Goal: Task Accomplishment & Management: Use online tool/utility

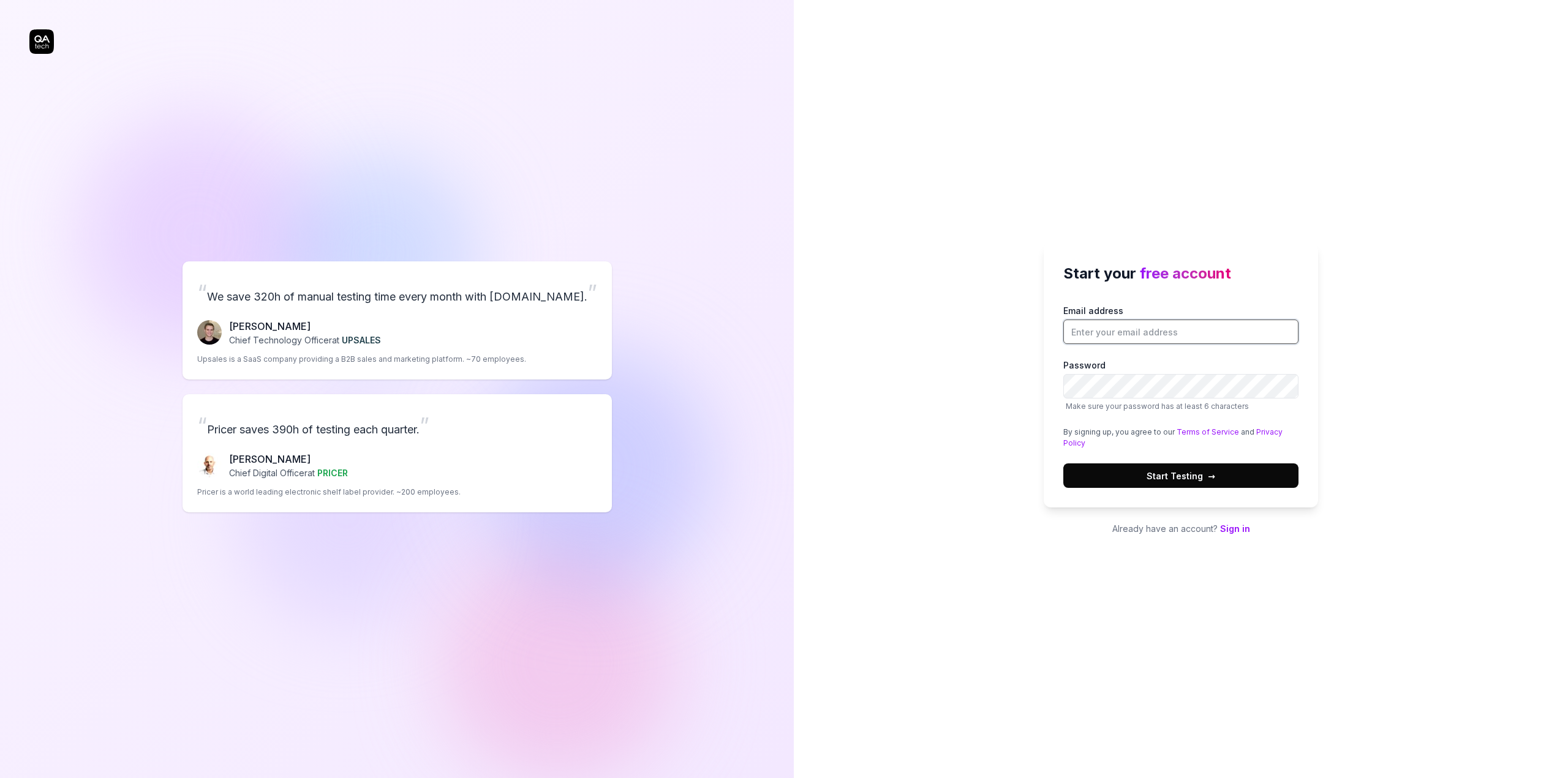
click at [1099, 334] on input "Email address" at bounding box center [1181, 332] width 235 height 25
type input "[EMAIL_ADDRESS][DOMAIN_NAME]"
click at [981, 360] on div "Start your free account Email address lba@bizbrains.com Password Make sure your…" at bounding box center [1181, 389] width 774 height 778
click at [1136, 336] on input "Email address" at bounding box center [1181, 332] width 235 height 25
type input "lba@bizbrains.com"
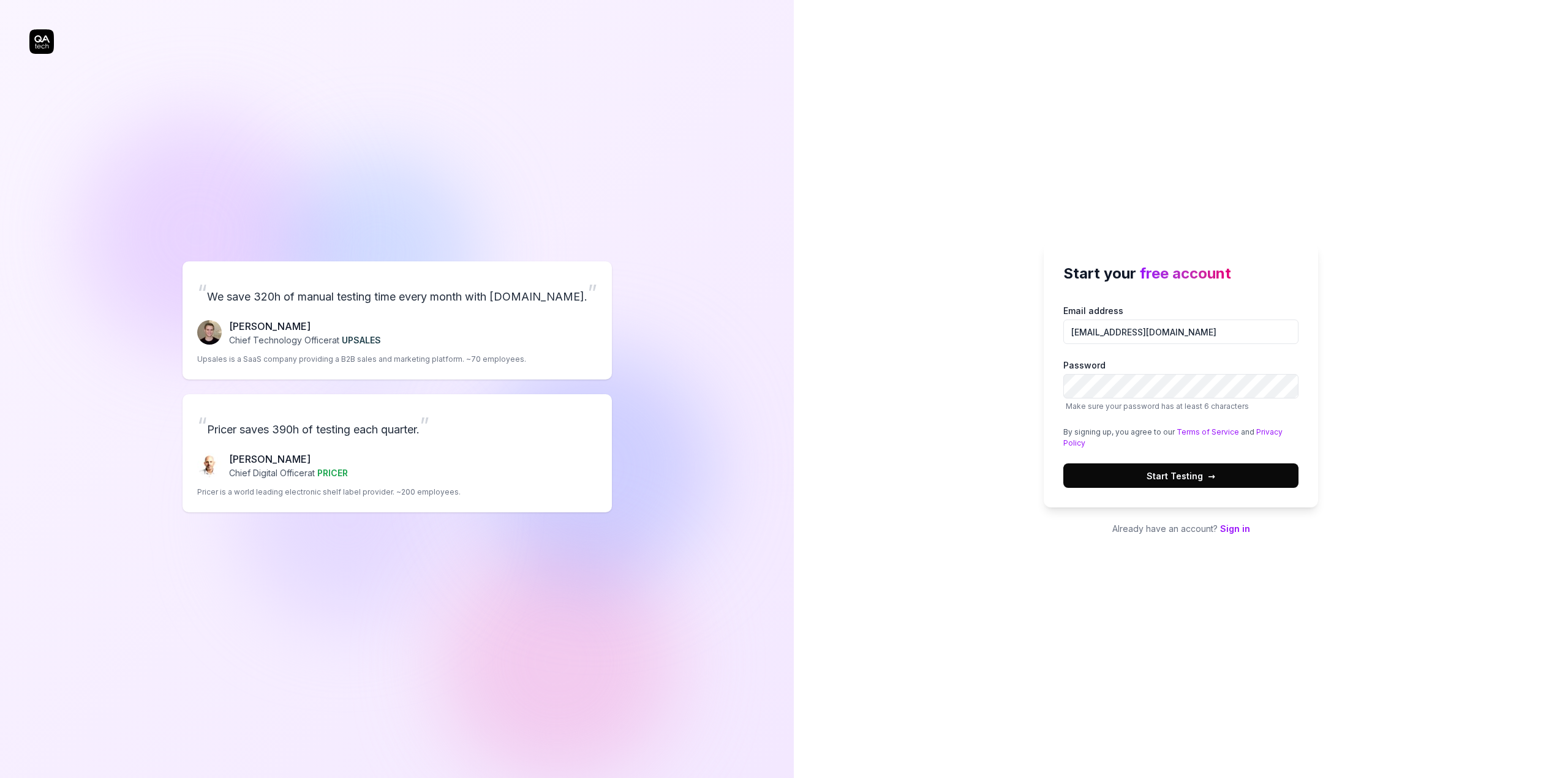
click at [1200, 477] on span "Start Testing →" at bounding box center [1181, 475] width 69 height 13
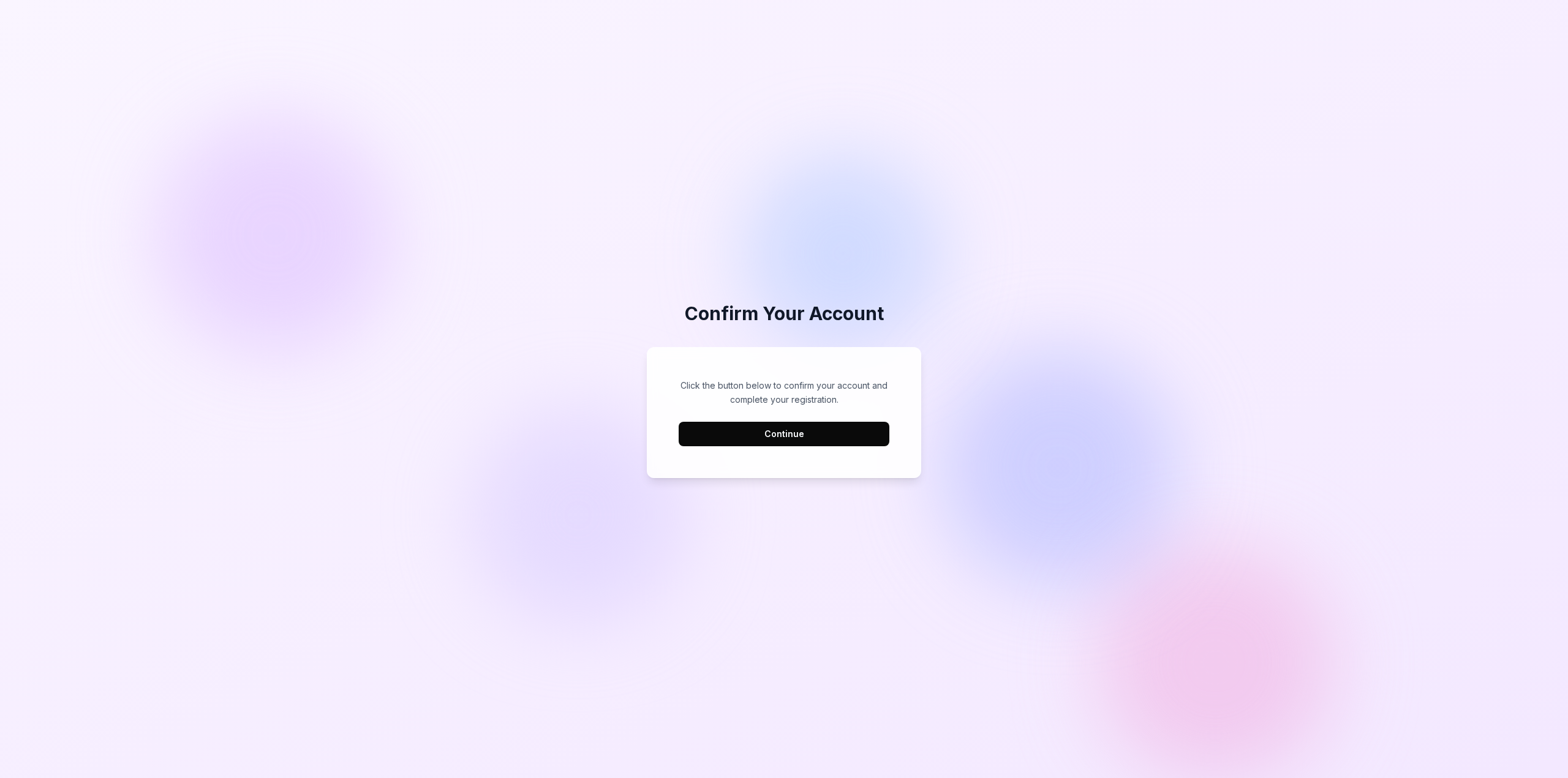
click at [783, 436] on button "Continue" at bounding box center [784, 434] width 211 height 25
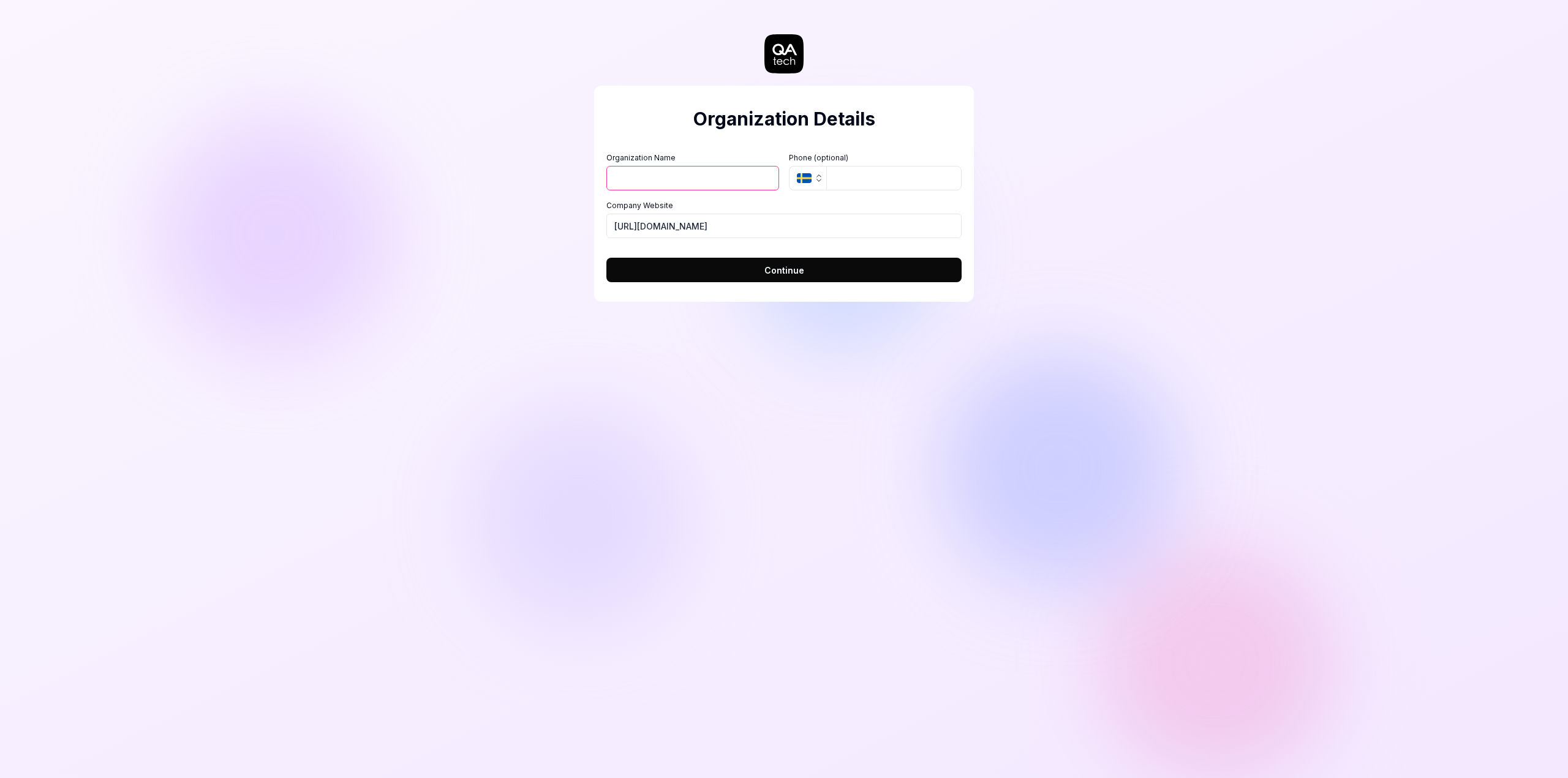
click at [671, 177] on input "Organization Name" at bounding box center [693, 178] width 173 height 25
drag, startPoint x: 650, startPoint y: 174, endPoint x: 566, endPoint y: 173, distance: 84.0
click at [567, 173] on div "Organization Details Organization Name LBM Organization Logo (Square minimum 25…" at bounding box center [784, 389] width 1568 height 778
type input "Bizbrains"
click at [786, 276] on span "Continue" at bounding box center [784, 270] width 40 height 13
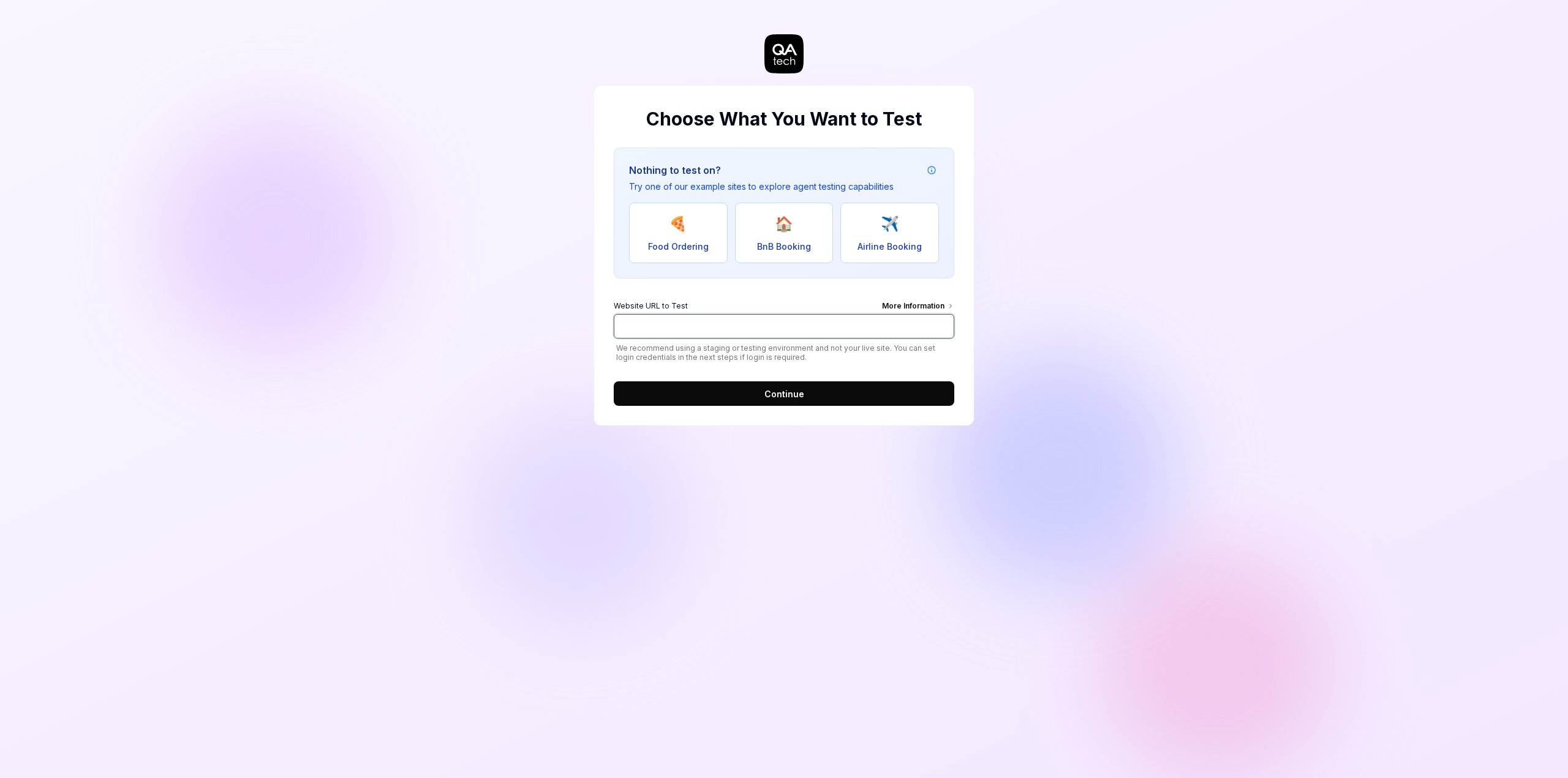
click at [708, 321] on input "Website URL to Test More Information" at bounding box center [784, 327] width 341 height 25
click at [898, 304] on div "More Information" at bounding box center [918, 308] width 72 height 13
click at [898, 314] on input "Website URL to Test More Information" at bounding box center [784, 327] width 341 height 25
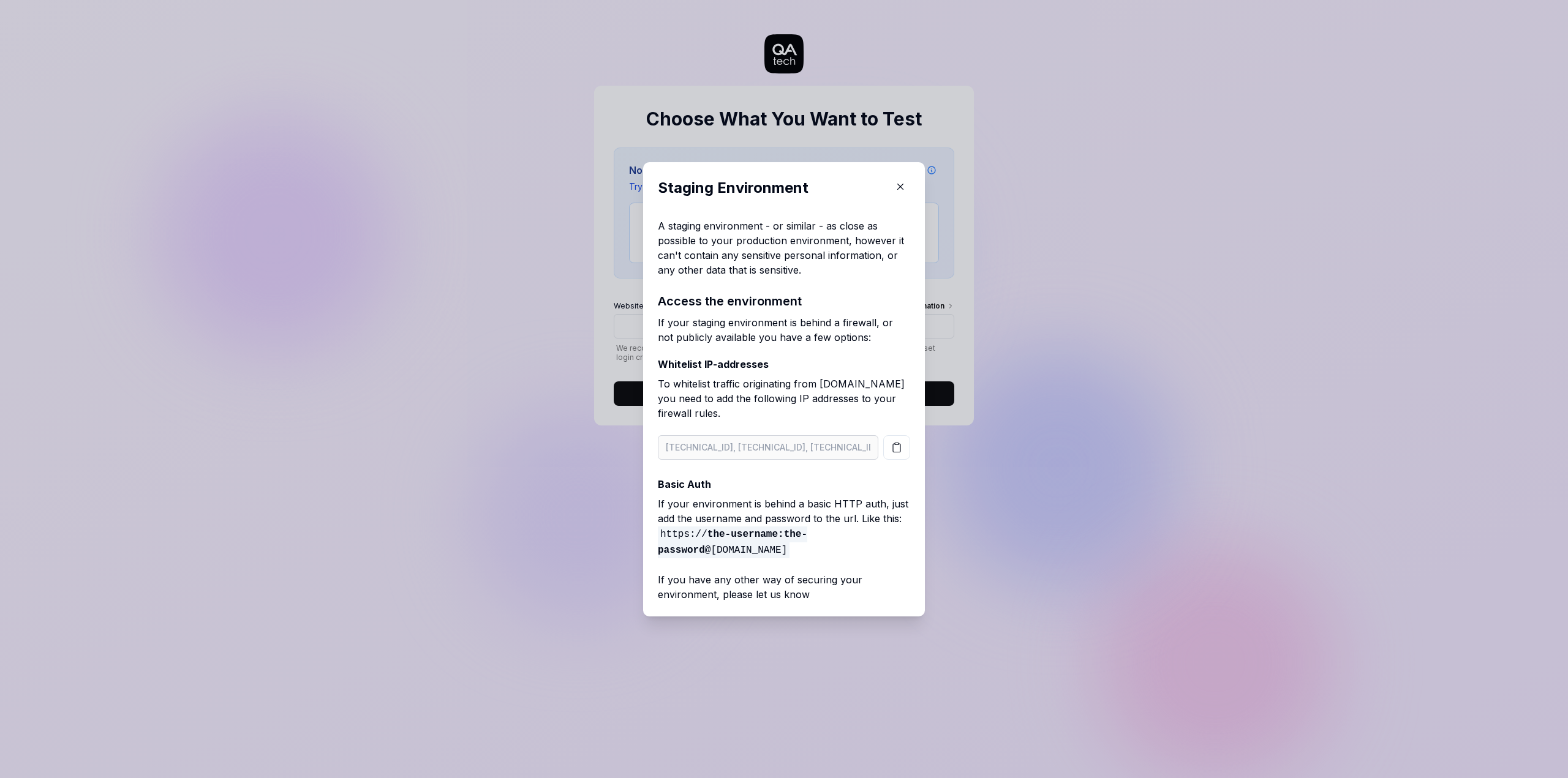
click at [898, 186] on icon "button" at bounding box center [900, 187] width 11 height 11
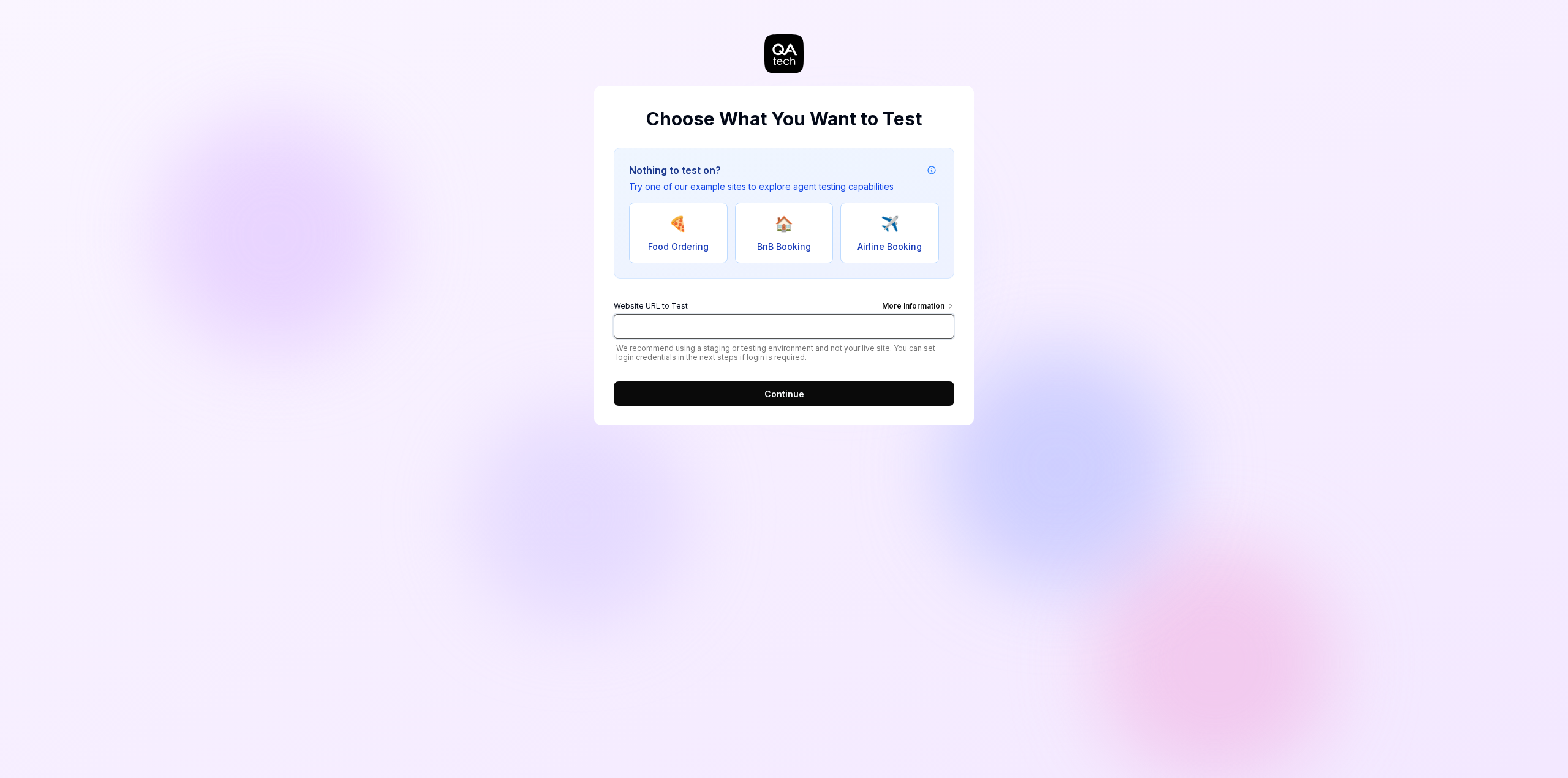
click at [794, 322] on input "Website URL to Test More Information" at bounding box center [784, 327] width 341 height 25
paste input "[URL][DOMAIN_NAME]"
type input "[URL][DOMAIN_NAME]"
click at [795, 390] on span "Continue" at bounding box center [784, 393] width 40 height 13
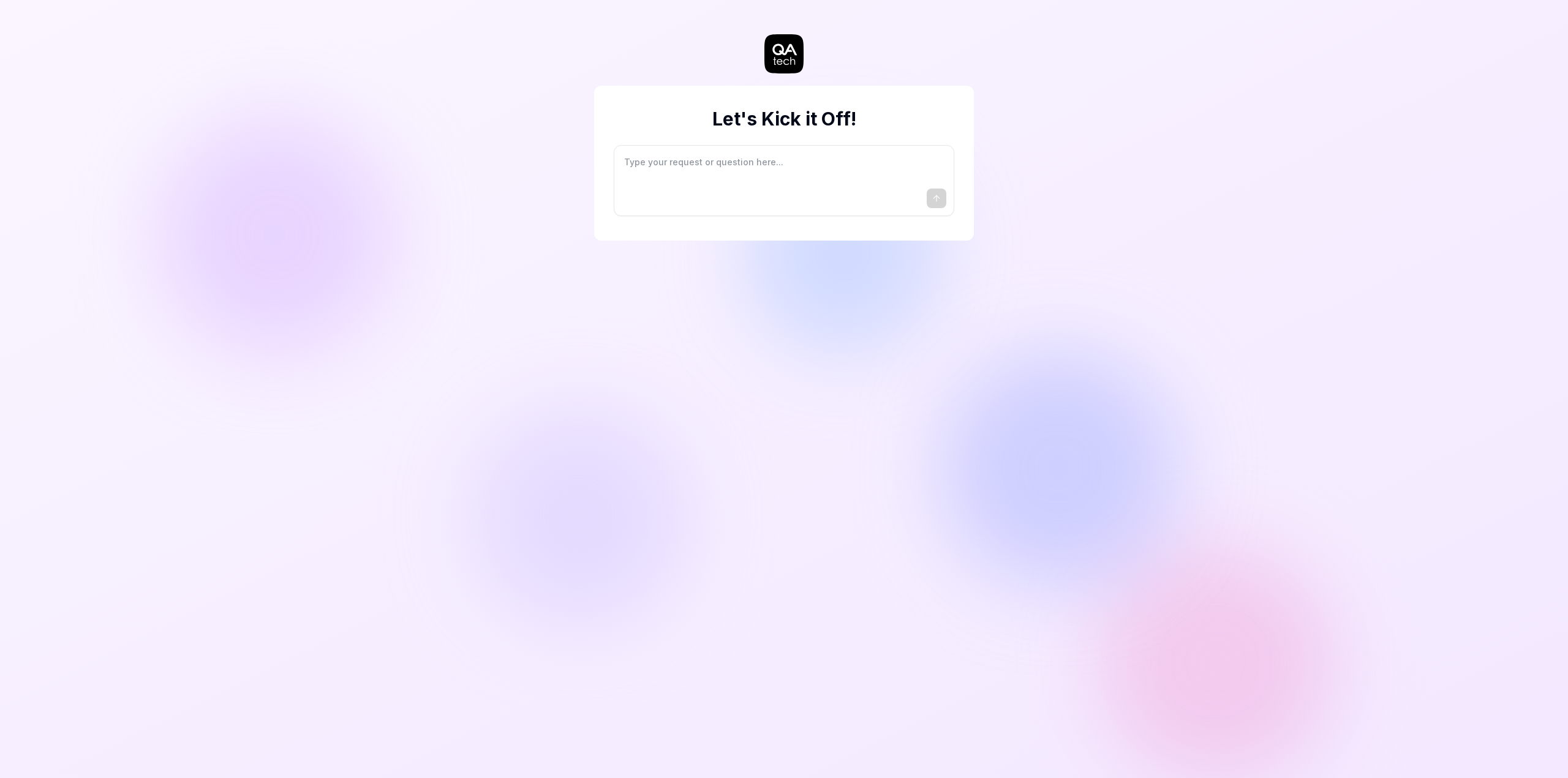
type textarea "*"
type textarea "I"
type textarea "*"
type textarea "I"
type textarea "*"
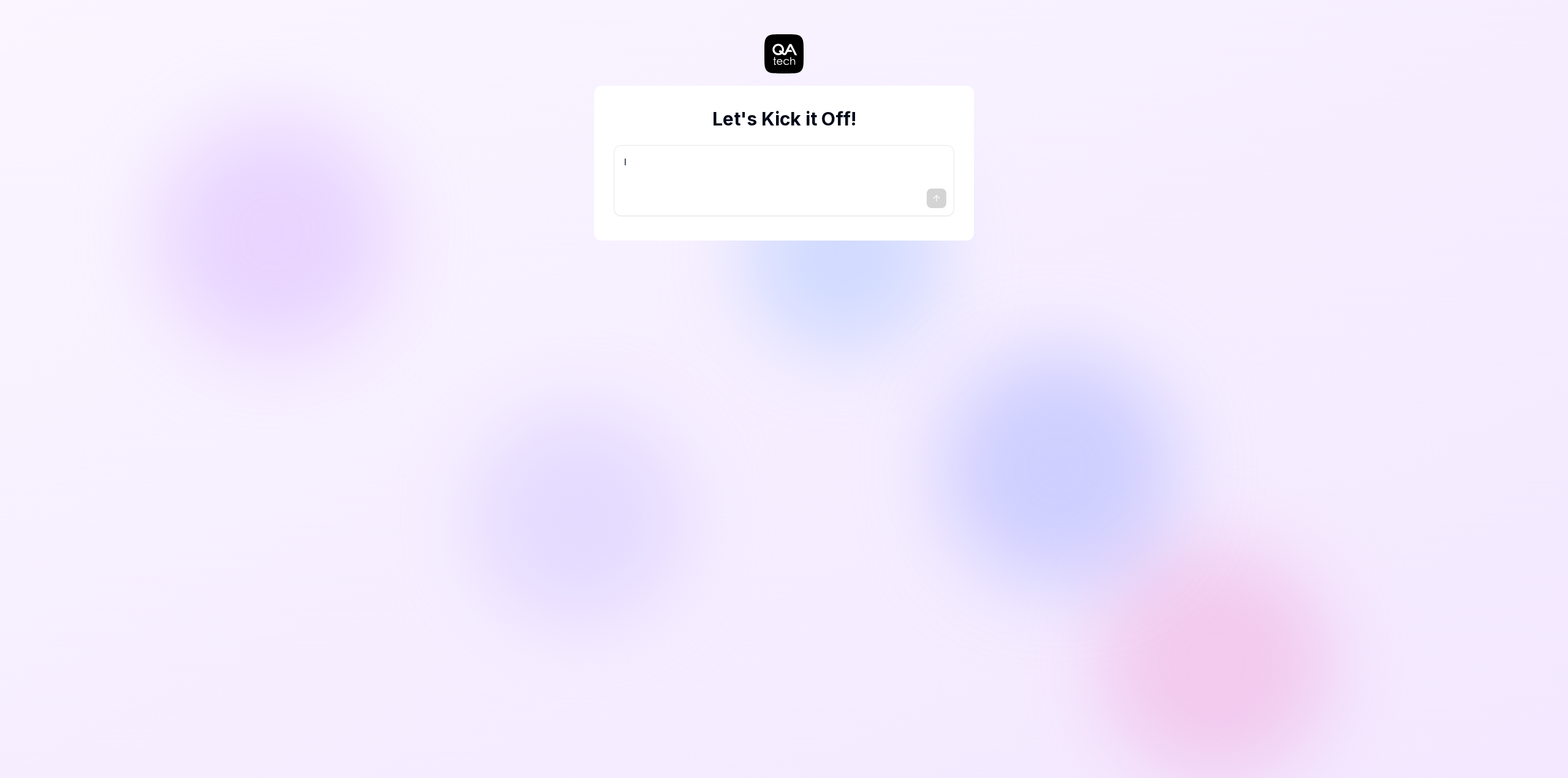
type textarea "I w"
type textarea "*"
type textarea "I wa"
type textarea "*"
type textarea "I wan"
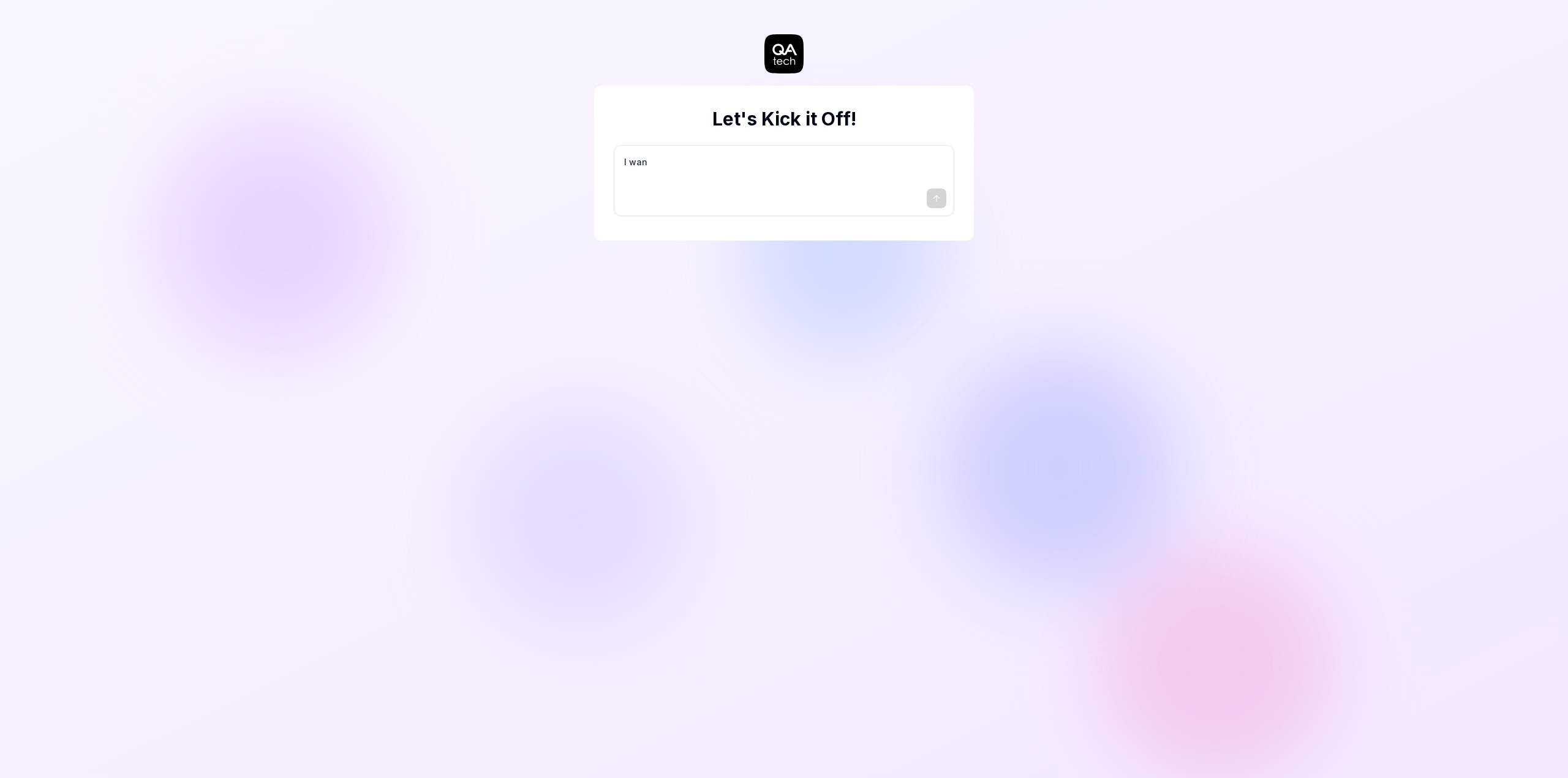
type textarea "*"
type textarea "I want"
type textarea "*"
type textarea "I want"
type textarea "*"
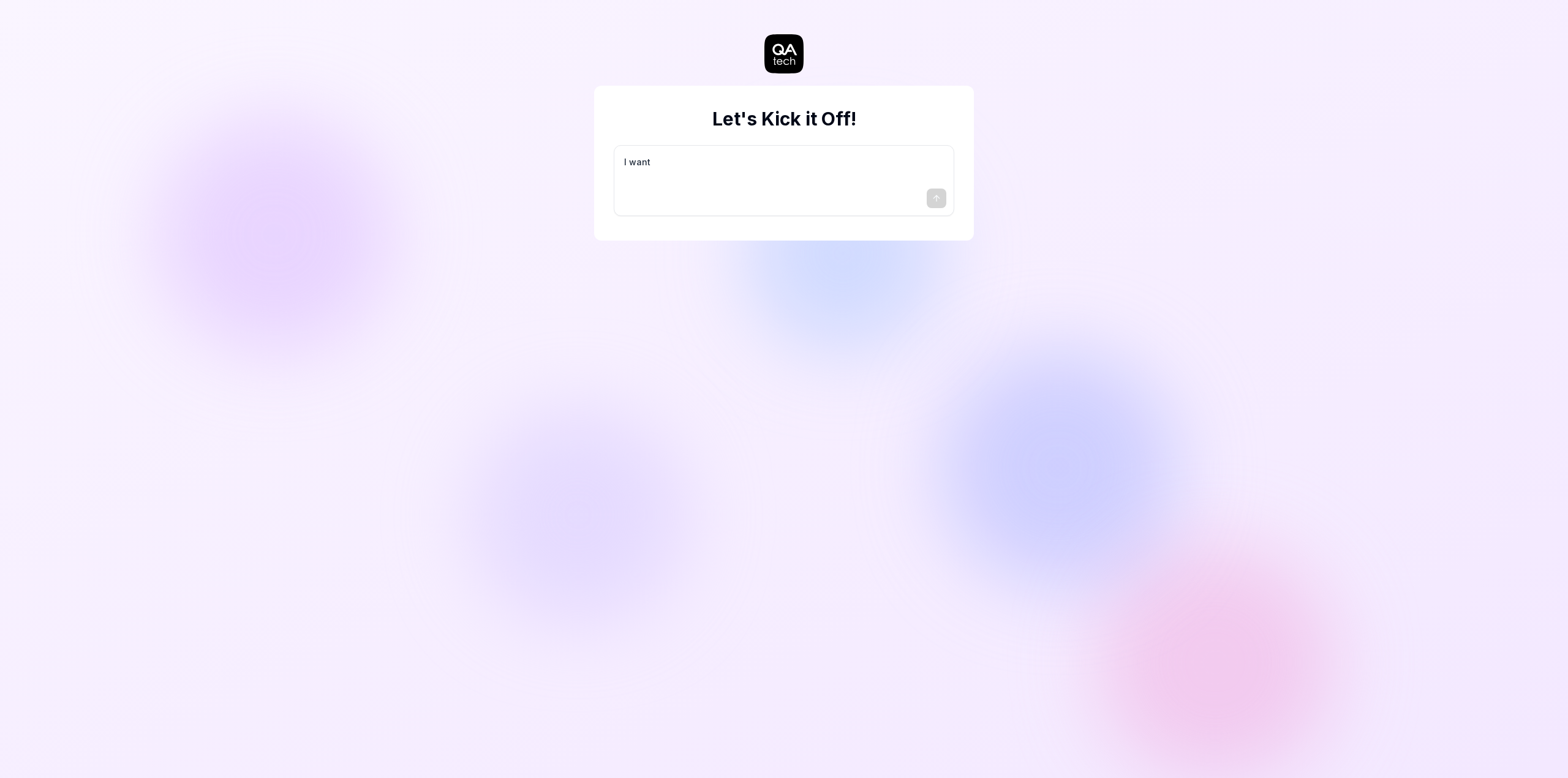
type textarea "I want a"
type textarea "*"
type textarea "I want a"
type textarea "*"
type textarea "I want a g"
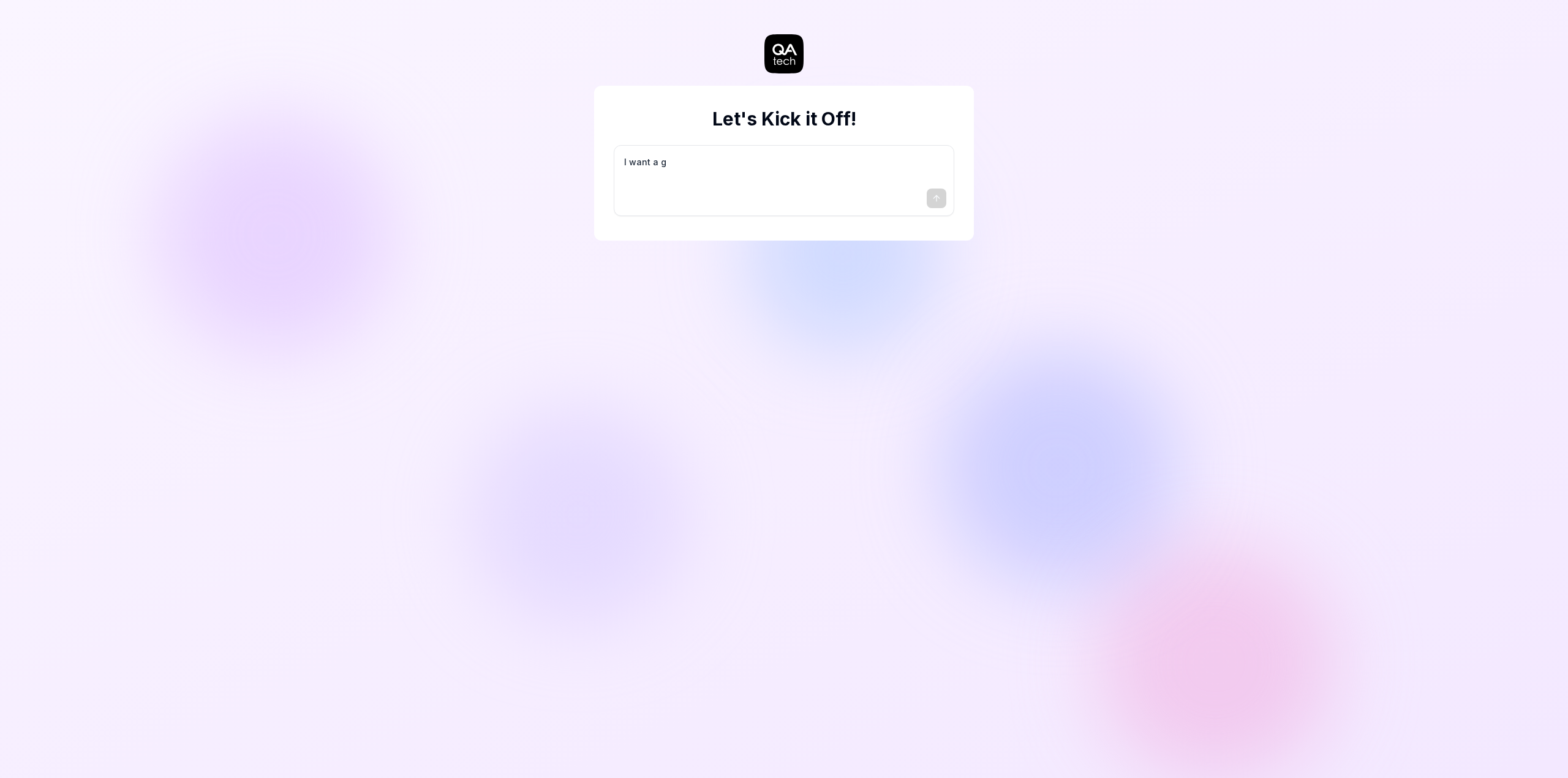
type textarea "*"
type textarea "I want a go"
type textarea "*"
type textarea "I want a goo"
type textarea "*"
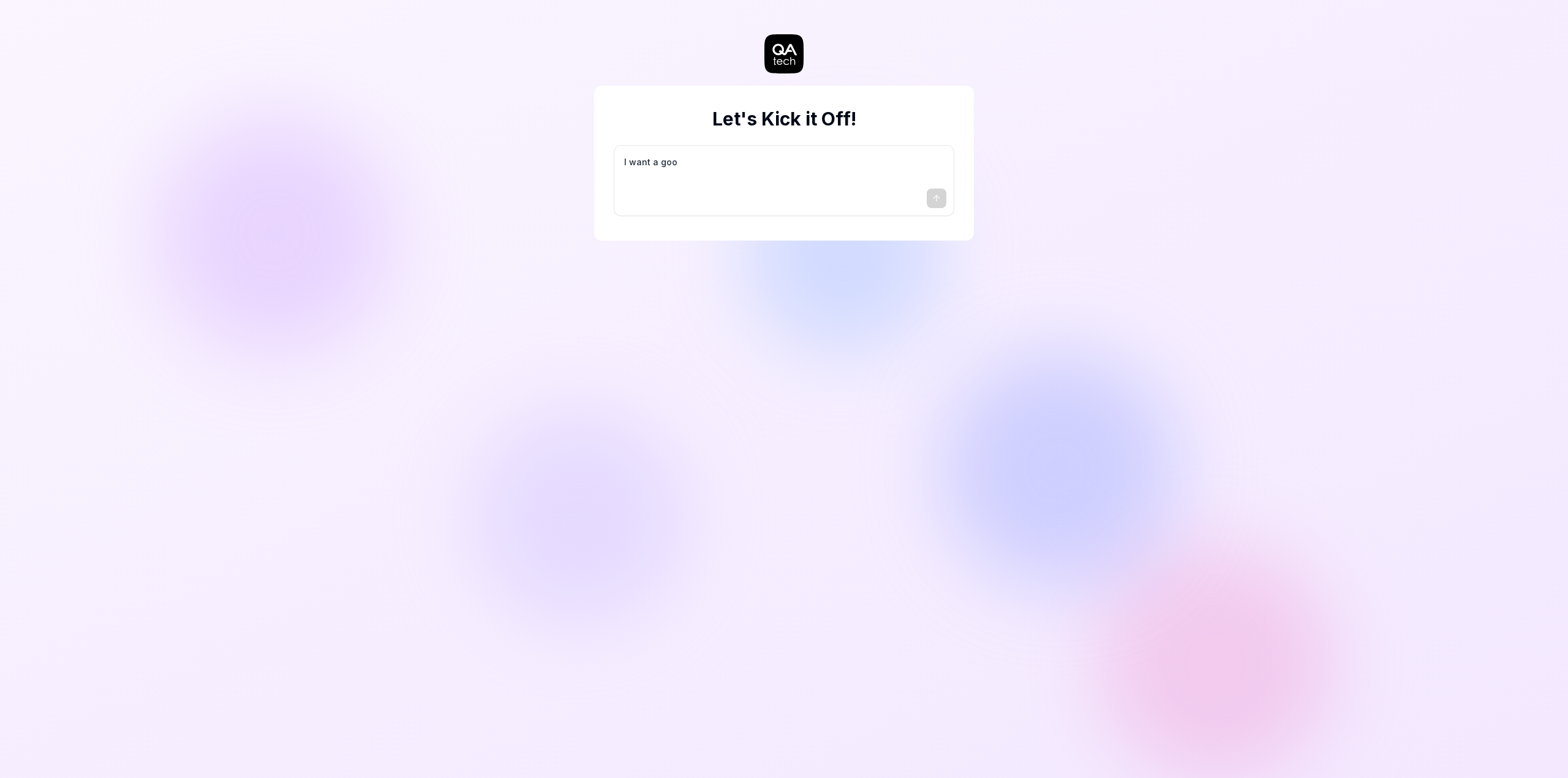
type textarea "I want a good"
type textarea "*"
type textarea "I want a good"
type textarea "*"
type textarea "I want a good t"
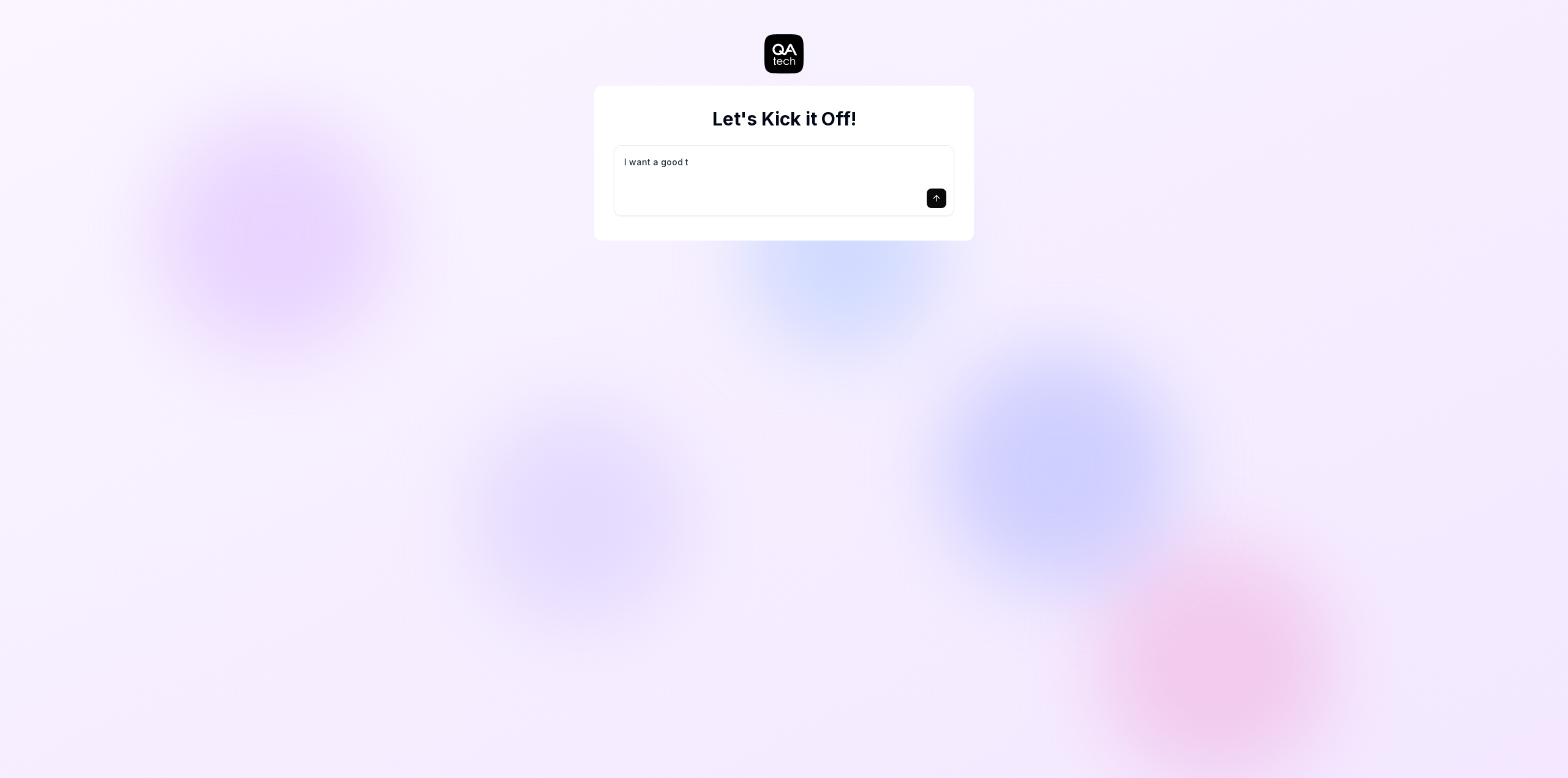
type textarea "*"
type textarea "I want a good te"
type textarea "*"
type textarea "I want a good tes"
type textarea "*"
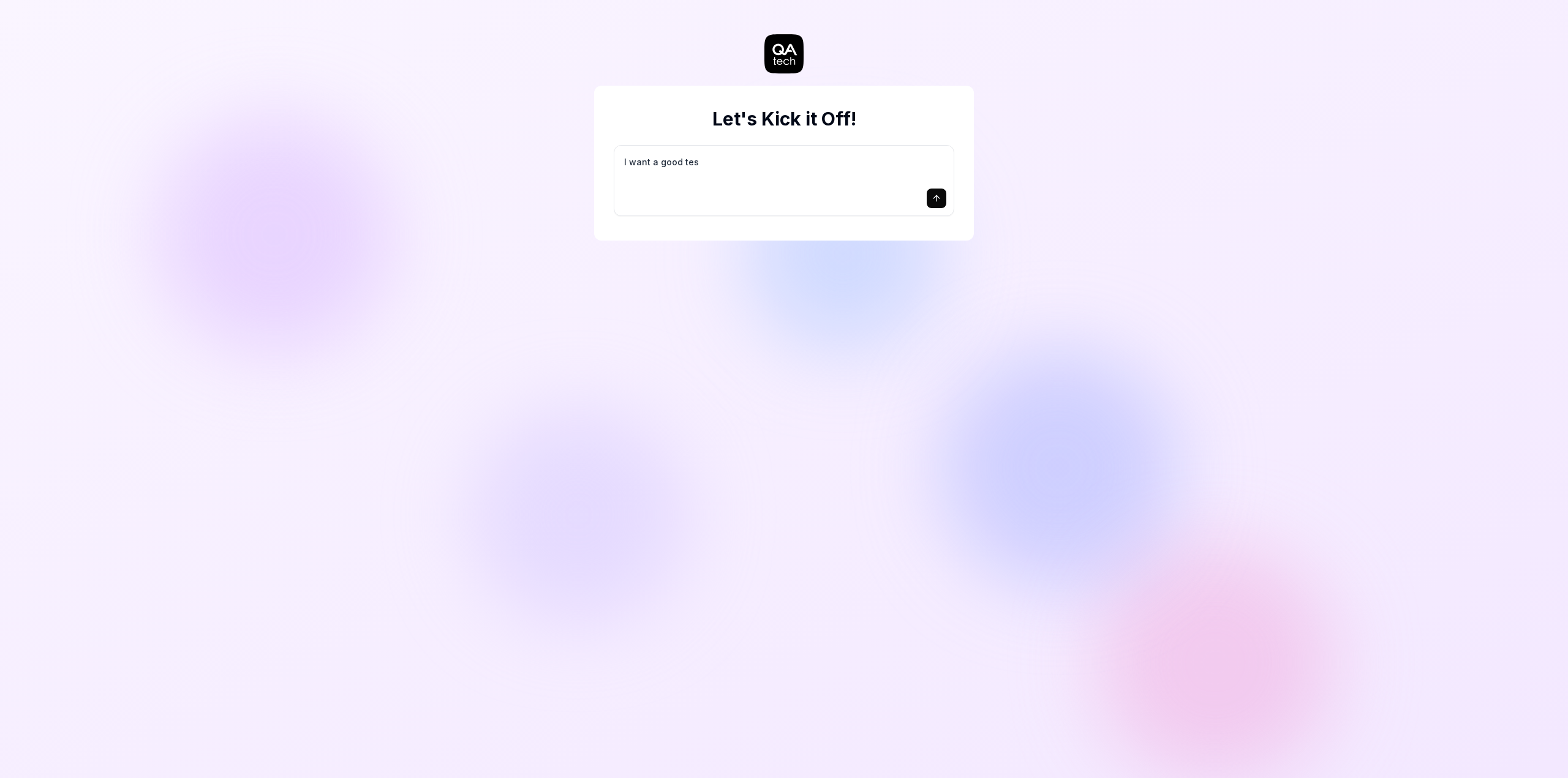
type textarea "I want a good test"
type textarea "*"
type textarea "I want a good test"
type textarea "*"
type textarea "I want a good test s"
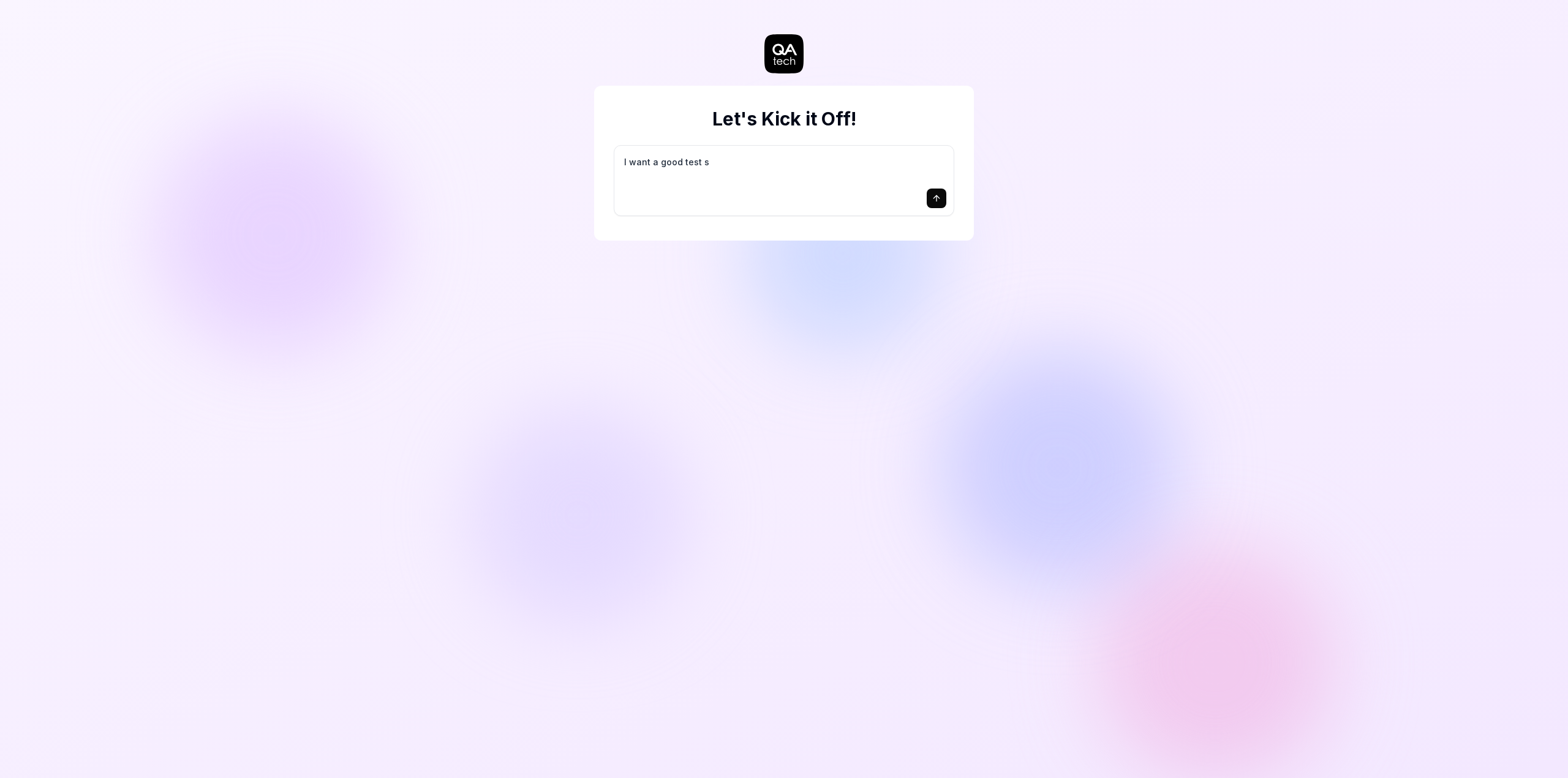
type textarea "*"
type textarea "I want a good test se"
type textarea "*"
type textarea "I want a good test set"
type textarea "*"
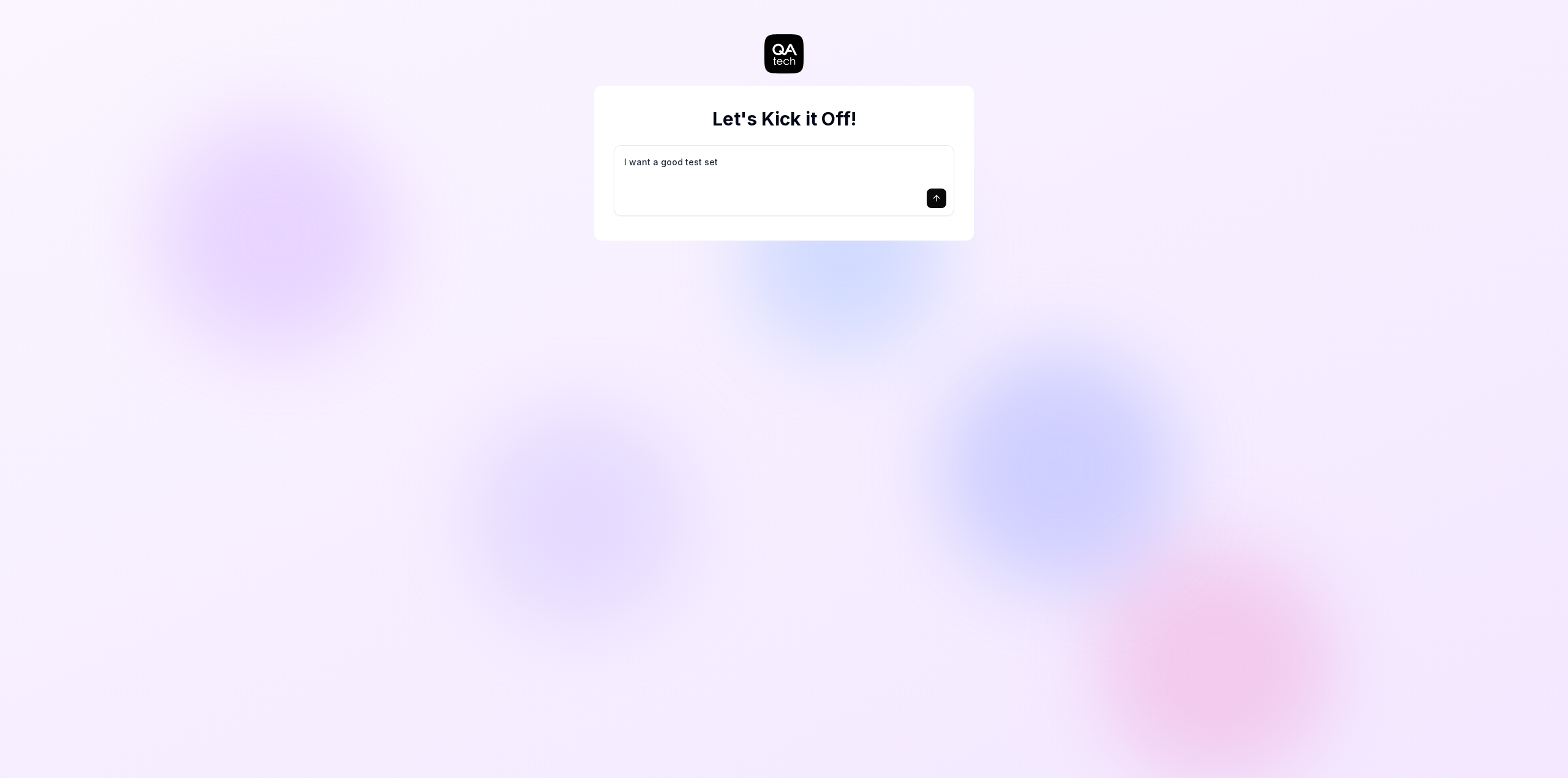
type textarea "I want a good test setu"
type textarea "*"
type textarea "I want a good test setup"
type textarea "*"
type textarea "I want a good test setup"
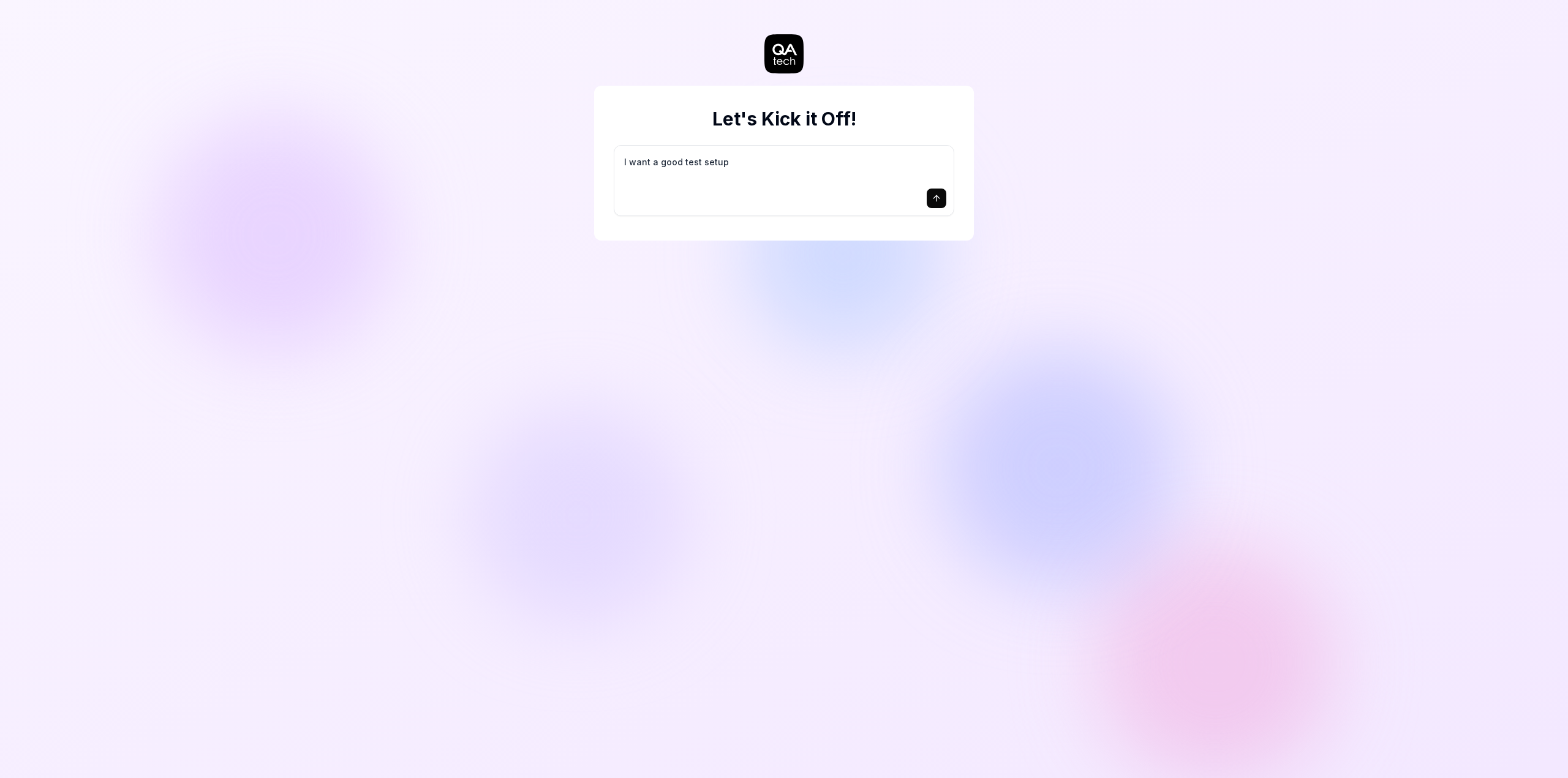
type textarea "*"
type textarea "I want a good test setup f"
type textarea "*"
type textarea "I want a good test setup fo"
type textarea "*"
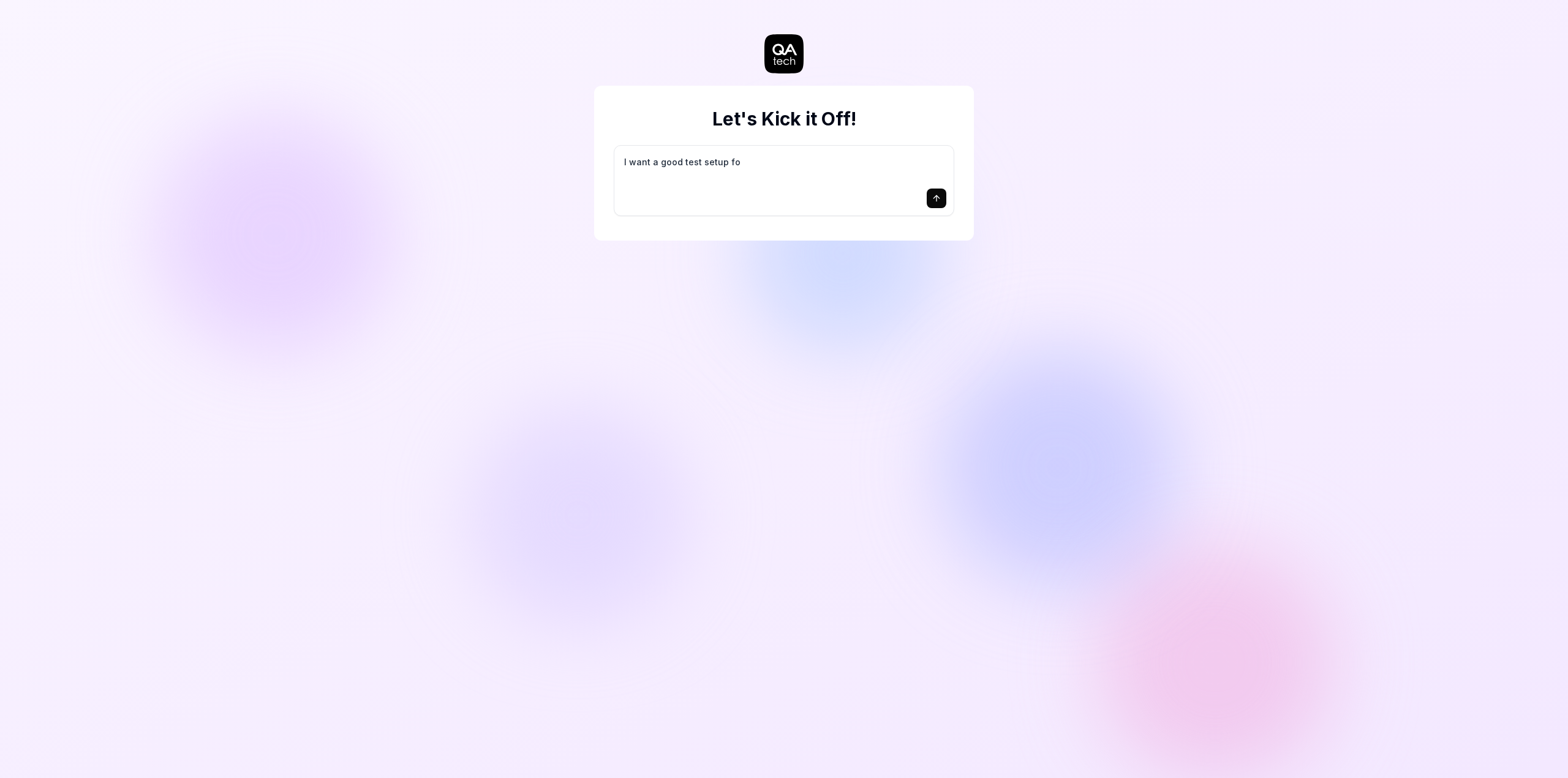
type textarea "I want a good test setup for"
type textarea "*"
type textarea "I want a good test setup for"
type textarea "*"
type textarea "I want a good test setup for m"
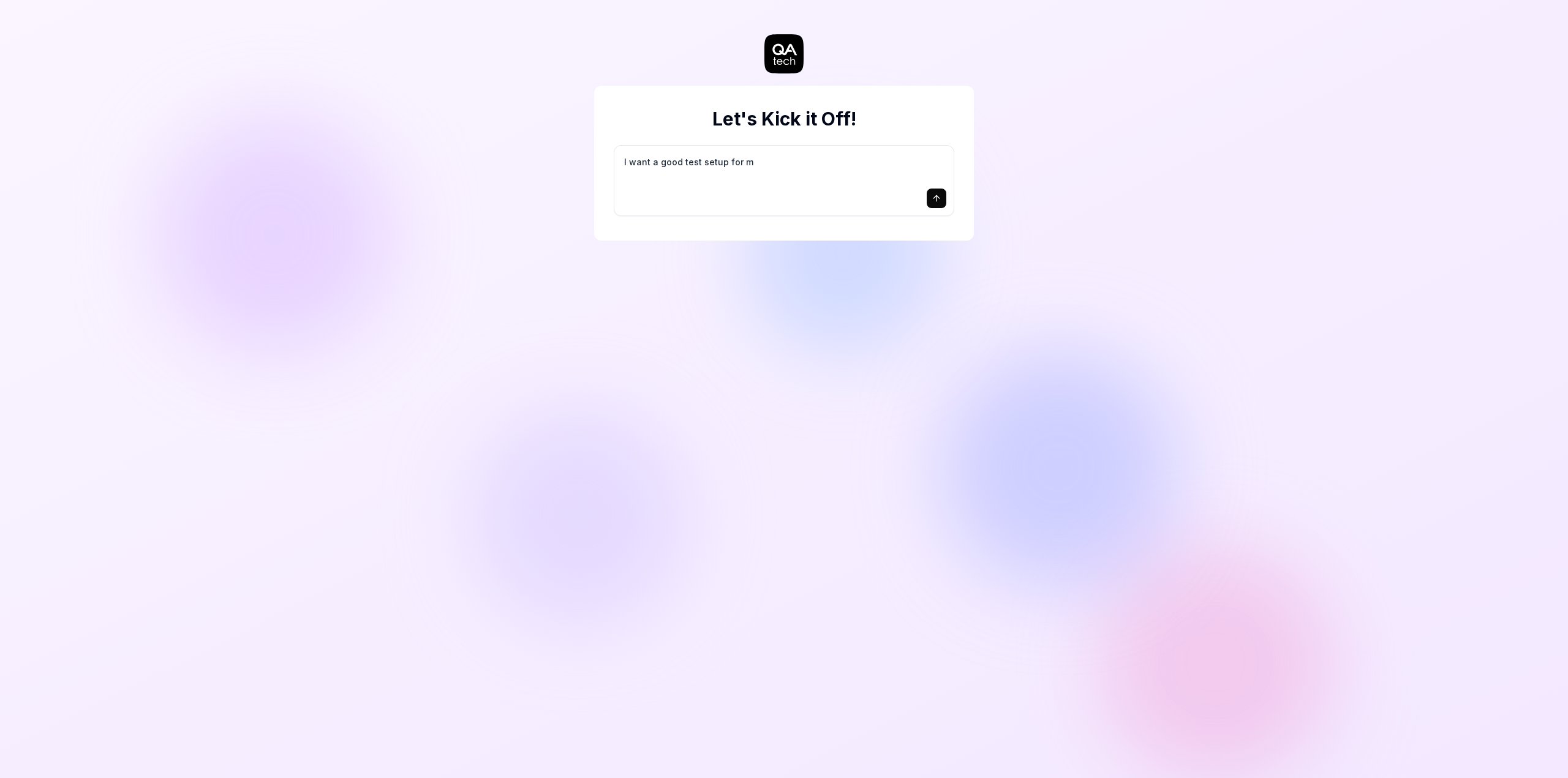
type textarea "*"
type textarea "I want a good test setup for my"
type textarea "*"
type textarea "I want a good test setup for my"
type textarea "*"
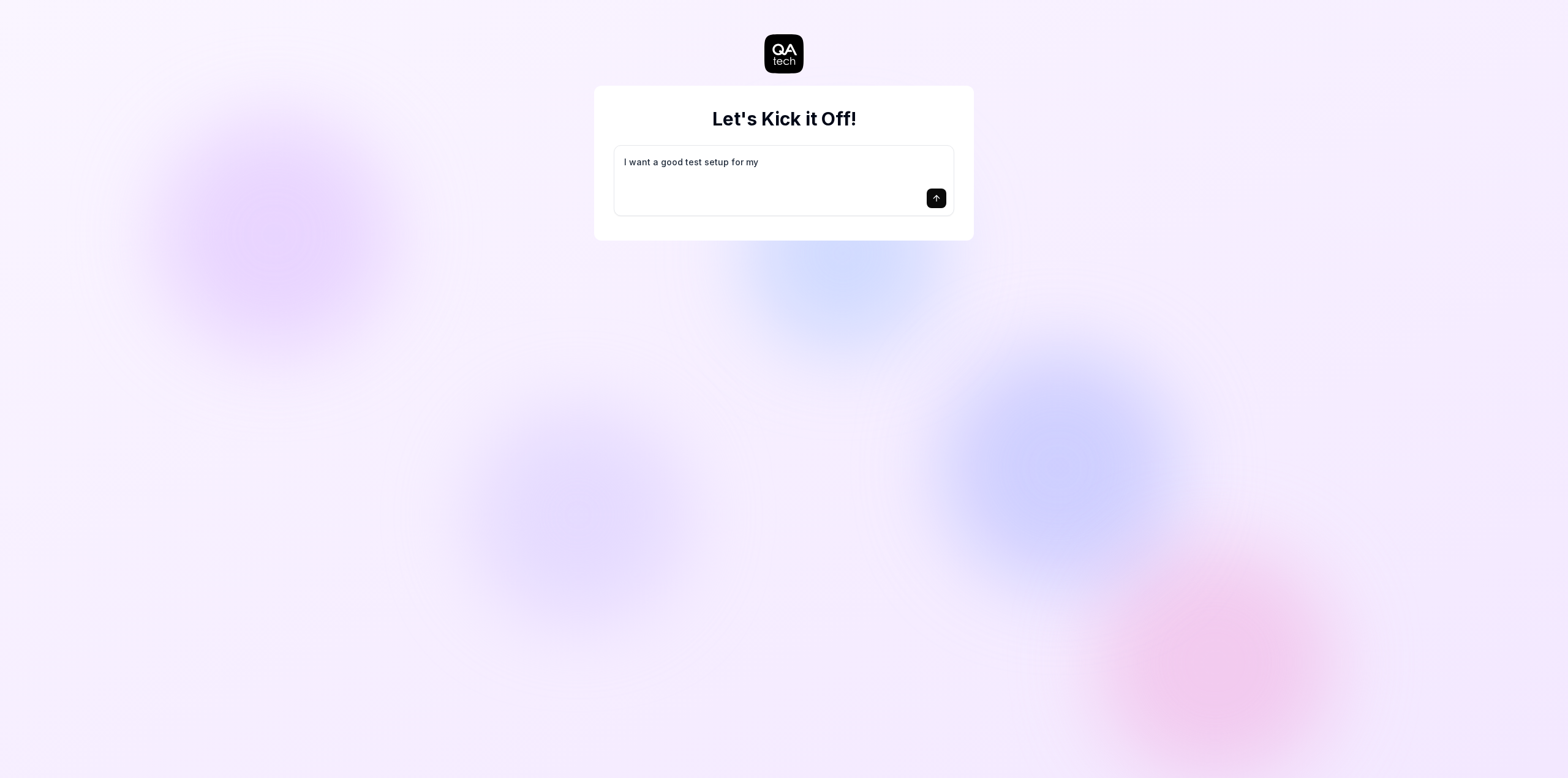
type textarea "I want a good test setup for my s"
type textarea "*"
type textarea "I want a good test setup for my si"
type textarea "*"
type textarea "I want a good test setup for my sit"
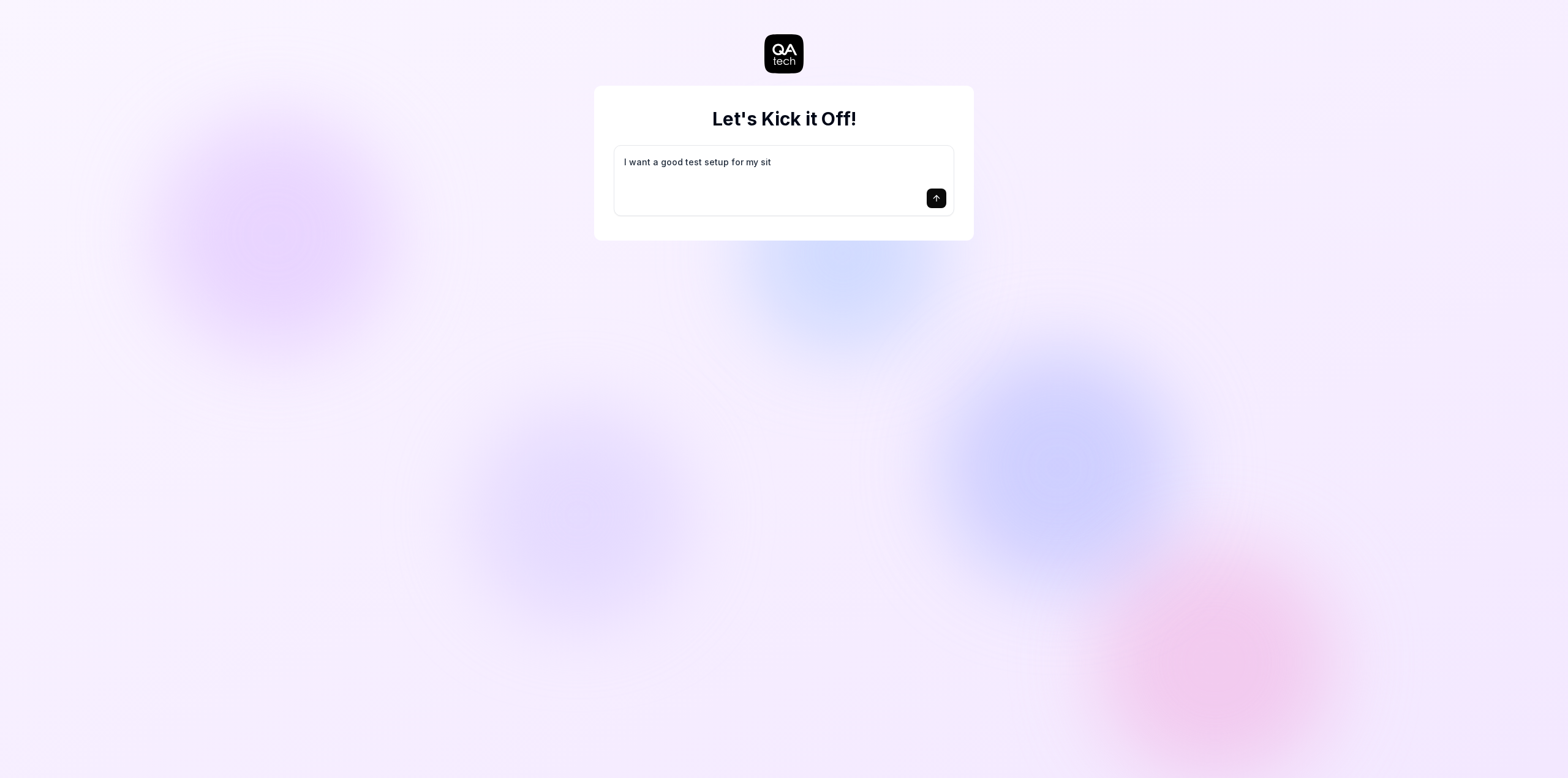
type textarea "*"
type textarea "I want a good test setup for my site"
type textarea "*"
type textarea "I want a good test setup for my site"
type textarea "*"
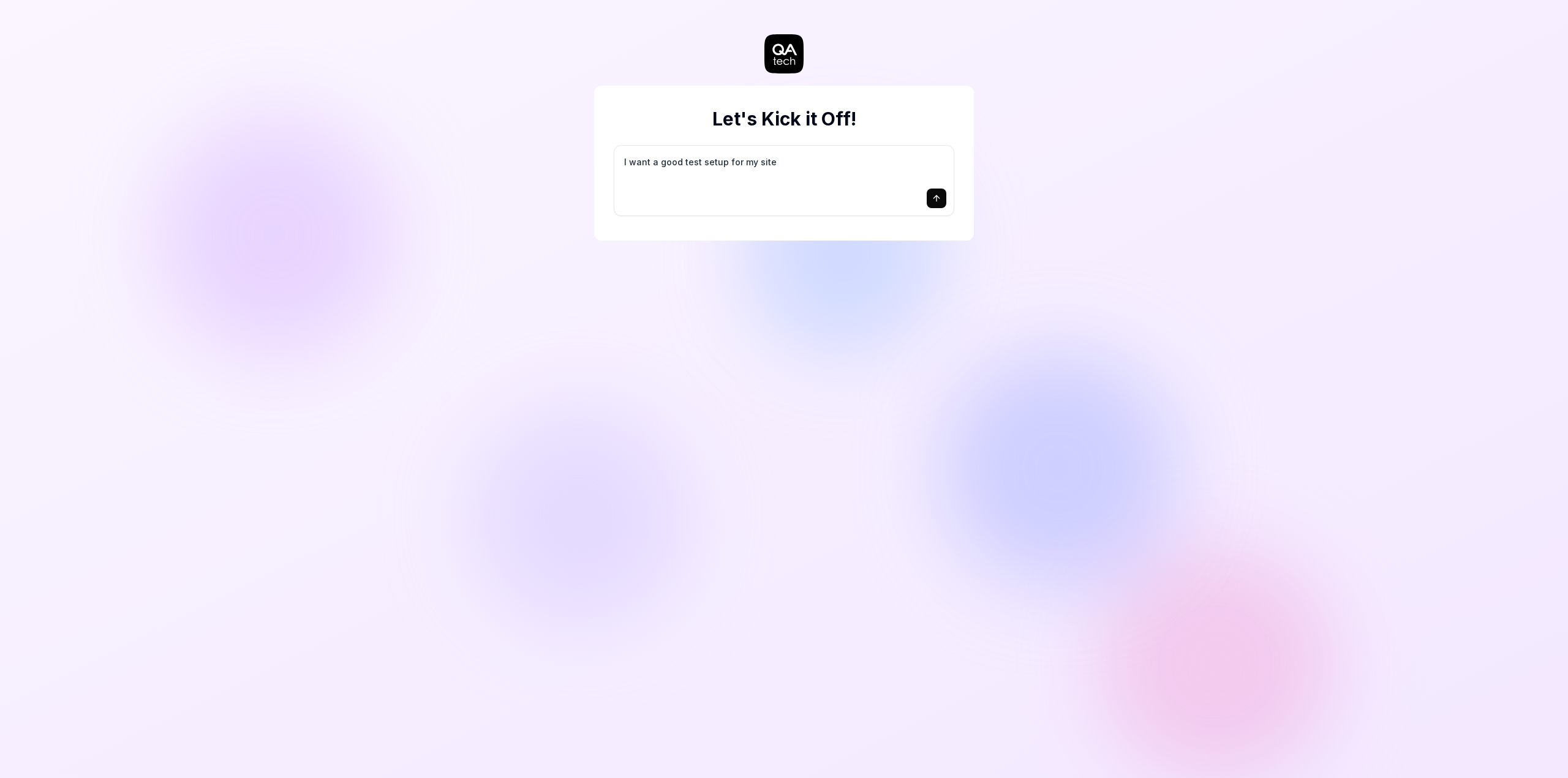
type textarea "I want a good test setup for my site -"
type textarea "*"
type textarea "I want a good test setup for my site -"
type textarea "*"
type textarea "I want a good test setup for my site - h"
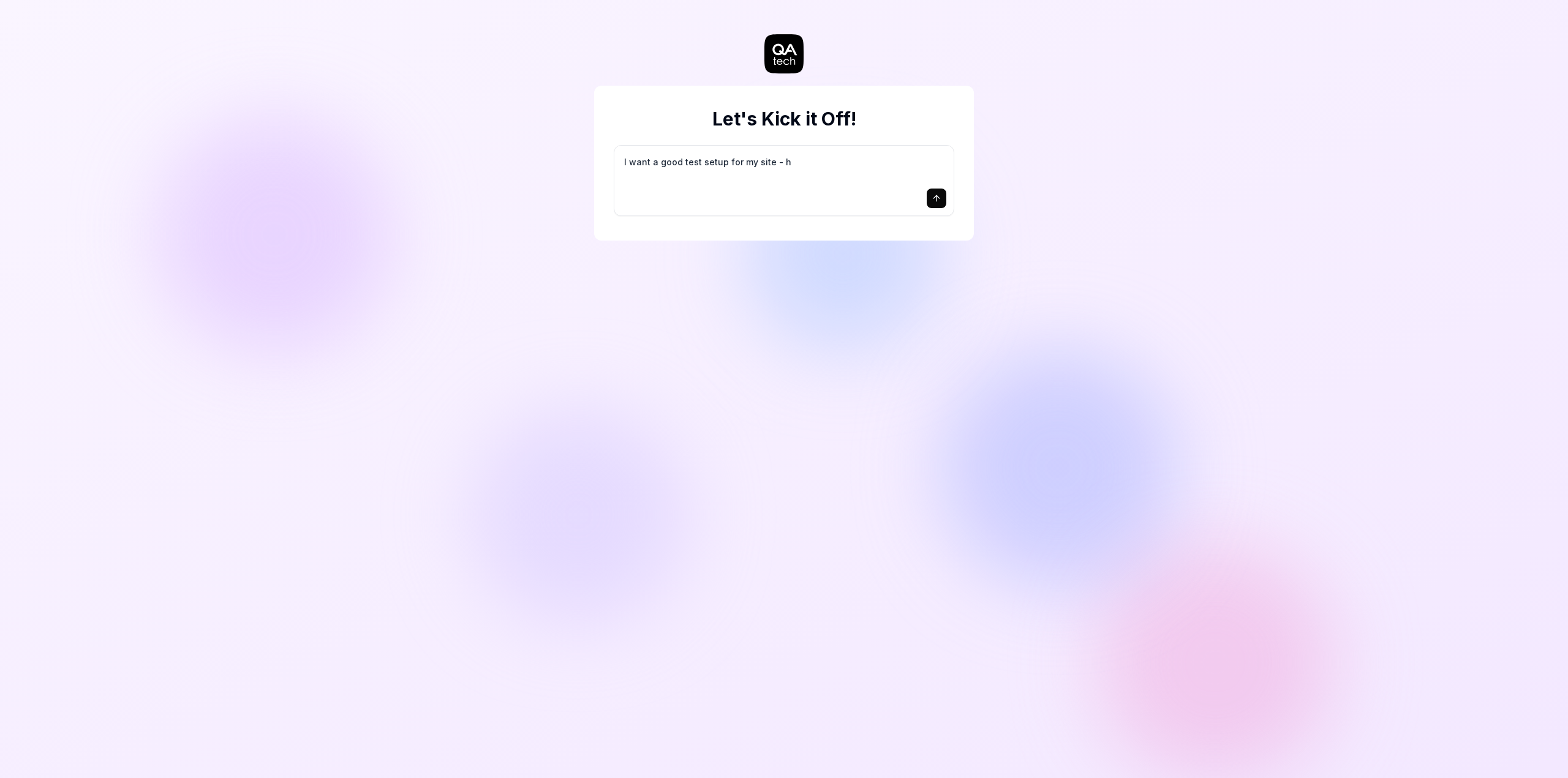
type textarea "*"
type textarea "I want a good test setup for my site - he"
type textarea "*"
type textarea "I want a good test setup for my site - hel"
type textarea "*"
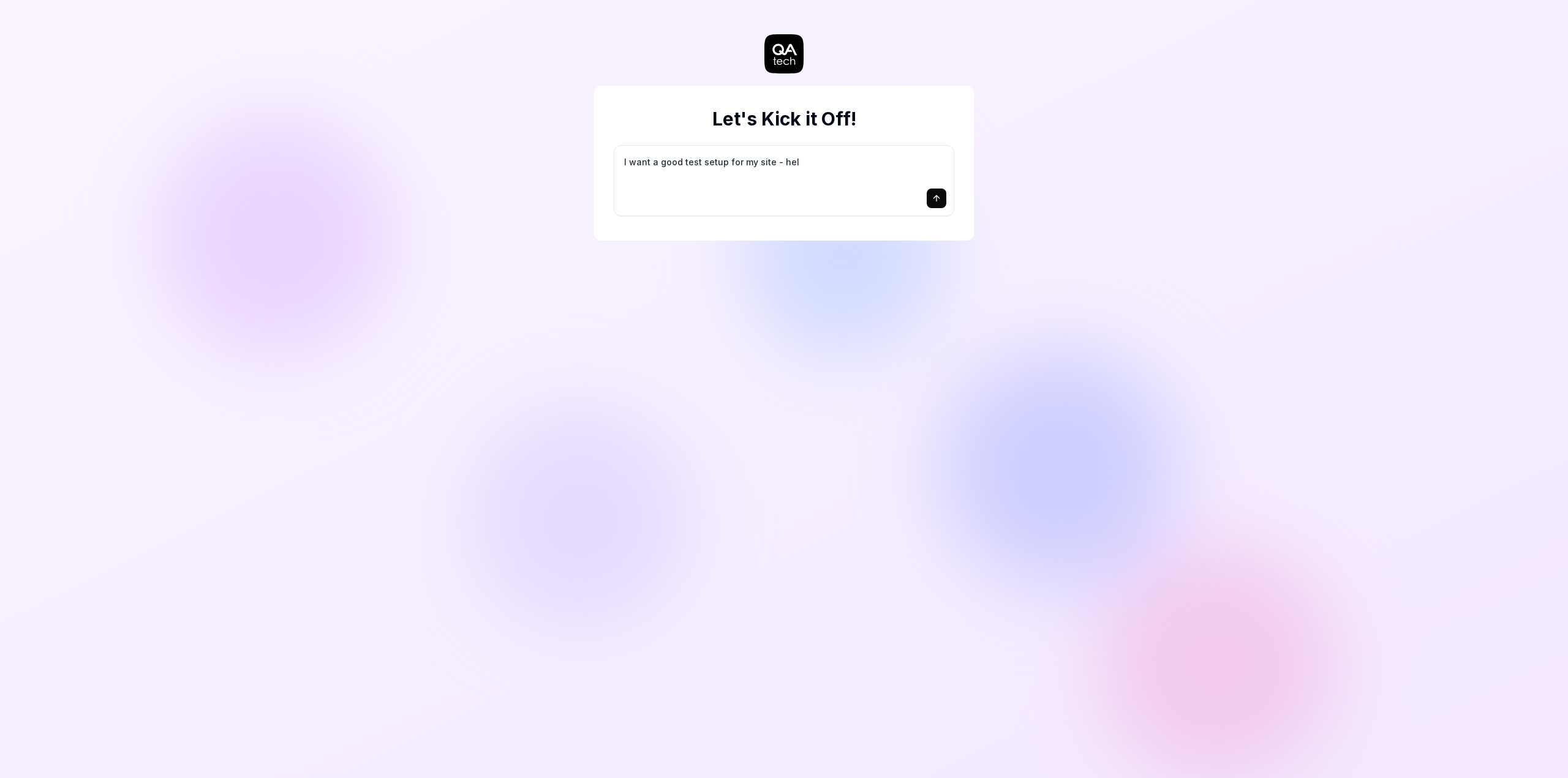
type textarea "I want a good test setup for my site - help"
type textarea "*"
type textarea "I want a good test setup for my site - help"
type textarea "*"
type textarea "I want a good test setup for my site - help m"
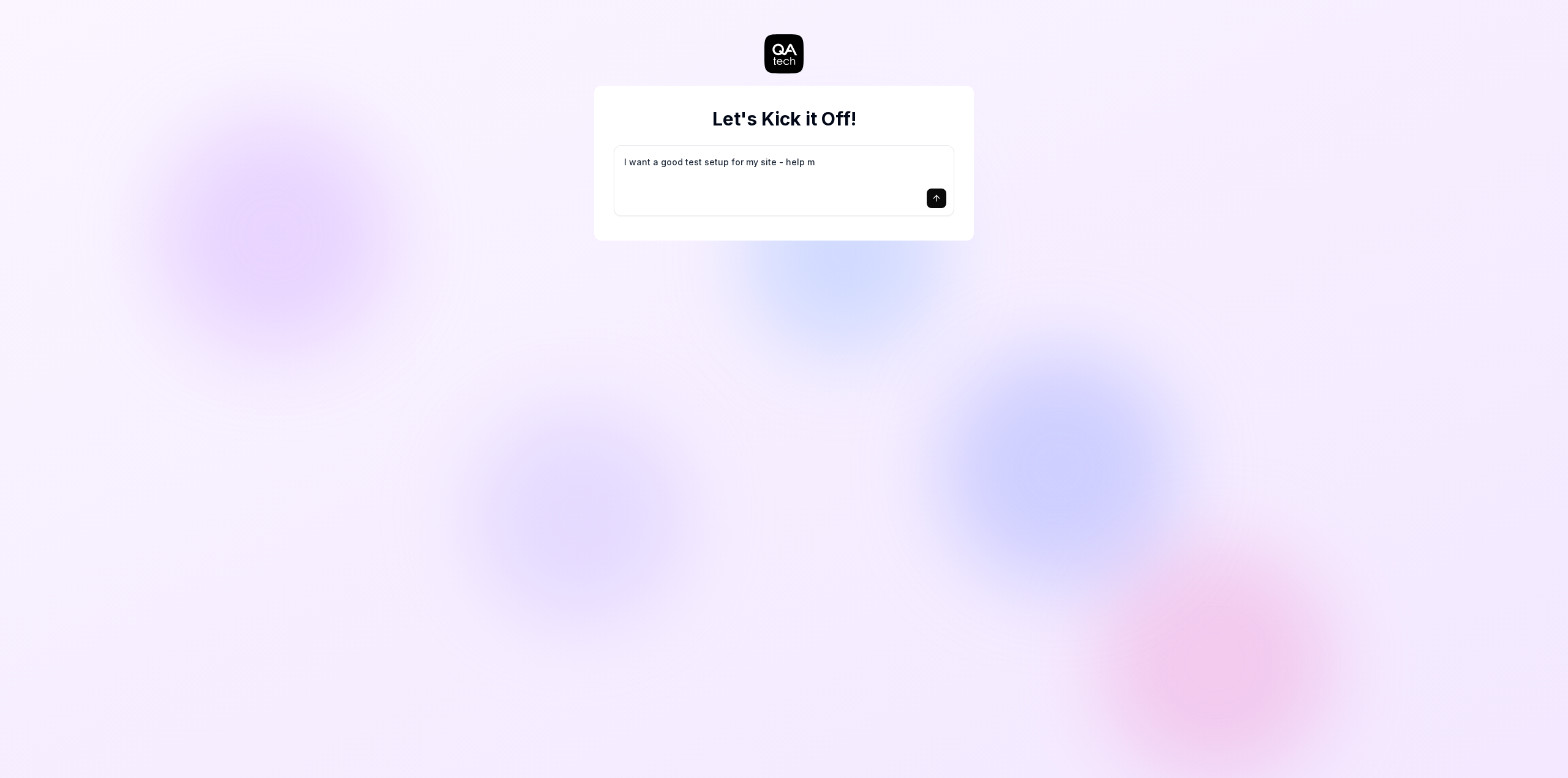
type textarea "*"
type textarea "I want a good test setup for my site - help me"
type textarea "*"
type textarea "I want a good test setup for my site - help me"
type textarea "*"
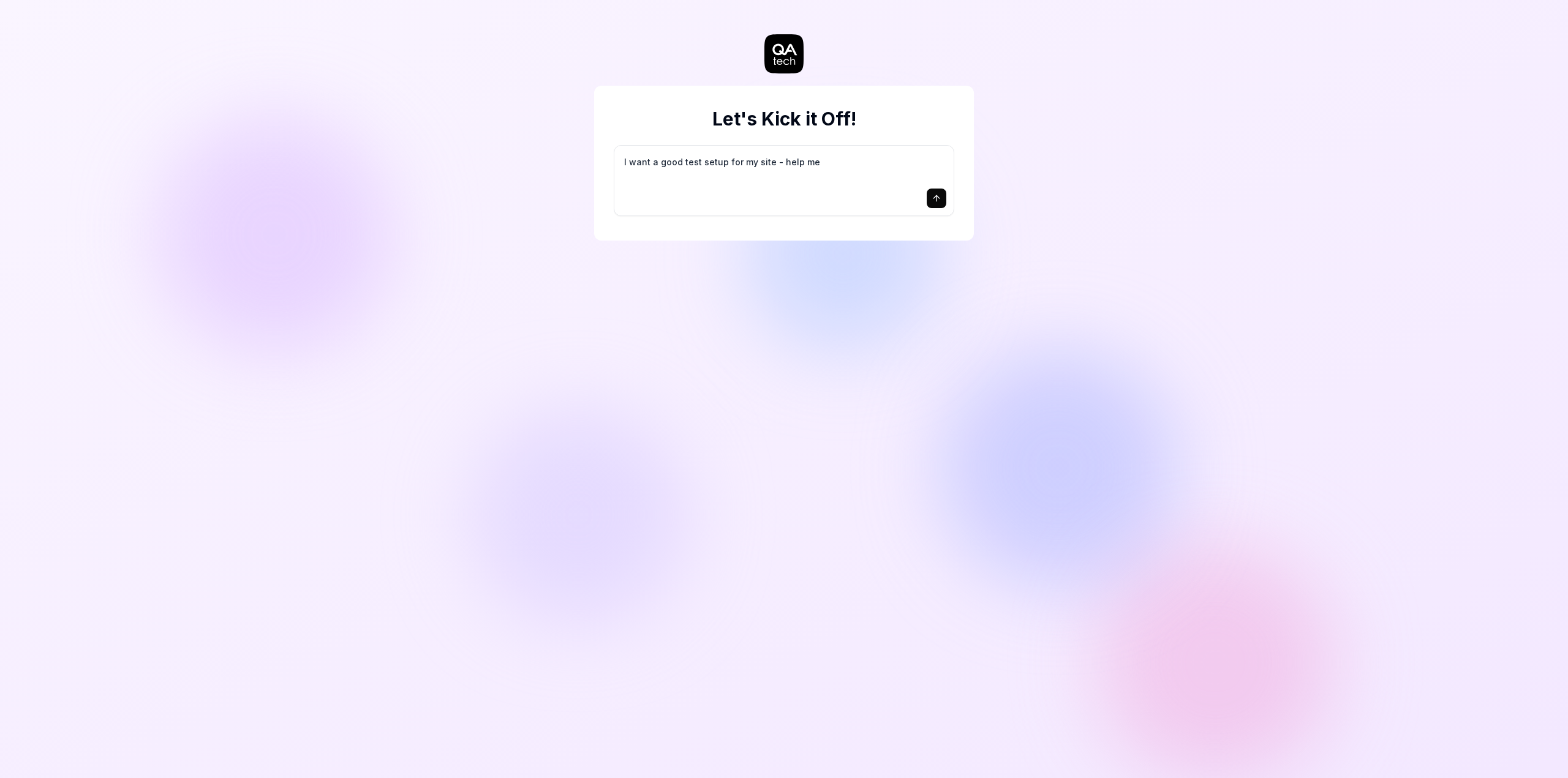
type textarea "I want a good test setup for my site - help me c"
type textarea "*"
type textarea "I want a good test setup for my site - help me cr"
type textarea "*"
type textarea "I want a good test setup for my site - help me cre"
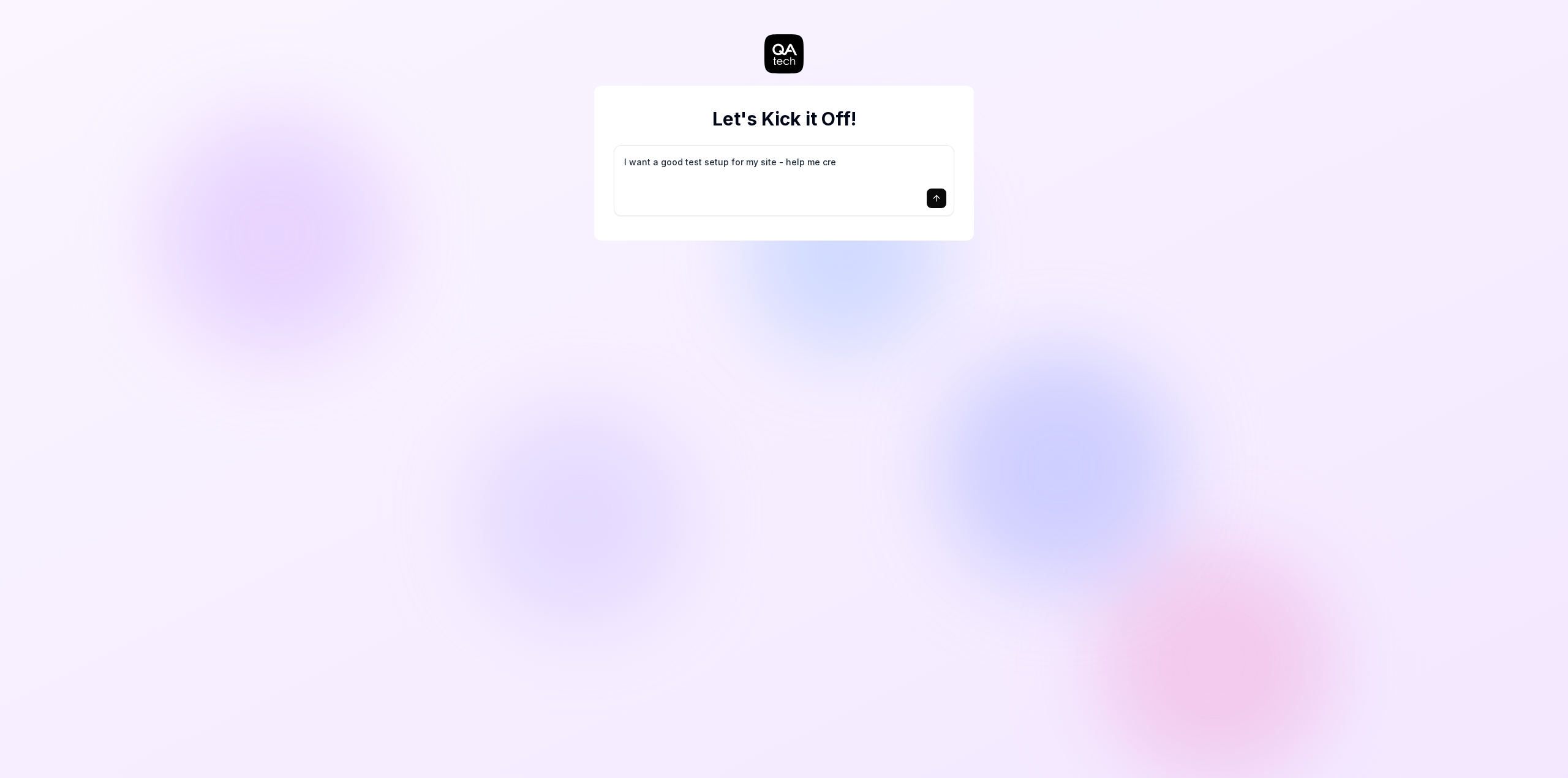
type textarea "*"
type textarea "I want a good test setup for my site - help me crea"
type textarea "*"
type textarea "I want a good test setup for my site - help me creat"
type textarea "*"
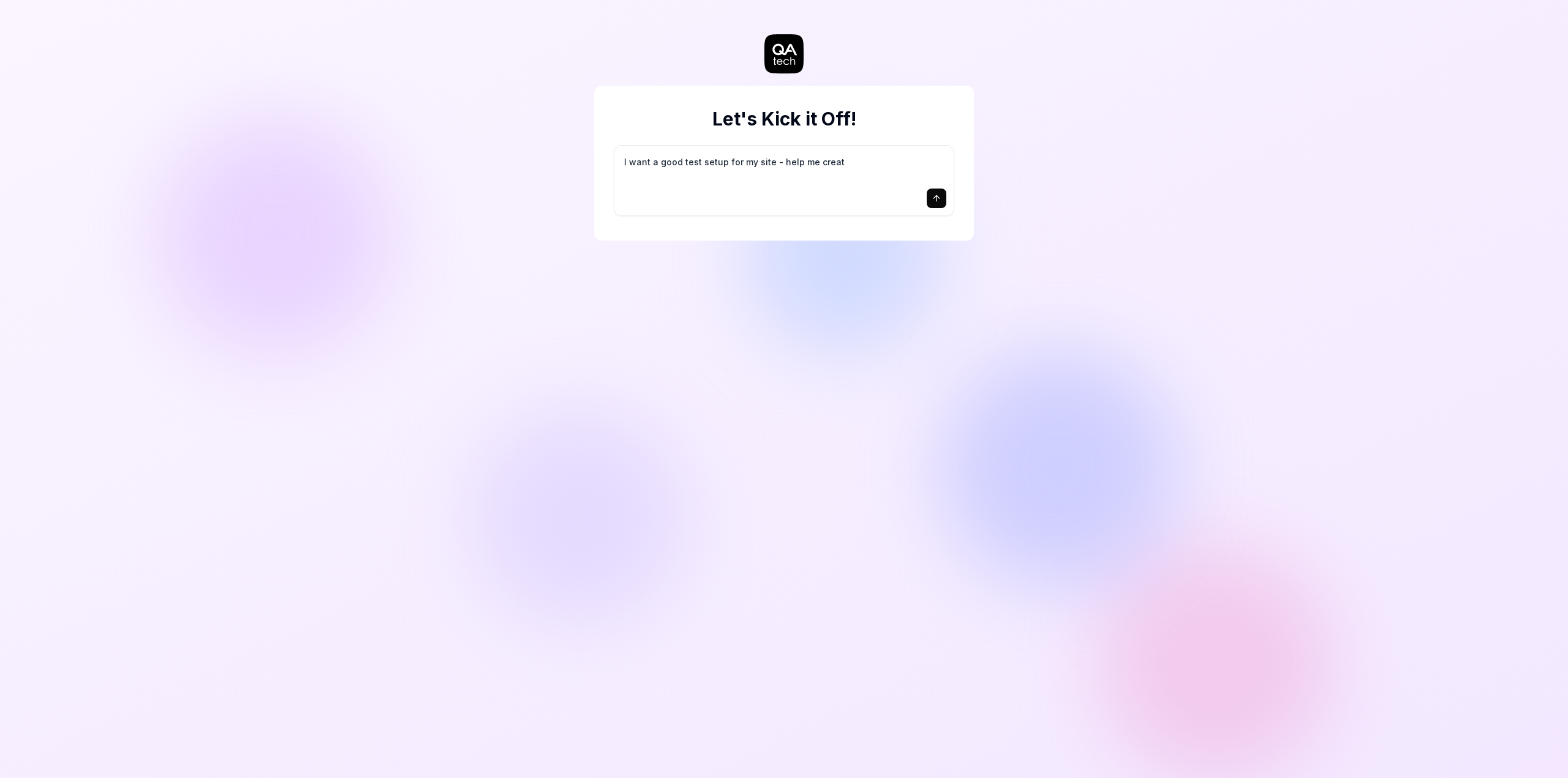
type textarea "I want a good test setup for my site - help me create"
type textarea "*"
type textarea "I want a good test setup for my site - help me create"
type textarea "*"
type textarea "I want a good test setup for my site - help me create t"
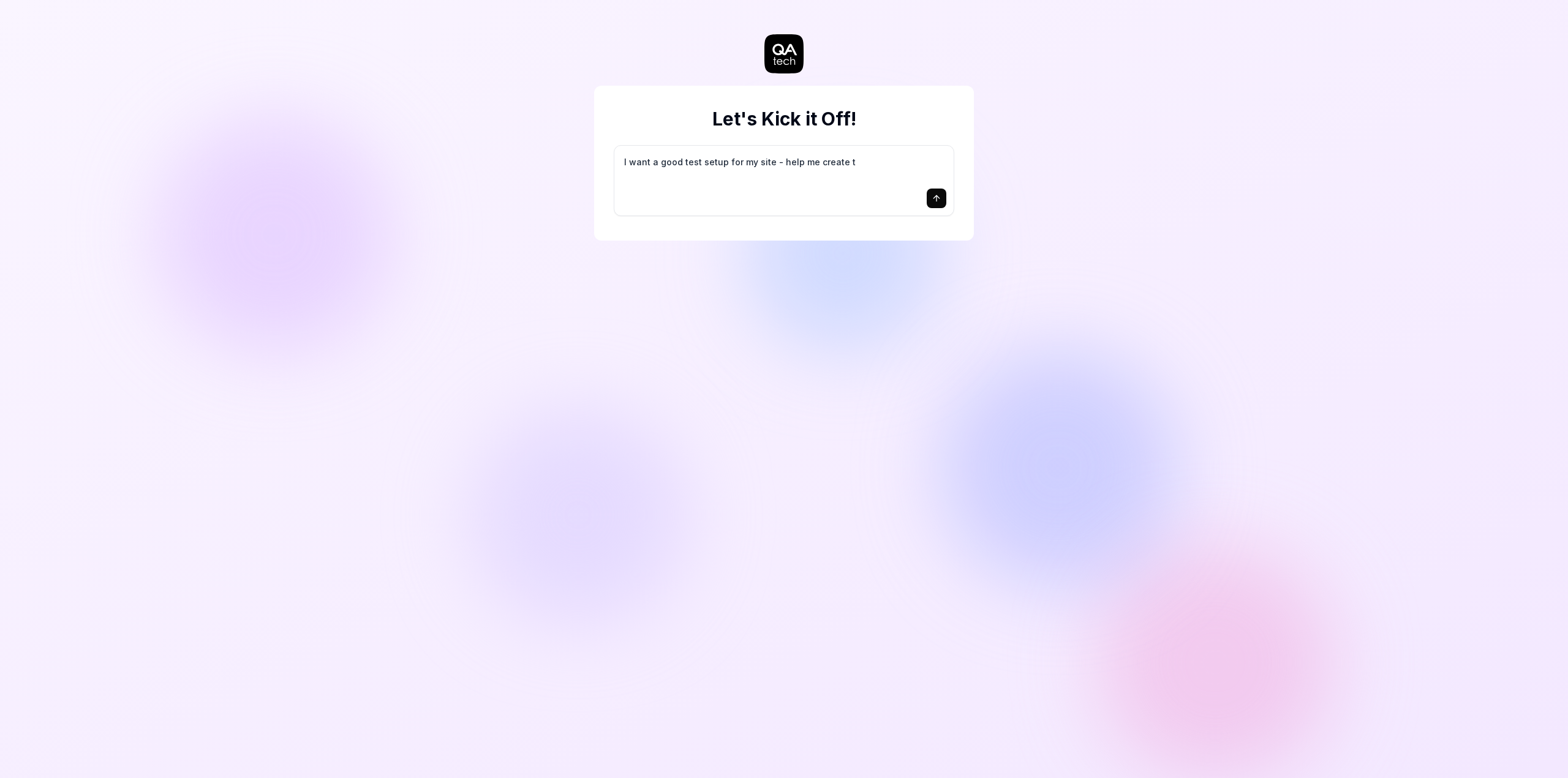
type textarea "*"
type textarea "I want a good test setup for my site - help me create th"
type textarea "*"
type textarea "I want a good test setup for my site - help me create the"
type textarea "*"
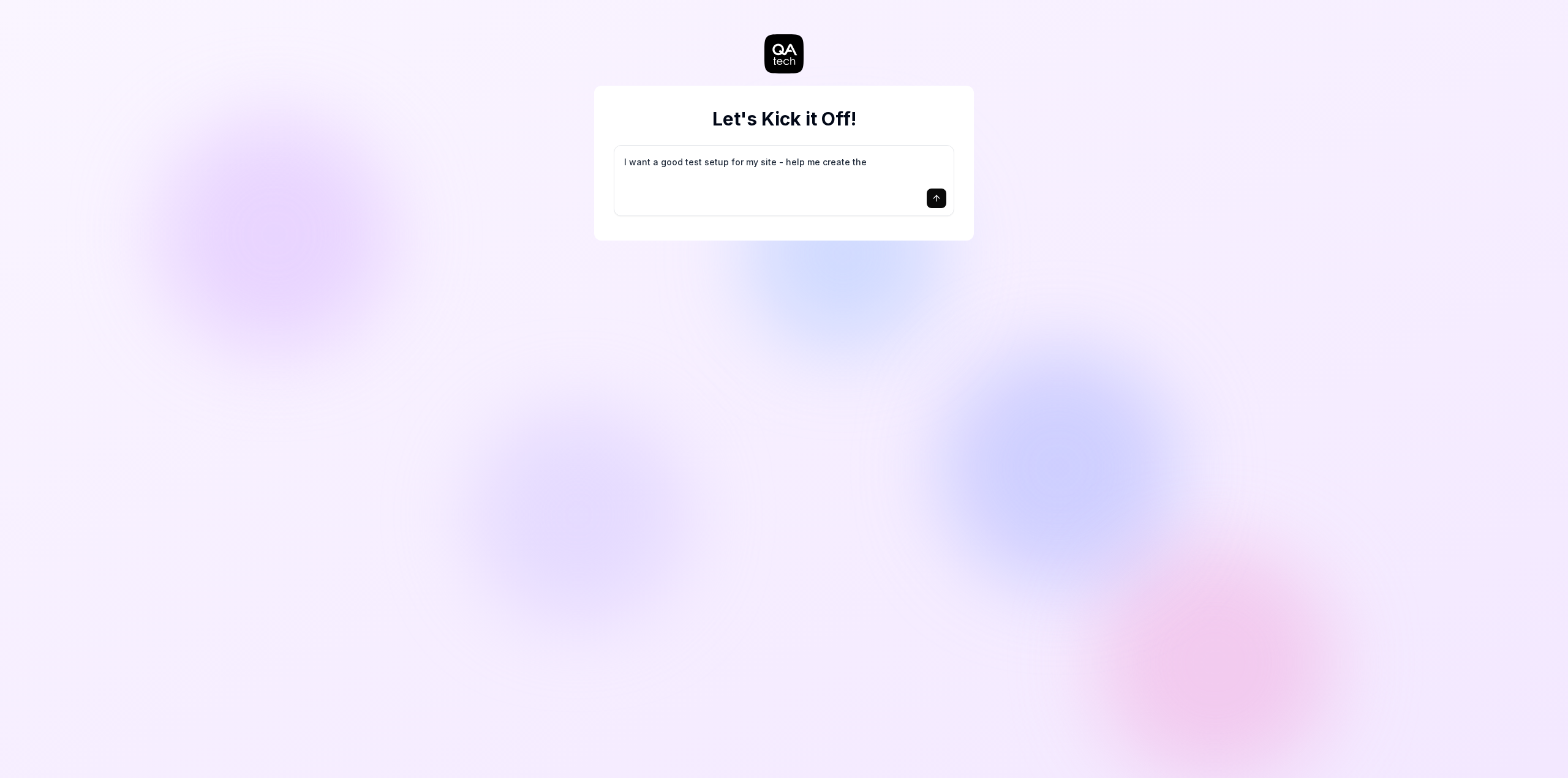
type textarea "I want a good test setup for my site - help me create the"
type textarea "*"
type textarea "I want a good test setup for my site - help me create the f"
type textarea "*"
type textarea "I want a good test setup for my site - help me create the fi"
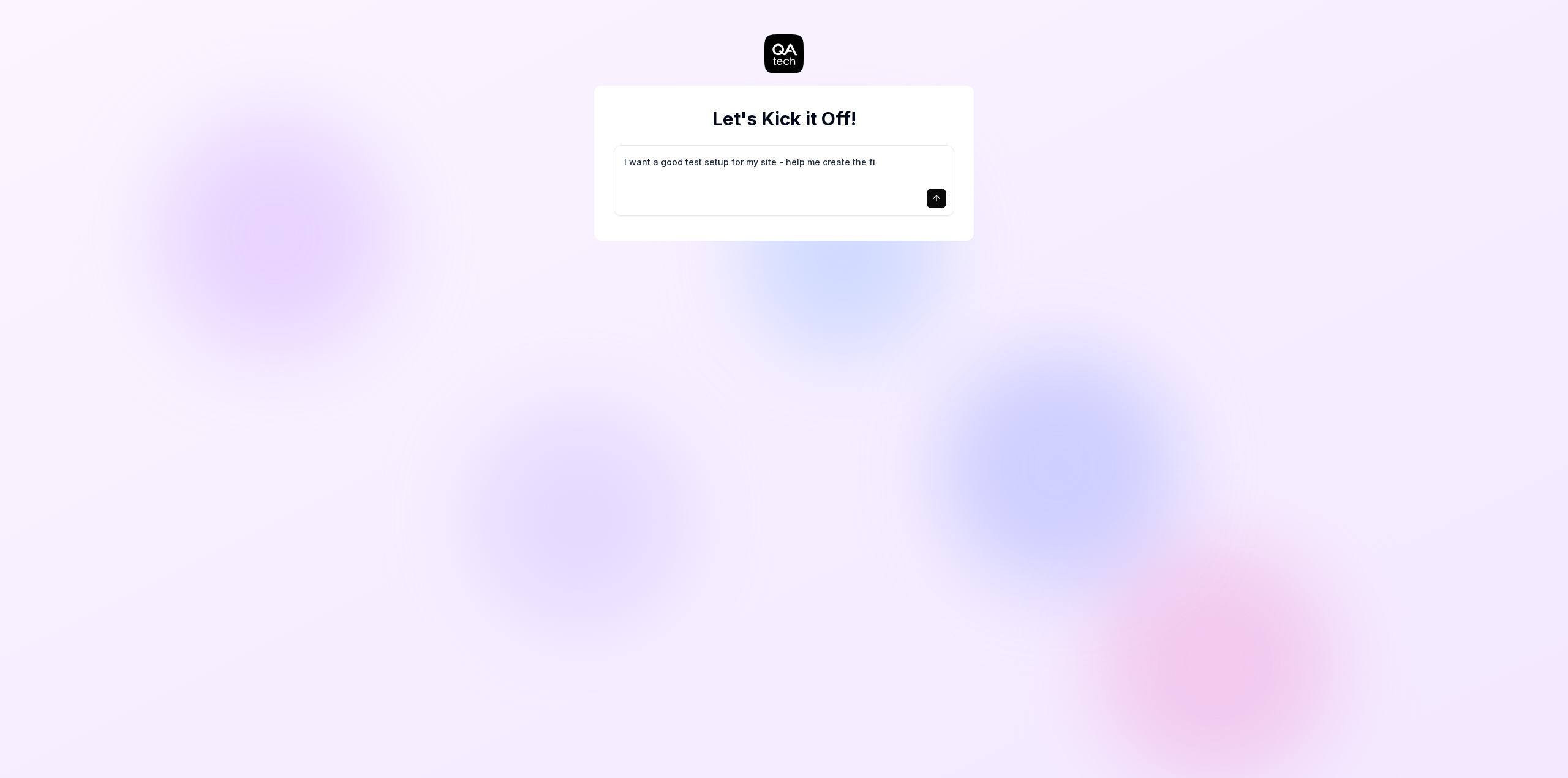
type textarea "*"
type textarea "I want a good test setup for my site - help me create the fir"
type textarea "*"
type textarea "I want a good test setup for my site - help me create the firs"
type textarea "*"
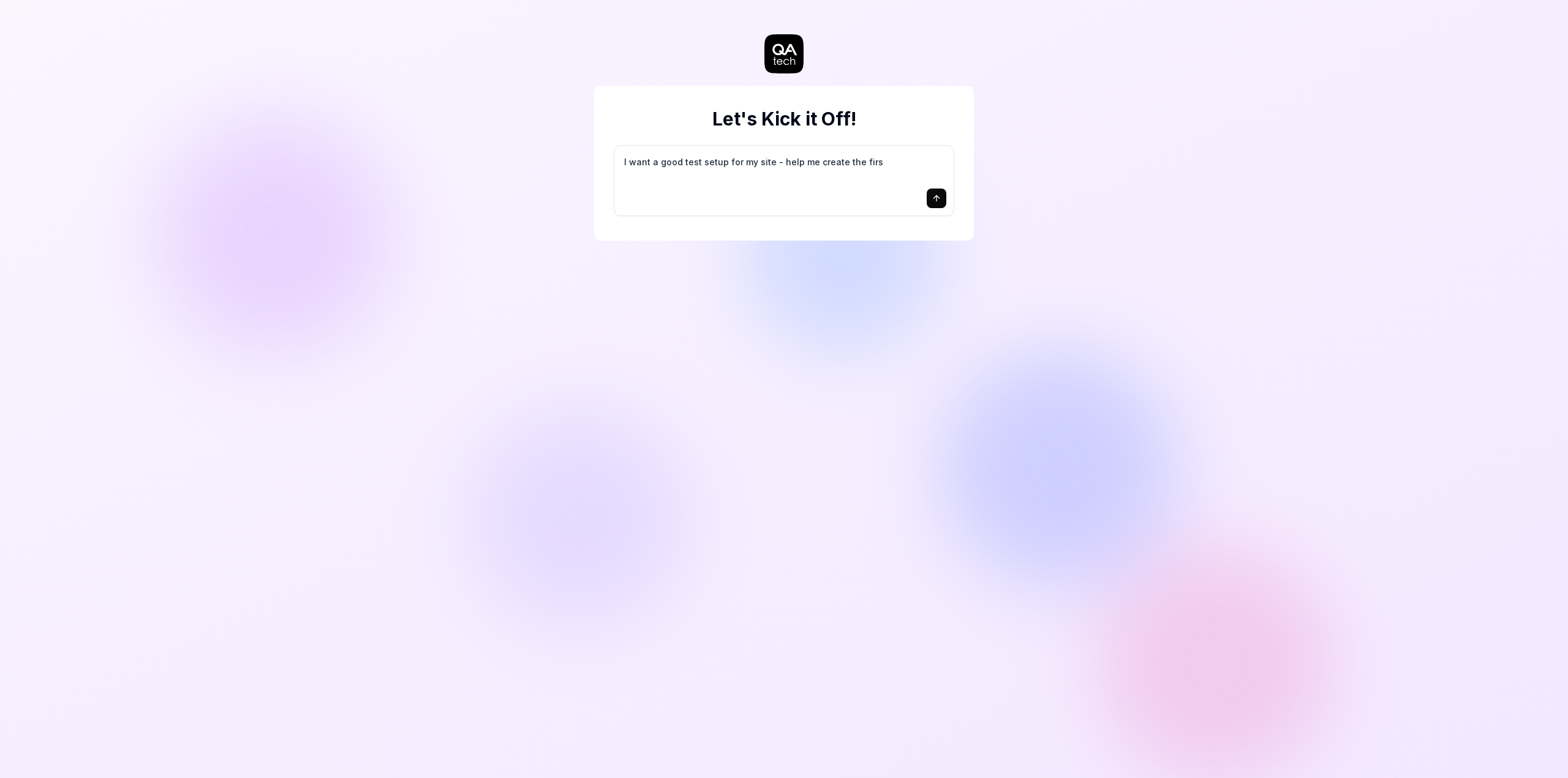
type textarea "I want a good test setup for my site - help me create the first"
type textarea "*"
type textarea "I want a good test setup for my site - help me create the first"
type textarea "*"
type textarea "I want a good test setup for my site - help me create the first 3"
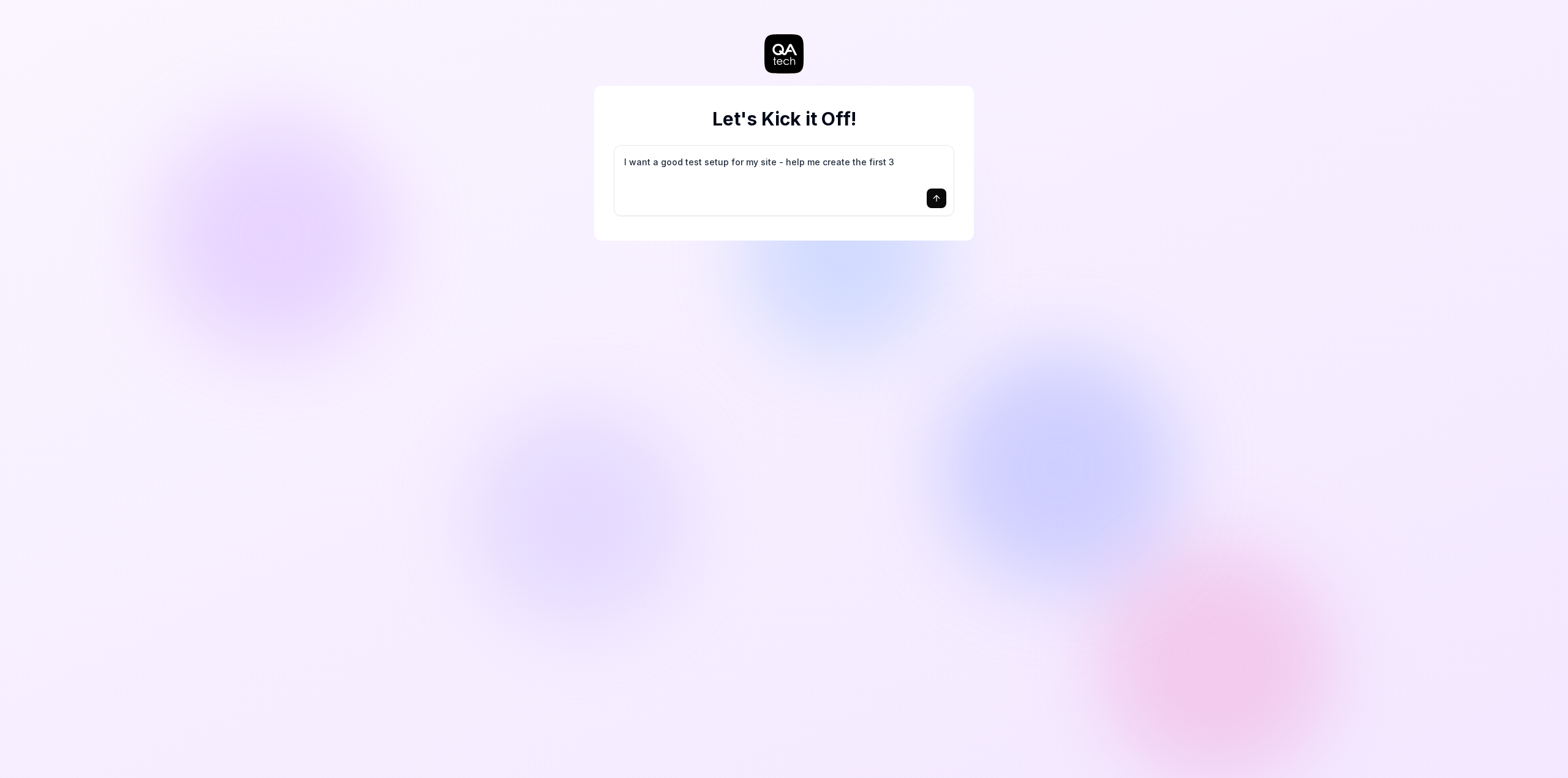
type textarea "*"
type textarea "I want a good test setup for my site - help me create the first 3-"
type textarea "*"
type textarea "I want a good test setup for my site - help me create the first 3-5"
type textarea "*"
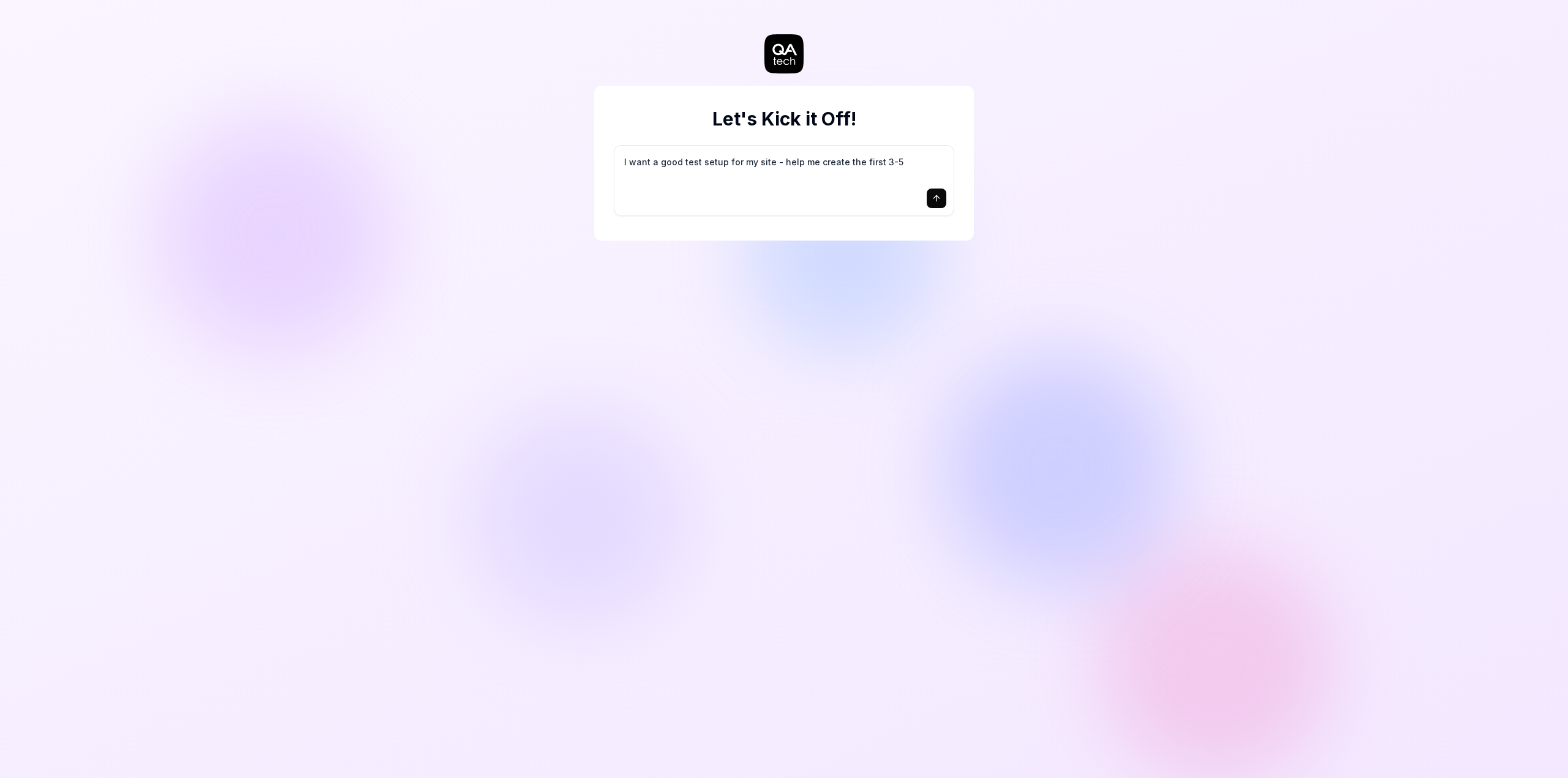
type textarea "I want a good test setup for my site - help me create the first 3-5"
type textarea "*"
type textarea "I want a good test setup for my site - help me create the first 3-5 t"
type textarea "*"
type textarea "I want a good test setup for my site - help me create the first 3-5 te"
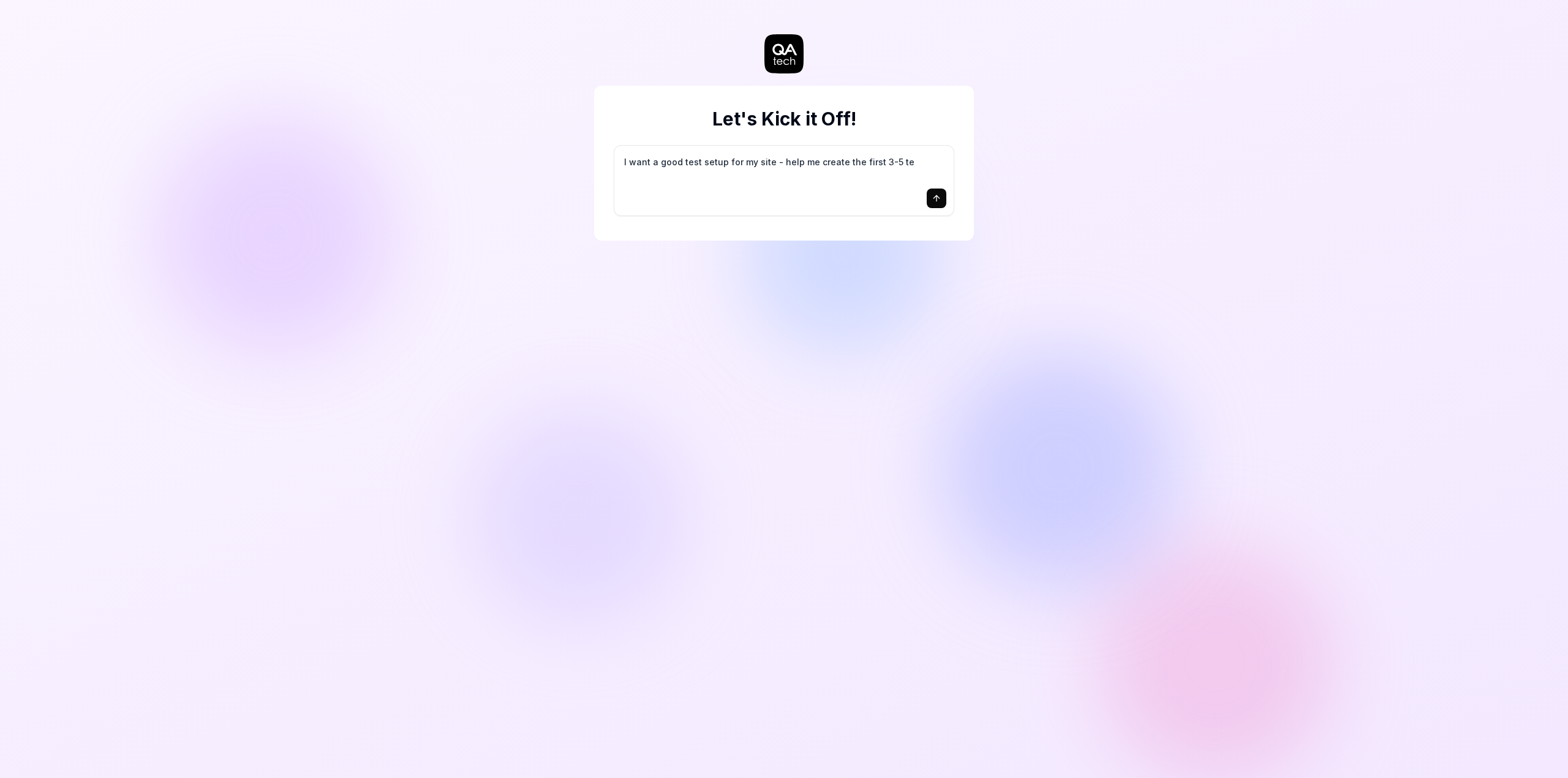
type textarea "*"
type textarea "I want a good test setup for my site - help me create the first 3-5 tes"
type textarea "*"
type textarea "I want a good test setup for my site - help me create the first 3-5 test"
type textarea "*"
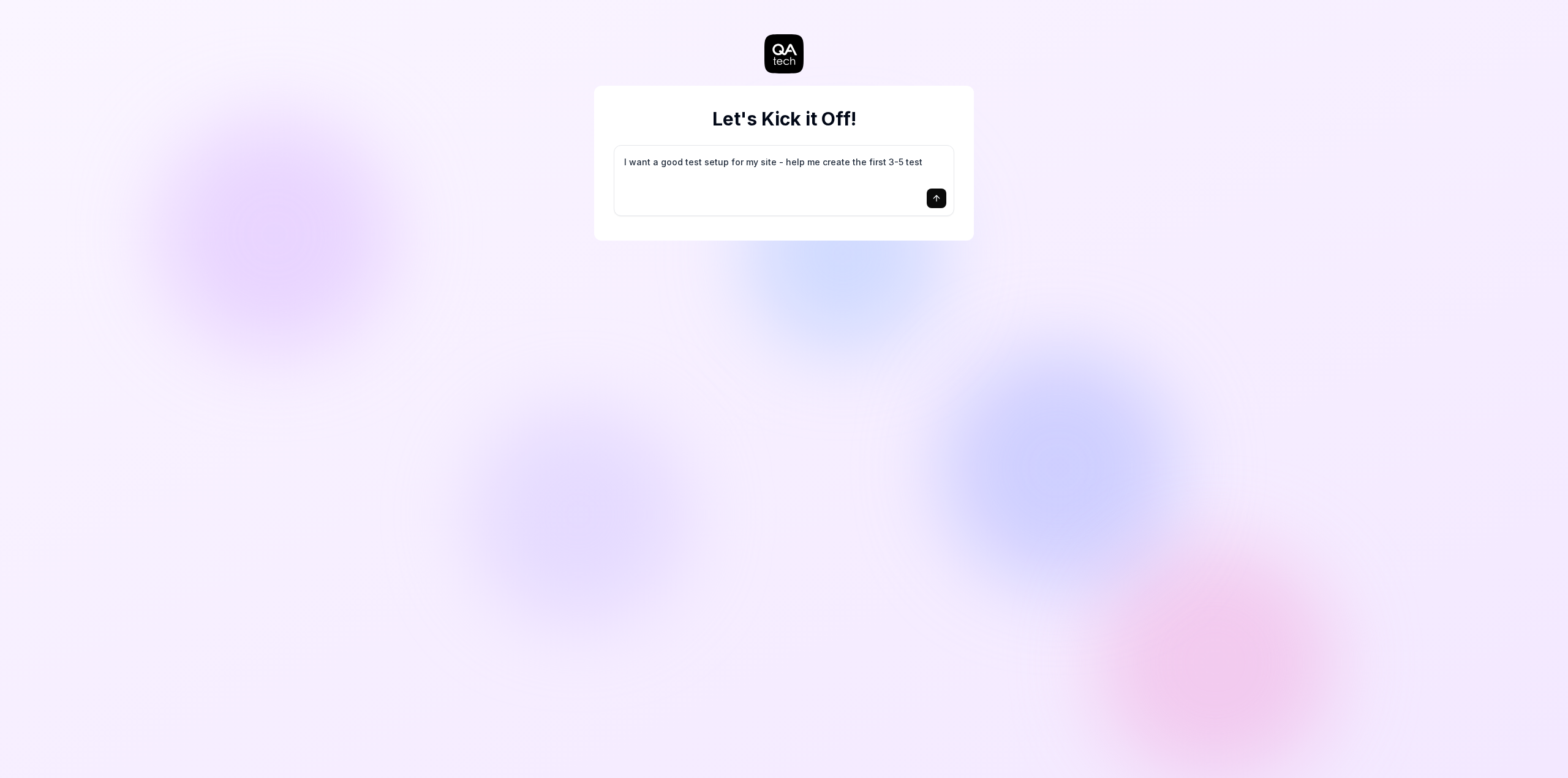
type textarea "I want a good test setup for my site - help me create the first 3-5 test"
type textarea "*"
type textarea "I want a good test setup for my site - help me create the first 3-5 test c"
type textarea "*"
type textarea "I want a good test setup for my site - help me create the first 3-5 test ca"
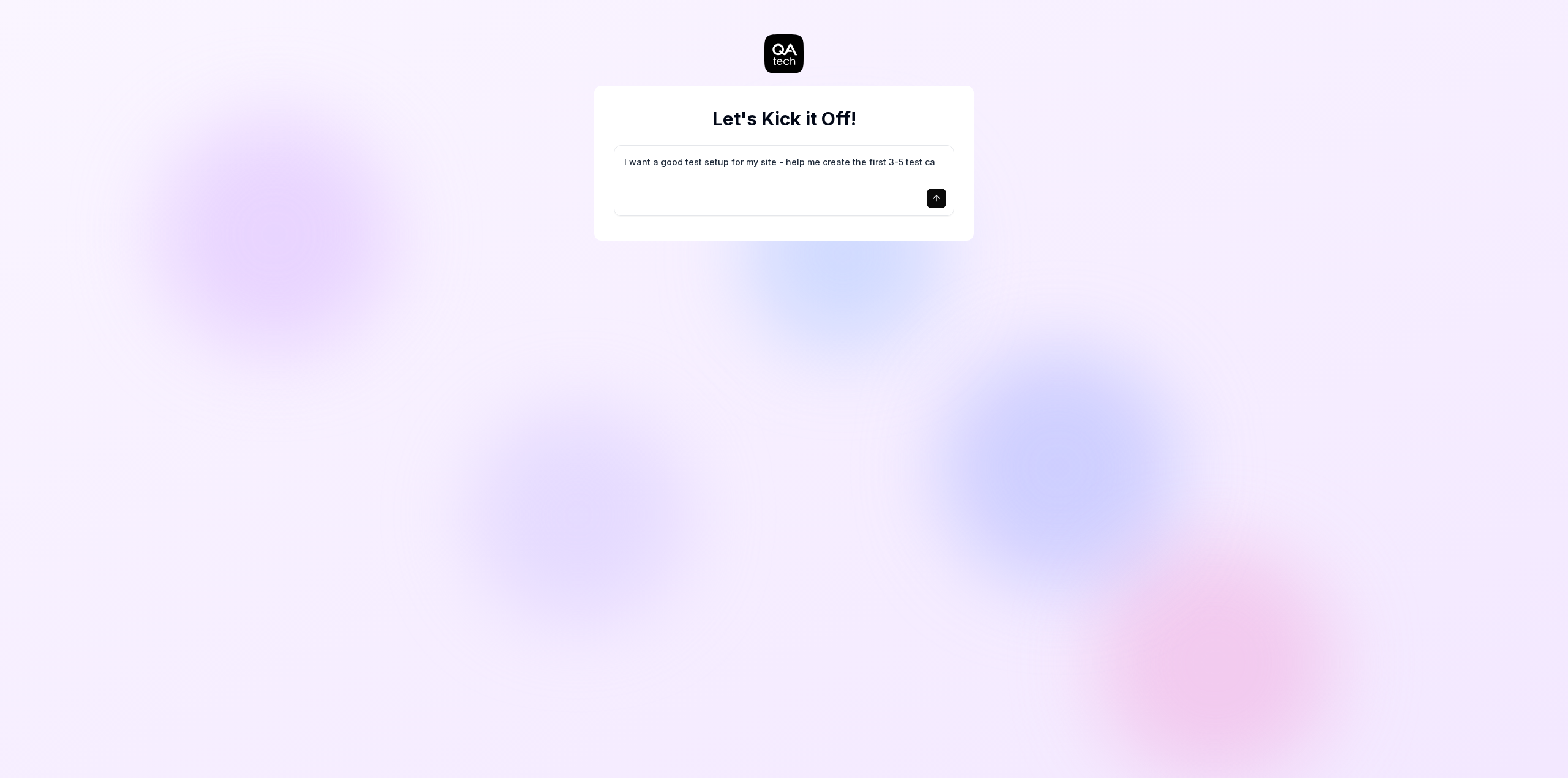
type textarea "*"
type textarea "I want a good test setup for my site - help me create the first 3-5 test cas"
type textarea "*"
type textarea "I want a good test setup for my site - help me create the first 3-5 test case"
type textarea "*"
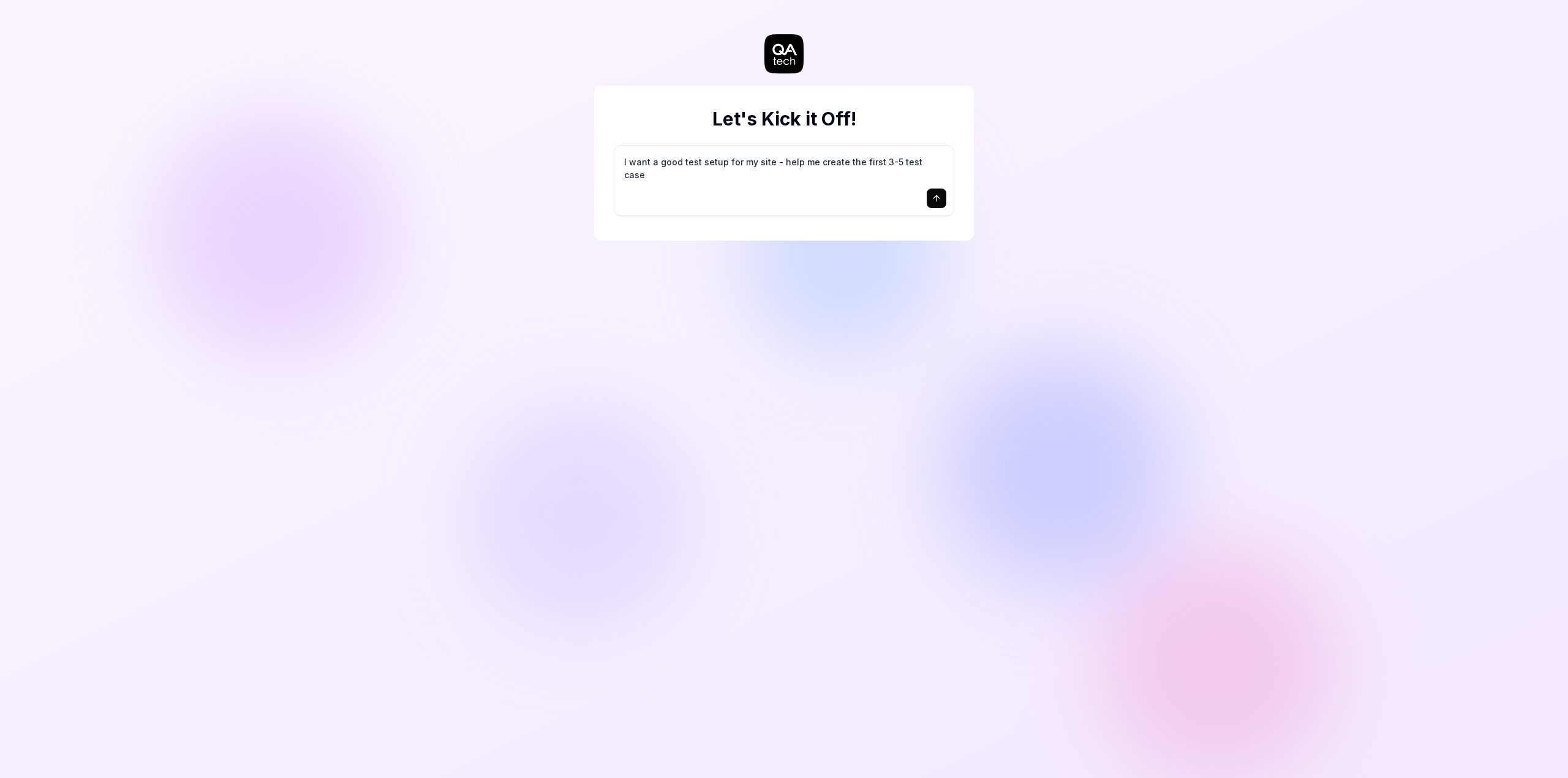
type textarea "I want a good test setup for my site - help me create the first 3-5 test cases"
click at [937, 200] on icon "submit" at bounding box center [937, 198] width 10 height 10
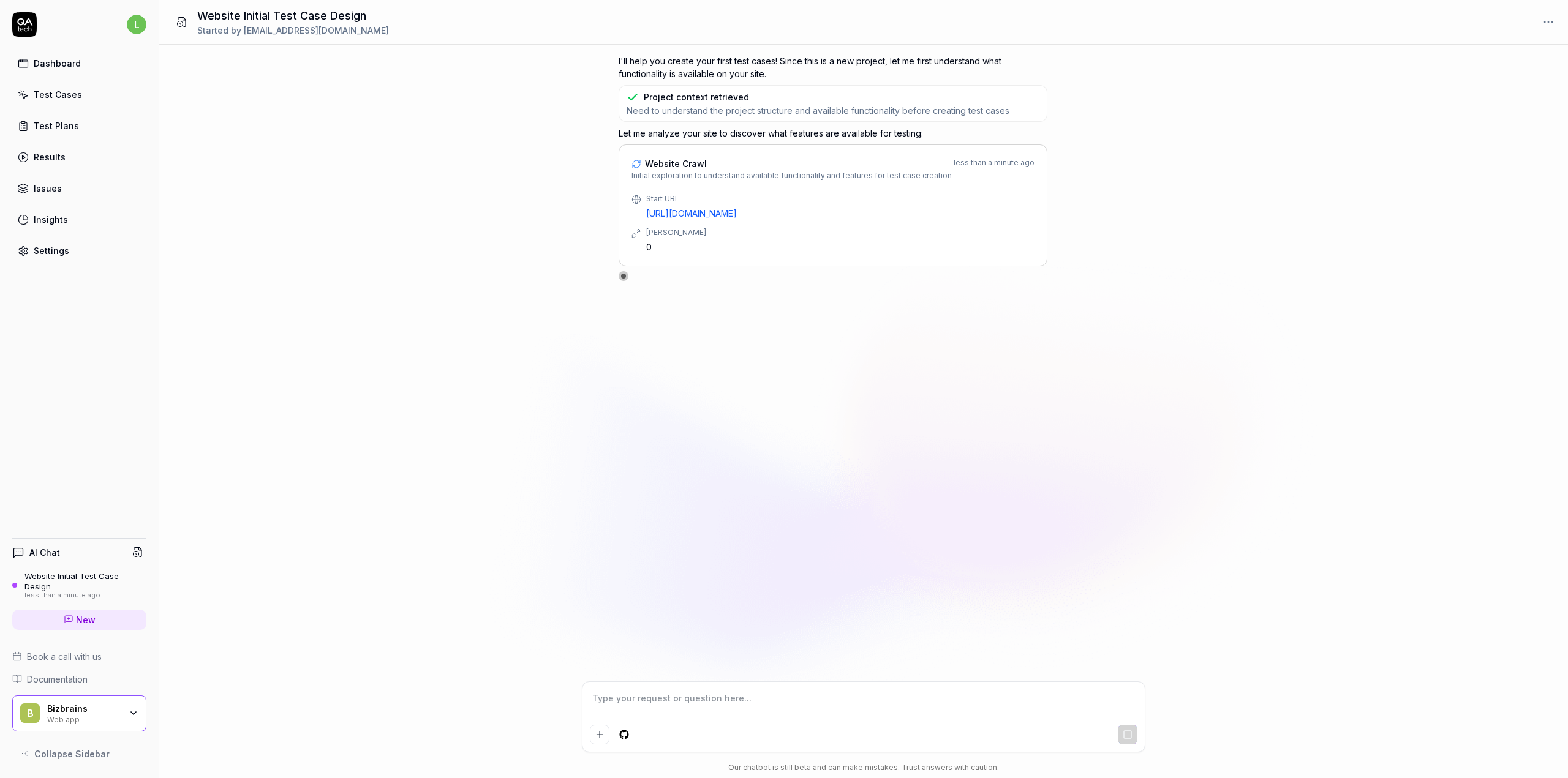
click at [1547, 19] on html "l Dashboard Test Cases Test Plans Results Issues Insights Settings AI Chat Webs…" at bounding box center [784, 389] width 1568 height 778
click at [1417, 29] on html "l Dashboard Test Cases Test Plans Results Issues Insights Settings AI Chat Webs…" at bounding box center [784, 389] width 1568 height 778
click at [1450, 191] on div "I'll help you create your first test cases! Since this is a new project, let me…" at bounding box center [864, 363] width 1409 height 636
click at [67, 751] on span "Collapse Sidebar" at bounding box center [72, 753] width 75 height 13
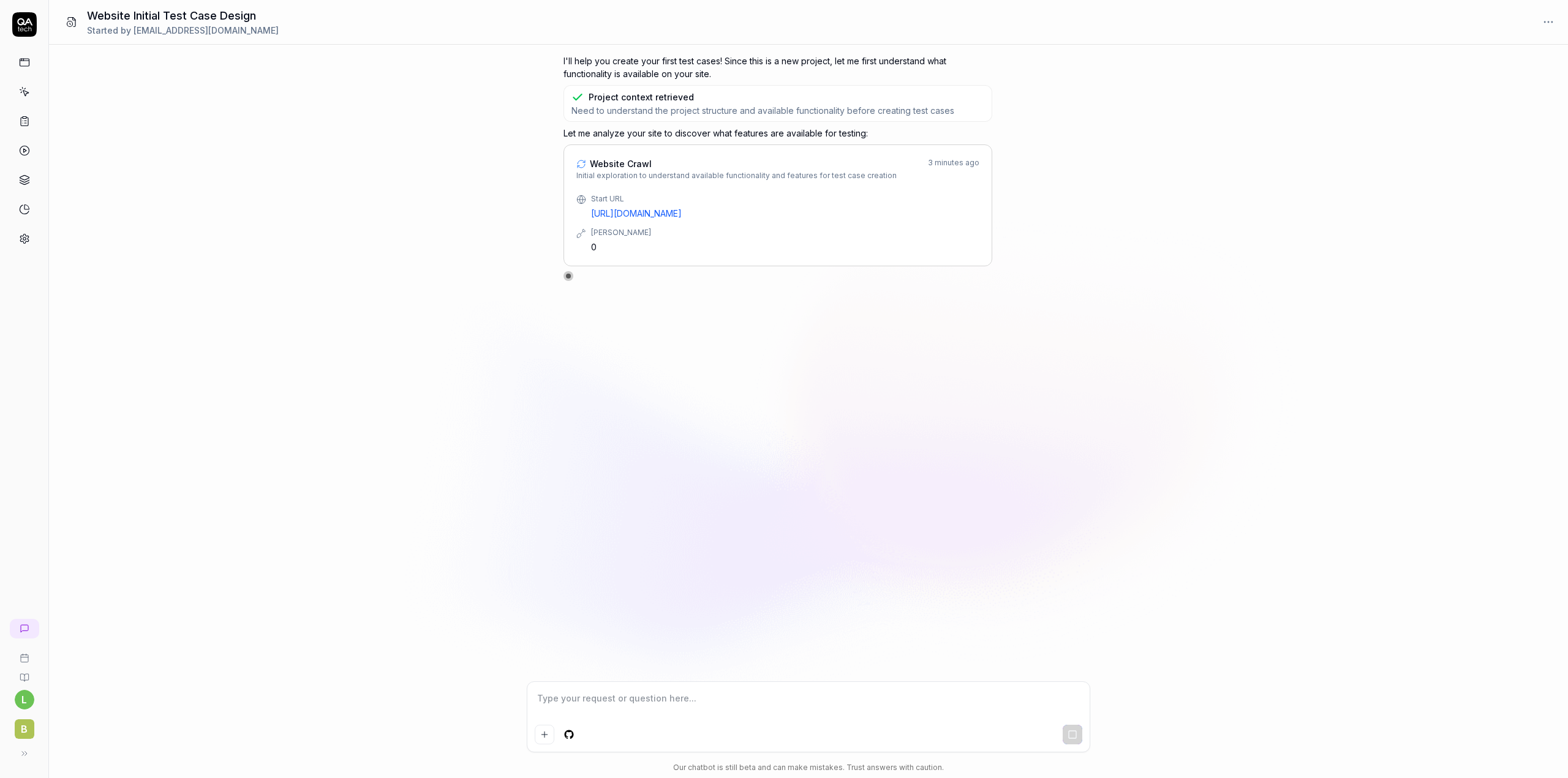
click at [31, 755] on button at bounding box center [25, 753] width 25 height 25
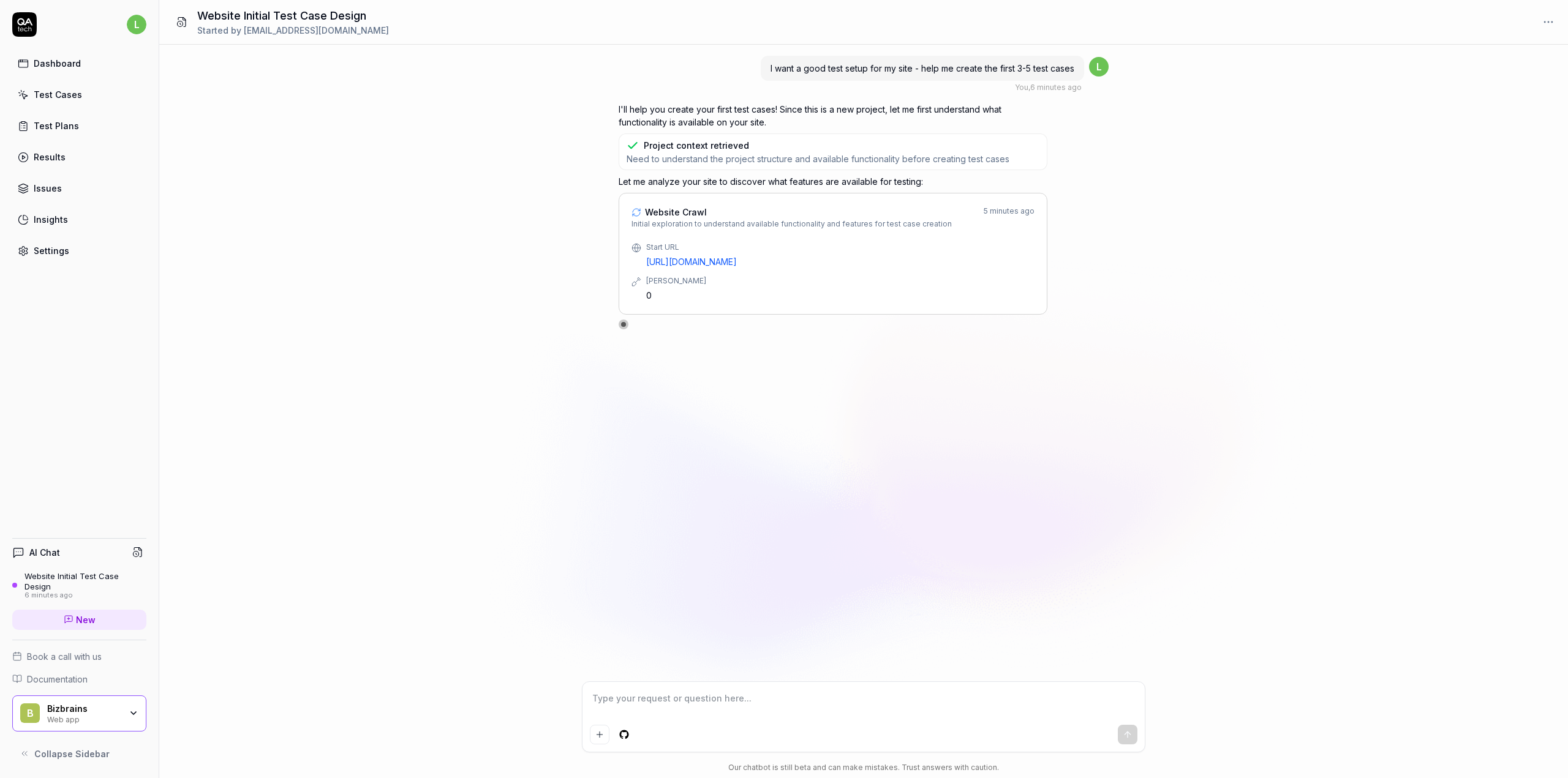
click at [64, 96] on div "Test Cases" at bounding box center [58, 94] width 48 height 13
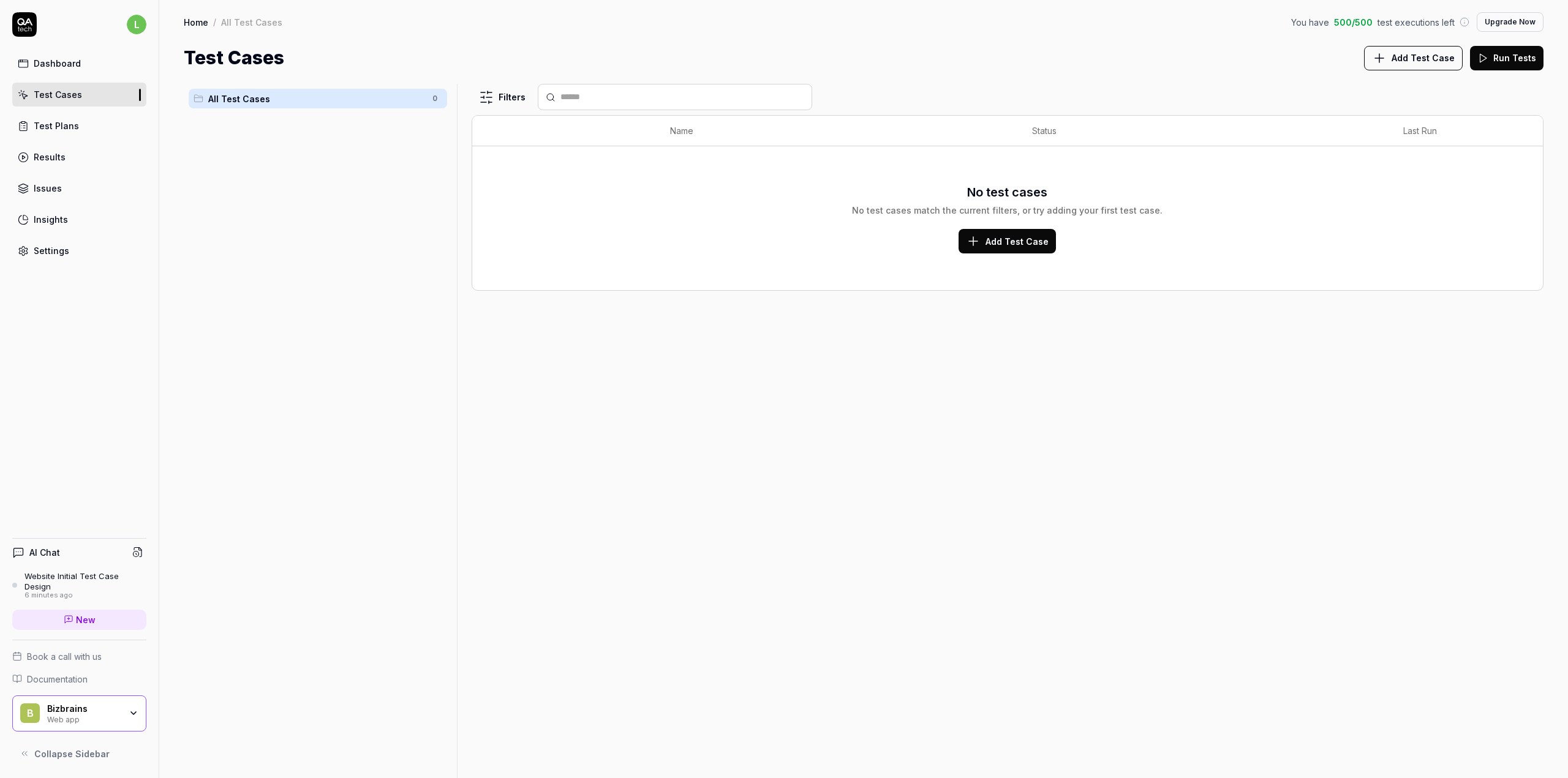
click at [74, 68] on div "Dashboard" at bounding box center [57, 63] width 47 height 13
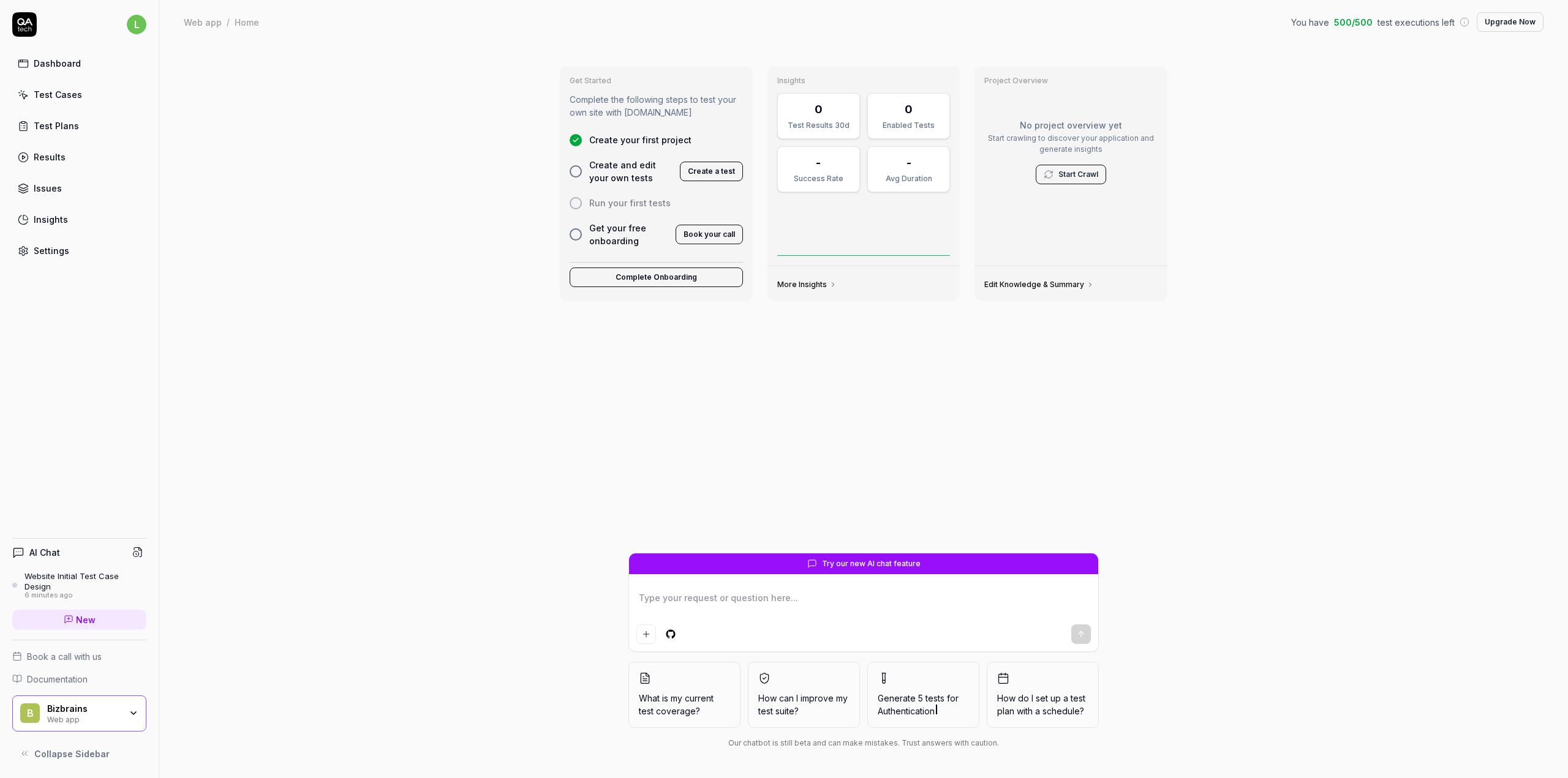
click at [724, 172] on button "Create a test" at bounding box center [711, 172] width 63 height 20
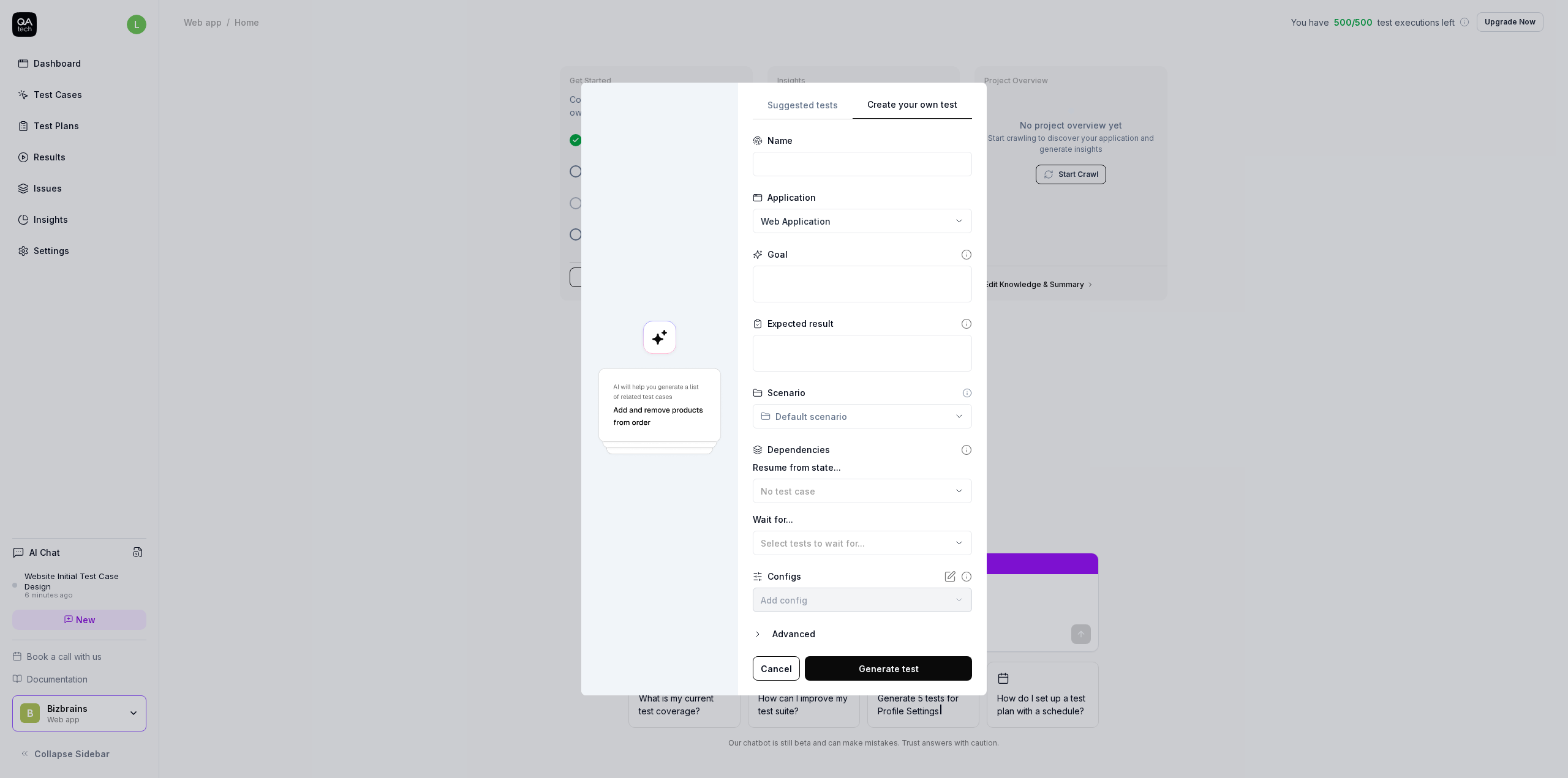
click at [913, 263] on div "Suggested tests Create your own test Name Application Web Application Goal Expe…" at bounding box center [862, 389] width 219 height 584
click at [955, 412] on div "**********" at bounding box center [784, 389] width 1568 height 778
click at [961, 573] on icon at bounding box center [967, 576] width 11 height 11
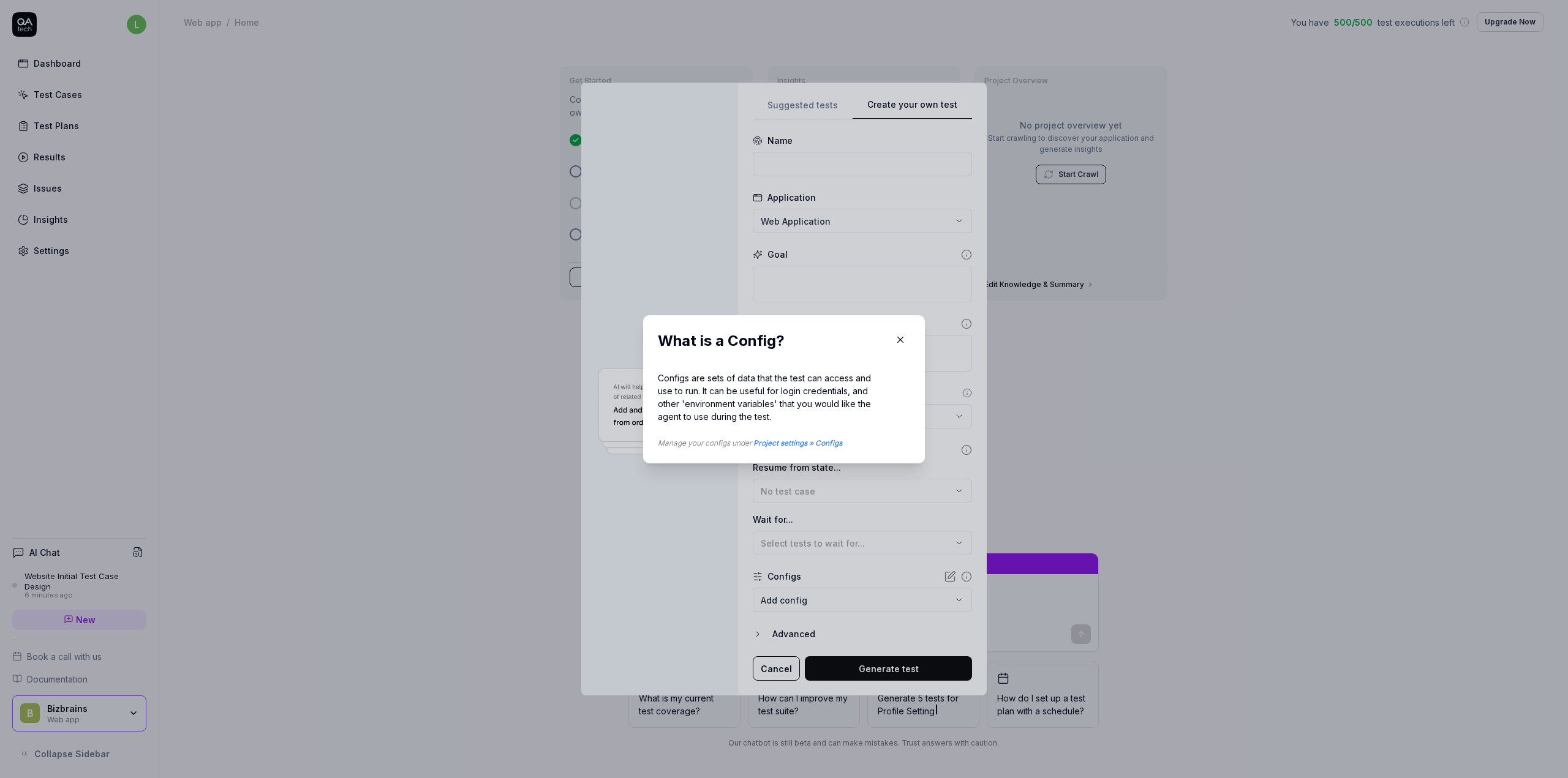
click at [899, 339] on icon "button" at bounding box center [900, 340] width 11 height 11
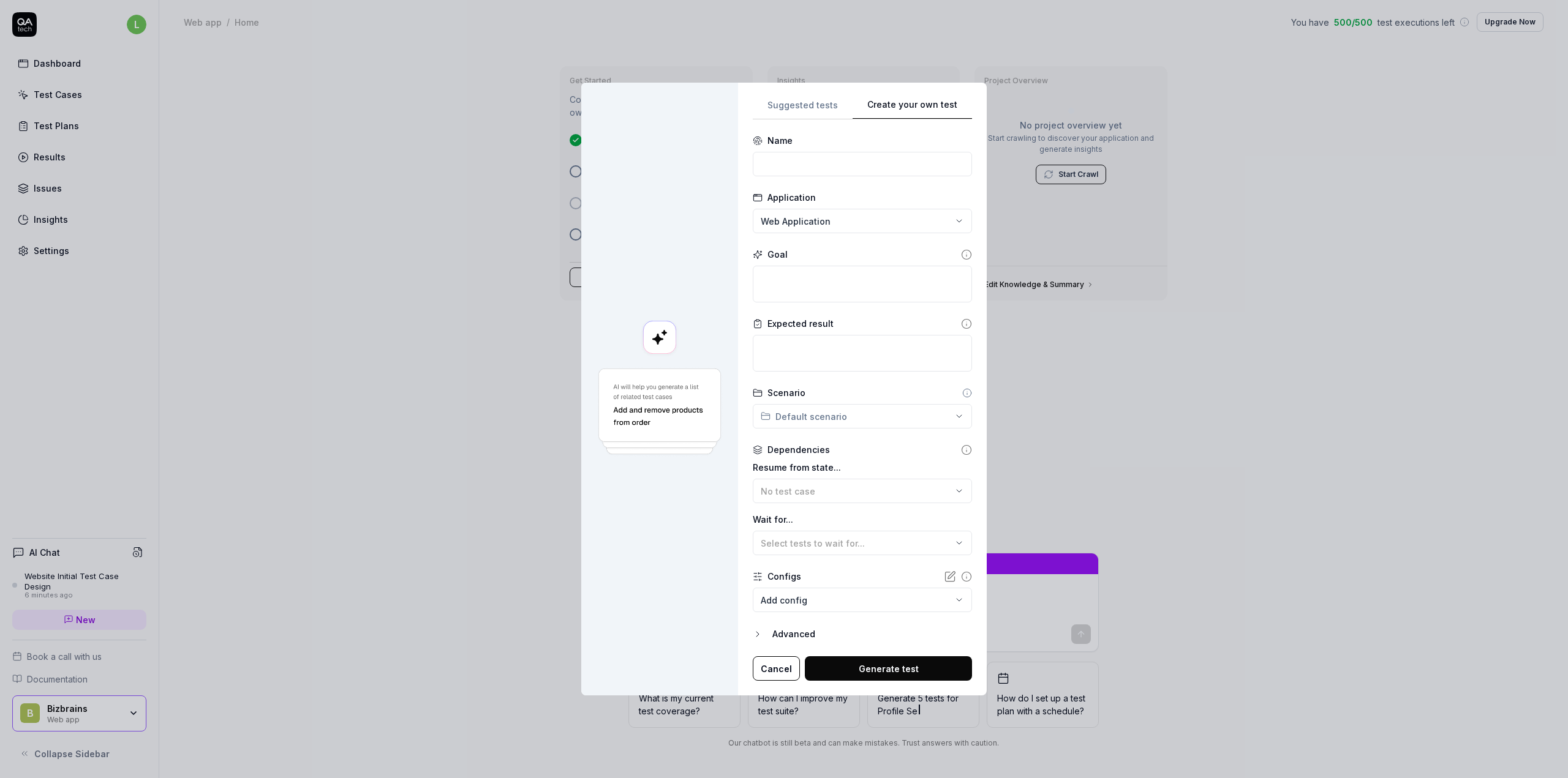
click at [948, 578] on icon at bounding box center [952, 575] width 7 height 7
click at [871, 604] on body "l Dashboard Test Cases Test Plans Results Issues Insights Settings AI Chat Webs…" at bounding box center [784, 389] width 1568 height 778
click at [706, 572] on div "**********" at bounding box center [784, 389] width 1568 height 778
click at [757, 575] on icon at bounding box center [758, 576] width 10 height 10
click at [762, 632] on icon "button" at bounding box center [758, 634] width 10 height 10
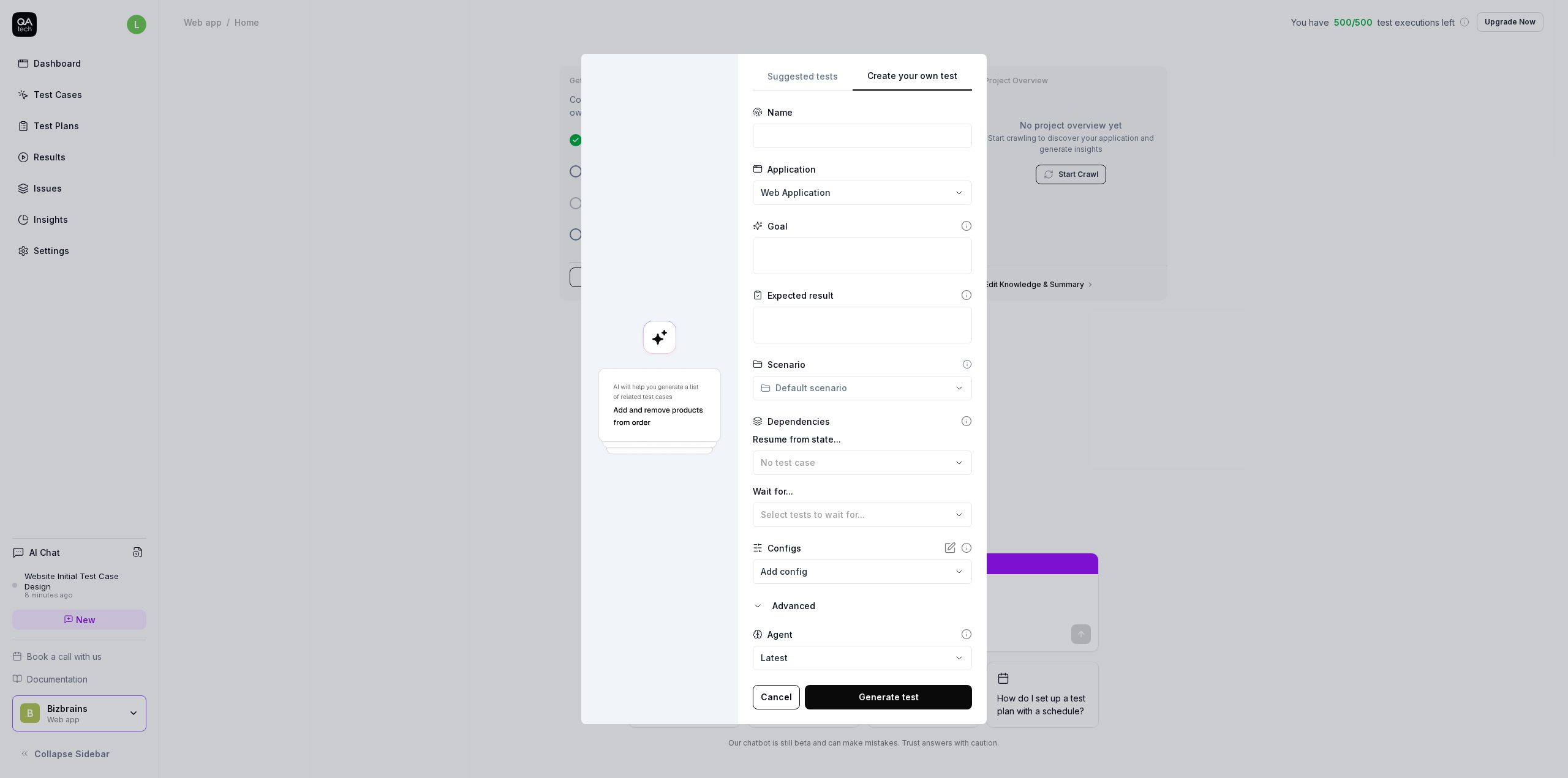
click at [804, 654] on body "l Dashboard Test Cases Test Plans Results Issues Insights Settings AI Chat Webs…" at bounding box center [784, 389] width 1568 height 778
click at [801, 569] on body "l Dashboard Test Cases Test Plans Results Issues Insights Settings AI Chat Webs…" at bounding box center [784, 389] width 1568 height 778
click at [705, 557] on div "**********" at bounding box center [784, 389] width 1568 height 778
click at [786, 697] on button "Cancel" at bounding box center [776, 697] width 47 height 25
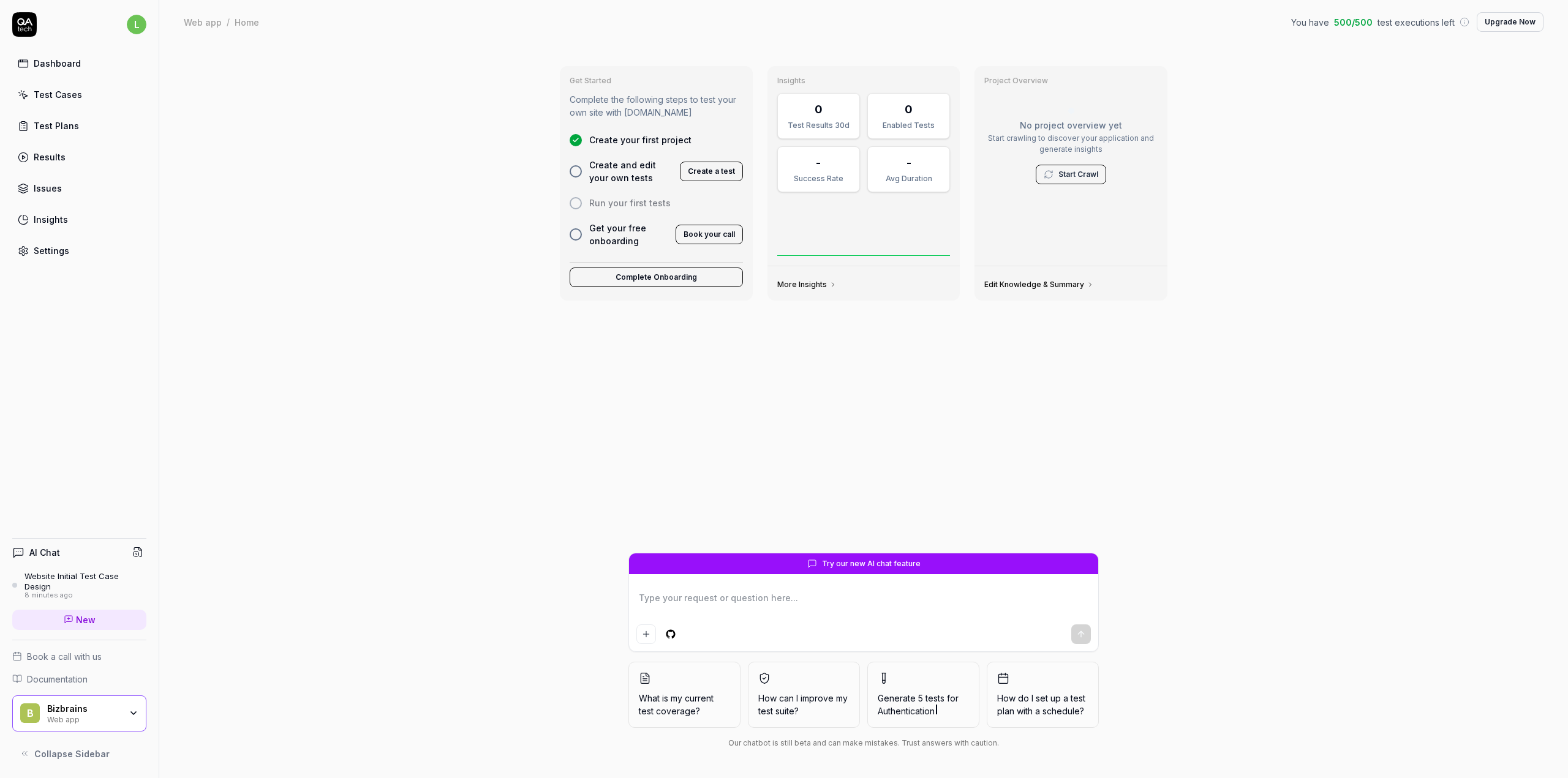
click at [1068, 281] on link "Edit Knowledge & Summary" at bounding box center [1039, 285] width 110 height 10
click at [328, 178] on div "Get Started Complete the following steps to test your own site with QA.tech Cre…" at bounding box center [864, 411] width 1409 height 734
type textarea "*"
click at [64, 98] on div "Test Cases" at bounding box center [58, 94] width 48 height 13
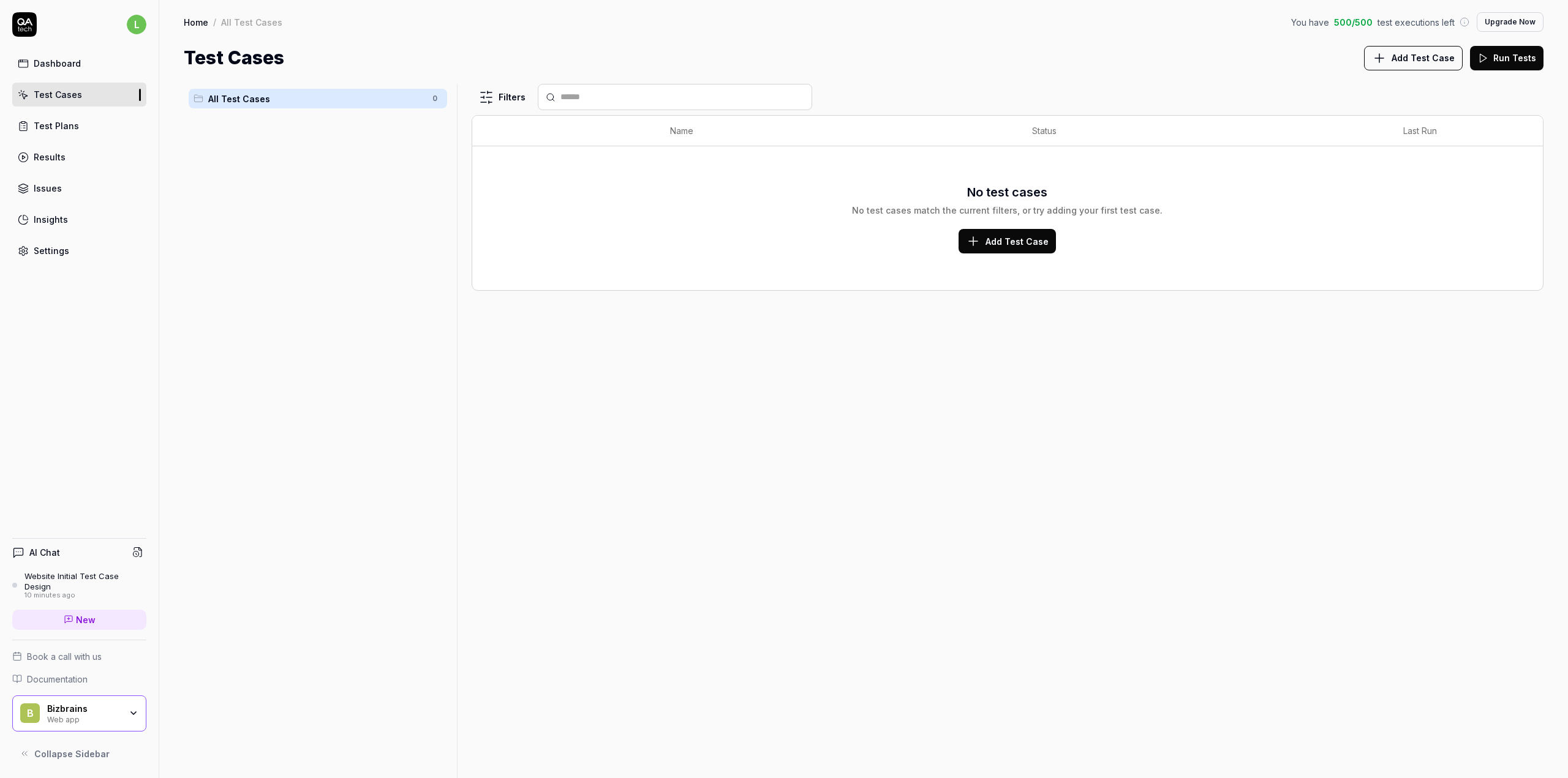
click at [1006, 241] on span "Add Test Case" at bounding box center [1017, 241] width 63 height 13
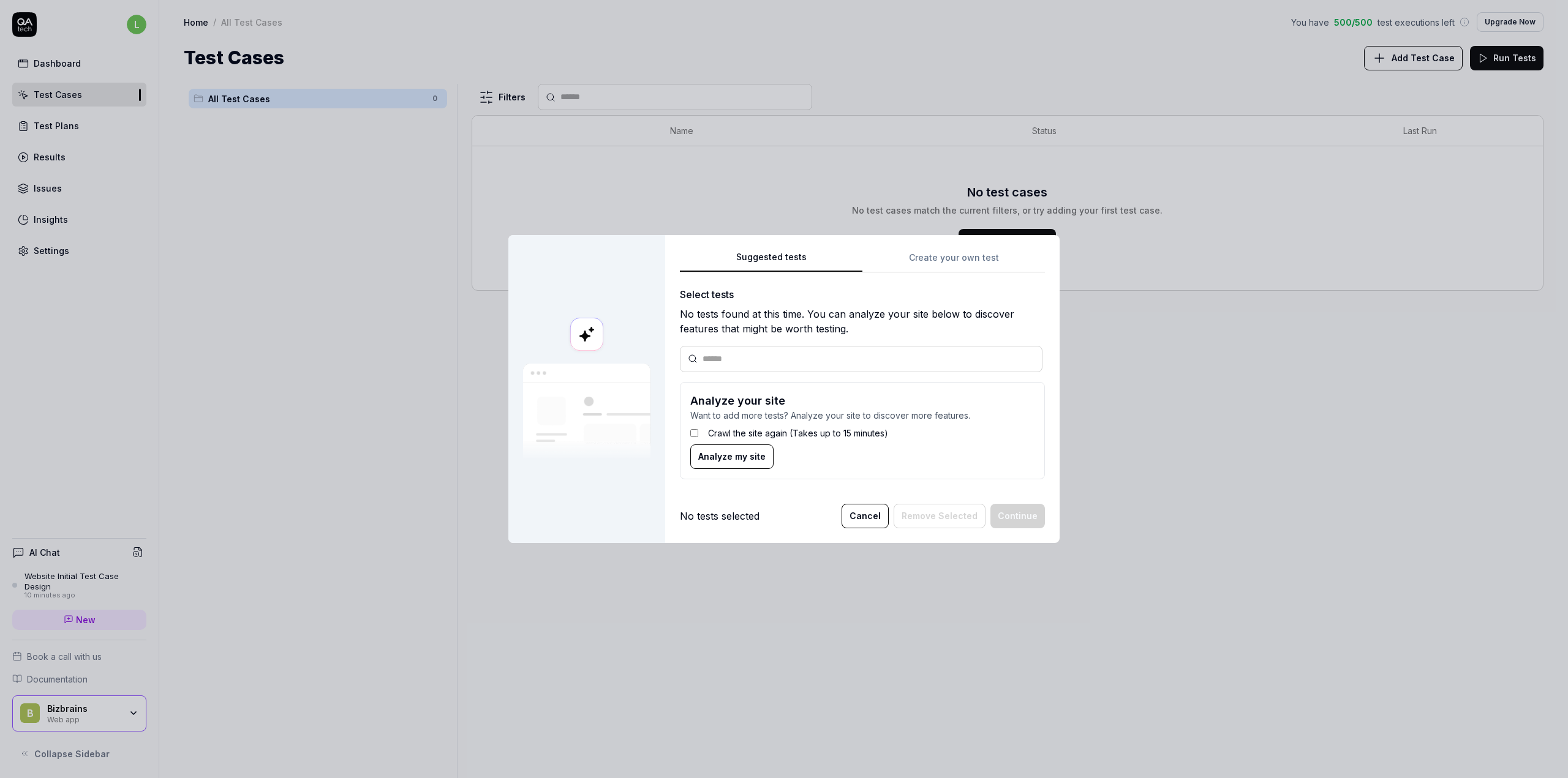
click at [948, 263] on div "Suggested tests Create your own test Select tests No tests found at this time. …" at bounding box center [862, 369] width 365 height 240
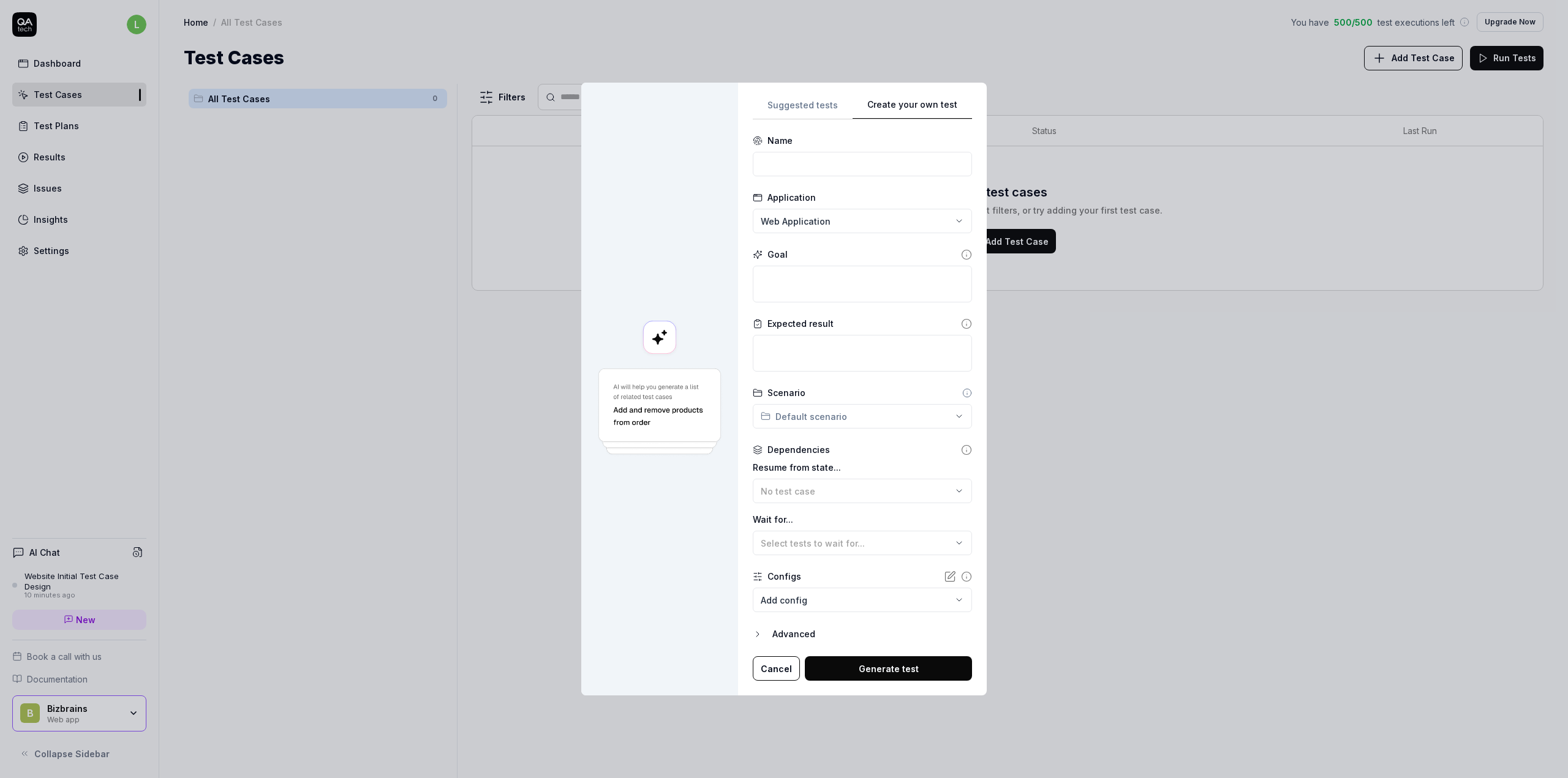
click at [926, 221] on div "**********" at bounding box center [784, 389] width 1568 height 778
click at [914, 280] on textarea at bounding box center [862, 284] width 219 height 37
click at [900, 350] on textarea at bounding box center [862, 353] width 219 height 37
click at [945, 414] on div "**********" at bounding box center [784, 389] width 1568 height 778
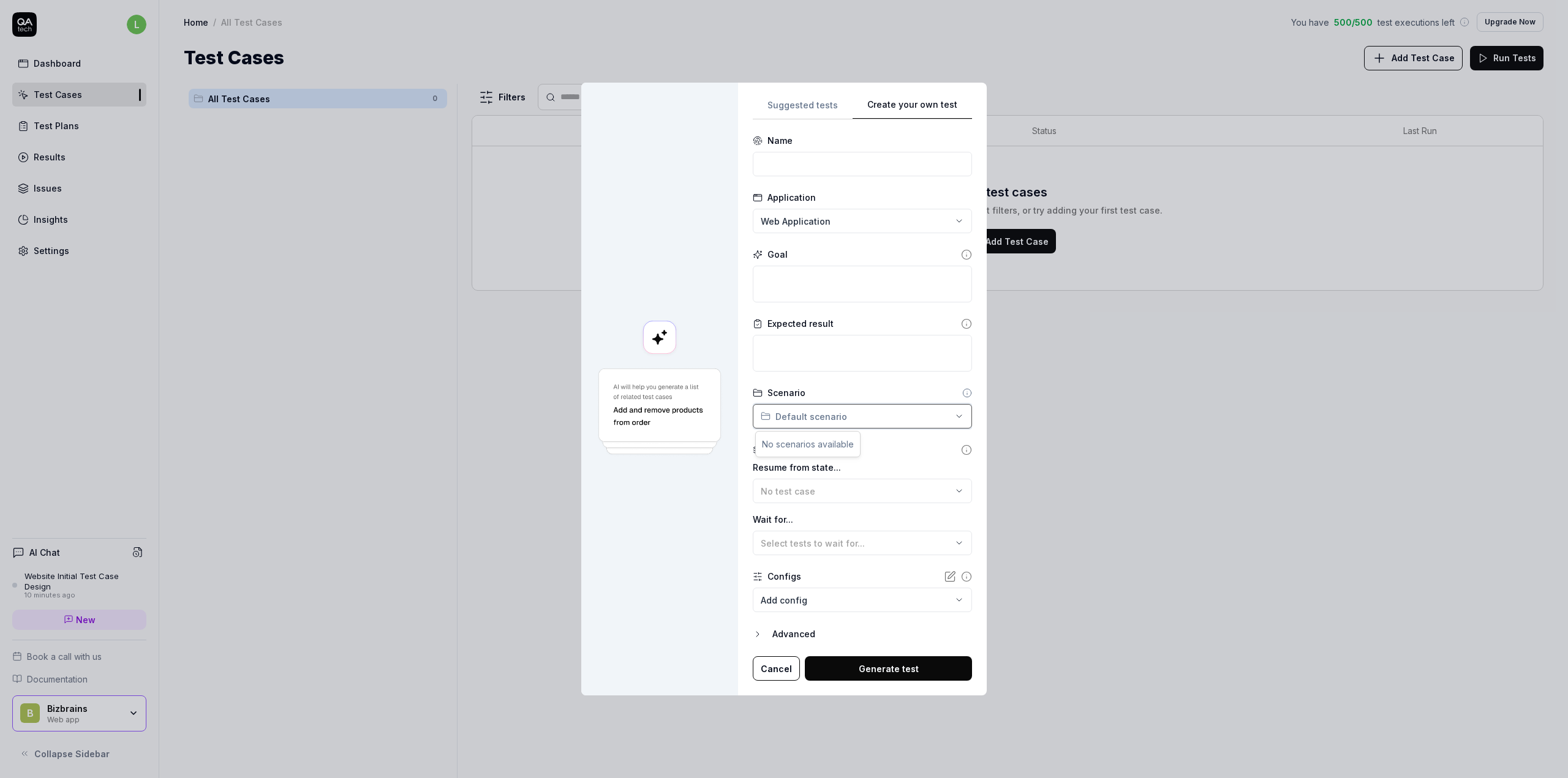
click at [945, 414] on div "**********" at bounding box center [784, 389] width 1568 height 778
click at [910, 385] on form "**********" at bounding box center [862, 407] width 219 height 546
click at [861, 603] on body "**********" at bounding box center [784, 389] width 1568 height 778
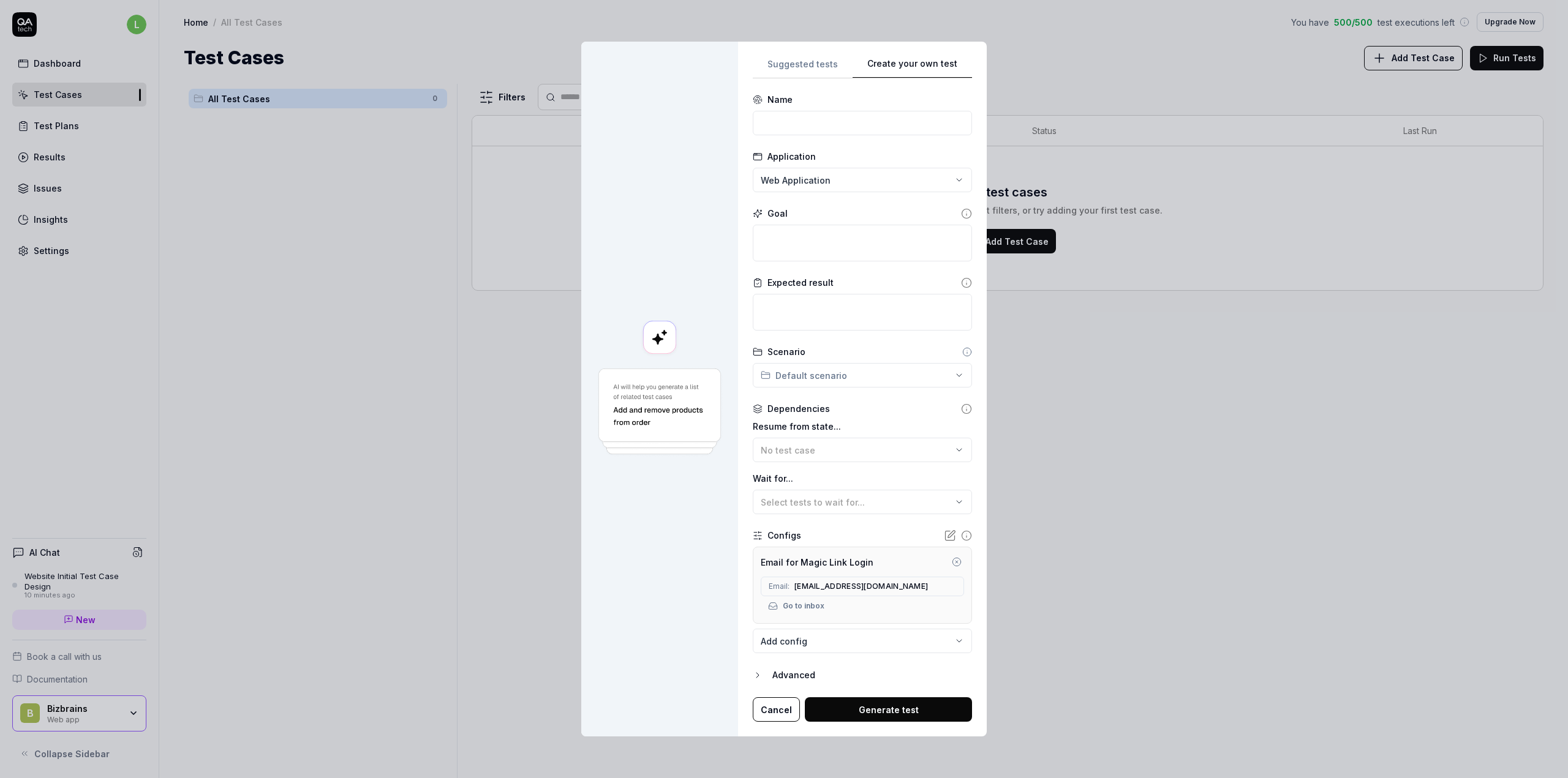
click at [952, 564] on icon "button" at bounding box center [957, 562] width 10 height 10
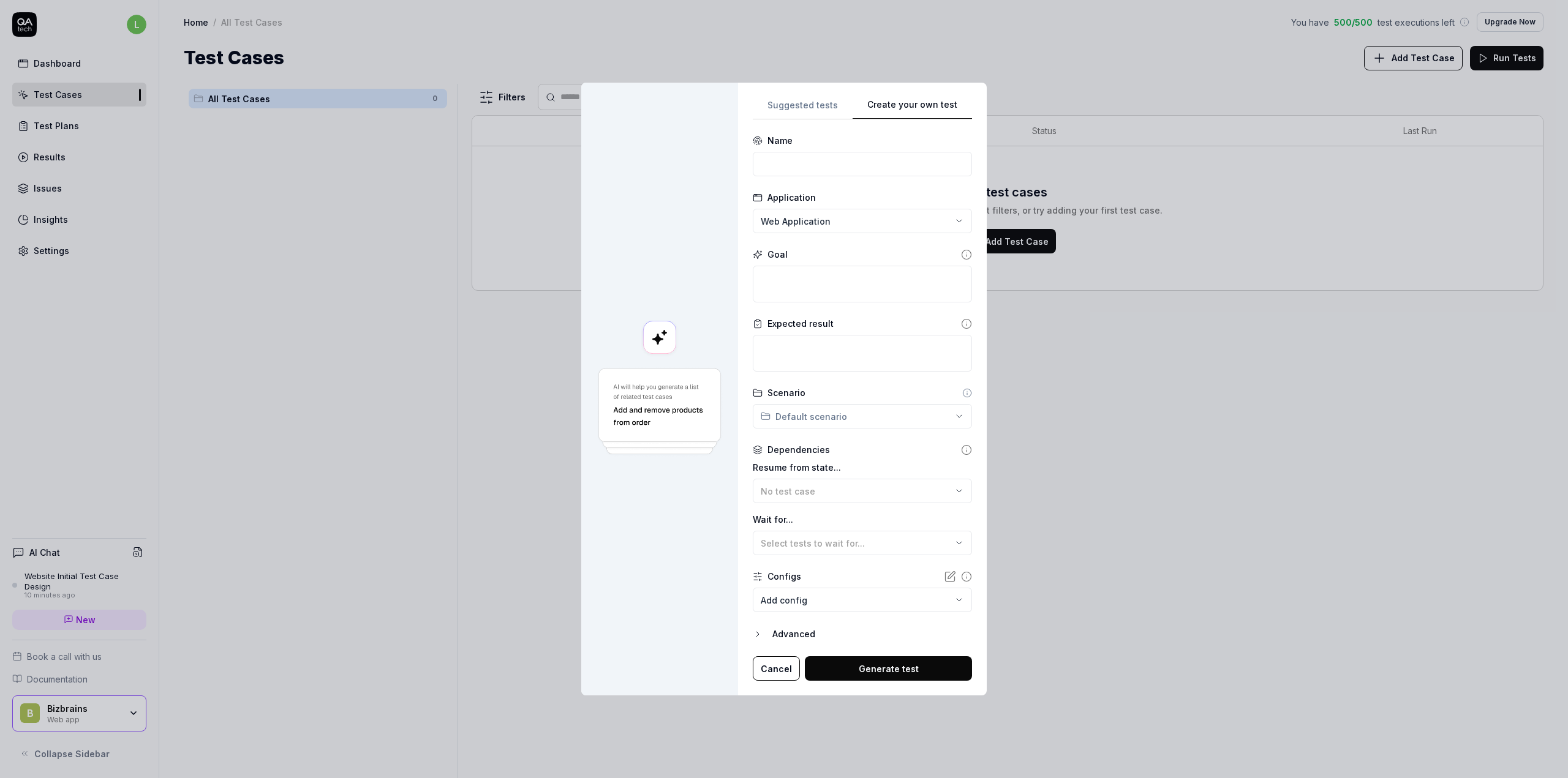
click at [812, 595] on body "**********" at bounding box center [784, 389] width 1568 height 778
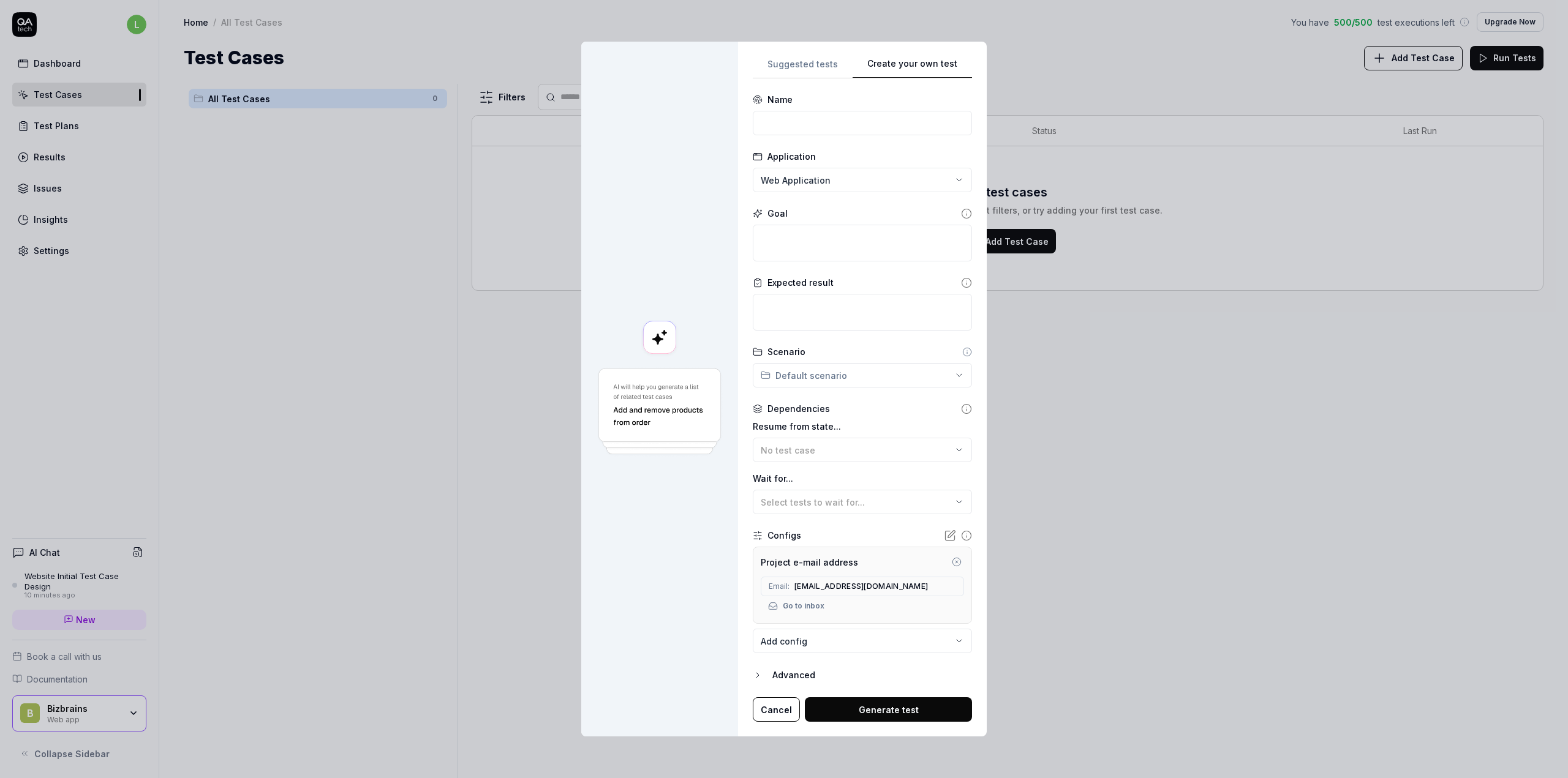
click at [953, 559] on circle "button" at bounding box center [956, 562] width 8 height 8
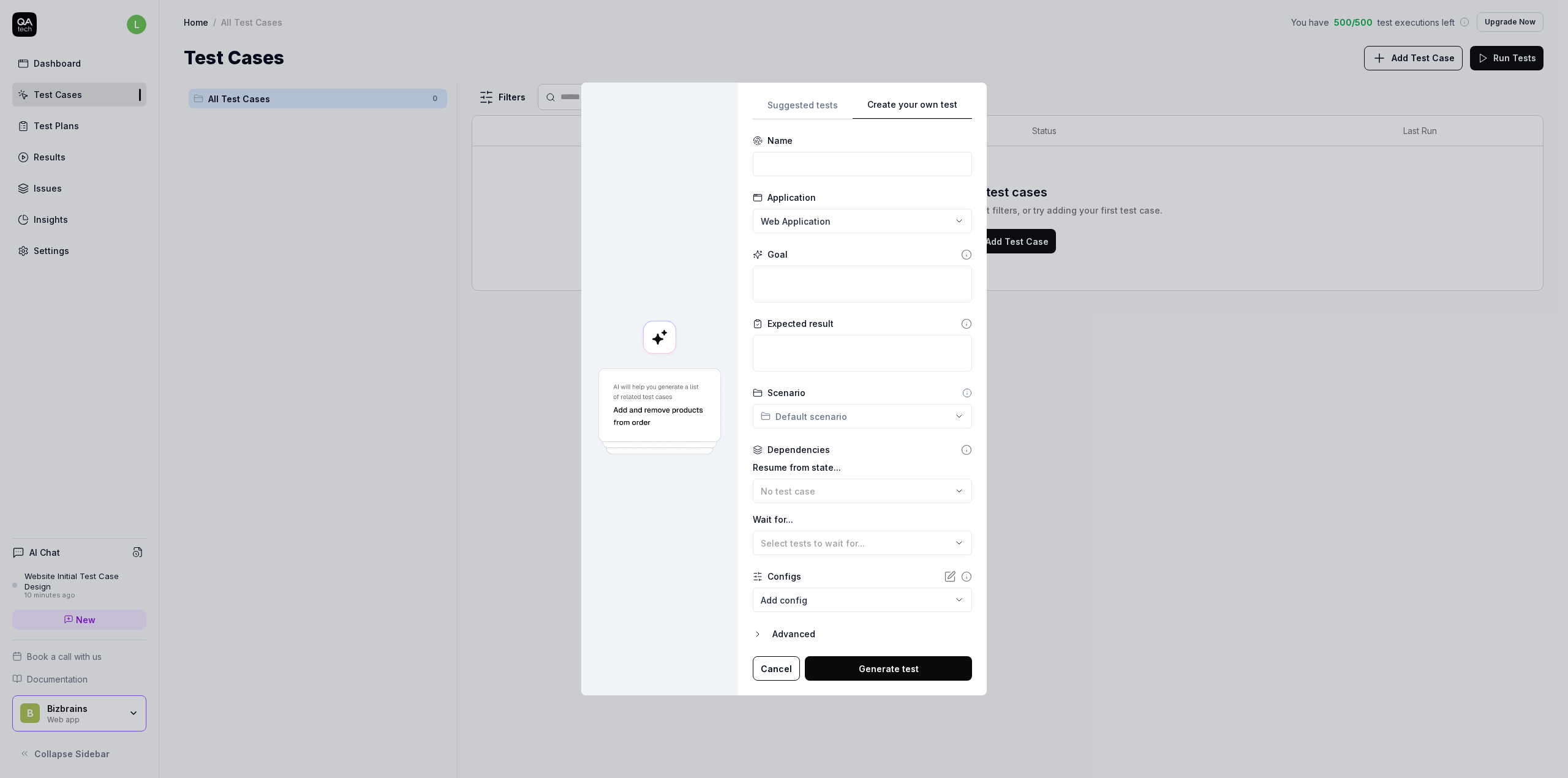
click at [866, 594] on body "**********" at bounding box center [784, 389] width 1568 height 778
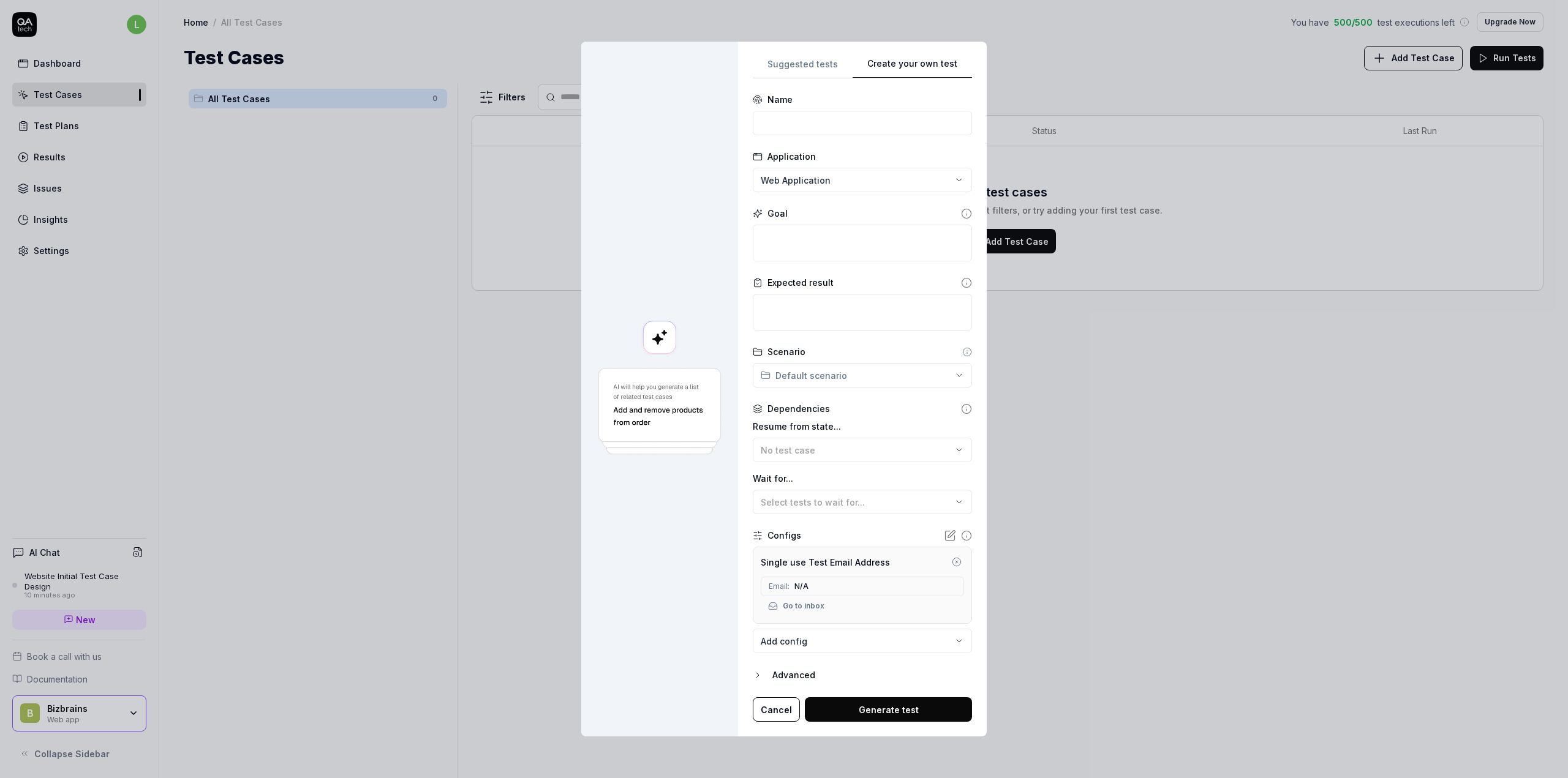
click at [952, 564] on icon "button" at bounding box center [957, 562] width 10 height 10
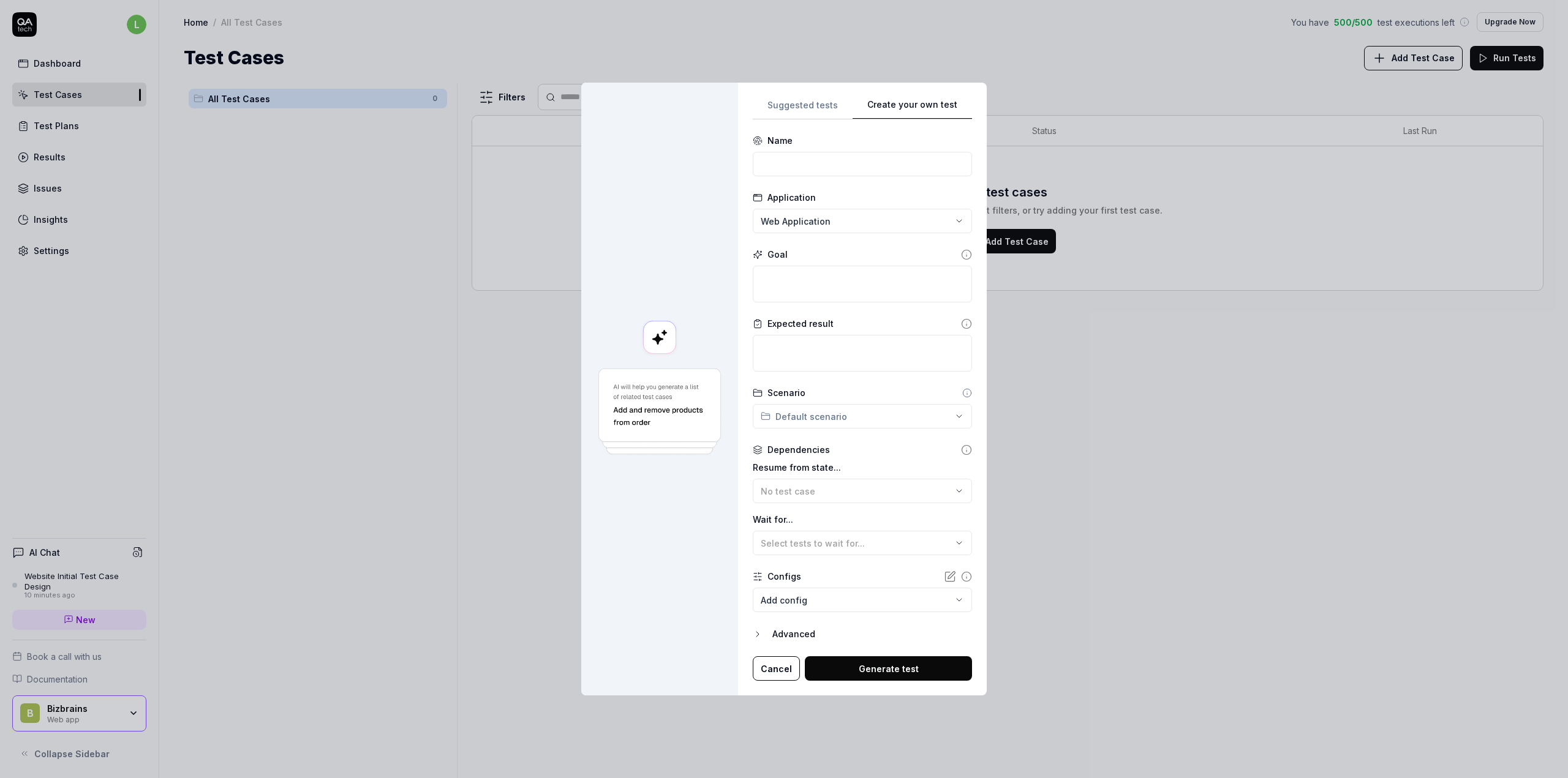
click at [784, 577] on div "Configs" at bounding box center [784, 576] width 34 height 13
click at [944, 580] on icon at bounding box center [950, 576] width 12 height 12
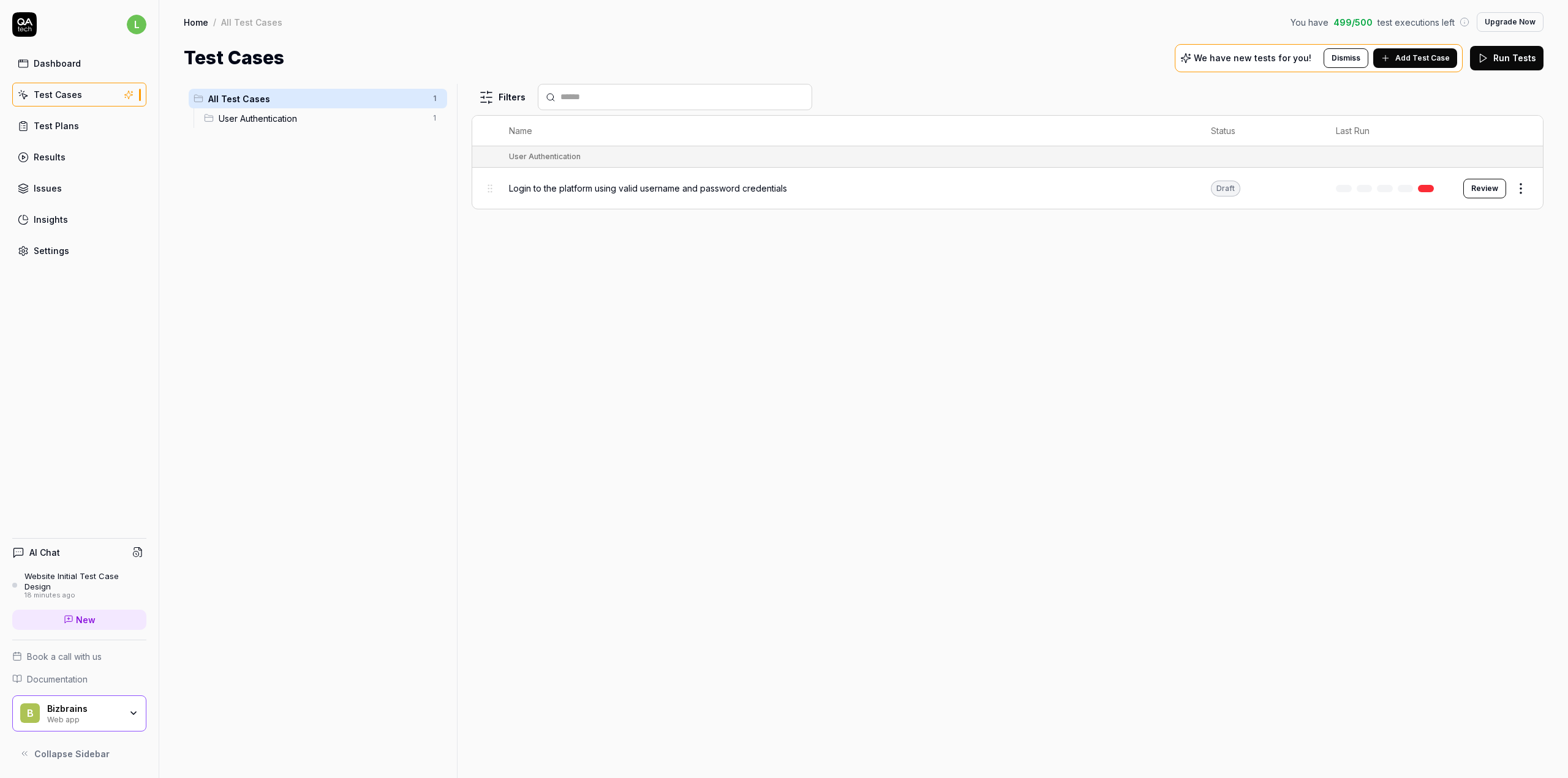
click at [1518, 184] on html "l Dashboard Test Cases Test Plans Results Issues Insights Settings AI Chat Webs…" at bounding box center [784, 389] width 1568 height 778
click at [1459, 239] on div "Run Test" at bounding box center [1469, 240] width 116 height 27
click at [1499, 746] on button "View run" at bounding box center [1506, 746] width 53 height 25
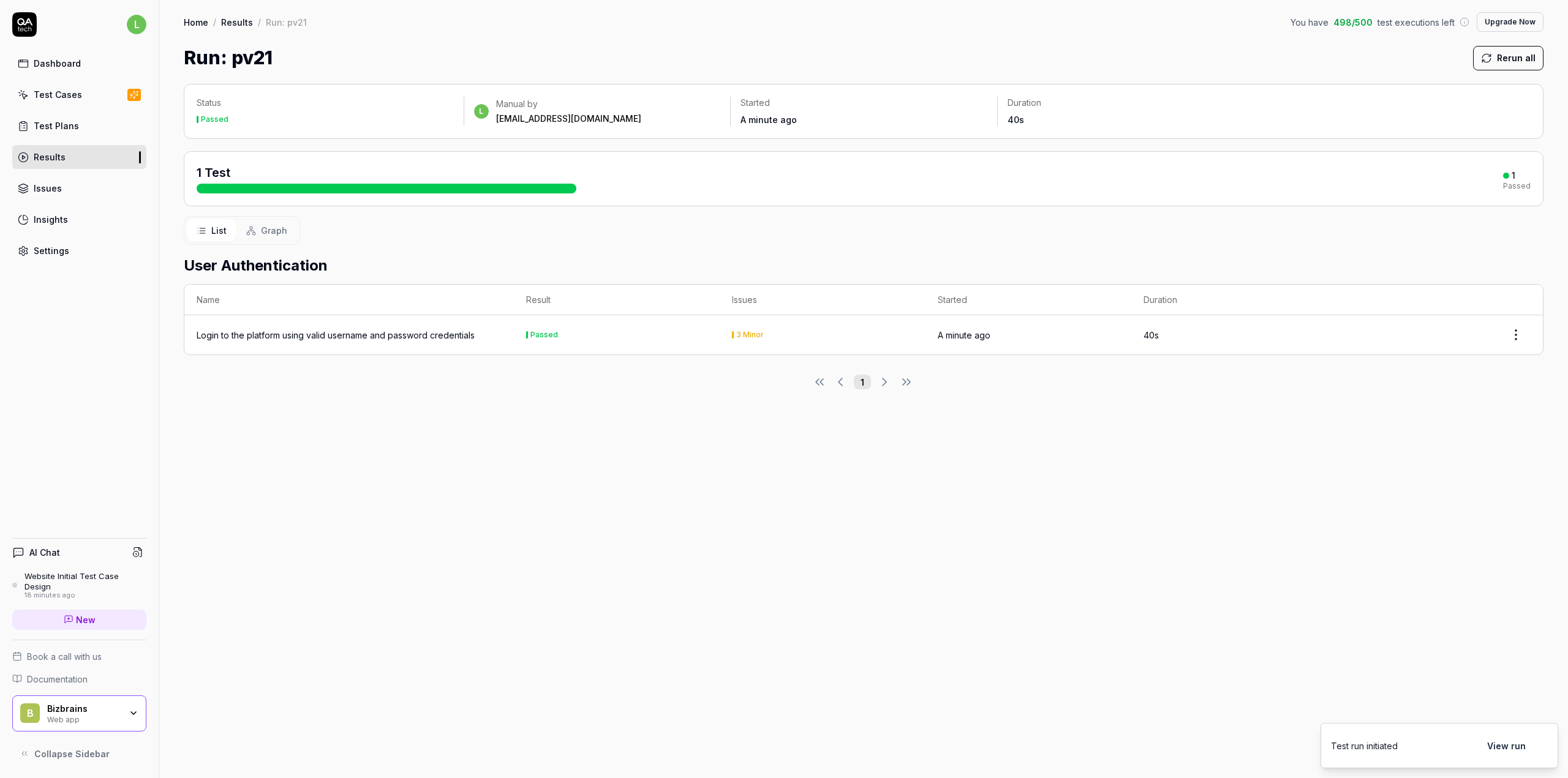
click at [1270, 478] on div "Status Passed l Manual by lba@bizbrains.com Started A minute ago Duration 40s 1…" at bounding box center [864, 425] width 1409 height 706
click at [748, 335] on div "3 Minor" at bounding box center [750, 335] width 28 height 7
click at [1518, 331] on html "l Dashboard Test Cases Test Plans Results Issues Insights Settings AI Chat Webs…" at bounding box center [784, 389] width 1568 height 778
click at [1244, 465] on html "l Dashboard Test Cases Test Plans Results Issues Insights Settings AI Chat Webs…" at bounding box center [784, 389] width 1568 height 778
click at [110, 159] on link "Results" at bounding box center [79, 157] width 134 height 24
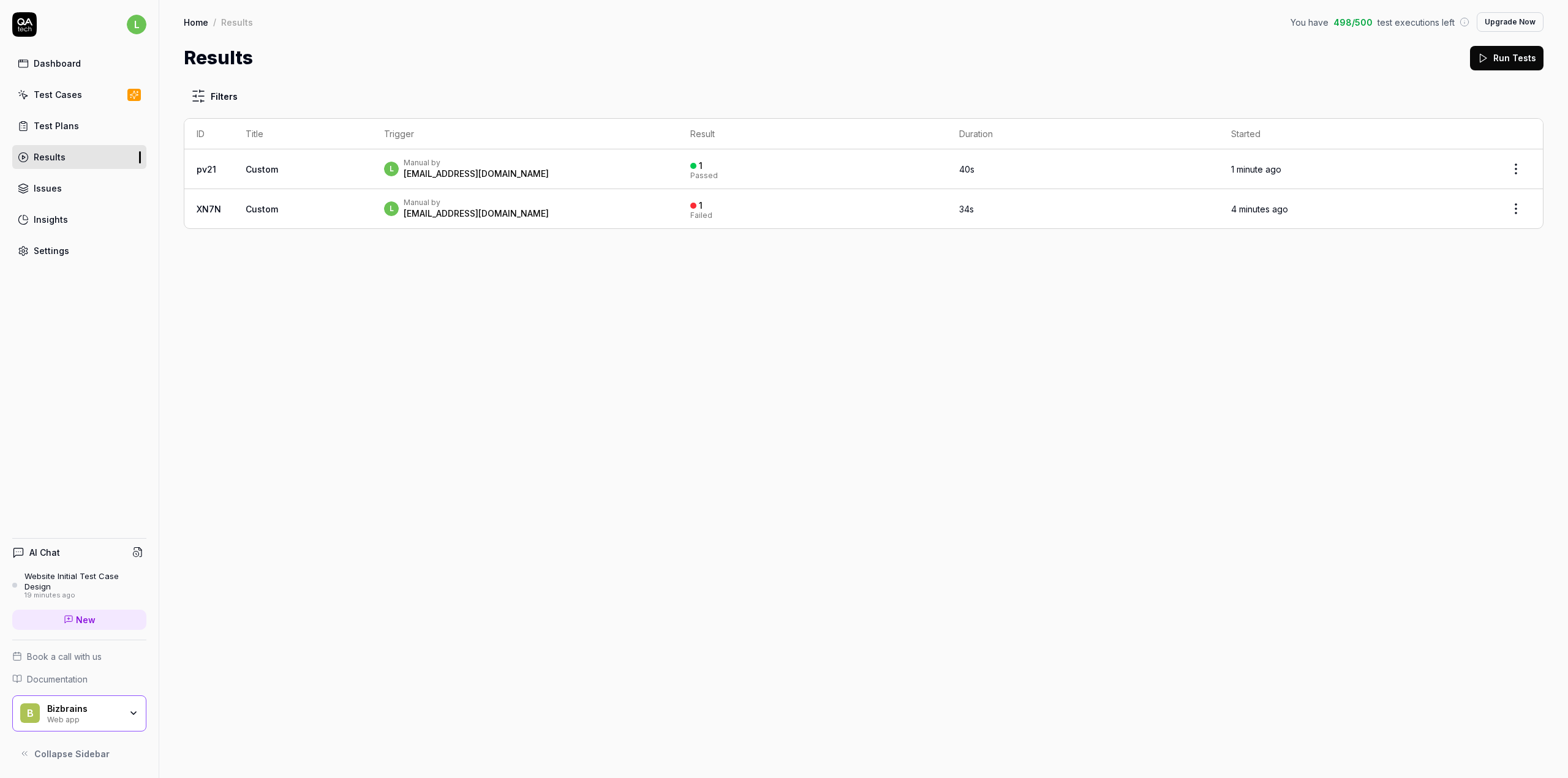
click at [892, 172] on div "1 Passed" at bounding box center [812, 169] width 244 height 20
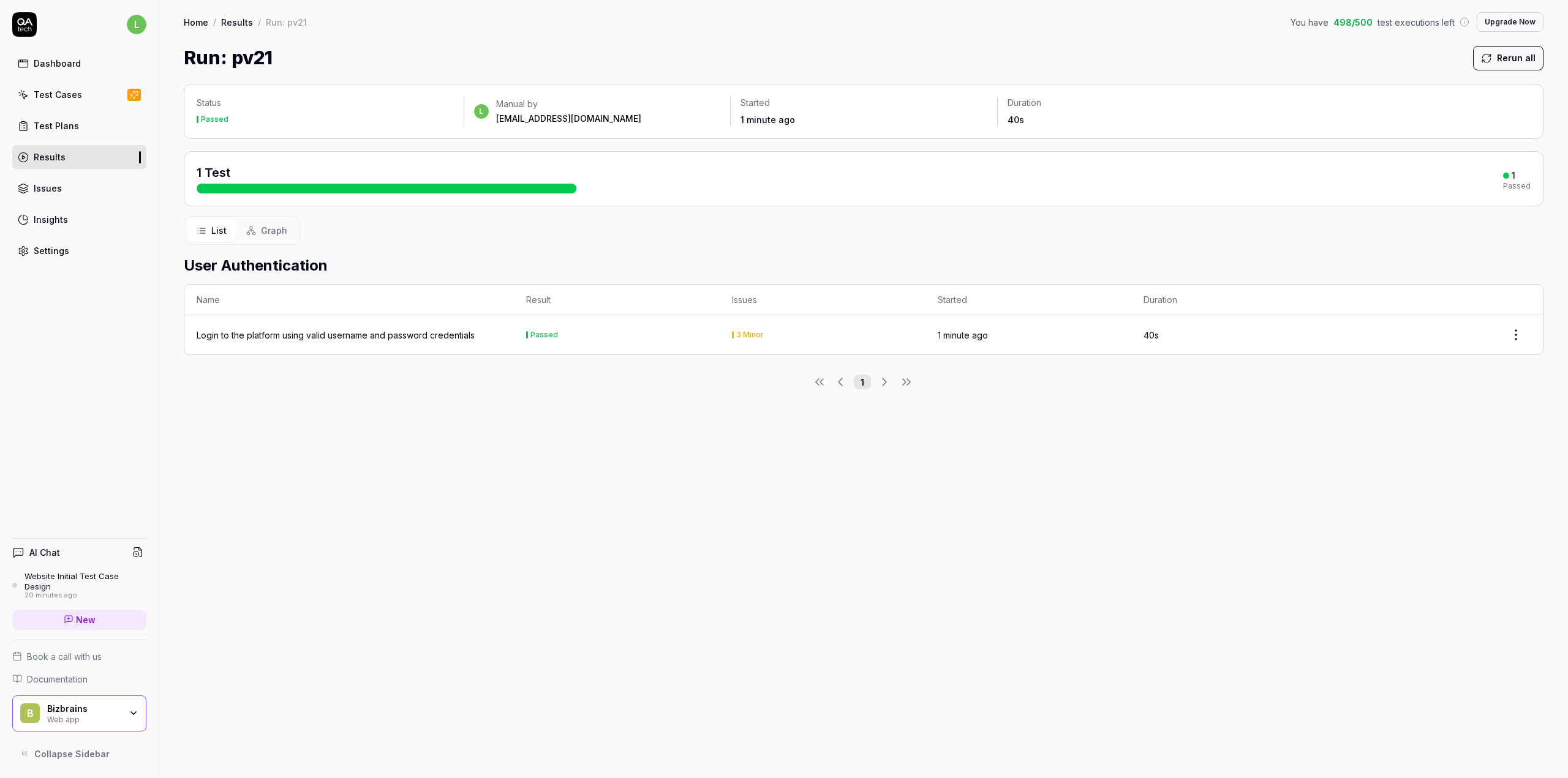
click at [1381, 65] on div "Run: pv21 Rerun all" at bounding box center [864, 58] width 1360 height 28
click at [1511, 341] on html "l Dashboard Test Cases Test Plans Results Issues Insights Settings AI Chat Webs…" at bounding box center [784, 389] width 1568 height 778
click at [1277, 468] on html "l Dashboard Test Cases Test Plans Results Issues Insights Settings AI Chat Webs…" at bounding box center [784, 389] width 1568 height 778
click at [1005, 338] on td "1 minute ago" at bounding box center [1029, 335] width 206 height 39
click at [668, 339] on td "Passed" at bounding box center [617, 335] width 206 height 39
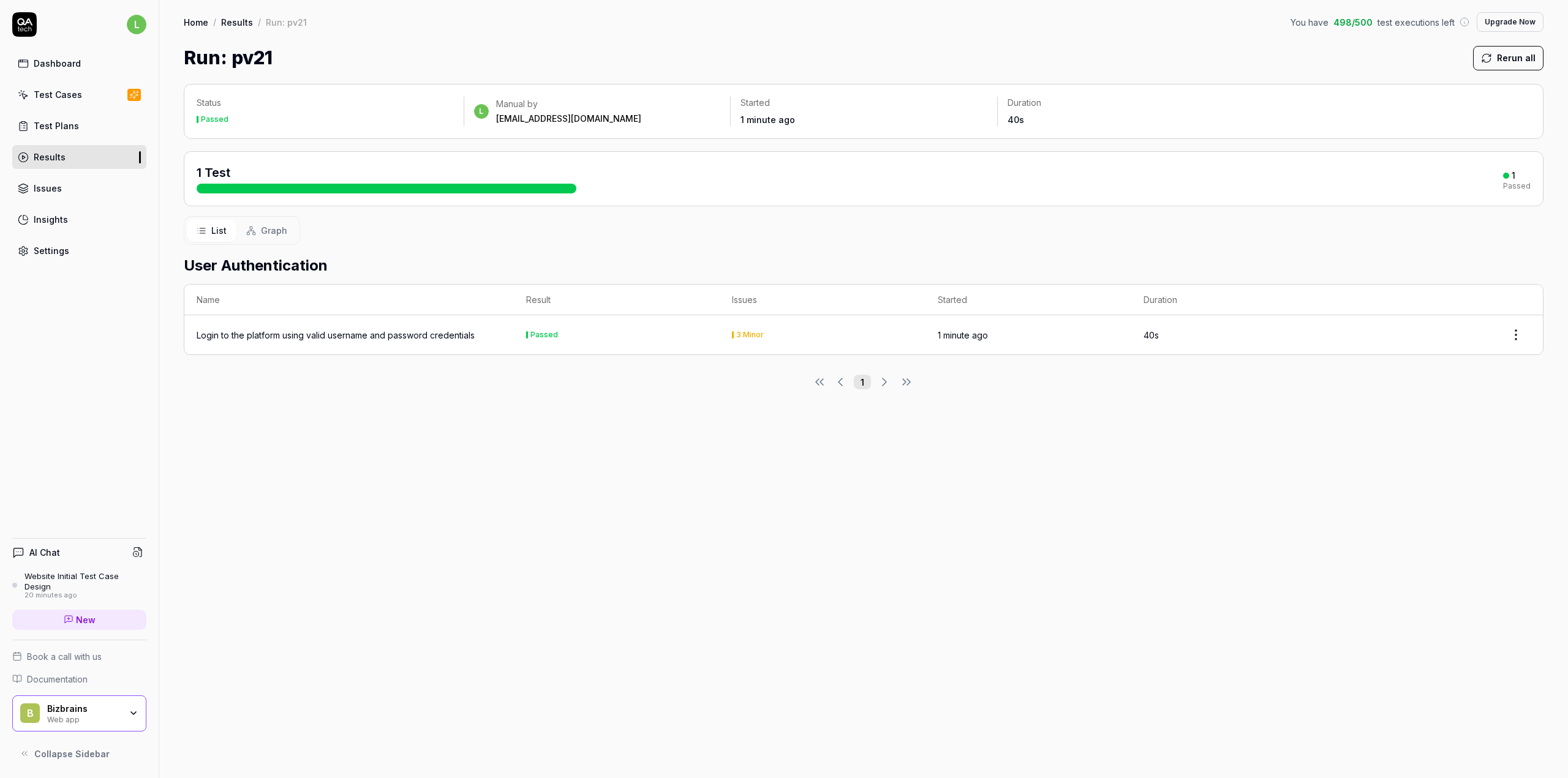
drag, startPoint x: 668, startPoint y: 339, endPoint x: 561, endPoint y: 426, distance: 137.9
click at [561, 426] on div "Status Passed l Manual by lba@bizbrains.com Started 1 minute ago Duration 40s 1…" at bounding box center [864, 425] width 1409 height 706
click at [410, 342] on td "Login to the platform using valid username and password credentials" at bounding box center [349, 335] width 330 height 39
click at [473, 404] on div "Status Passed l Manual by lba@bizbrains.com Started 1 minute ago Duration 40s 1…" at bounding box center [864, 425] width 1409 height 706
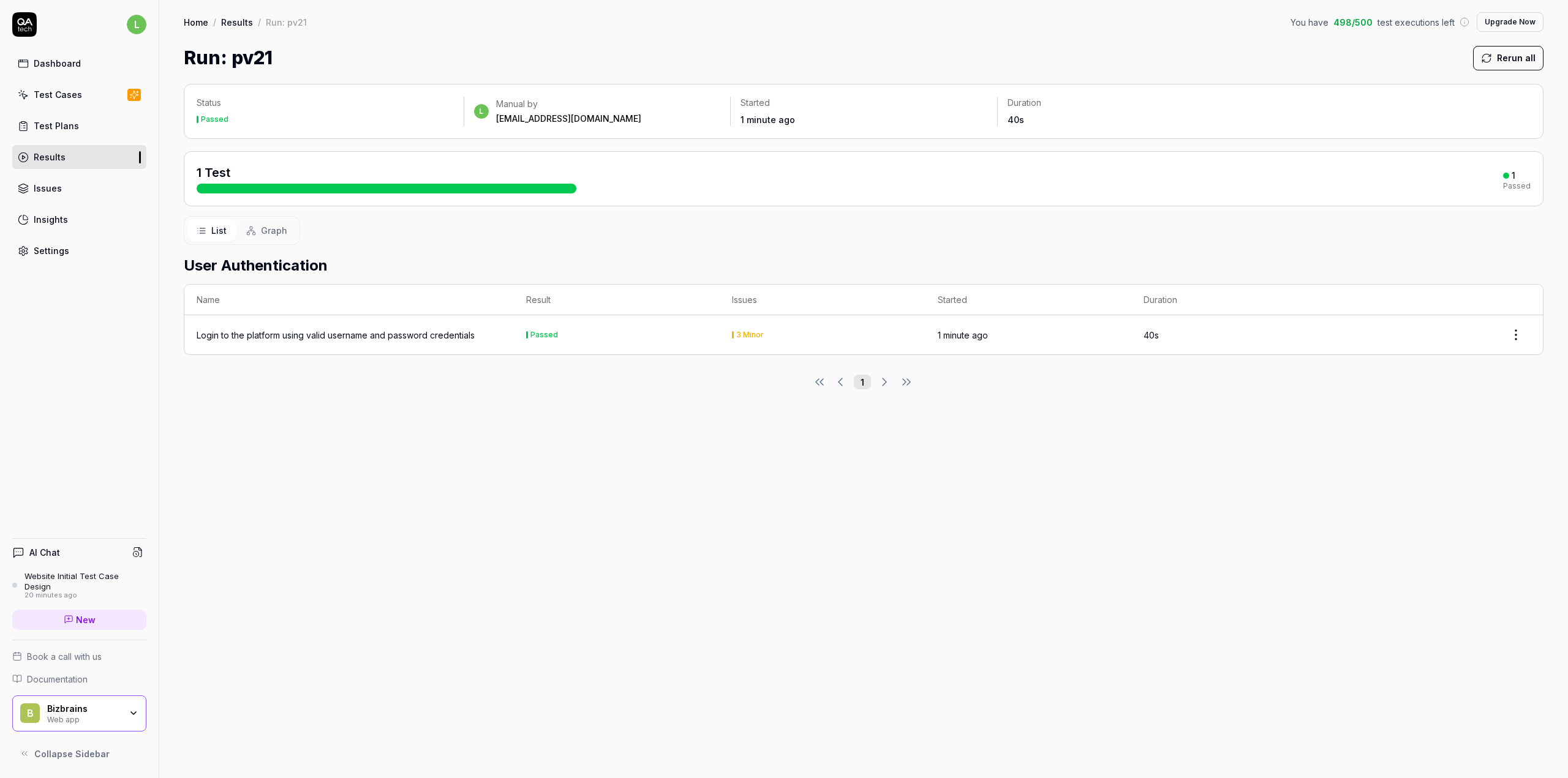
click at [656, 181] on div "1 Test 1 Passed" at bounding box center [864, 179] width 1334 height 29
click at [283, 227] on span "Graph" at bounding box center [274, 230] width 26 height 13
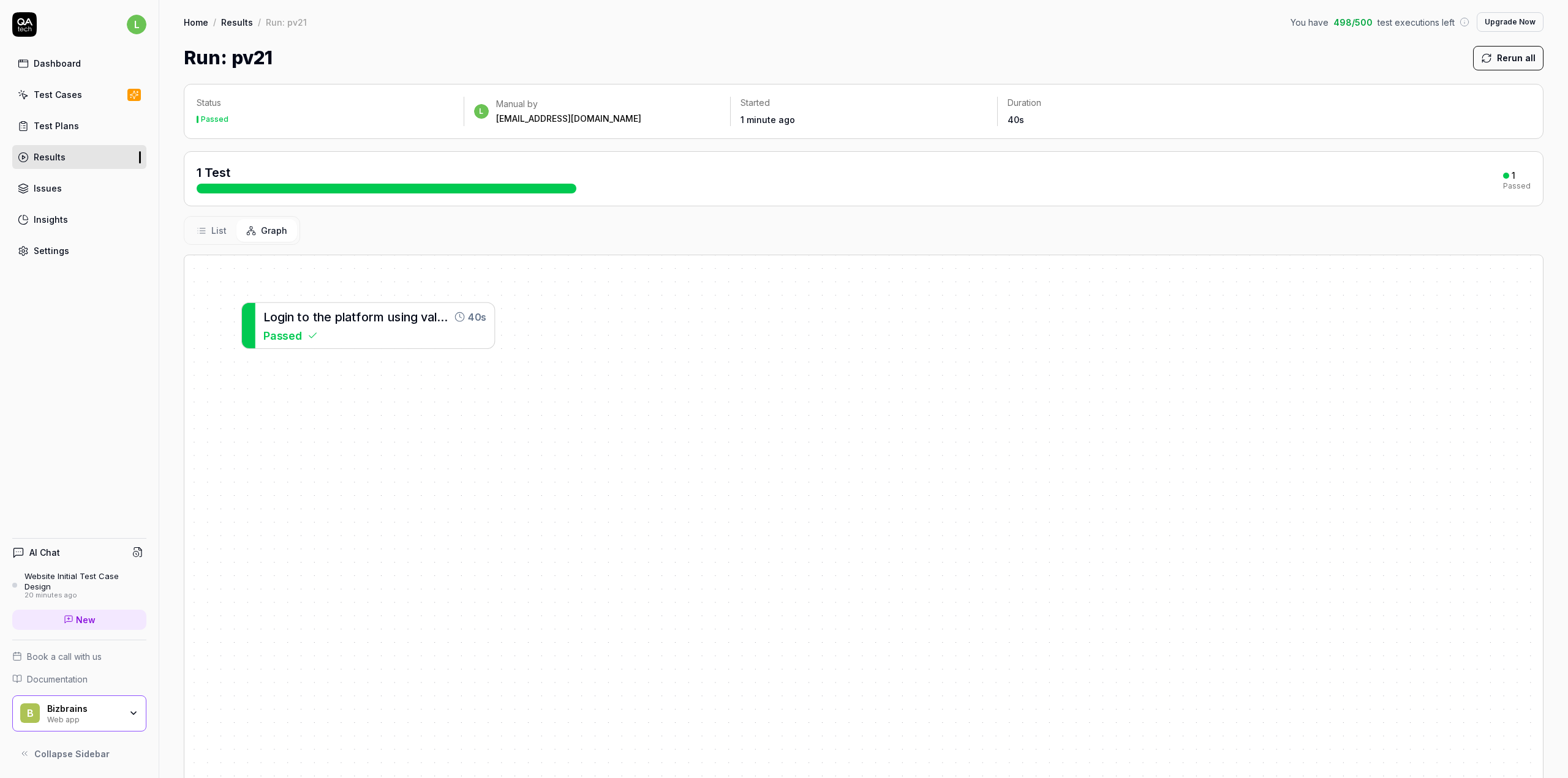
click at [480, 338] on div "Passed" at bounding box center [375, 336] width 223 height 16
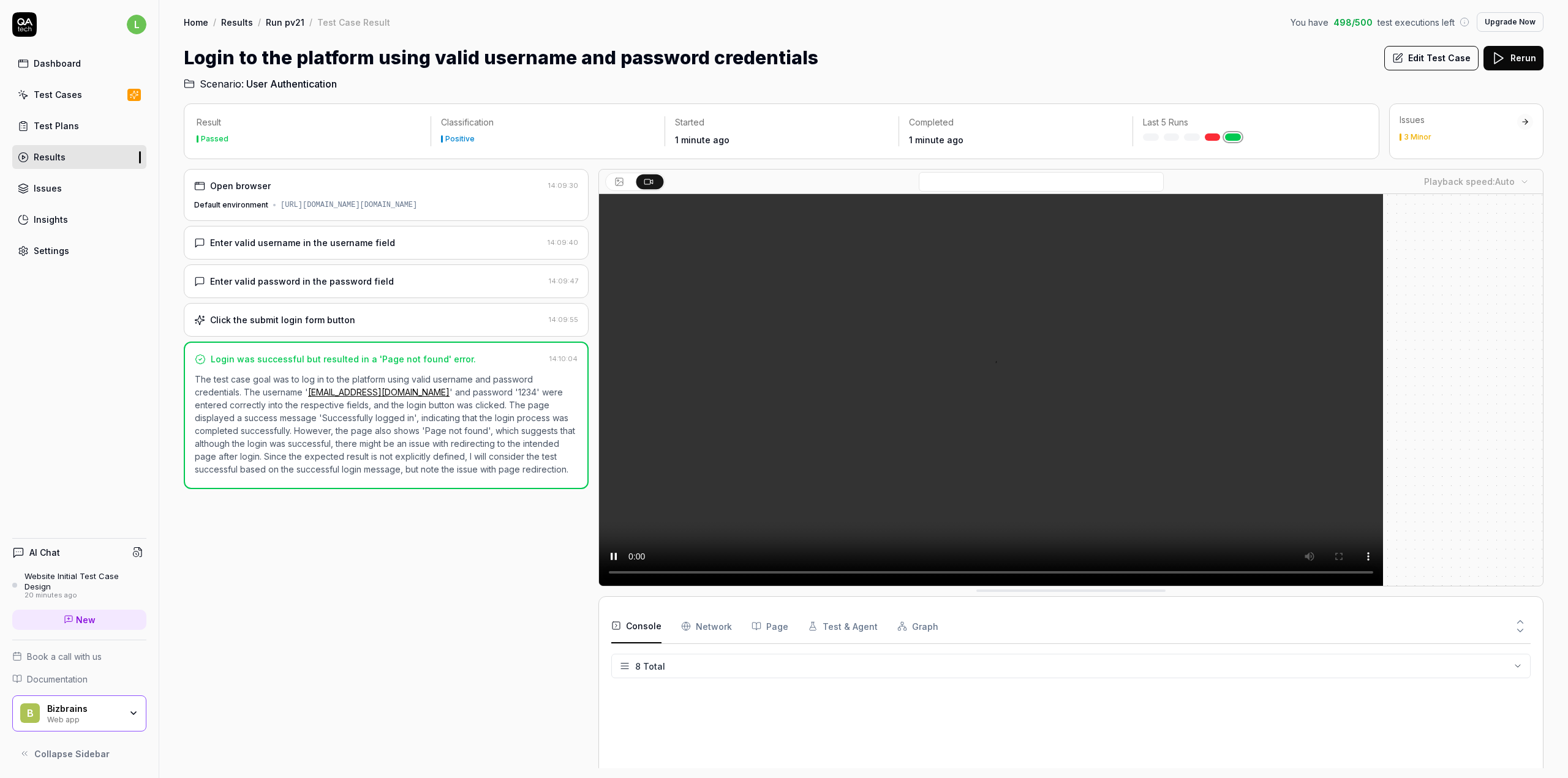
scroll to position [110, 0]
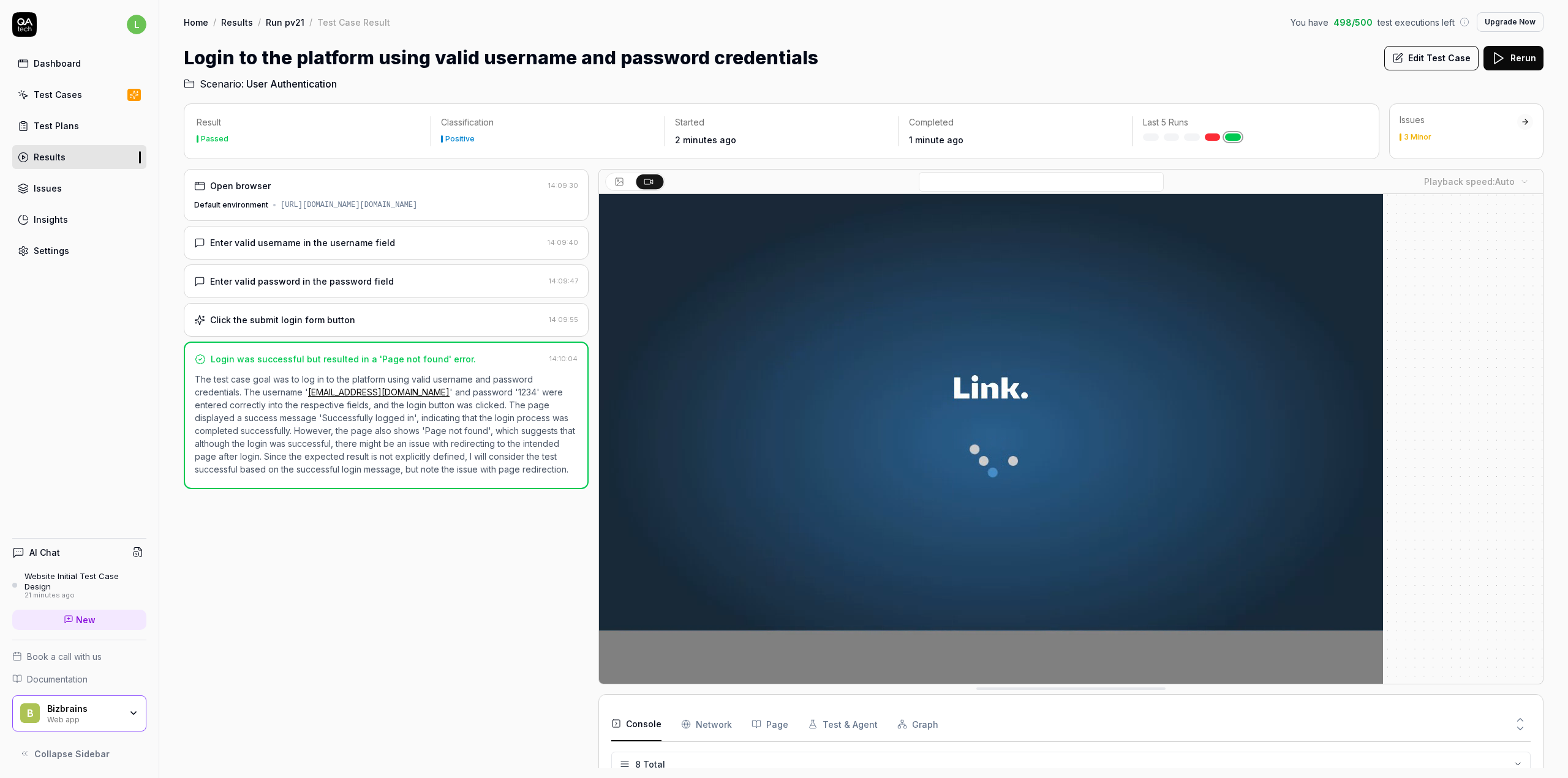
click at [972, 59] on div "Login to the platform using valid username and password credentials Edit Test C…" at bounding box center [864, 58] width 1360 height 28
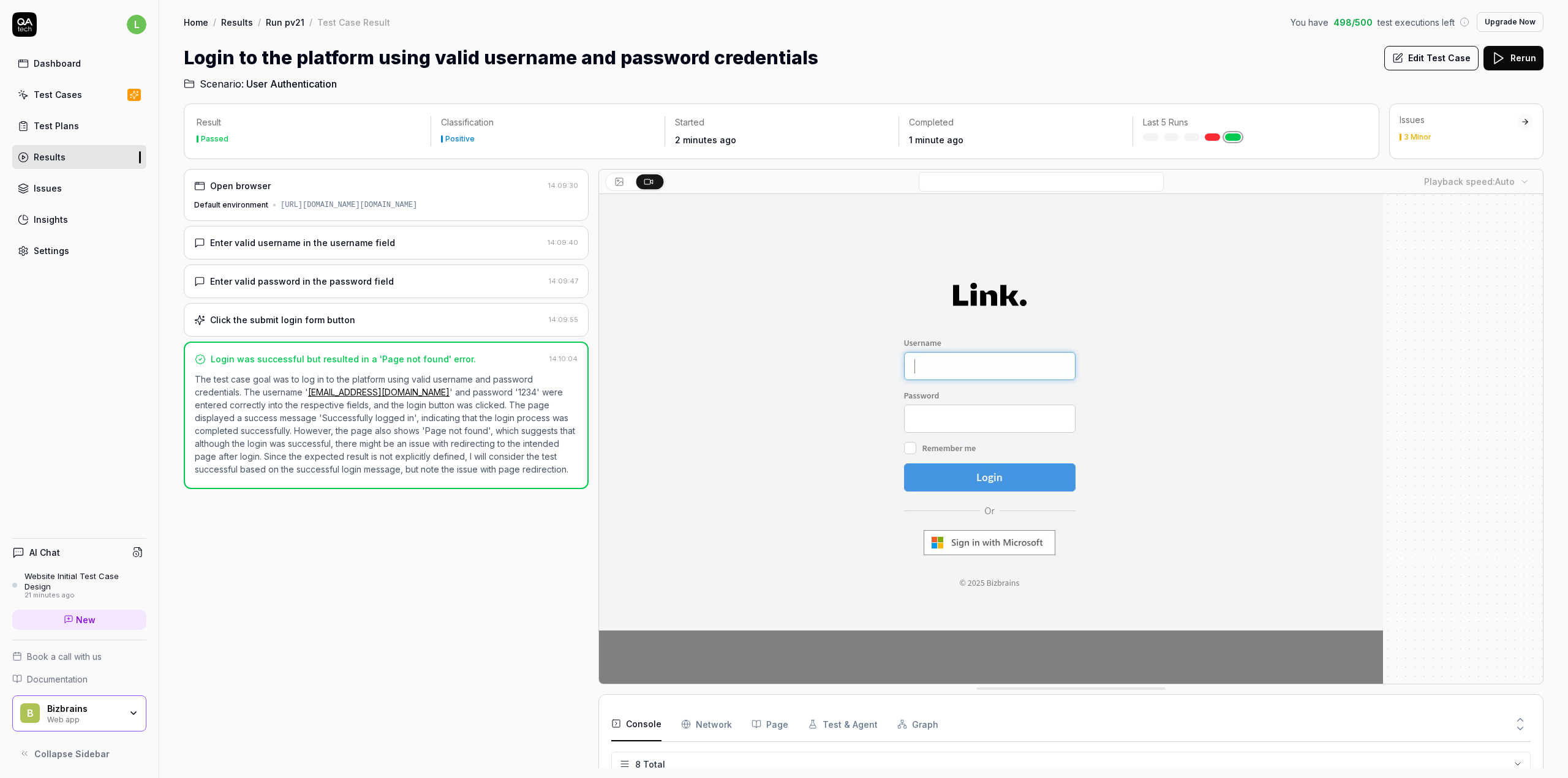
click at [541, 722] on div "Open browser 14:09:30 Default environment https://contoso-lba-link.bizbrains.co…" at bounding box center [386, 469] width 405 height 599
click at [1517, 763] on html "l Dashboard Test Cases Test Plans Results Issues Insights Settings AI Chat Webs…" at bounding box center [784, 389] width 1568 height 778
click at [1518, 766] on html "l Dashboard Test Cases Test Plans Results Issues Insights Settings AI Chat Webs…" at bounding box center [784, 389] width 1568 height 778
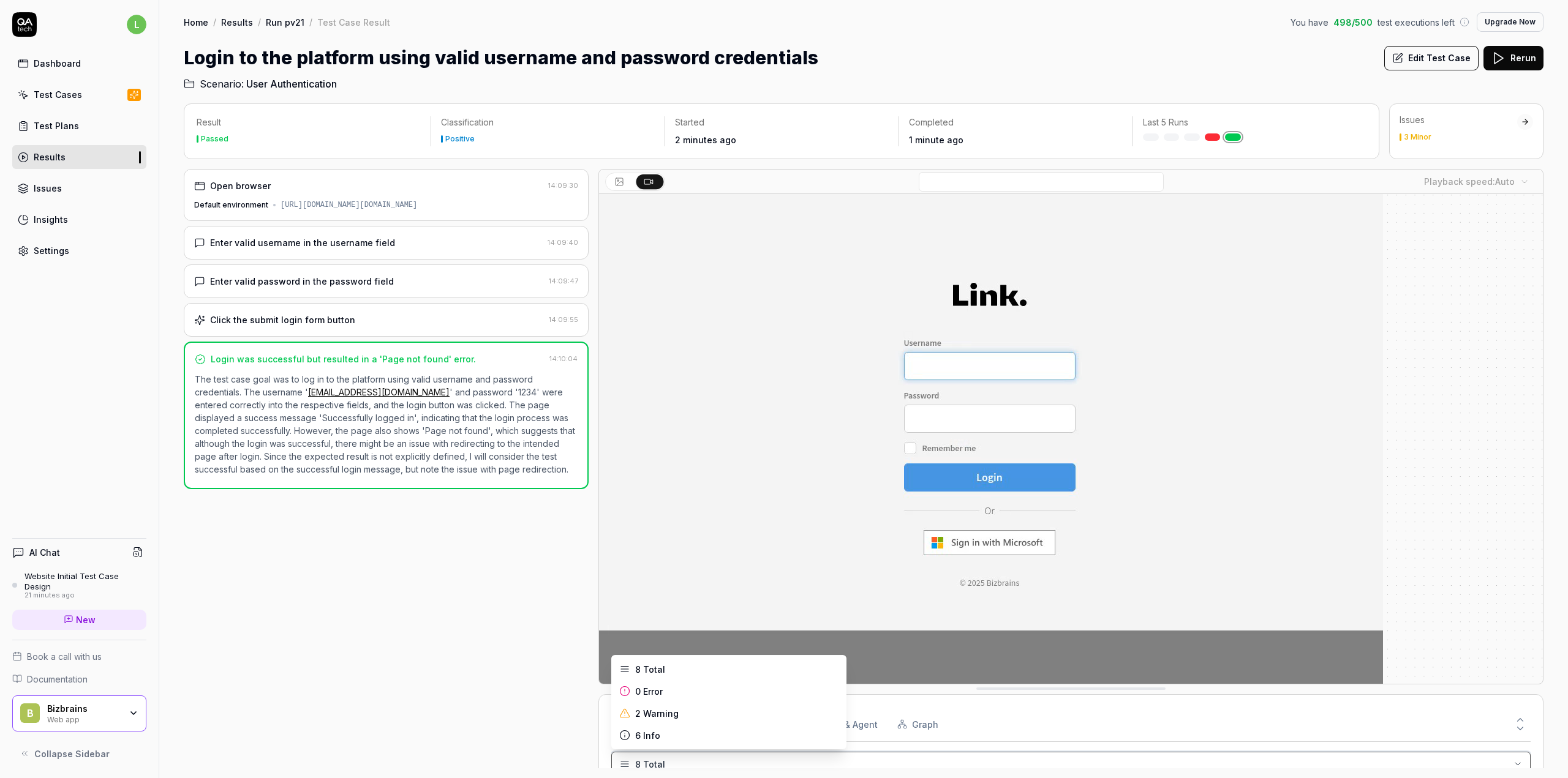
click at [504, 703] on html "l Dashboard Test Cases Test Plans Results Issues Insights Settings AI Chat Webs…" at bounding box center [784, 389] width 1568 height 778
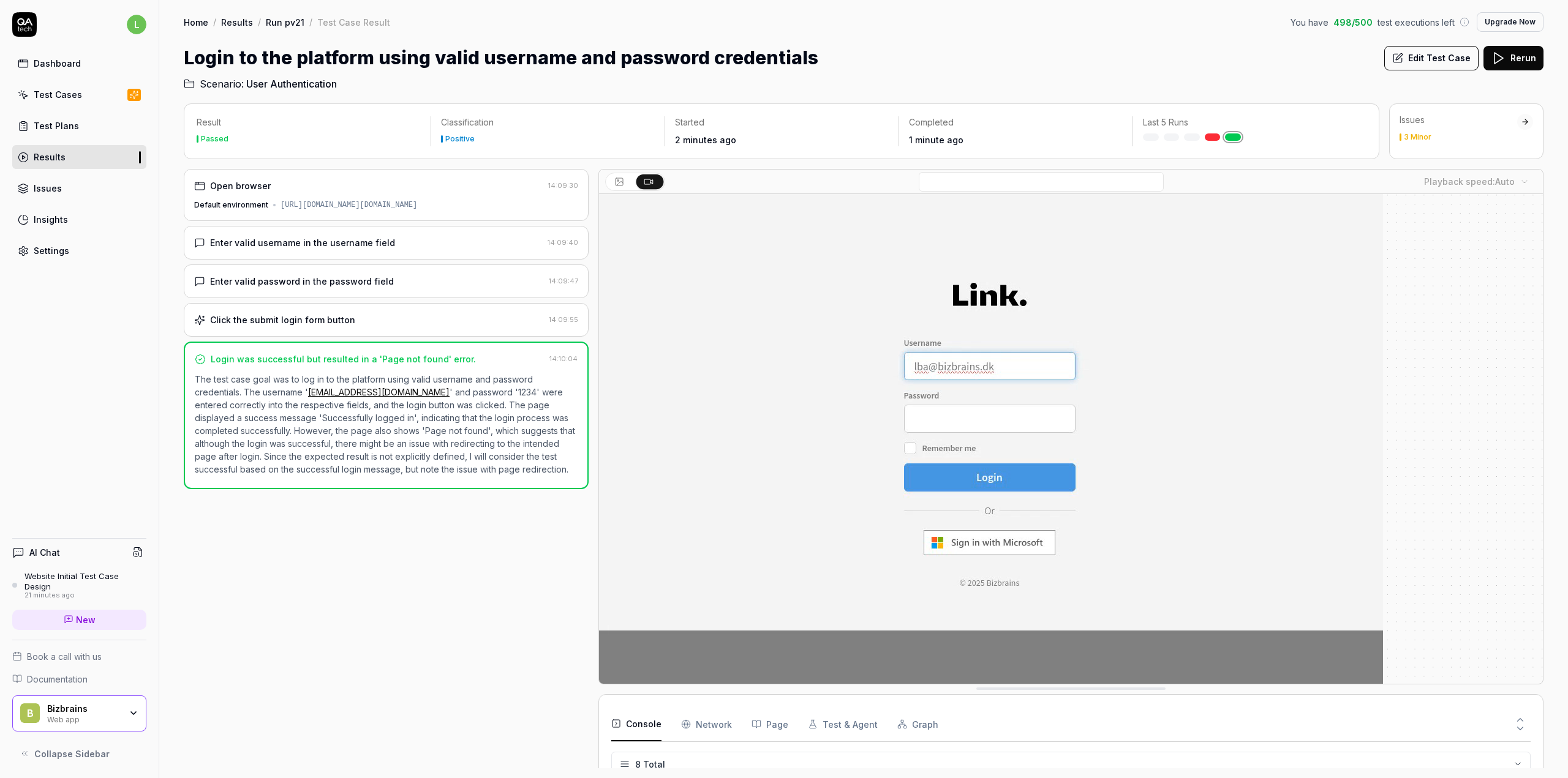
click at [55, 157] on div "Results" at bounding box center [50, 157] width 32 height 13
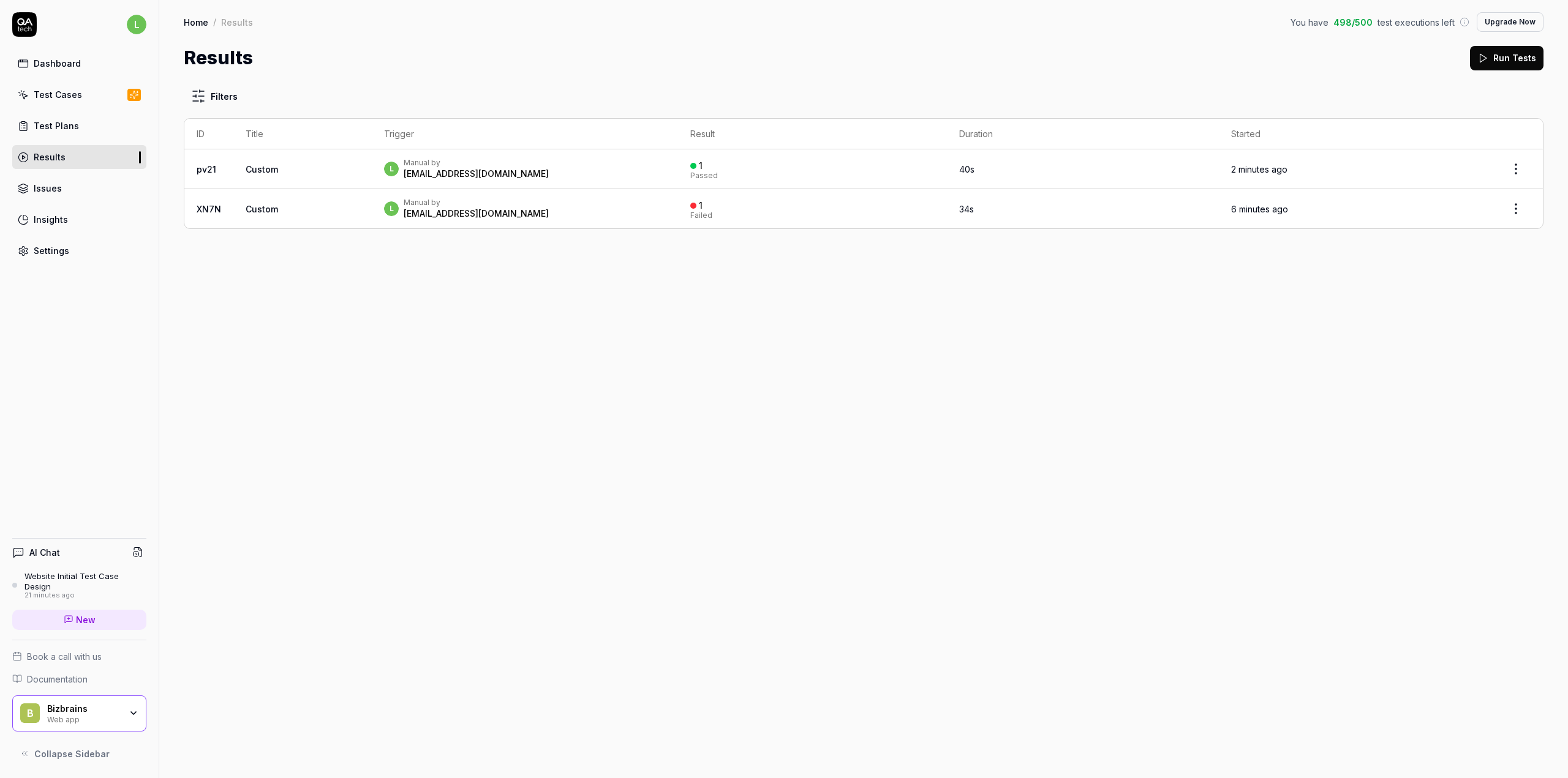
click at [535, 176] on div "l Manual by lba@bizbrains.com" at bounding box center [525, 169] width 282 height 22
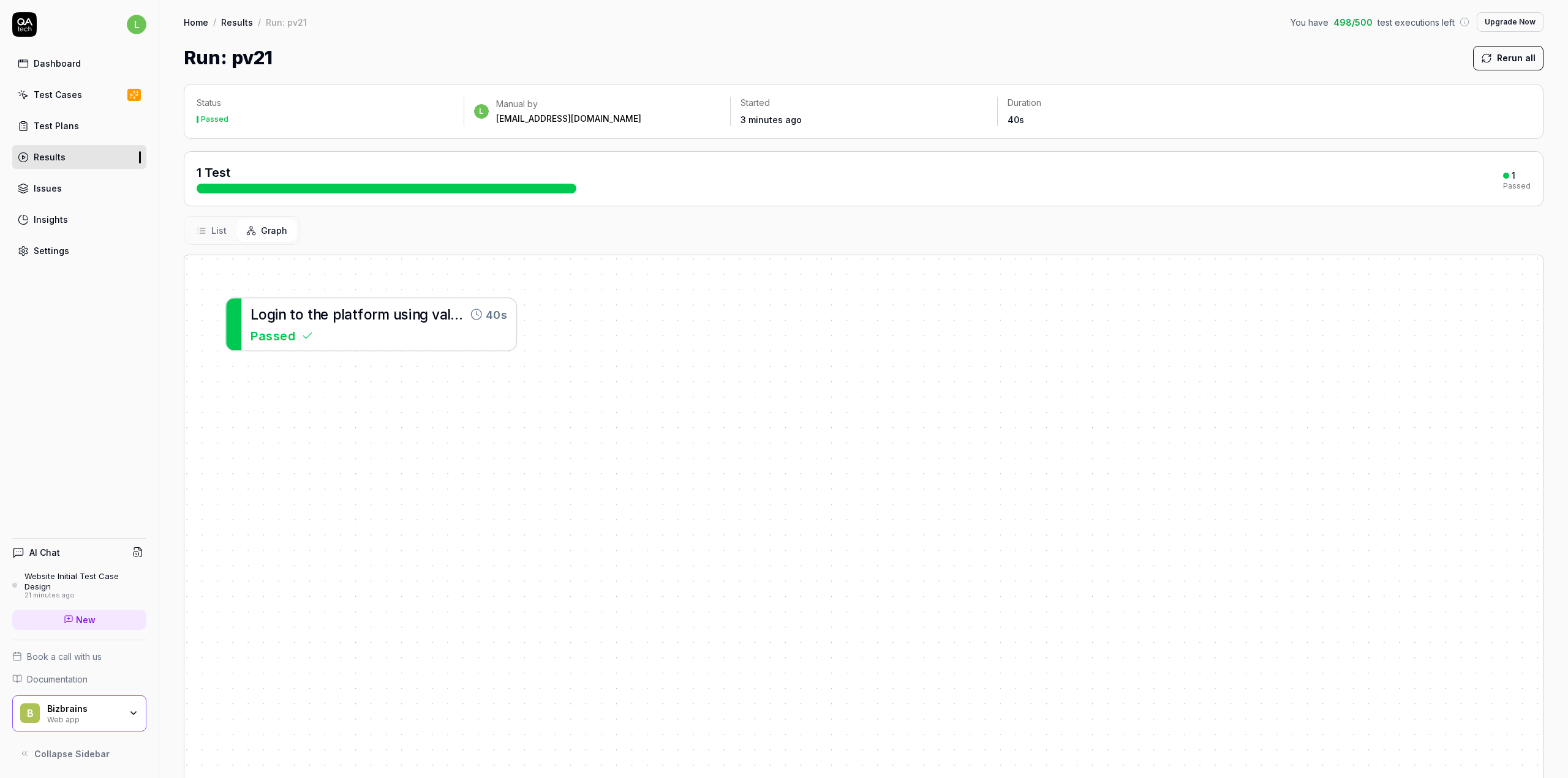
drag, startPoint x: 439, startPoint y: 300, endPoint x: 468, endPoint y: 330, distance: 41.7
click at [468, 330] on div "Passed" at bounding box center [379, 336] width 257 height 18
drag, startPoint x: 468, startPoint y: 330, endPoint x: 402, endPoint y: 445, distance: 132.6
click at [402, 445] on div "L o g i n t o t h e p l a t f o r m u s i n g v a l i d u s e r n a m e a n d p…" at bounding box center [864, 566] width 1358 height 621
click at [470, 342] on div "Passed" at bounding box center [379, 336] width 257 height 18
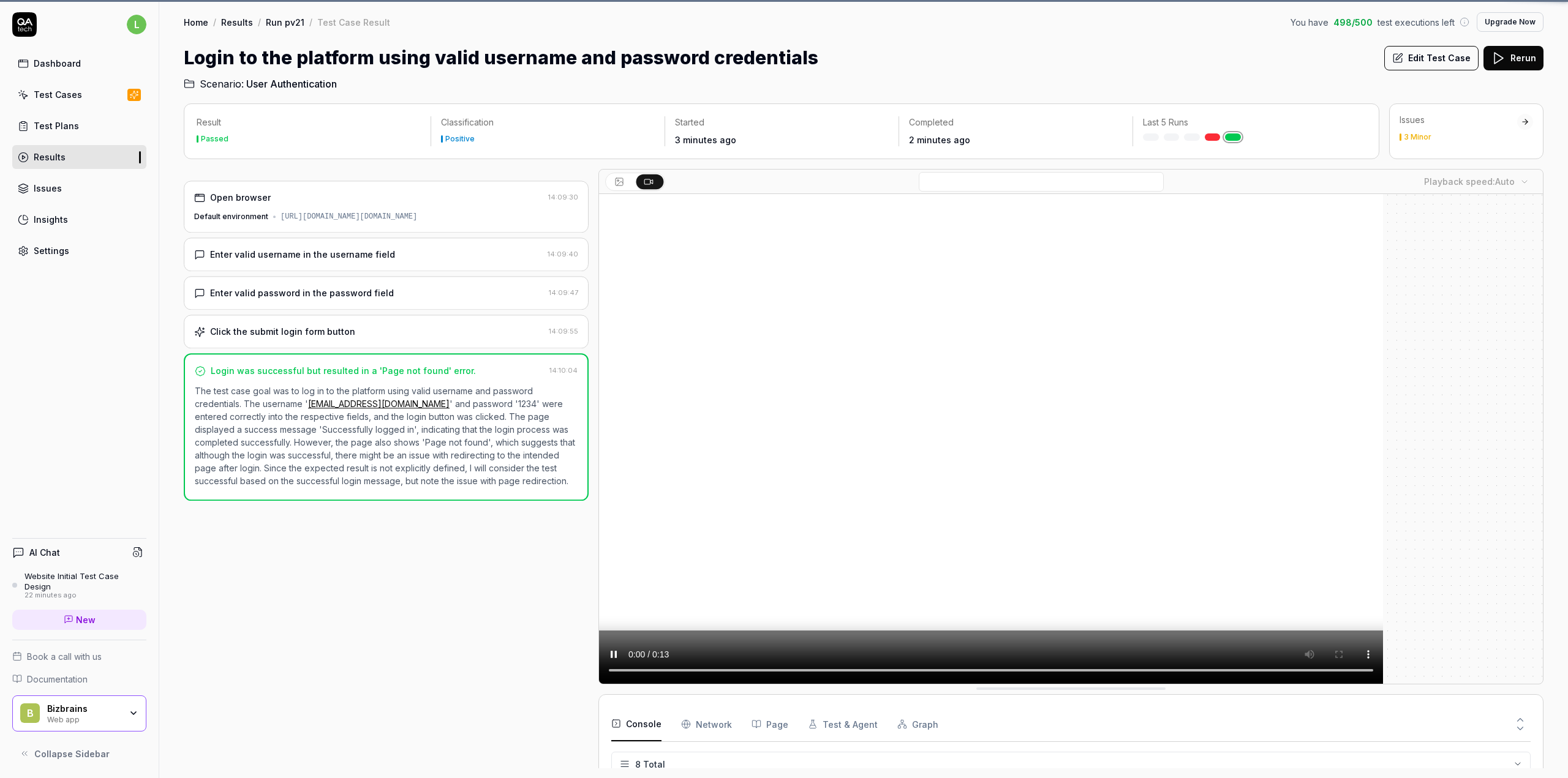
scroll to position [110, 0]
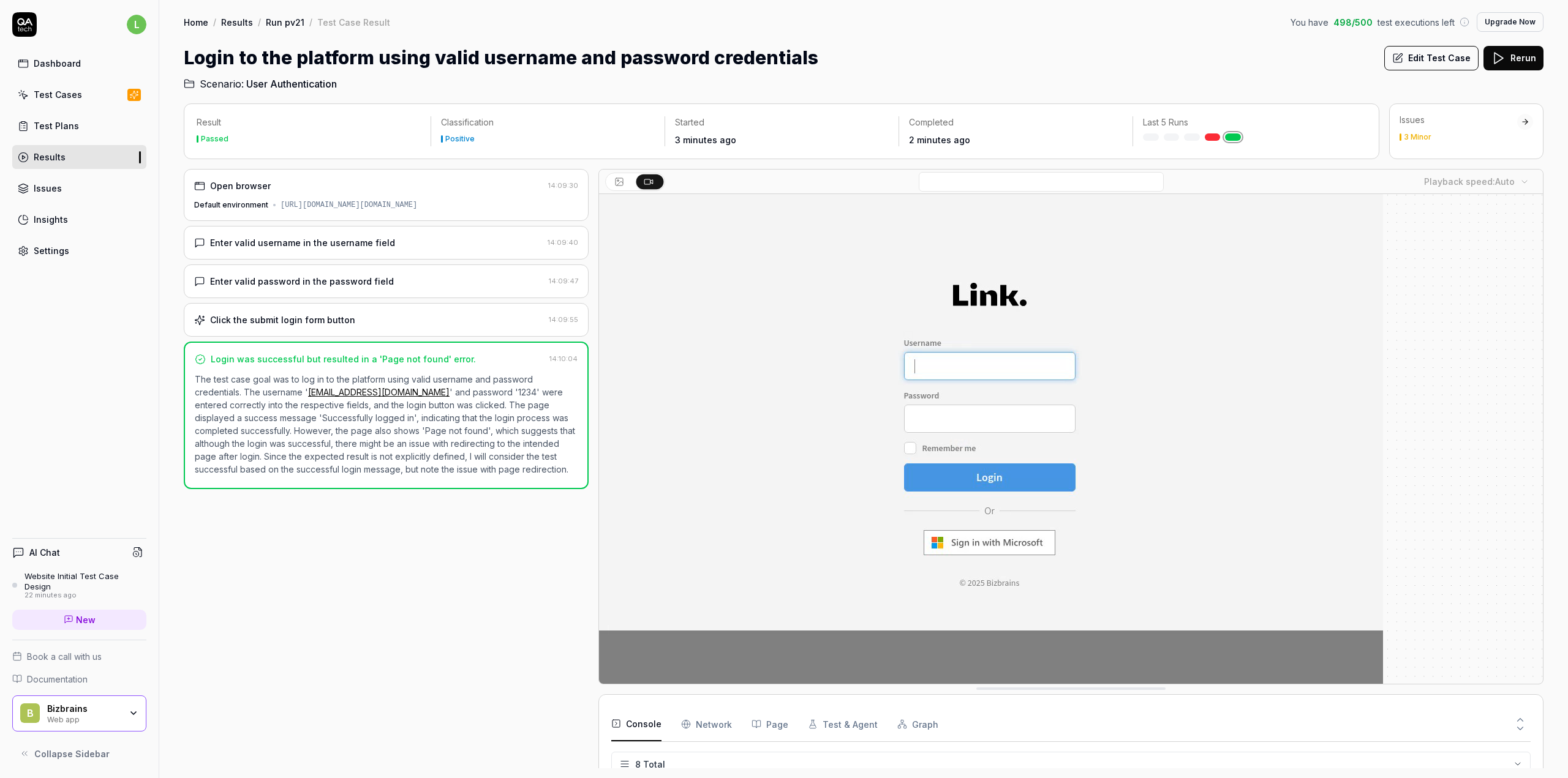
click at [1455, 60] on button "Edit Test Case" at bounding box center [1431, 58] width 94 height 25
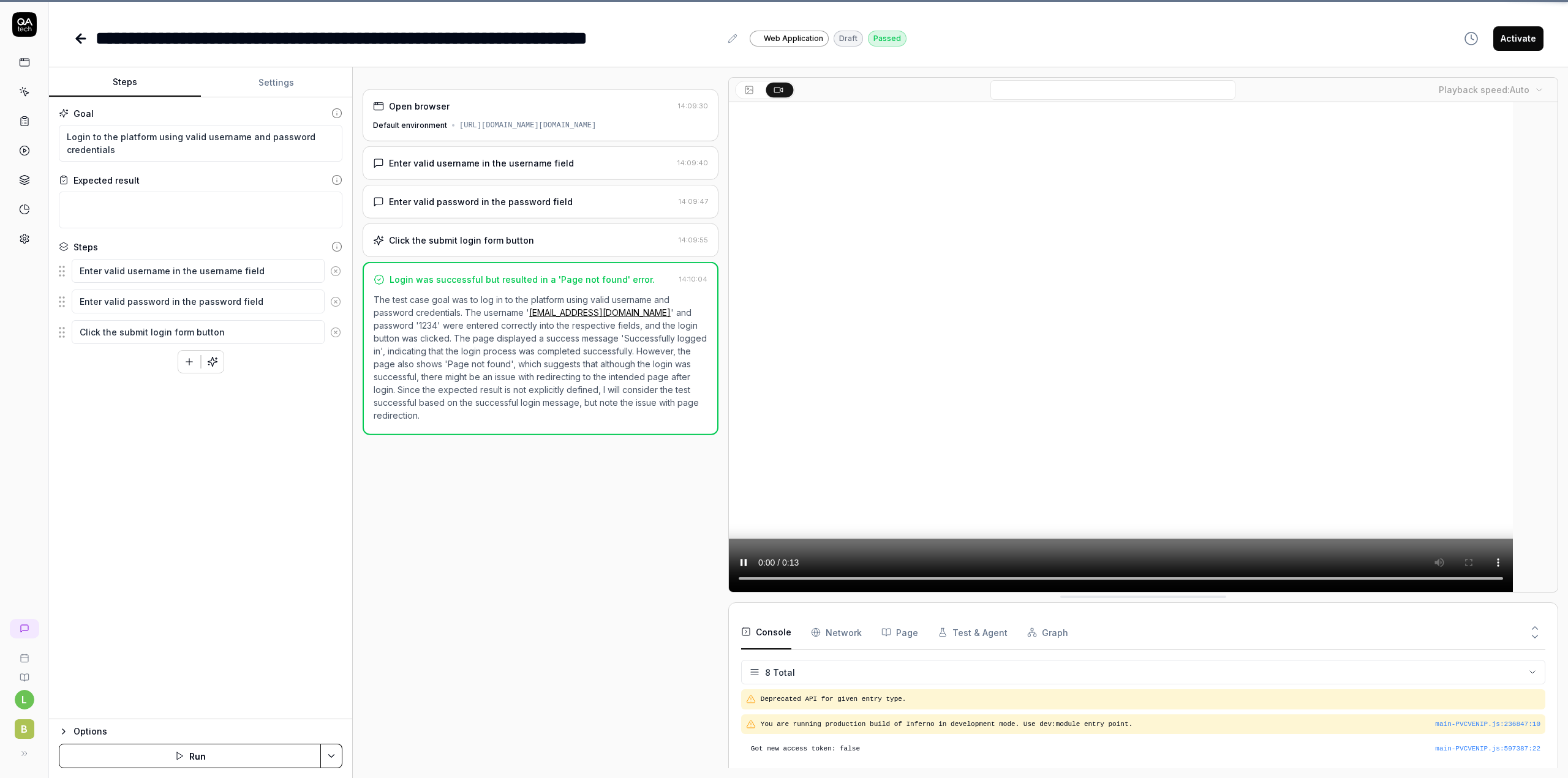
scroll to position [110, 0]
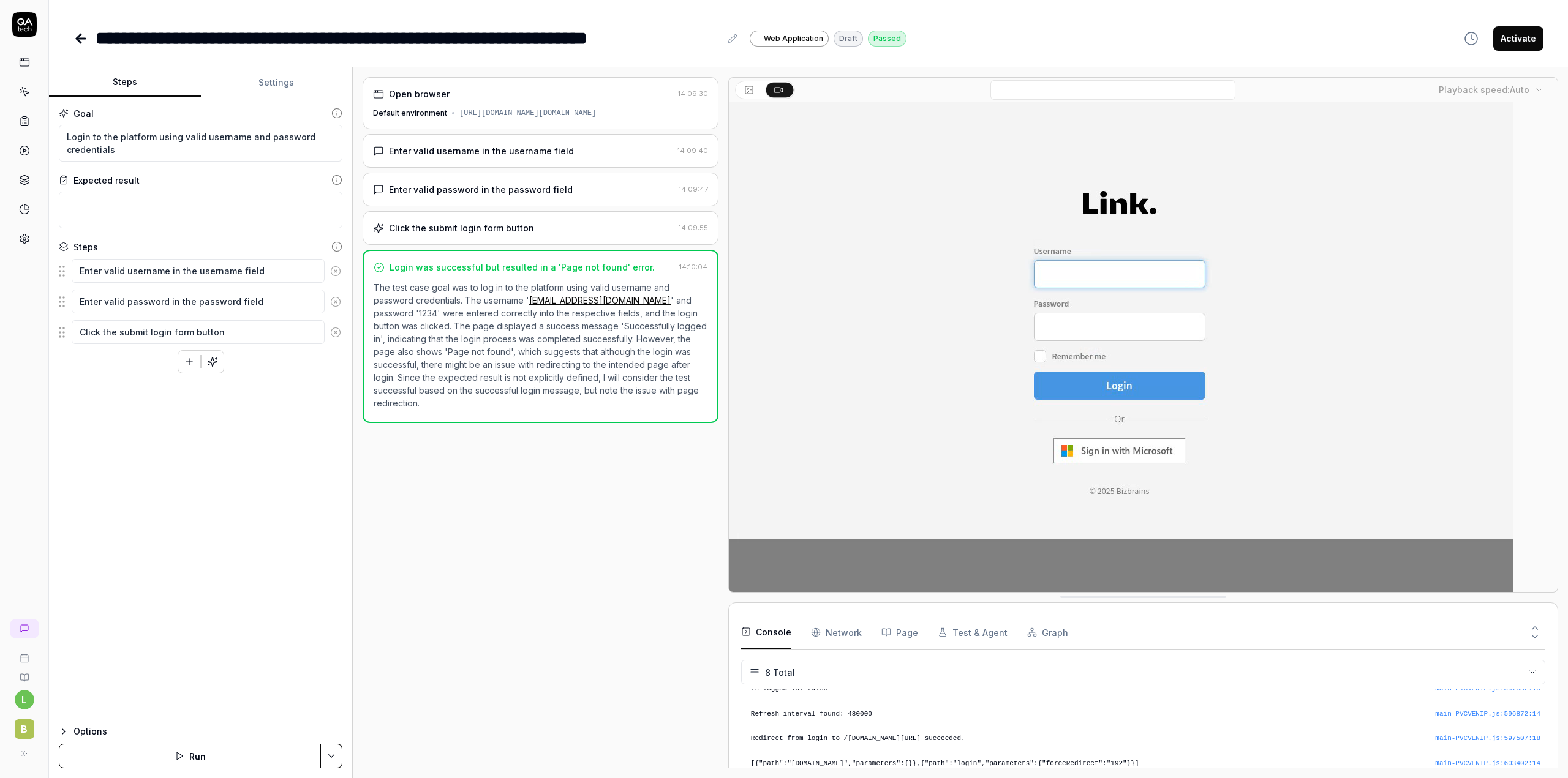
click at [68, 731] on icon "button" at bounding box center [64, 731] width 10 height 10
type textarea "*"
click at [278, 85] on button "Settings" at bounding box center [277, 83] width 152 height 29
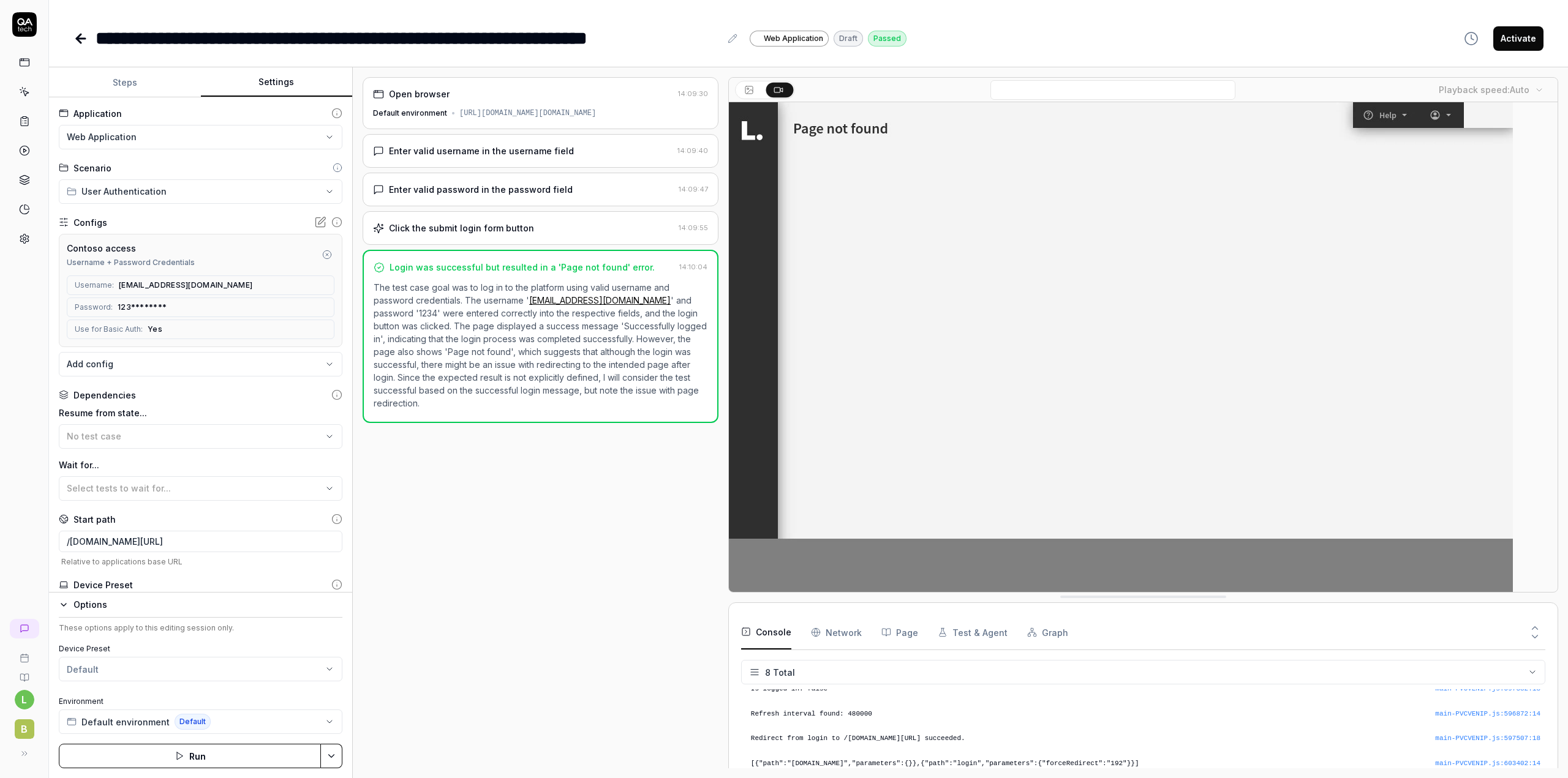
click at [332, 521] on icon at bounding box center [337, 519] width 11 height 11
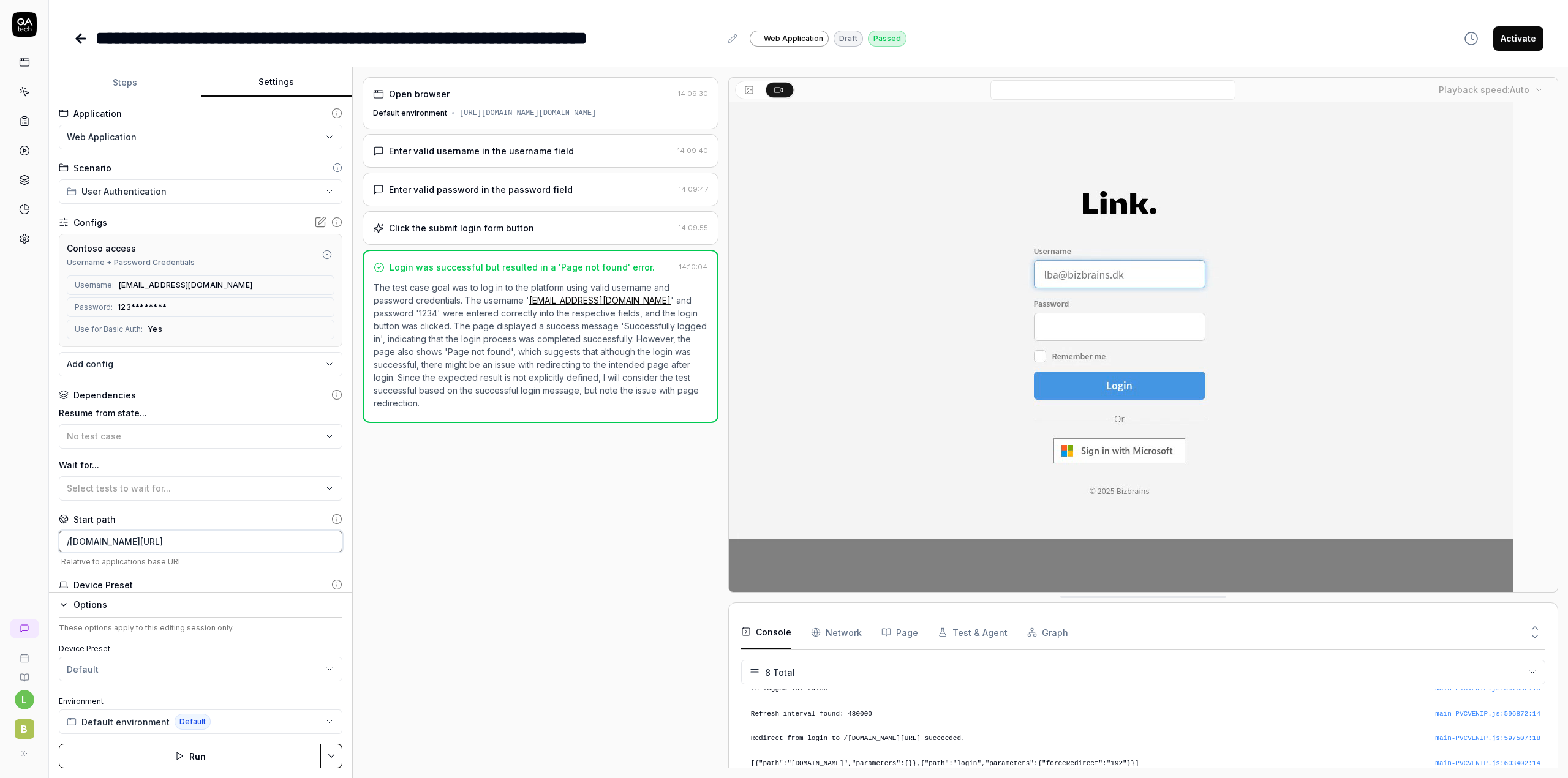
click at [230, 542] on input "/[DOMAIN_NAME][URL]" at bounding box center [200, 541] width 284 height 21
type input "/contoso-lba-link.bizbrains.com"
click at [304, 565] on span "Relative to applications base URL" at bounding box center [200, 561] width 284 height 9
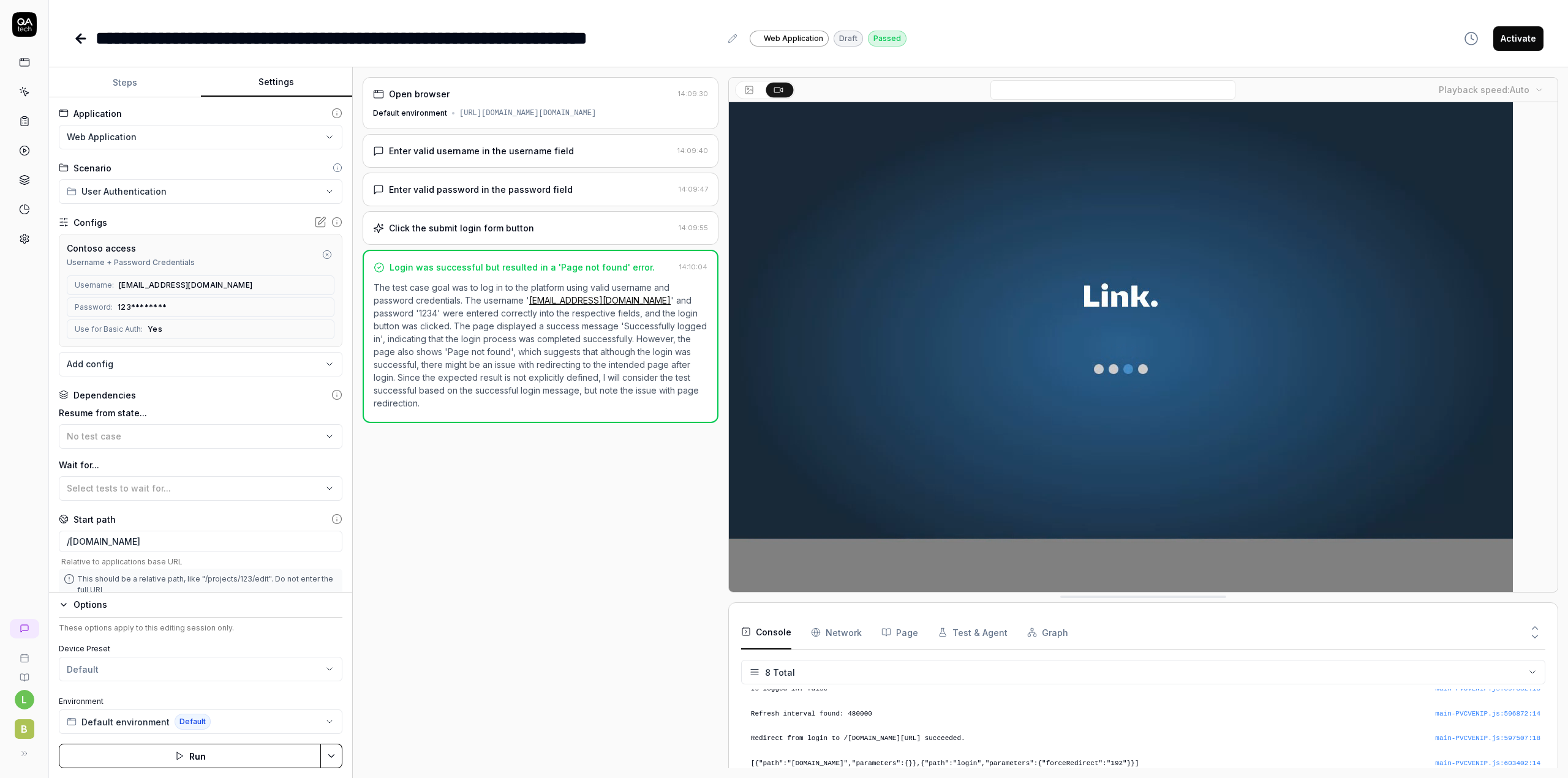
click at [25, 61] on icon at bounding box center [24, 61] width 9 height 0
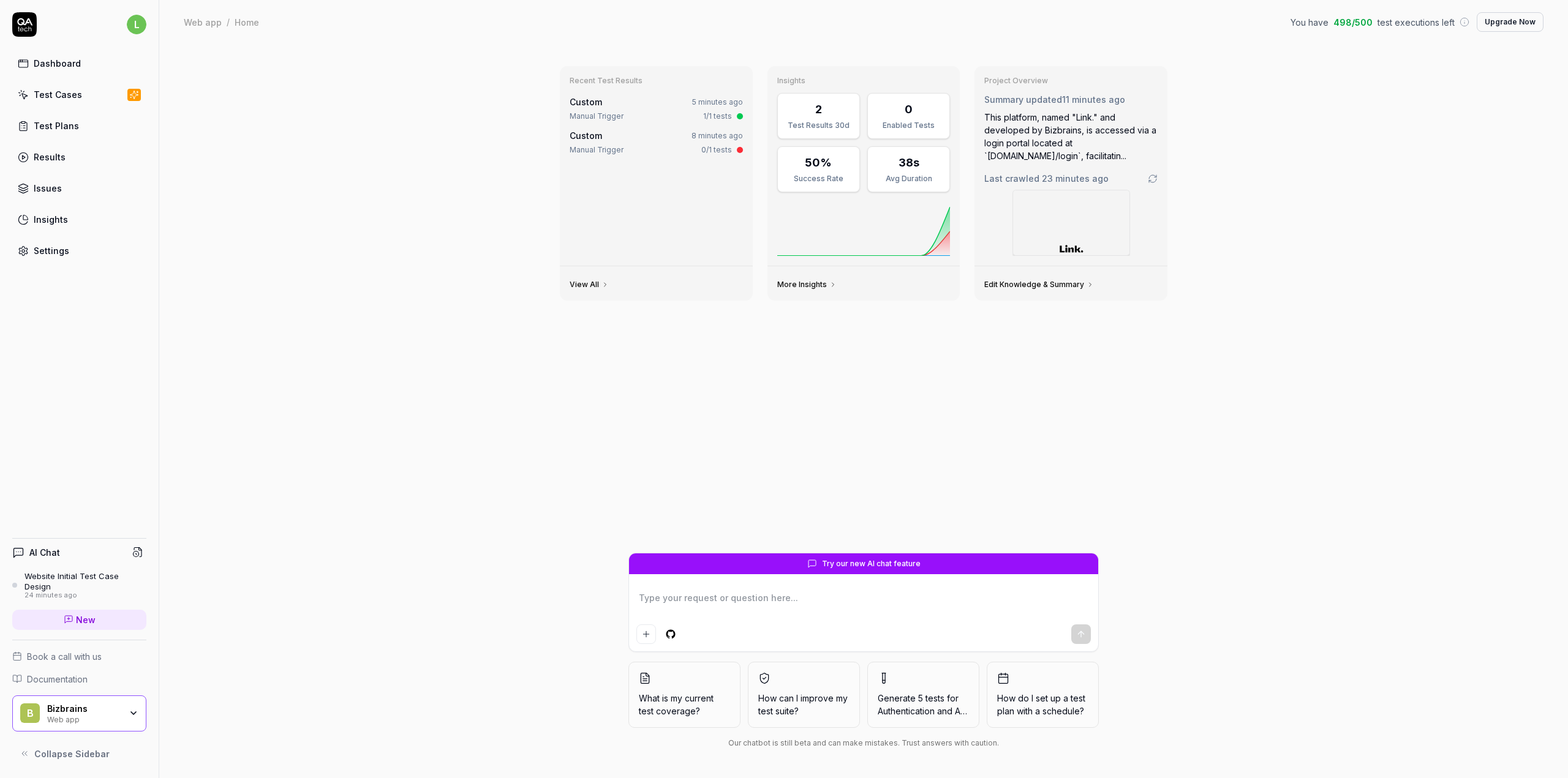
click at [56, 91] on div "Test Cases" at bounding box center [58, 94] width 48 height 13
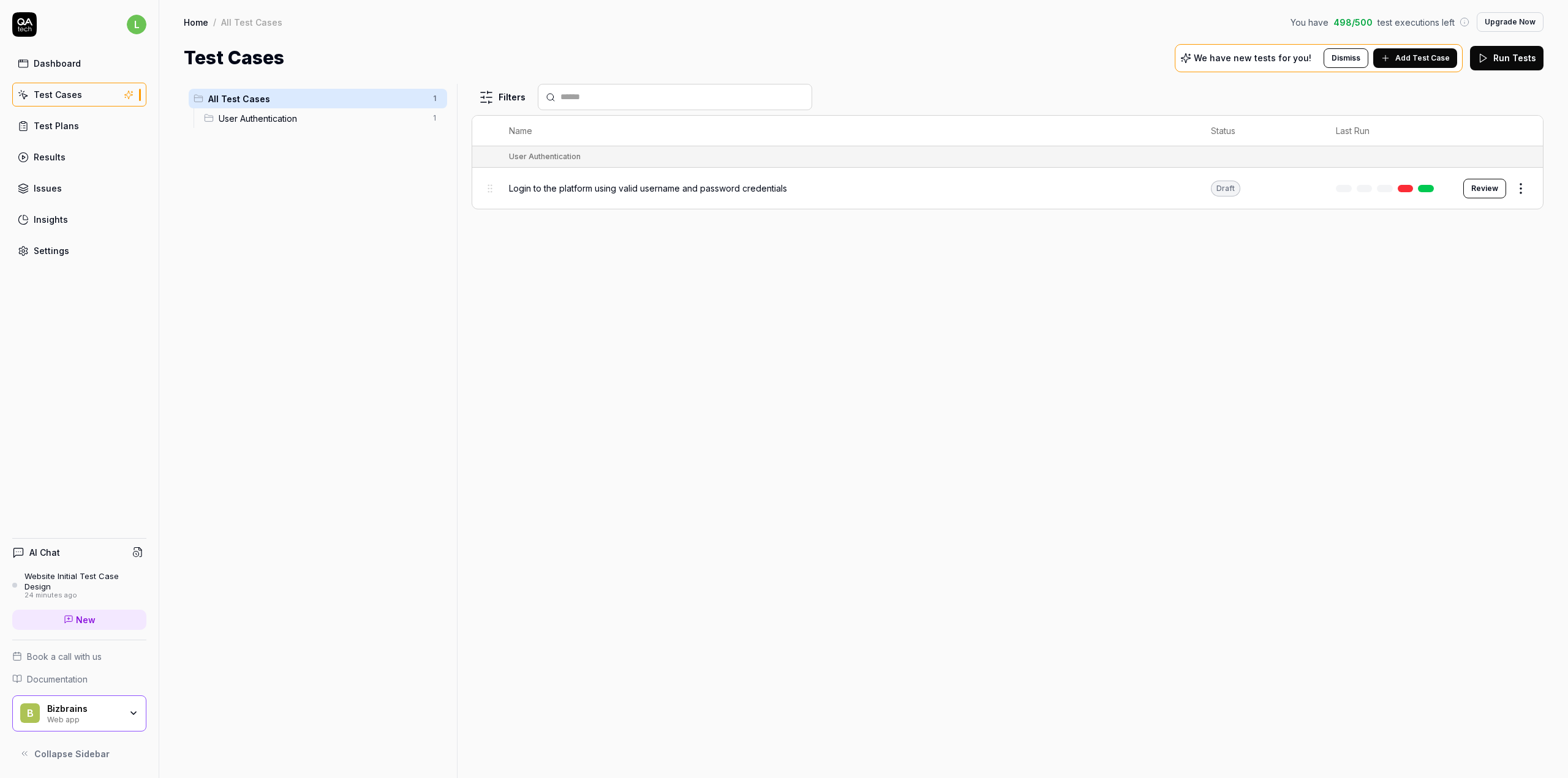
click at [1485, 191] on button "Review" at bounding box center [1485, 189] width 43 height 20
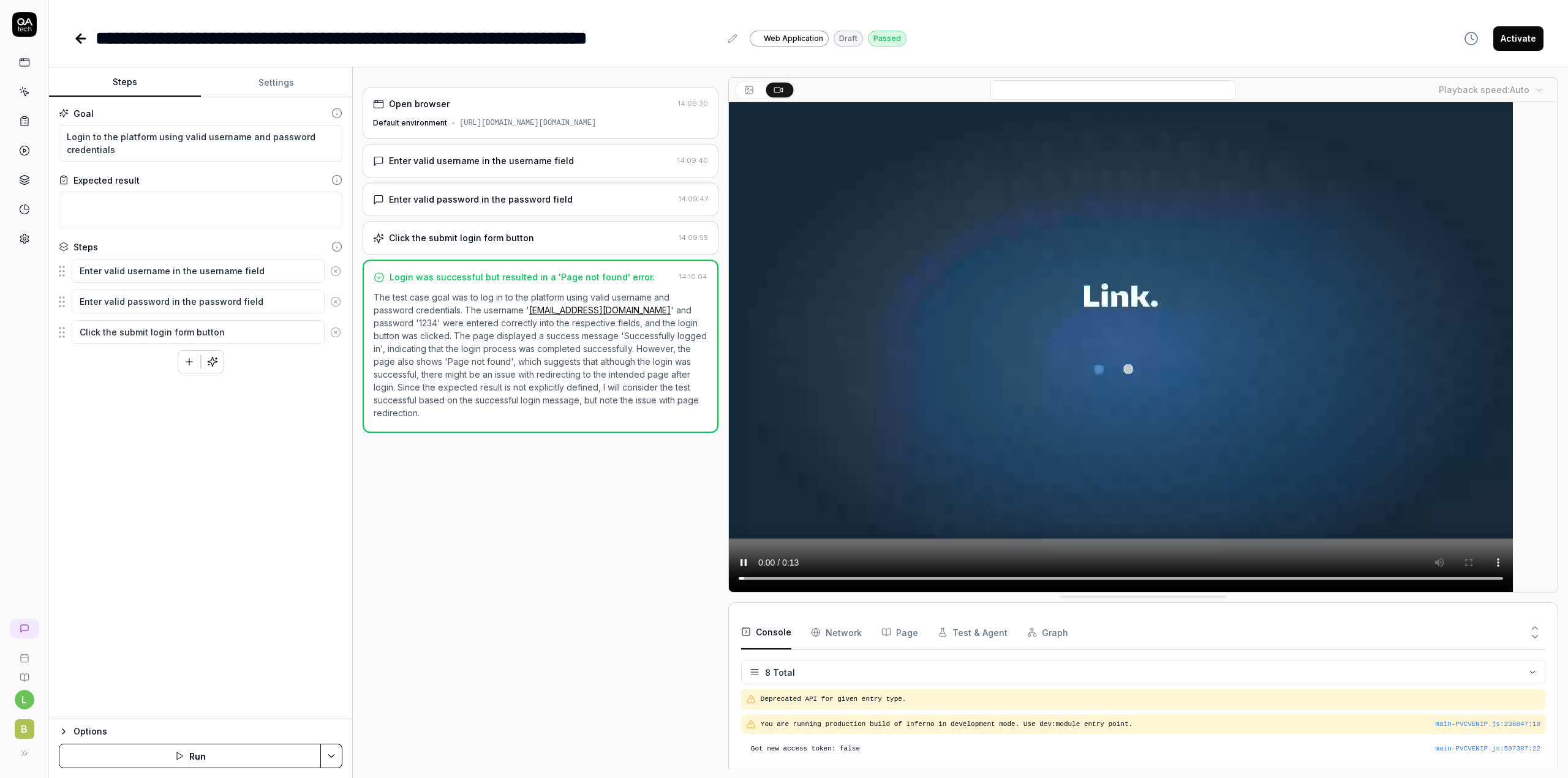
scroll to position [110, 0]
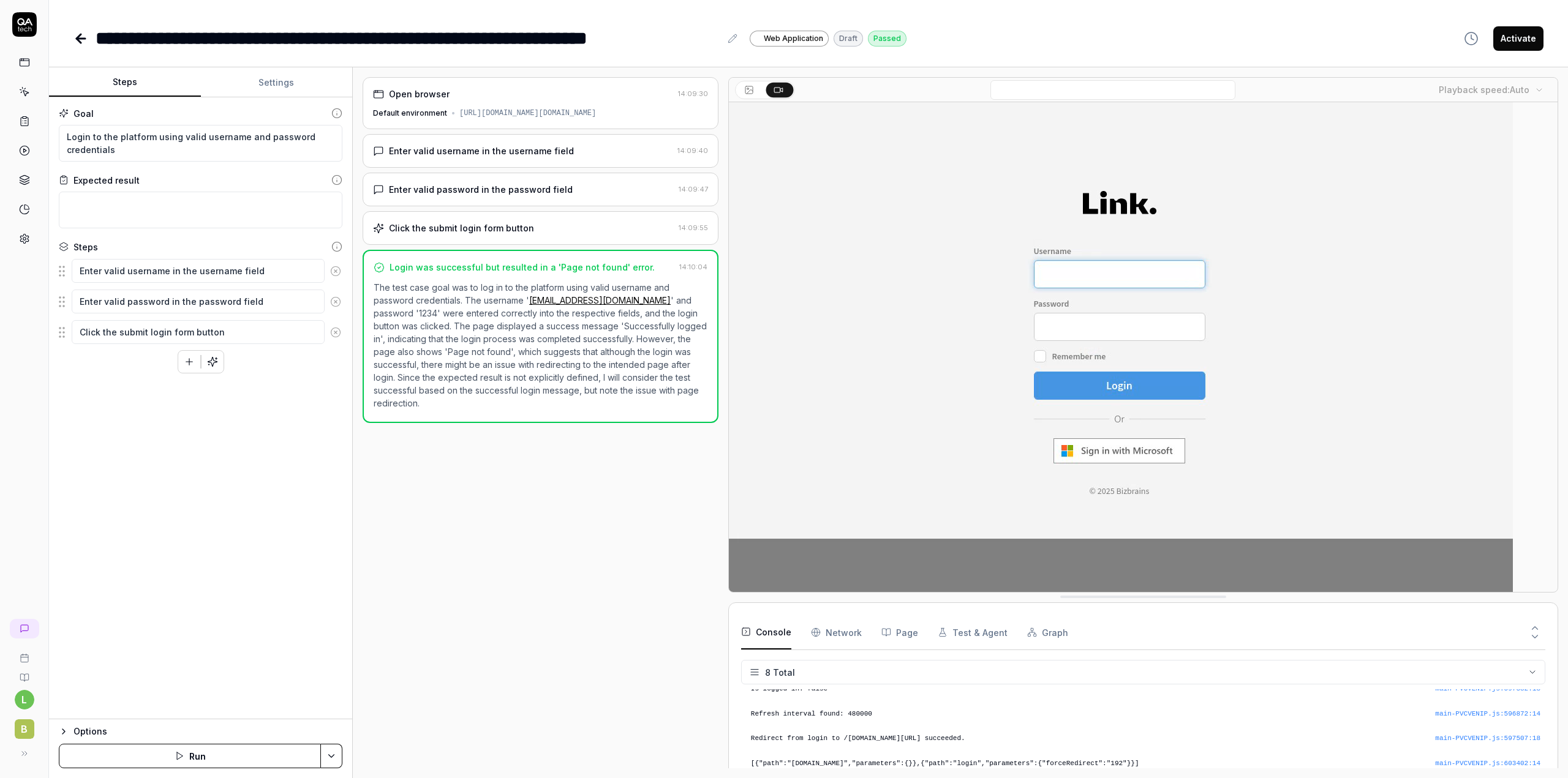
click at [64, 730] on icon "button" at bounding box center [64, 731] width 2 height 5
click at [67, 606] on icon "button" at bounding box center [64, 605] width 10 height 10
click at [330, 755] on html "**********" at bounding box center [784, 389] width 1568 height 778
click at [287, 603] on html "**********" at bounding box center [784, 389] width 1568 height 778
click at [282, 81] on button "Settings" at bounding box center [277, 83] width 152 height 29
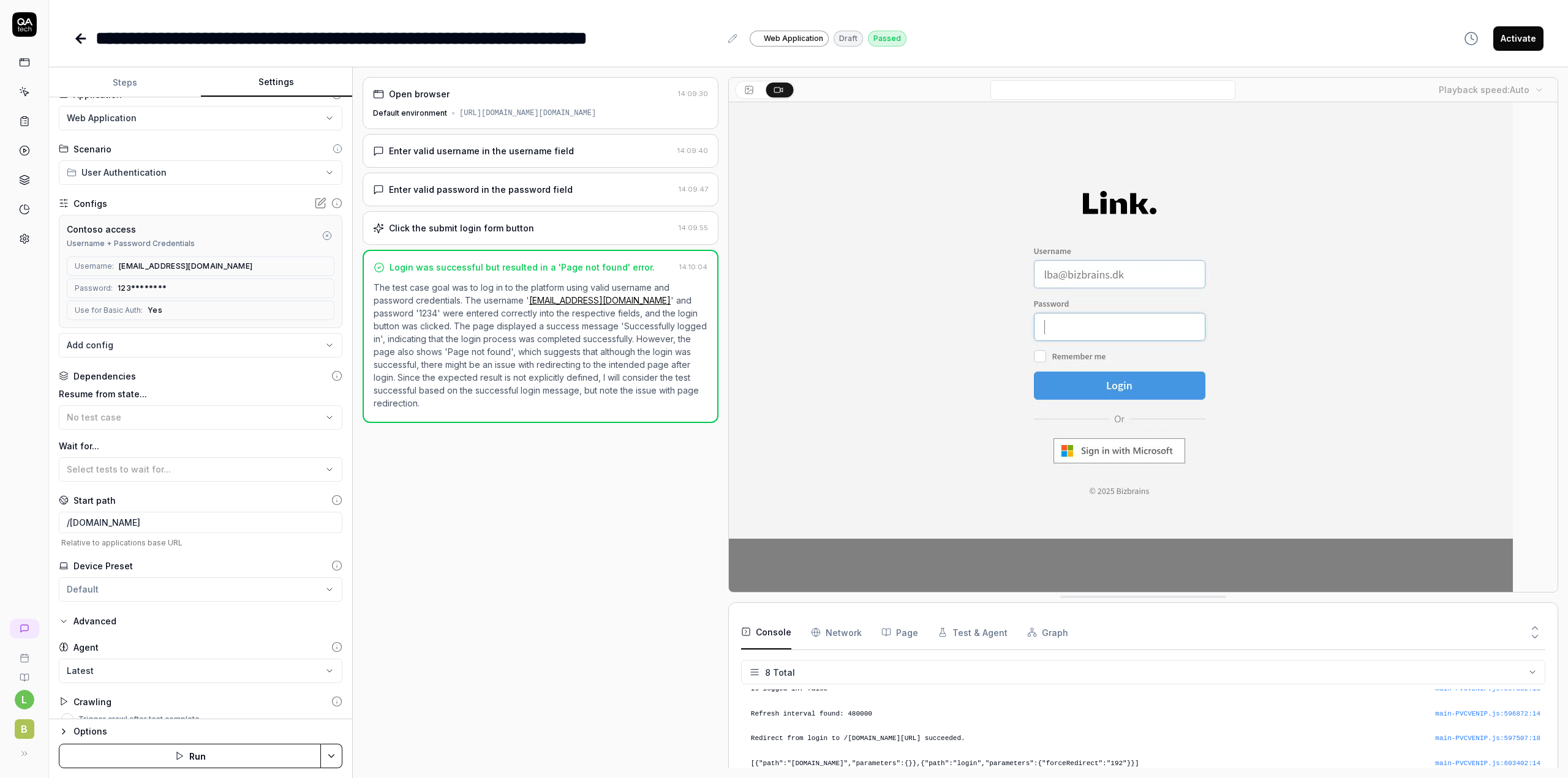
scroll to position [35, 0]
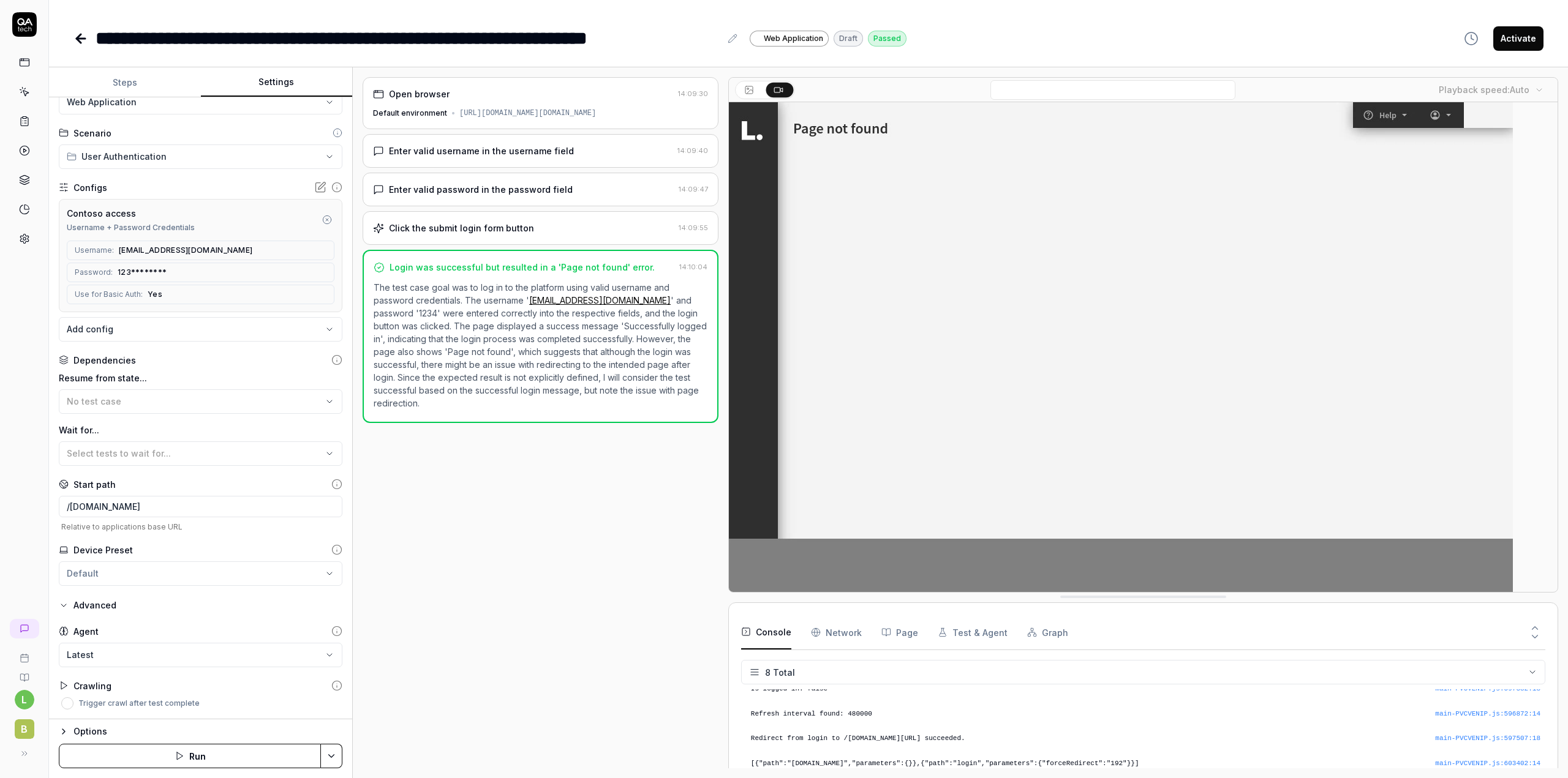
click at [337, 687] on icon at bounding box center [337, 686] width 0 height 2
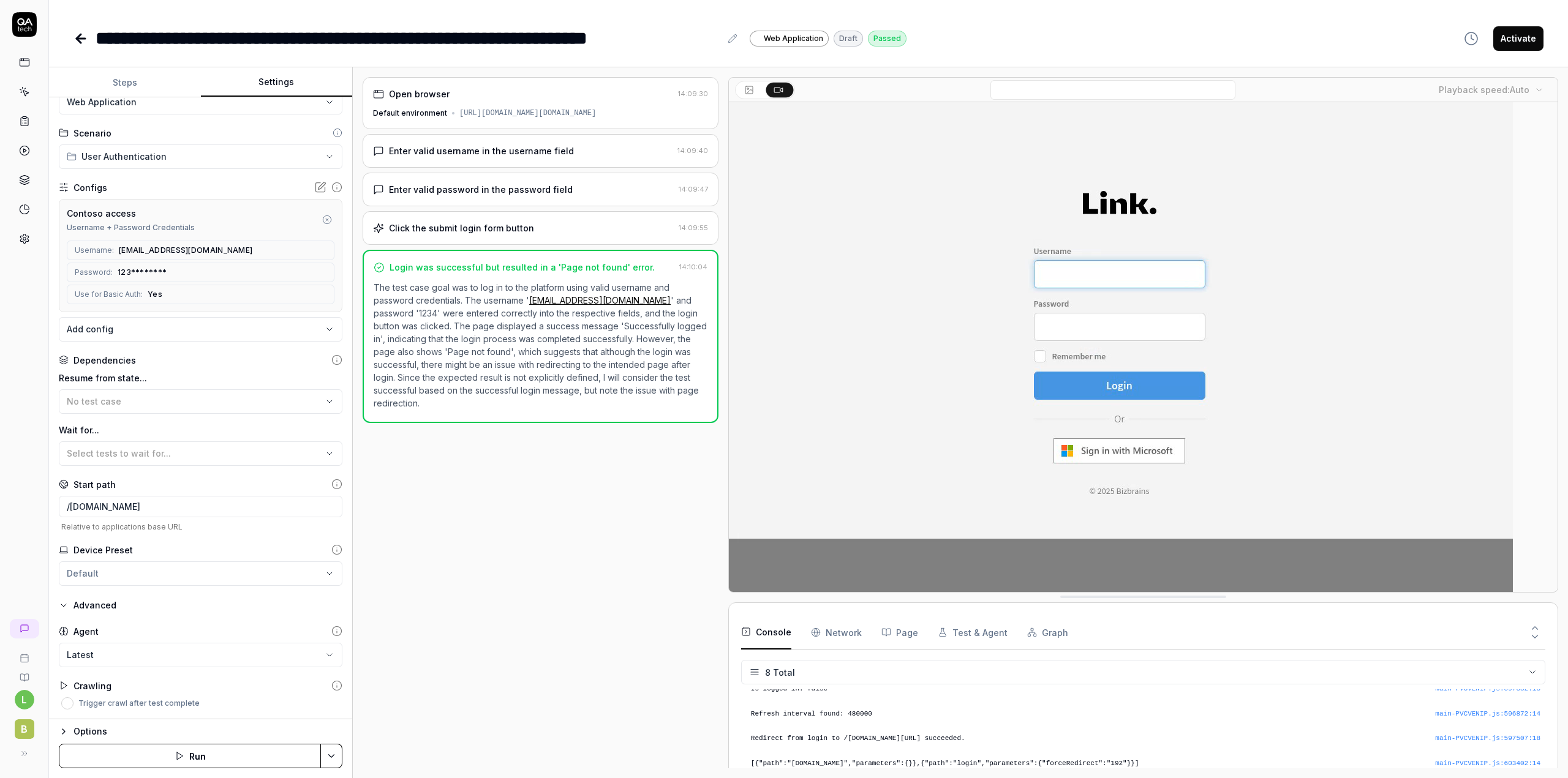
click at [222, 757] on button "Run" at bounding box center [190, 756] width 262 height 25
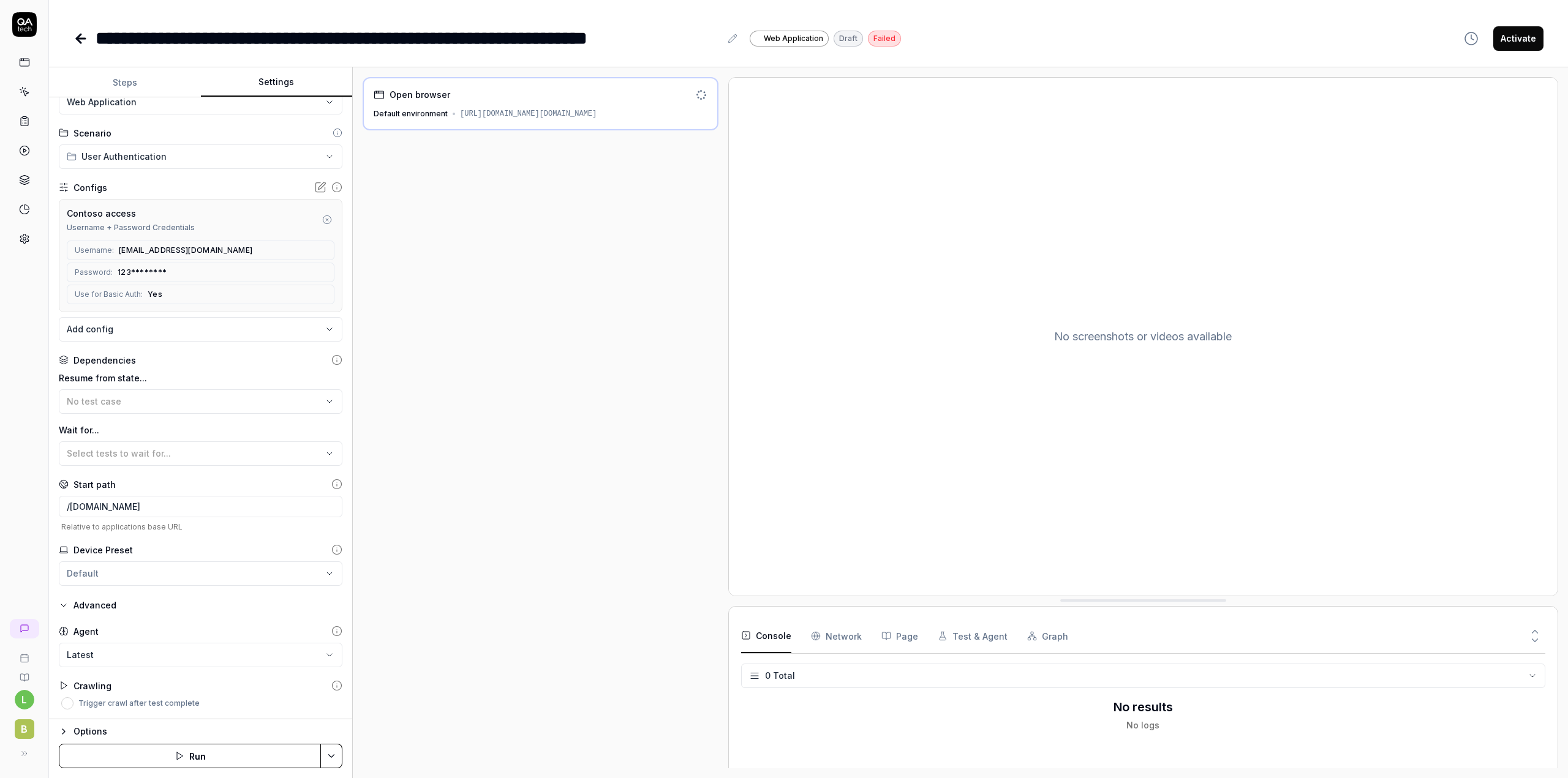
click at [18, 88] on link at bounding box center [25, 92] width 22 height 22
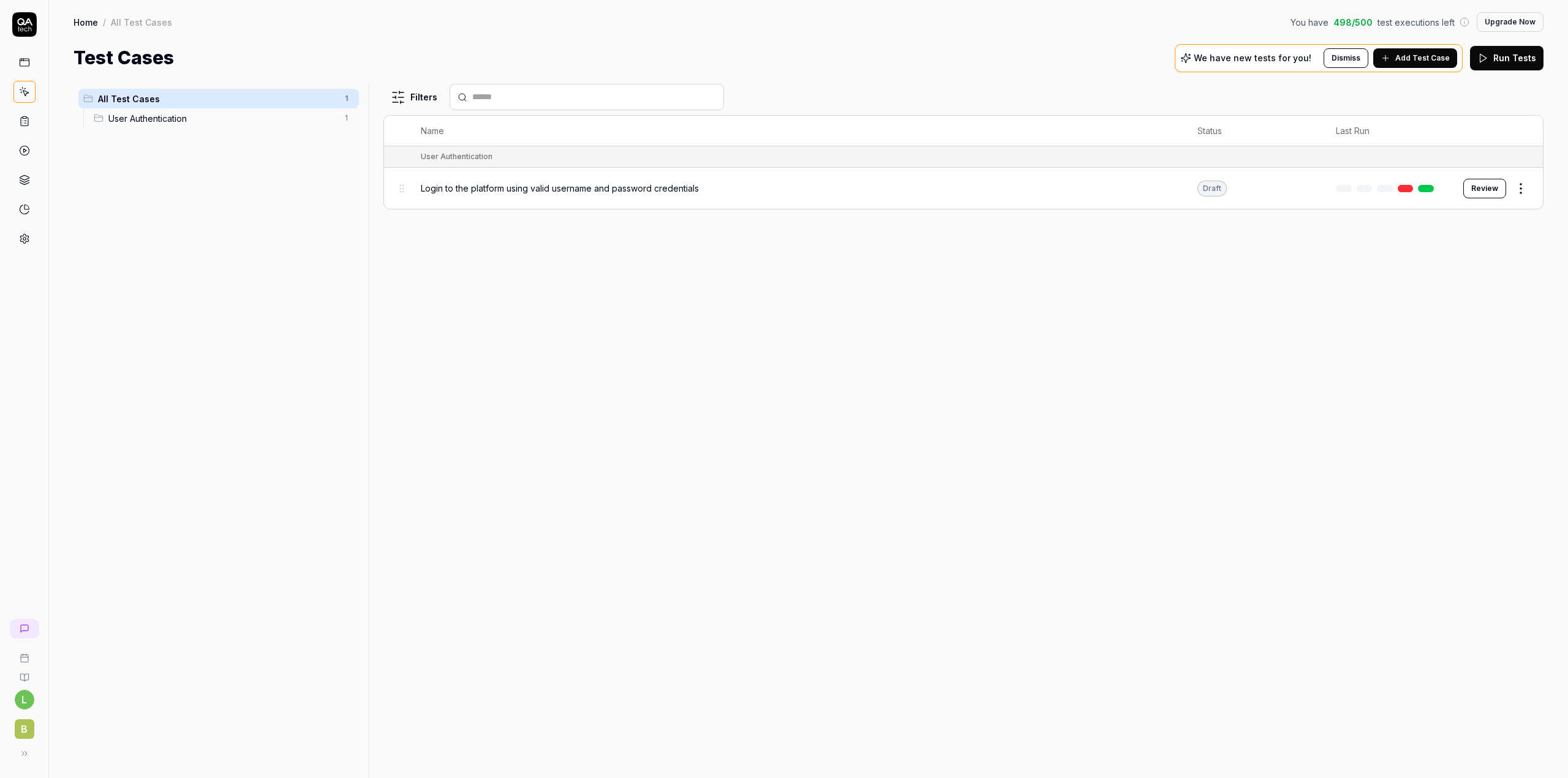
click at [1484, 189] on button "Review" at bounding box center [1485, 189] width 43 height 20
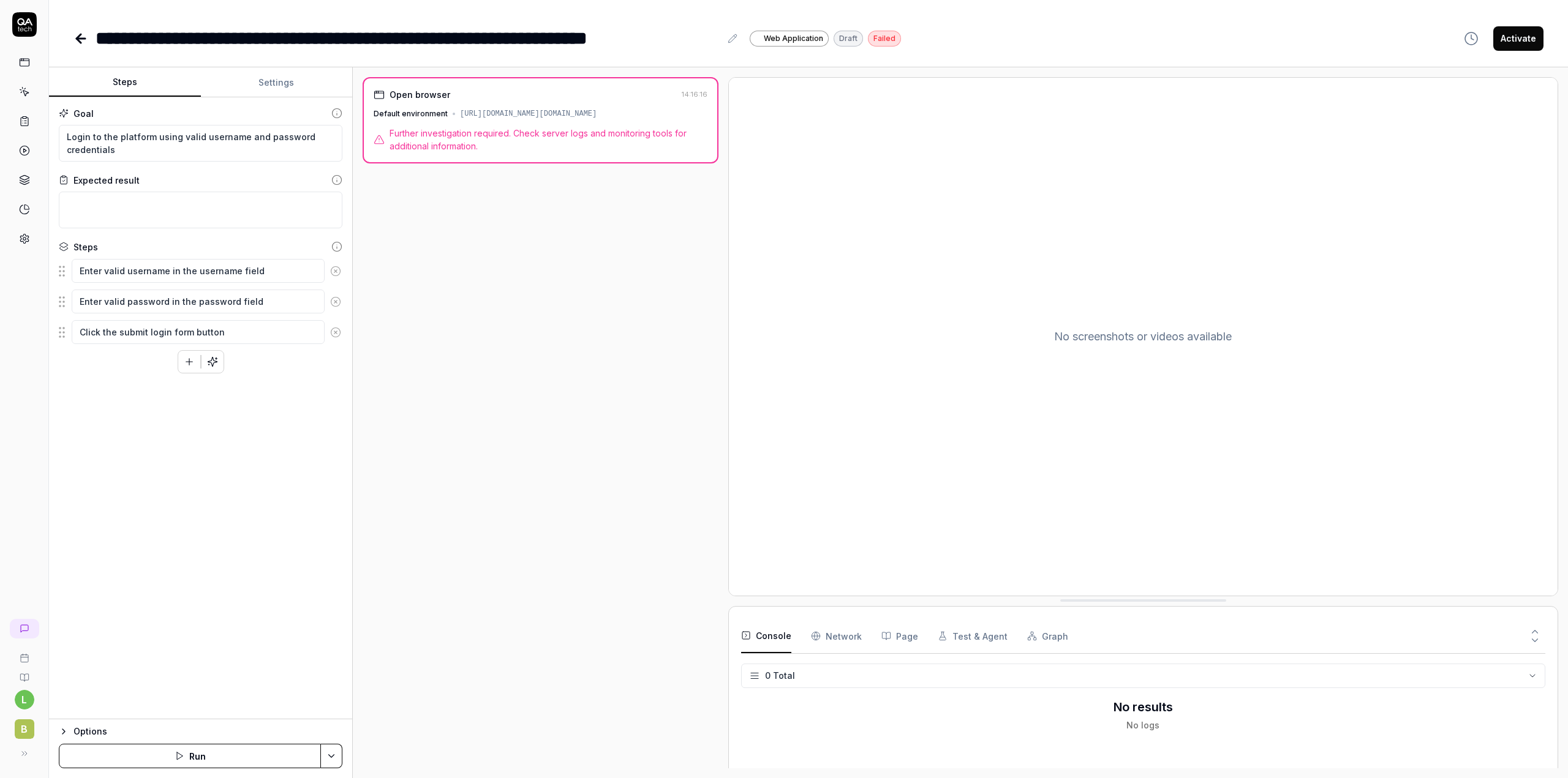
type textarea "*"
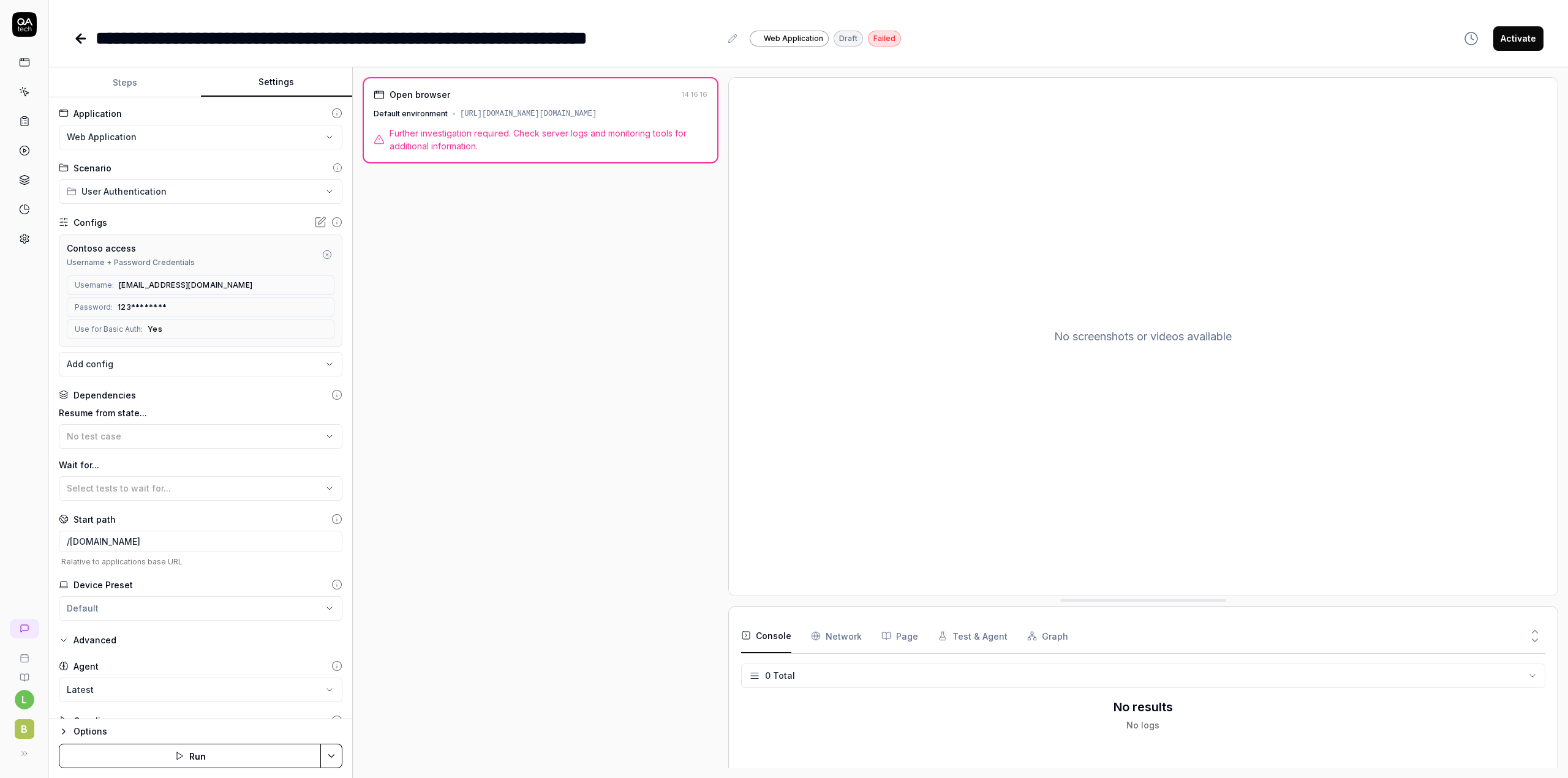
click at [262, 75] on button "Settings" at bounding box center [277, 83] width 152 height 29
click at [205, 537] on input "/contoso-lba-link.bizbrains.com" at bounding box center [200, 541] width 284 height 21
type input "/[DOMAIN_NAME][URL]"
click at [199, 757] on button "Save & Run" at bounding box center [190, 756] width 262 height 25
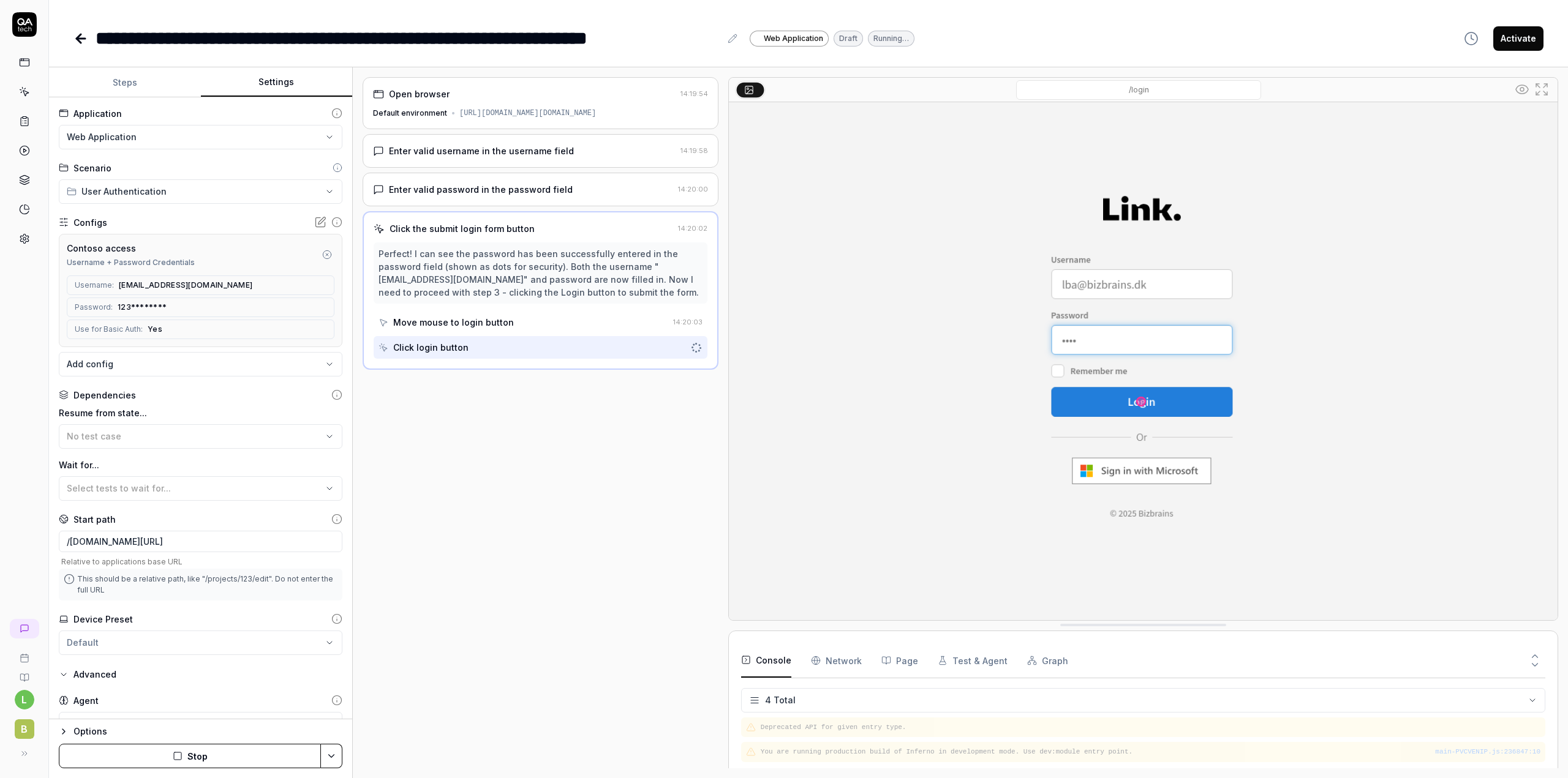
scroll to position [10, 0]
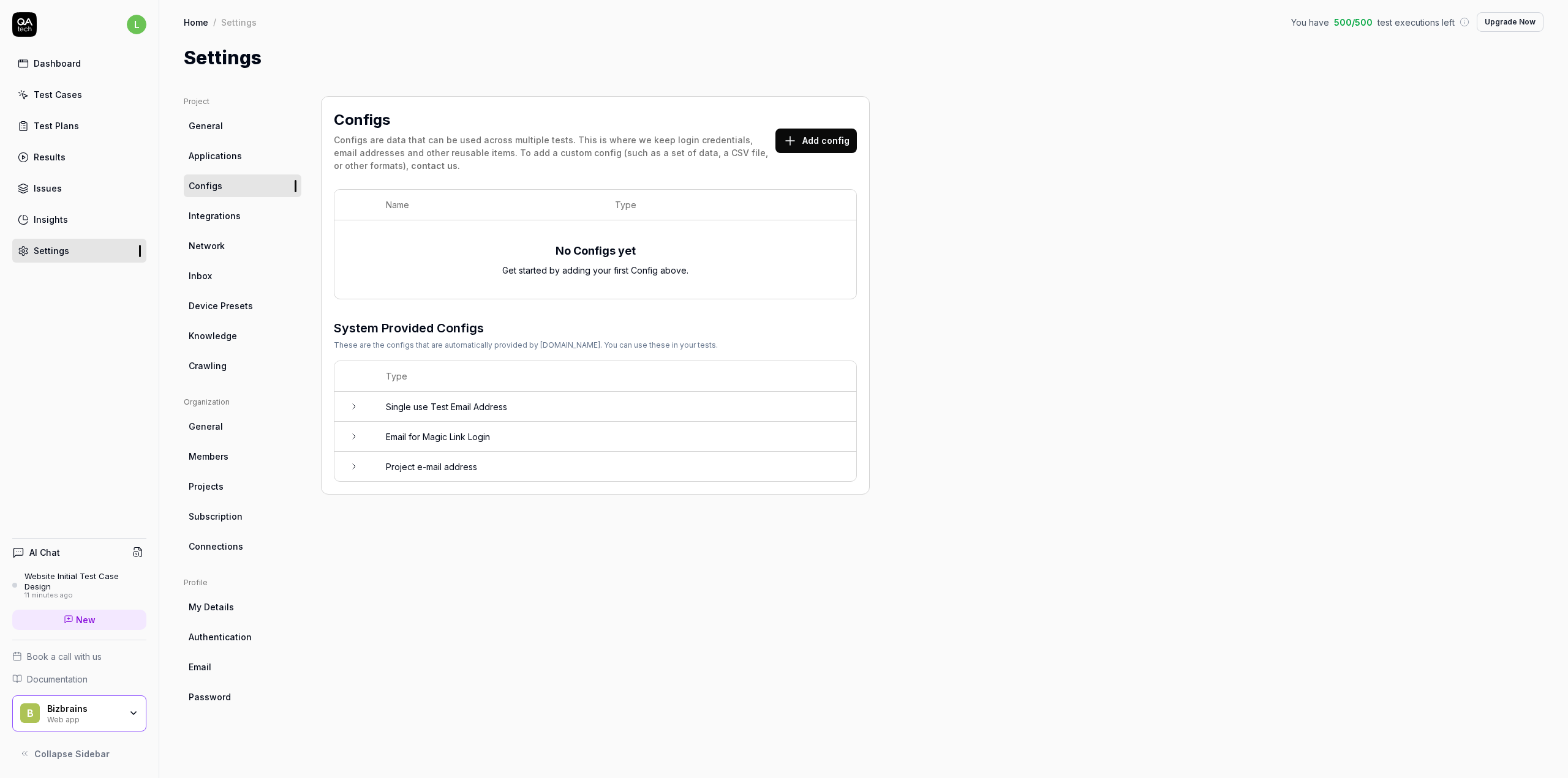
click at [357, 400] on td at bounding box center [354, 406] width 39 height 30
click at [831, 145] on button "Add config" at bounding box center [816, 141] width 82 height 25
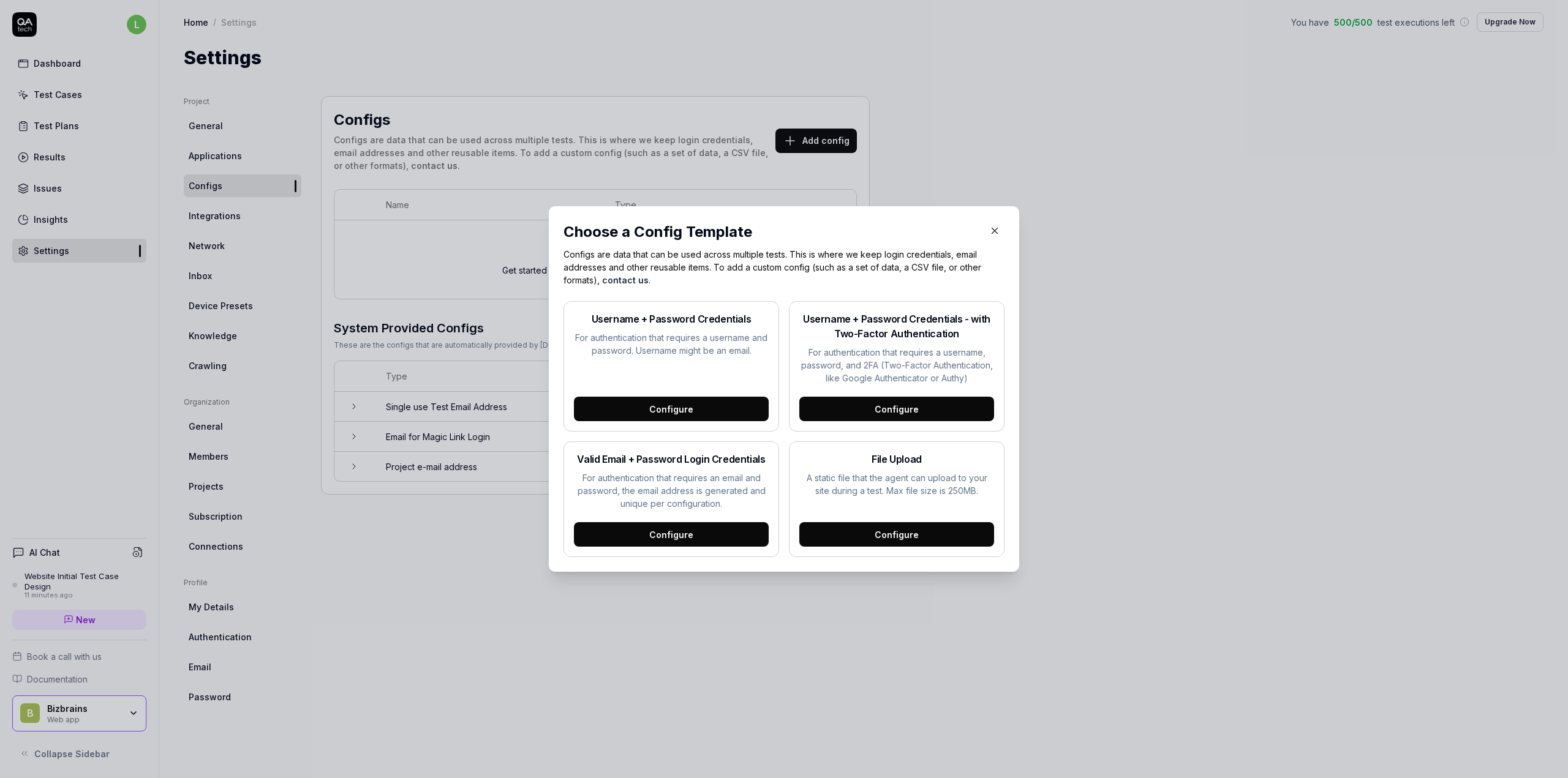
click at [684, 406] on div "Configure" at bounding box center [671, 409] width 195 height 25
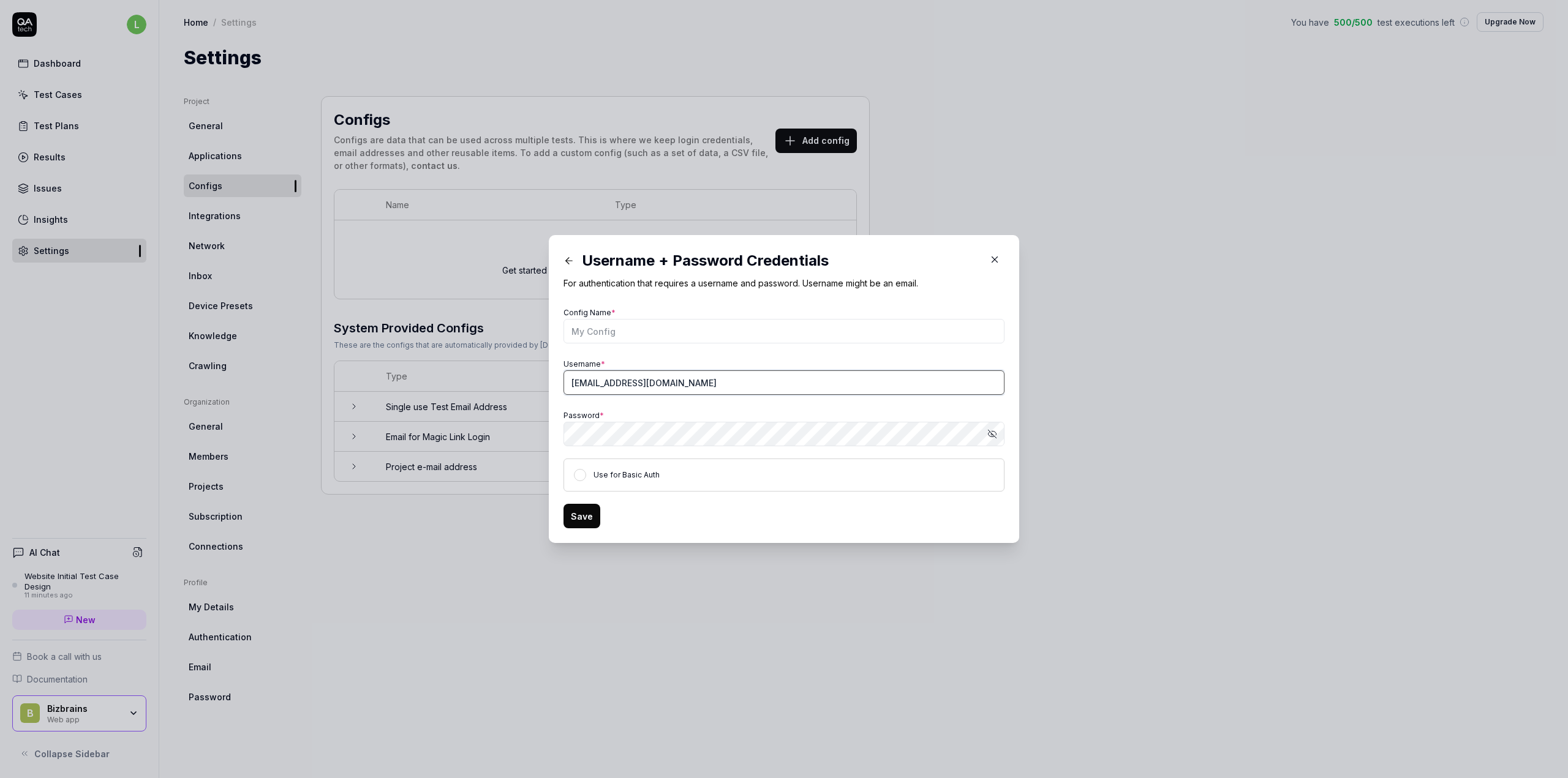
click at [650, 385] on input "[EMAIL_ADDRESS][DOMAIN_NAME]" at bounding box center [783, 383] width 441 height 25
click at [498, 431] on div "​ Username + Password Credentials For authentication that requires a username a…" at bounding box center [784, 389] width 1568 height 778
click at [419, 431] on div "​ Username + Password Credentials For authentication that requires a username a…" at bounding box center [784, 389] width 1568 height 778
click at [988, 430] on icon "button" at bounding box center [992, 434] width 10 height 10
click at [497, 440] on div "​ Username + Password Credentials For authentication that requires a username a…" at bounding box center [784, 389] width 1568 height 778
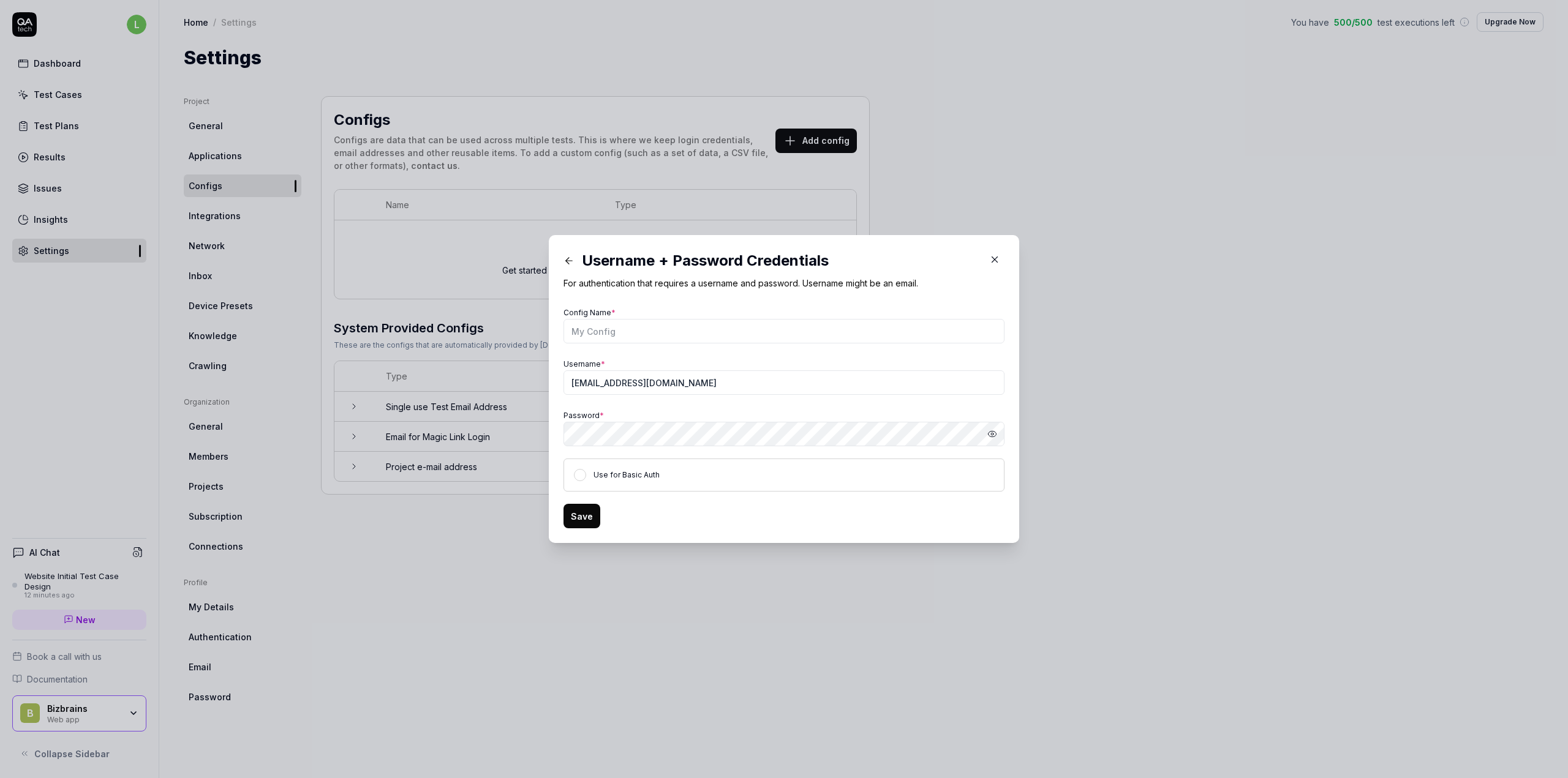
click at [666, 356] on div "Username * [EMAIL_ADDRESS][DOMAIN_NAME]" at bounding box center [783, 376] width 441 height 39
click at [991, 434] on icon "button" at bounding box center [992, 434] width 10 height 10
click at [653, 384] on input "[EMAIL_ADDRESS][DOMAIN_NAME]" at bounding box center [783, 383] width 441 height 25
type input "[EMAIL_ADDRESS][DOMAIN_NAME]"
click at [739, 363] on div "Username * [EMAIL_ADDRESS][DOMAIN_NAME]" at bounding box center [783, 376] width 441 height 39
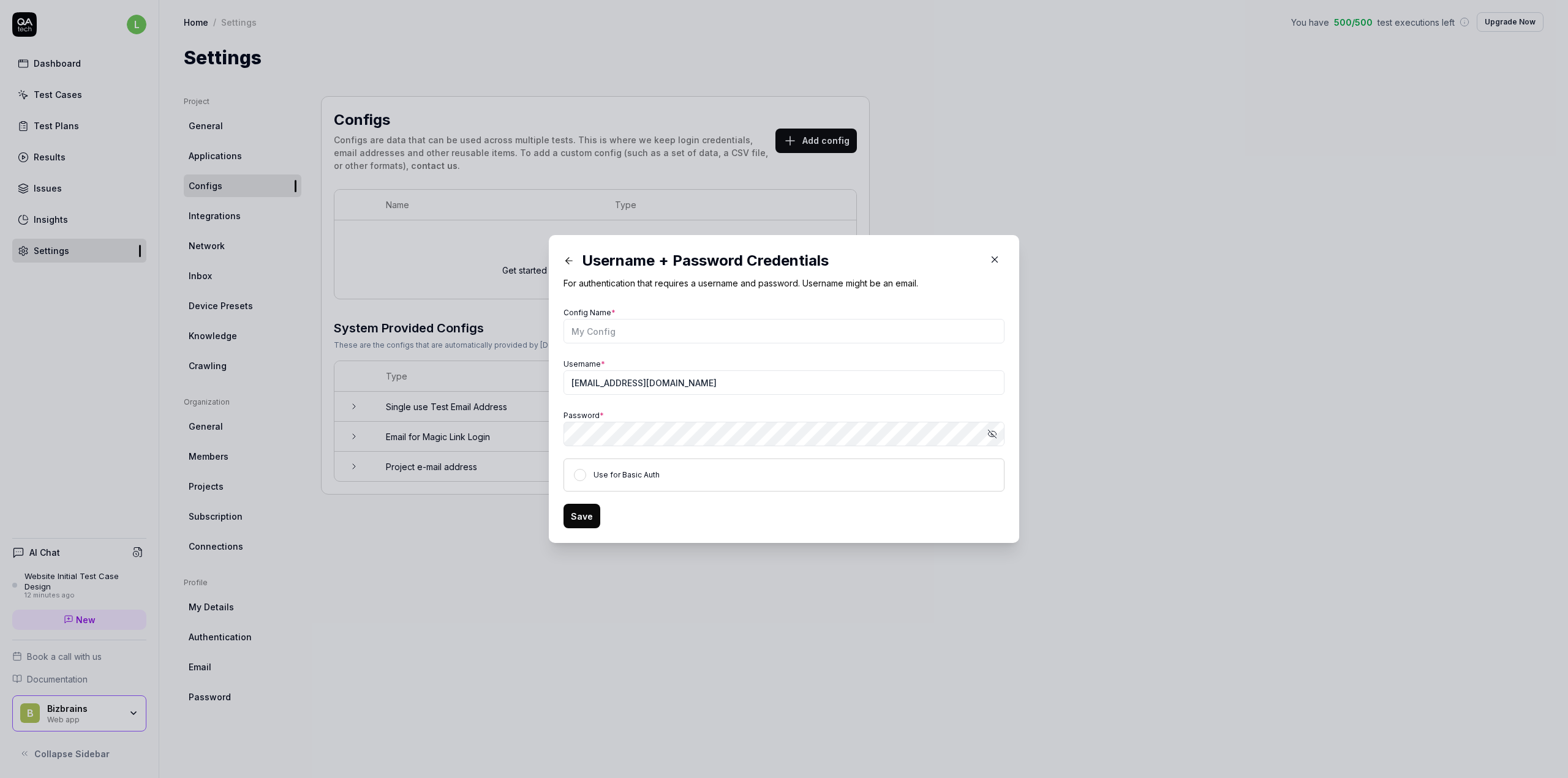
click at [620, 475] on label "Use for Basic Auth" at bounding box center [626, 474] width 66 height 9
click at [586, 475] on button "Use for Basic Auth" at bounding box center [580, 475] width 12 height 12
click at [596, 336] on input "Config Name *" at bounding box center [783, 331] width 441 height 25
type input "Contoso access"
click at [637, 519] on div "Save" at bounding box center [783, 516] width 441 height 25
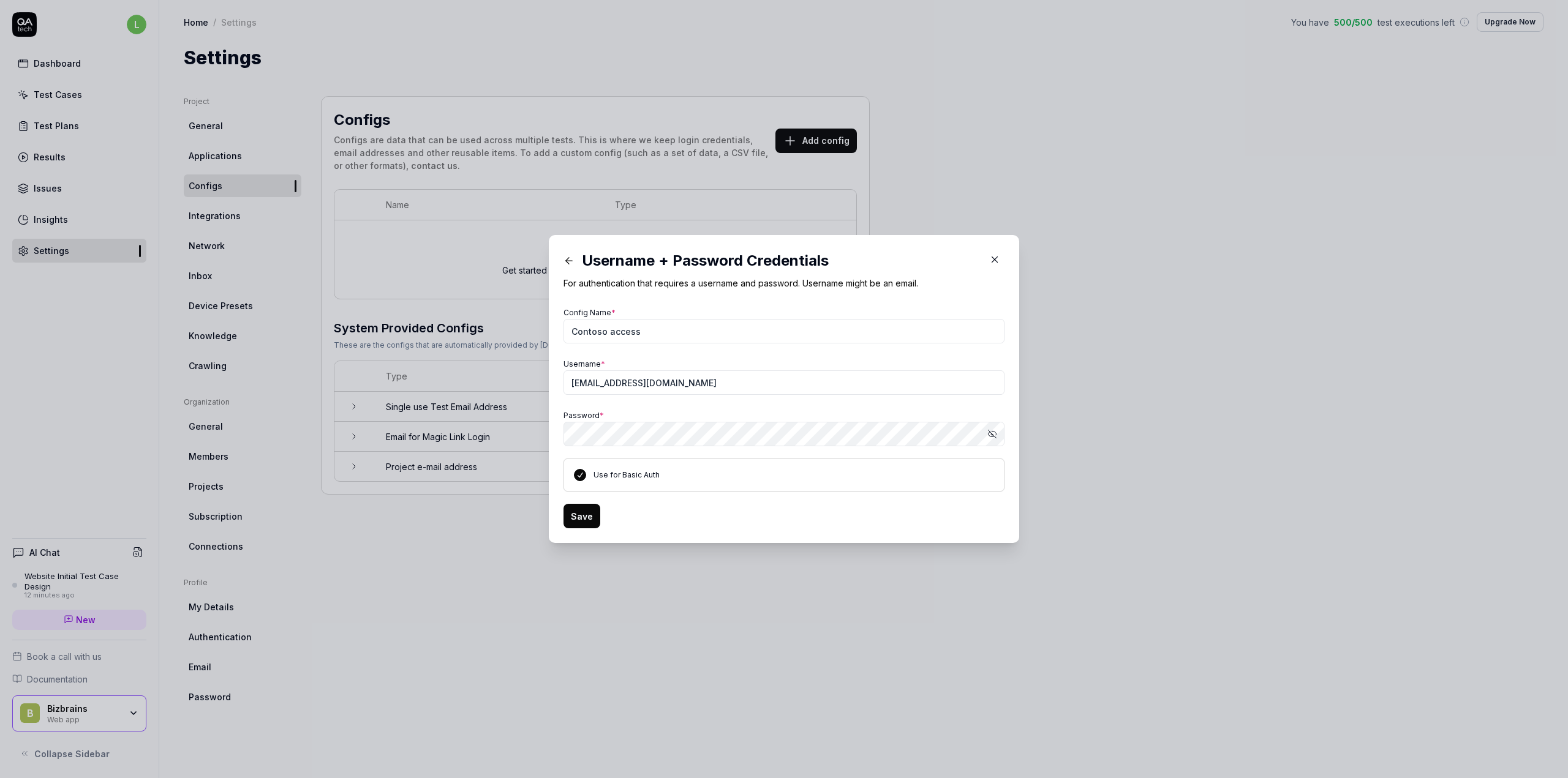
click at [584, 518] on button "Save" at bounding box center [582, 516] width 37 height 25
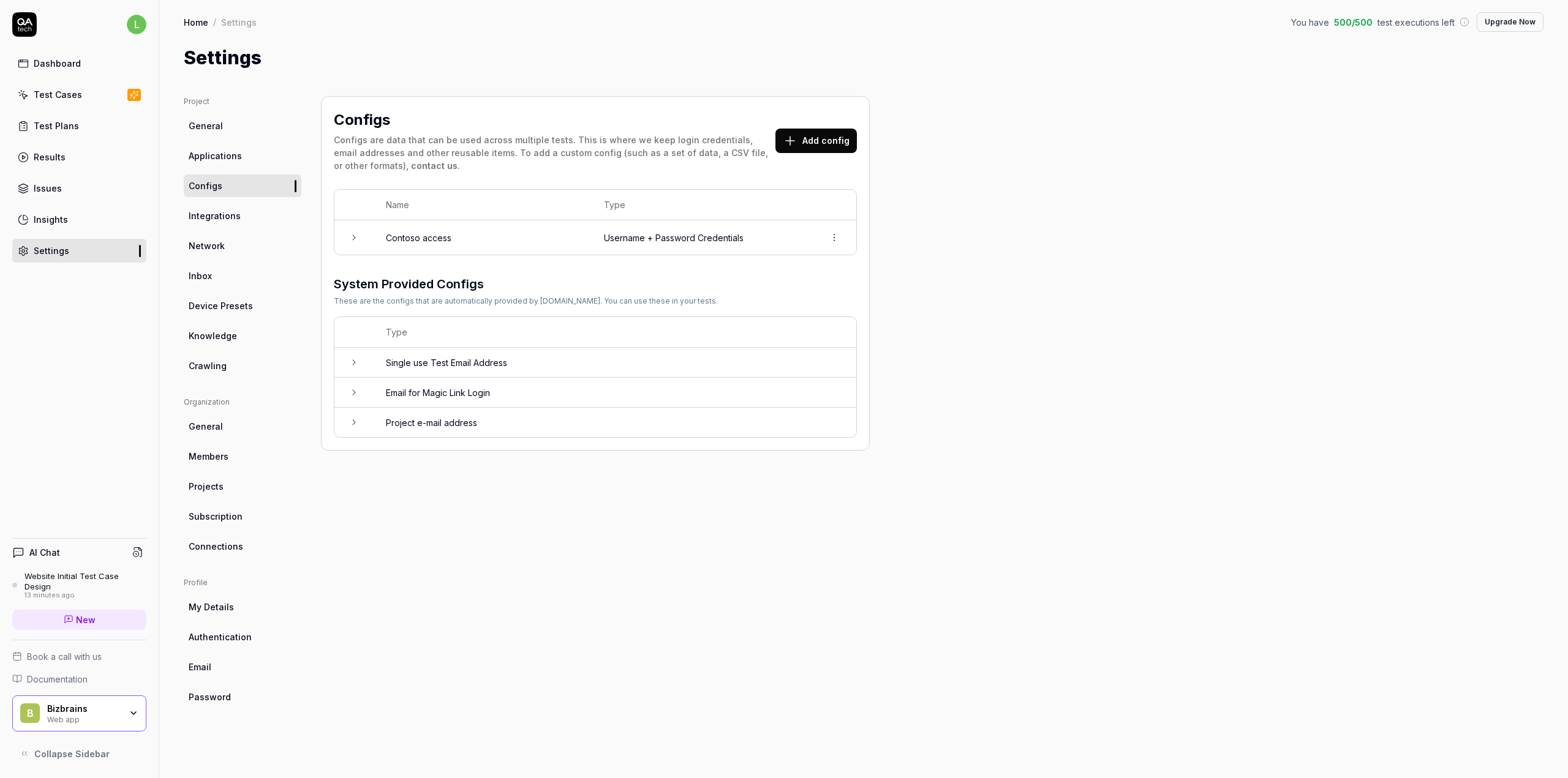
click at [835, 240] on html "l Dashboard Test Cases Test Plans Results Issues Insights Settings AI Chat Webs…" at bounding box center [784, 389] width 1568 height 778
click at [974, 314] on html "l Dashboard Test Cases Test Plans Results Issues Insights Settings AI Chat Webs…" at bounding box center [784, 389] width 1568 height 778
click at [77, 94] on div "Test Cases" at bounding box center [58, 94] width 48 height 13
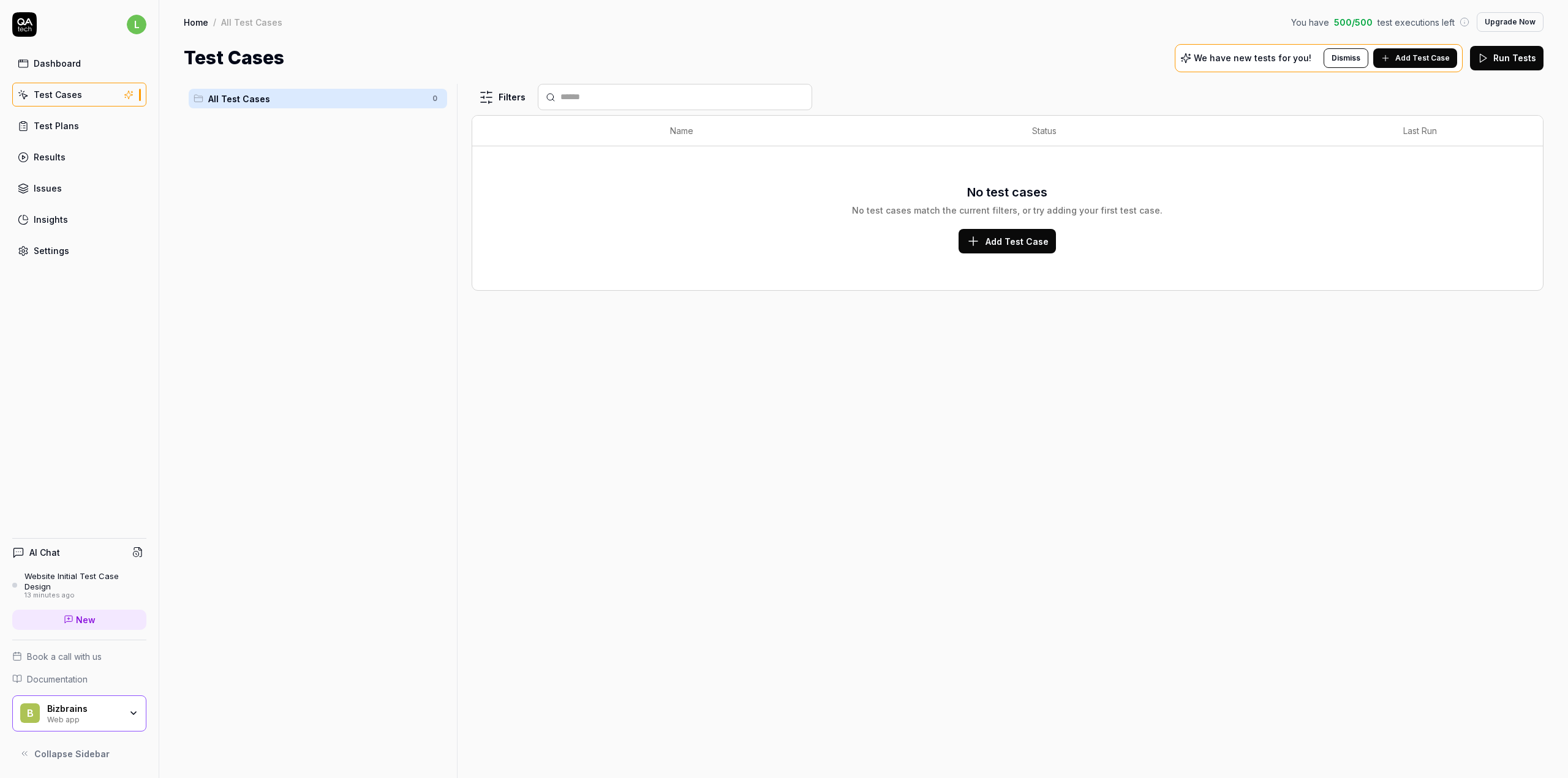
click at [1024, 240] on span "Add Test Case" at bounding box center [1017, 241] width 63 height 13
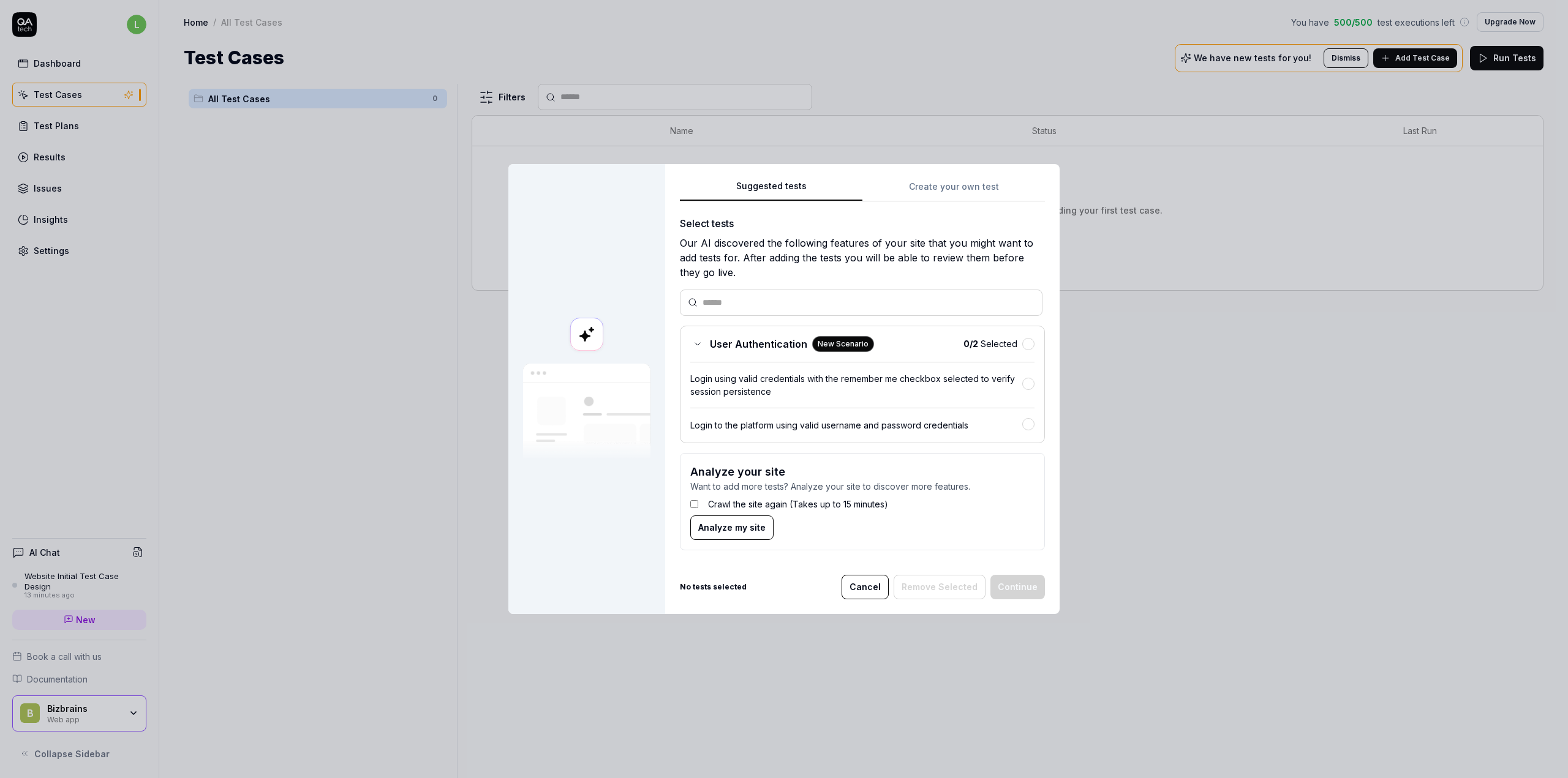
click at [946, 426] on div "Login to the platform using valid username and password credentials" at bounding box center [856, 425] width 332 height 13
click at [755, 504] on label "Crawl the site again (Takes up to 15 minutes)" at bounding box center [798, 503] width 180 height 13
click at [1014, 585] on button "Continue" at bounding box center [1018, 586] width 55 height 25
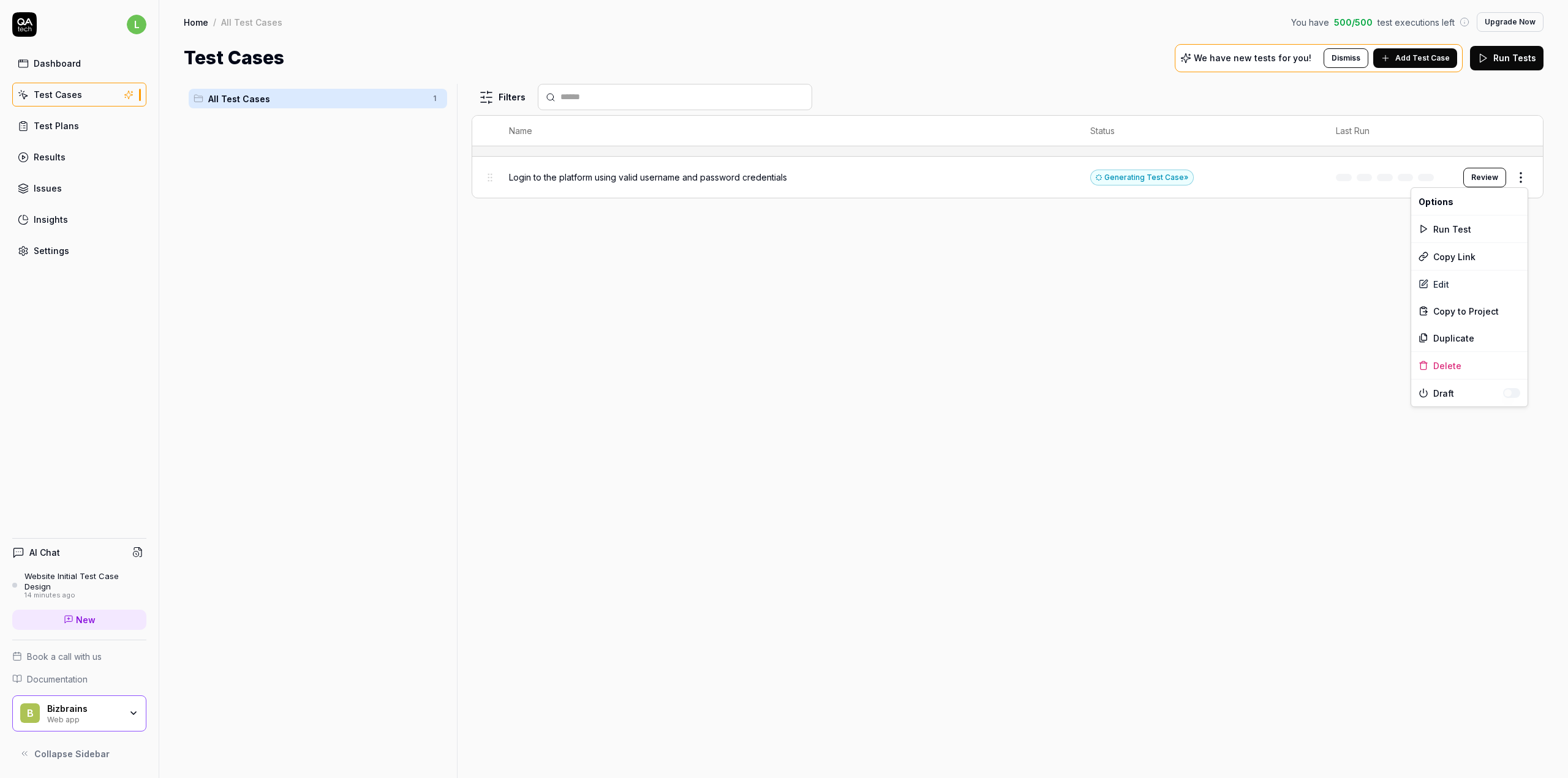
click at [1520, 175] on html "l Dashboard Test Cases Test Plans Results Issues Insights Settings AI Chat Webs…" at bounding box center [784, 389] width 1568 height 778
click at [1277, 322] on html "l Dashboard Test Cases Test Plans Results Issues Insights Settings AI Chat Webs…" at bounding box center [784, 389] width 1568 height 778
click at [1519, 184] on body "l Dashboard Test Cases Test Plans Results Issues Insights Settings AI Chat Webs…" at bounding box center [784, 389] width 1568 height 778
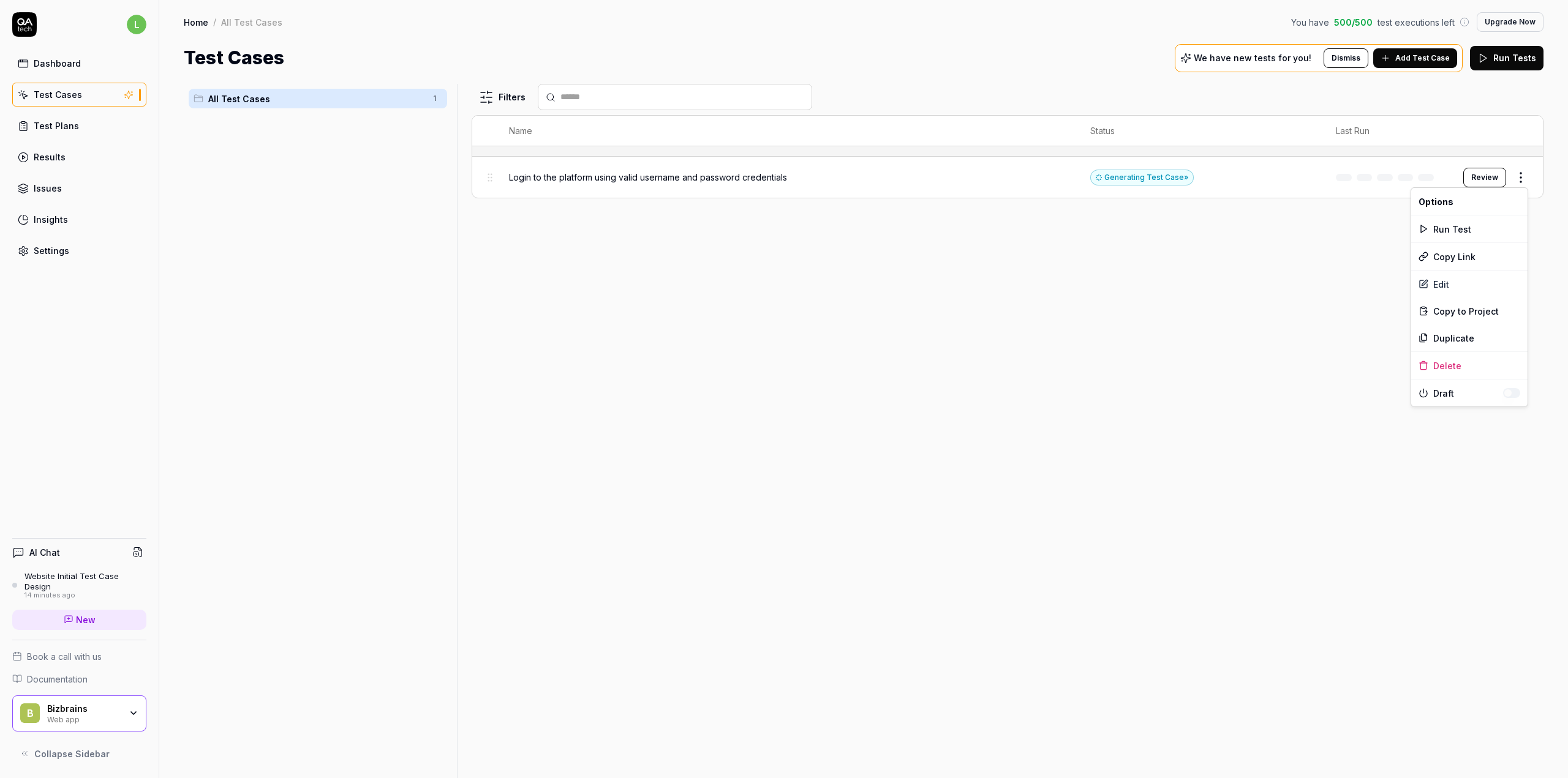
click at [1519, 184] on html "l Dashboard Test Cases Test Plans Results Issues Insights Settings AI Chat Webs…" at bounding box center [784, 389] width 1568 height 778
click at [1306, 277] on html "l Dashboard Test Cases Test Plans Results Issues Insights Settings AI Chat Webs…" at bounding box center [784, 389] width 1568 height 778
click at [1522, 176] on html "l Dashboard Test Cases Test Plans Results Issues Insights Settings AI Chat Webs…" at bounding box center [784, 389] width 1568 height 778
click at [1469, 230] on div "Run Test" at bounding box center [1469, 229] width 116 height 27
click at [1496, 172] on button "Review" at bounding box center [1485, 178] width 43 height 20
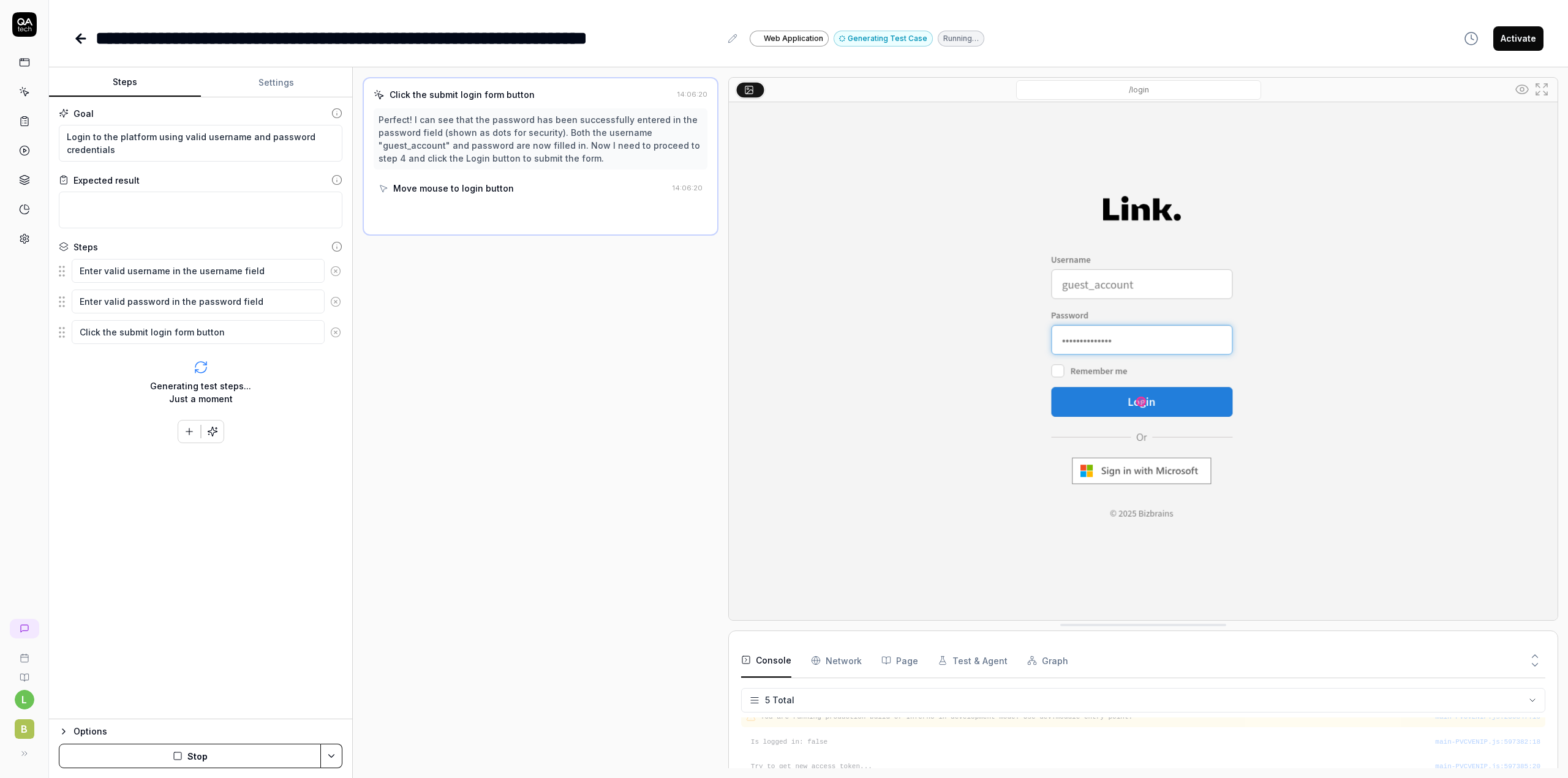
scroll to position [60, 0]
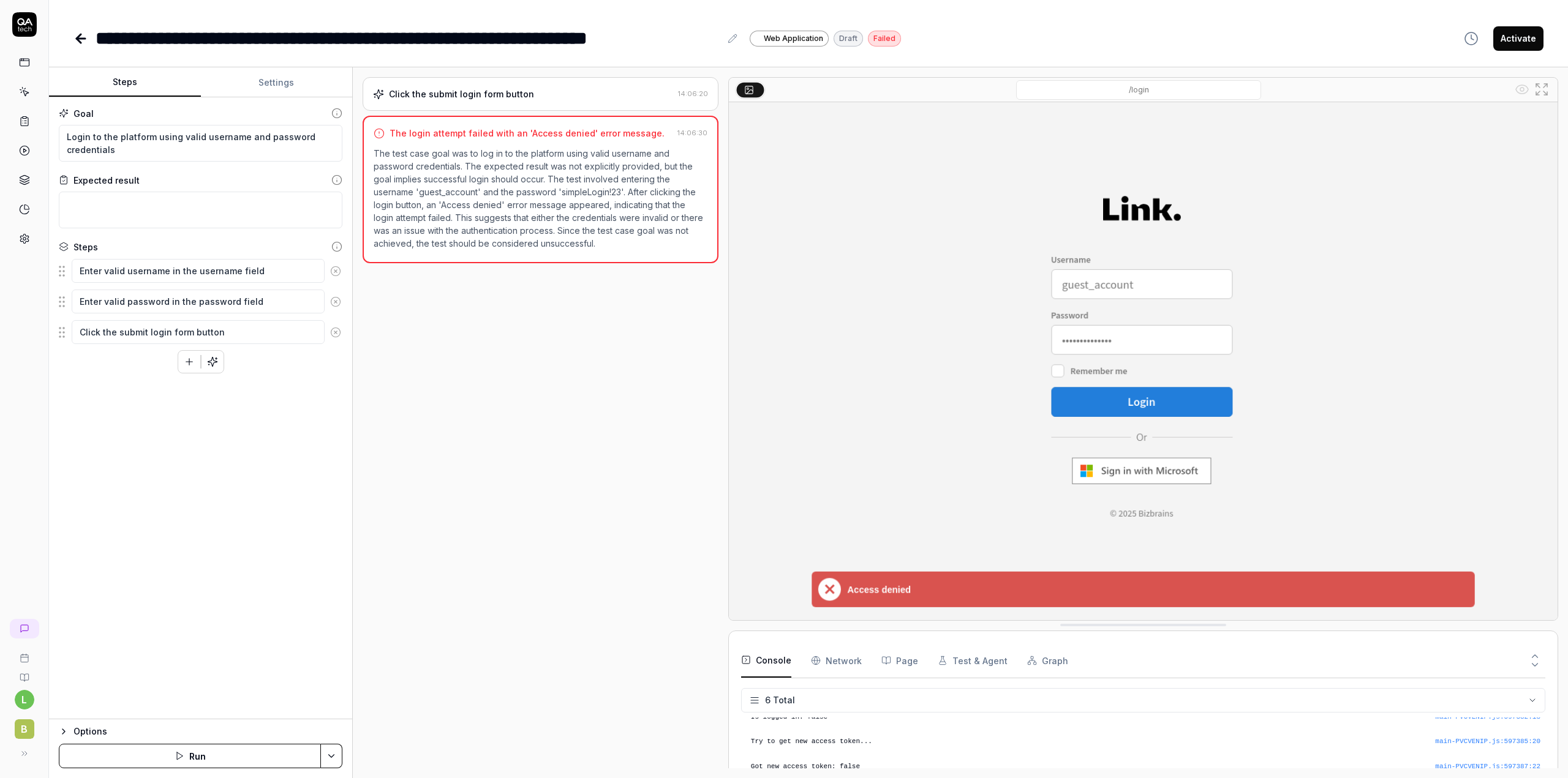
type textarea "*"
click at [285, 89] on button "Settings" at bounding box center [277, 83] width 152 height 29
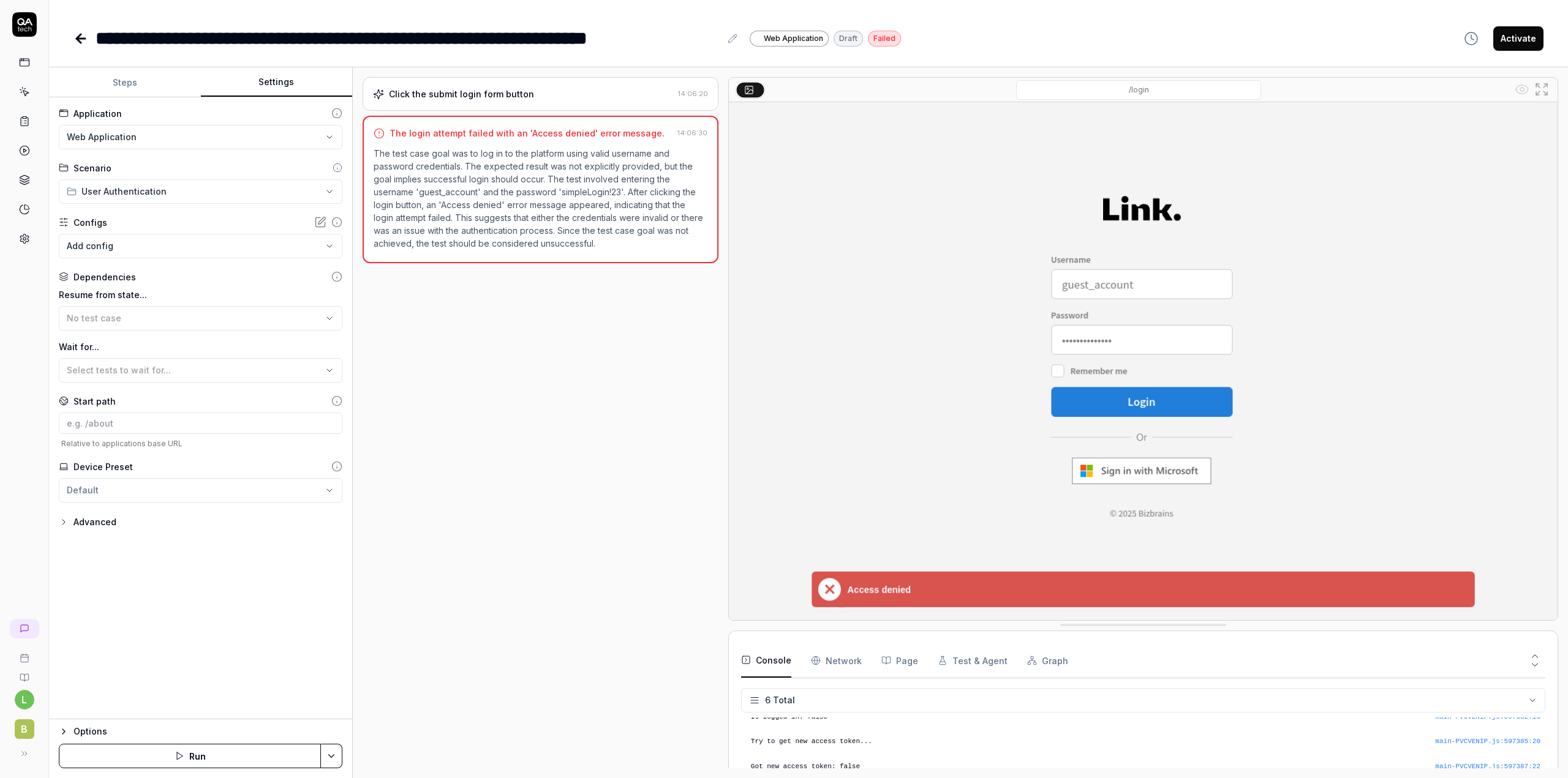
click at [63, 524] on icon "button" at bounding box center [64, 522] width 2 height 5
click at [189, 423] on input at bounding box center [200, 423] width 284 height 21
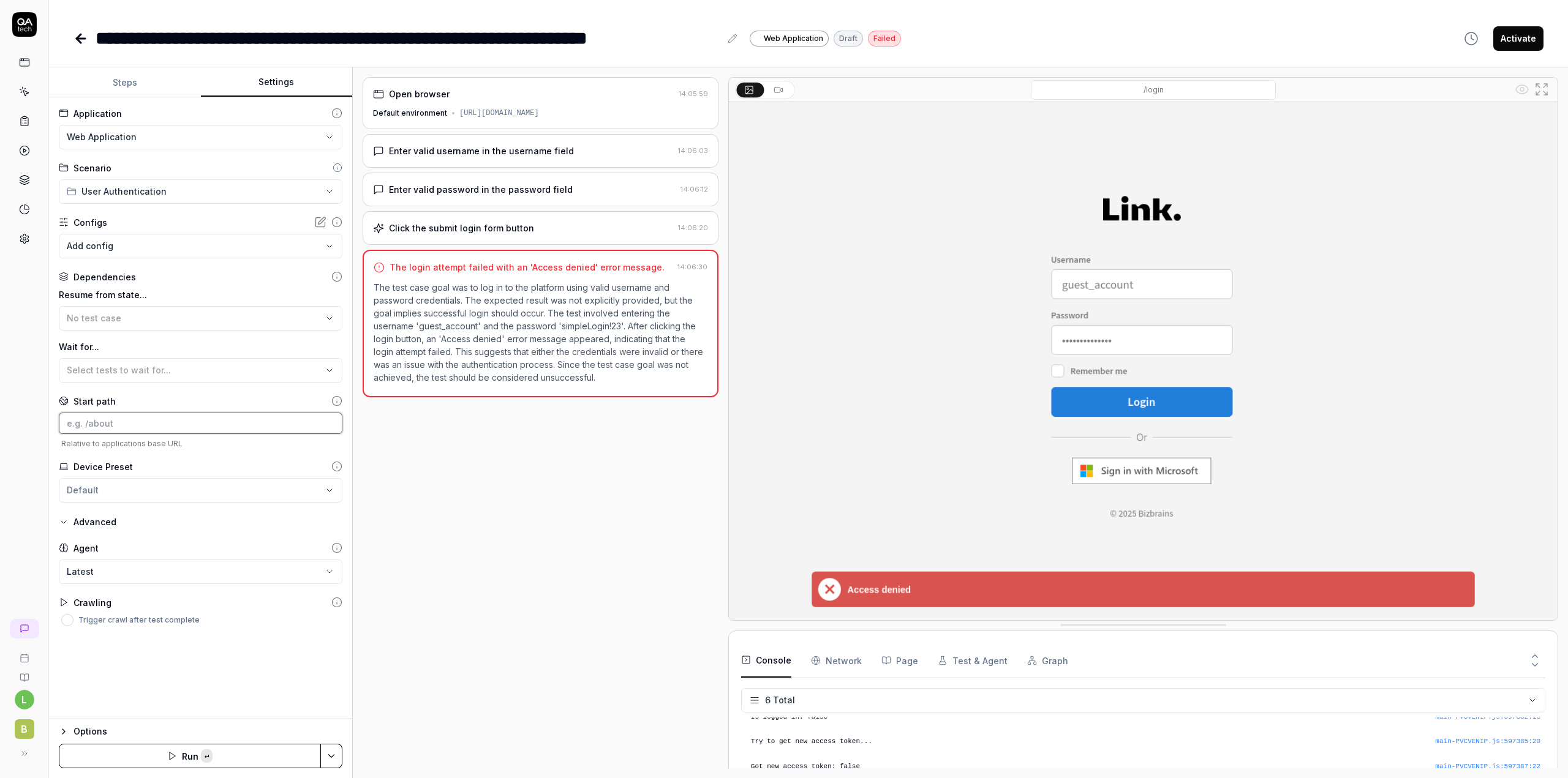
paste input "[URL][DOMAIN_NAME]"
click at [219, 529] on html "**********" at bounding box center [784, 389] width 1568 height 778
click at [64, 556] on icon "button" at bounding box center [64, 556] width 10 height 10
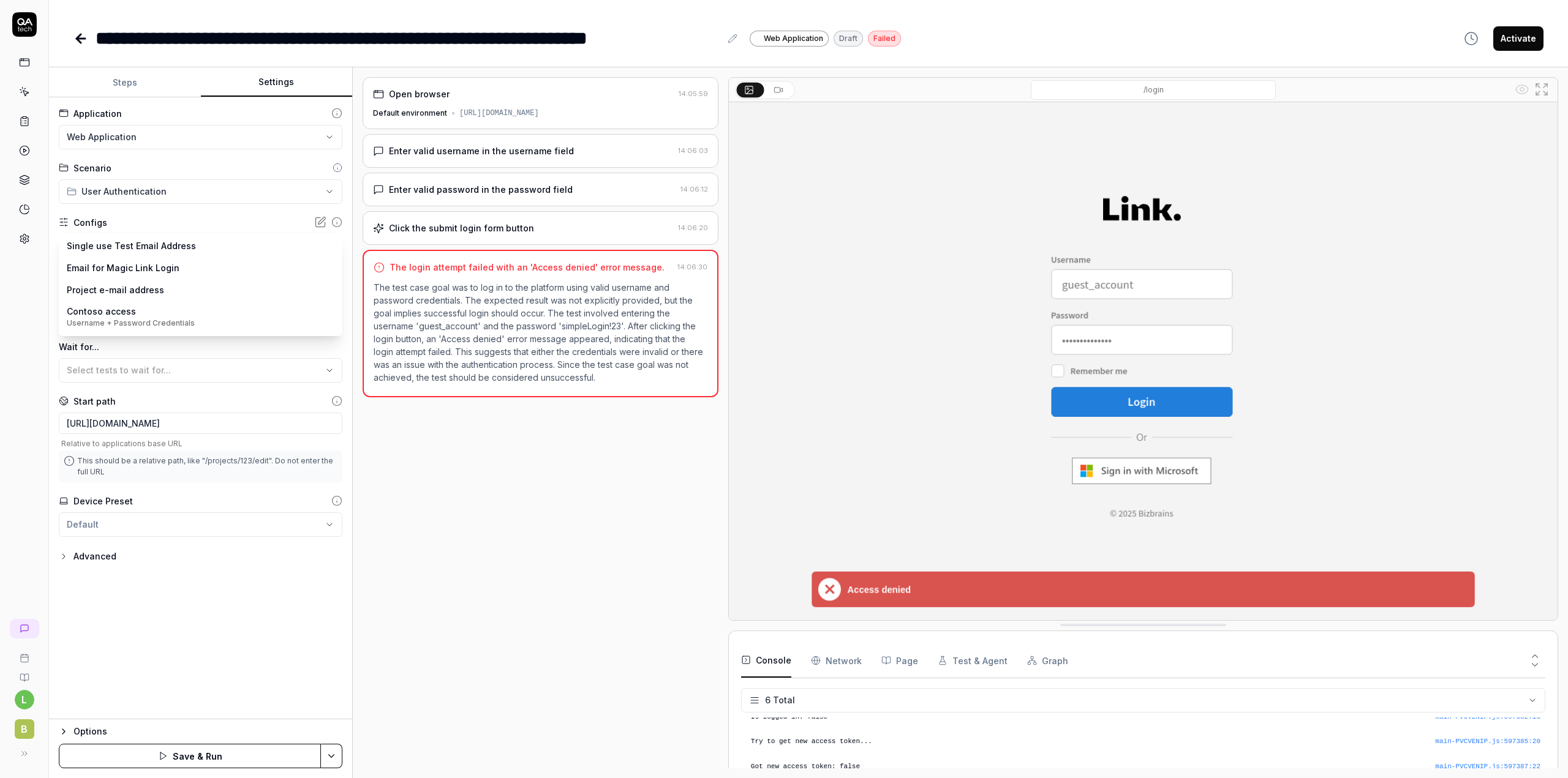
click at [173, 247] on body "**********" at bounding box center [784, 389] width 1568 height 778
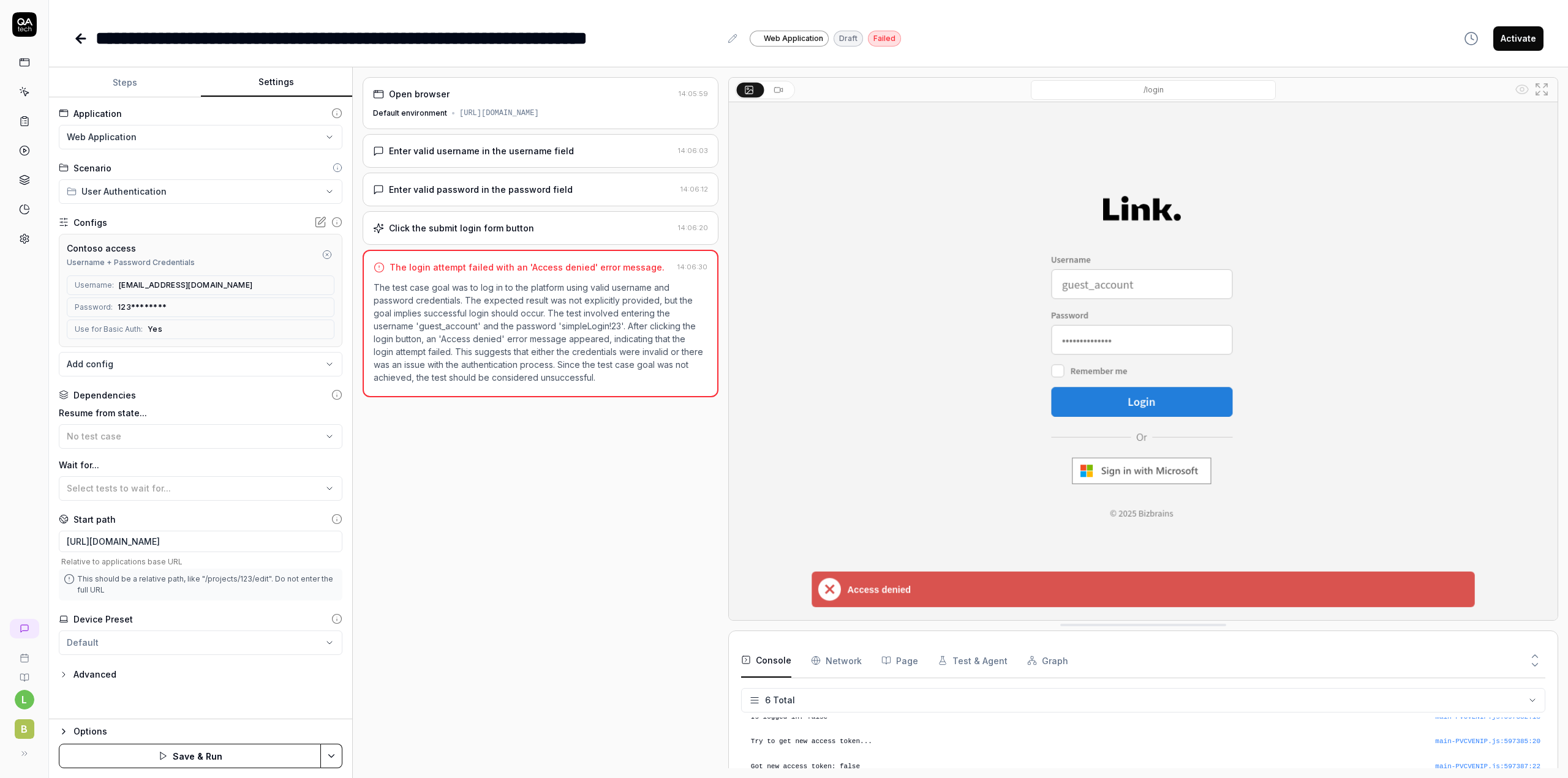
click at [227, 753] on button "Save & Run" at bounding box center [190, 756] width 262 height 25
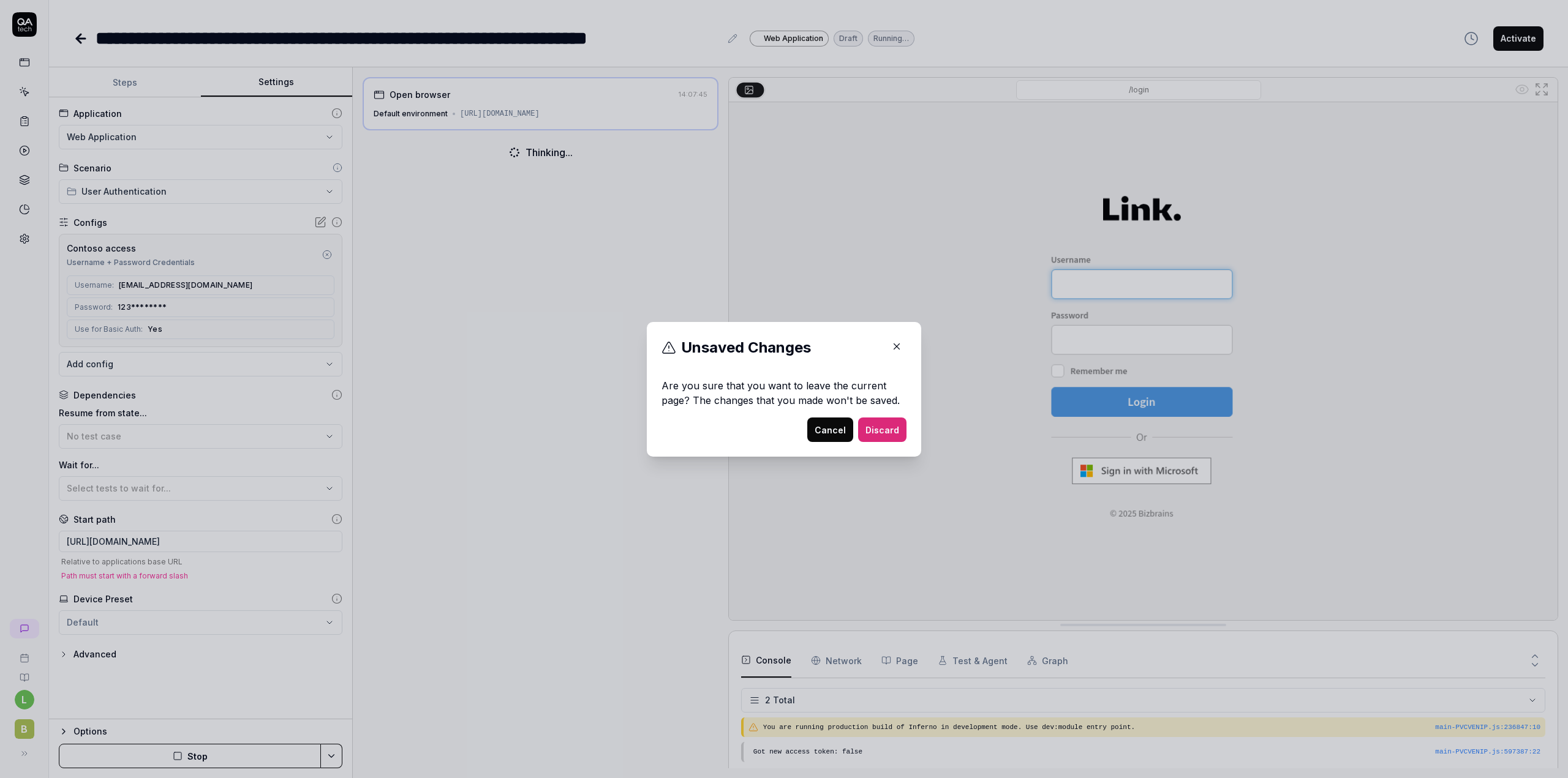
click at [839, 432] on button "Cancel" at bounding box center [830, 429] width 46 height 25
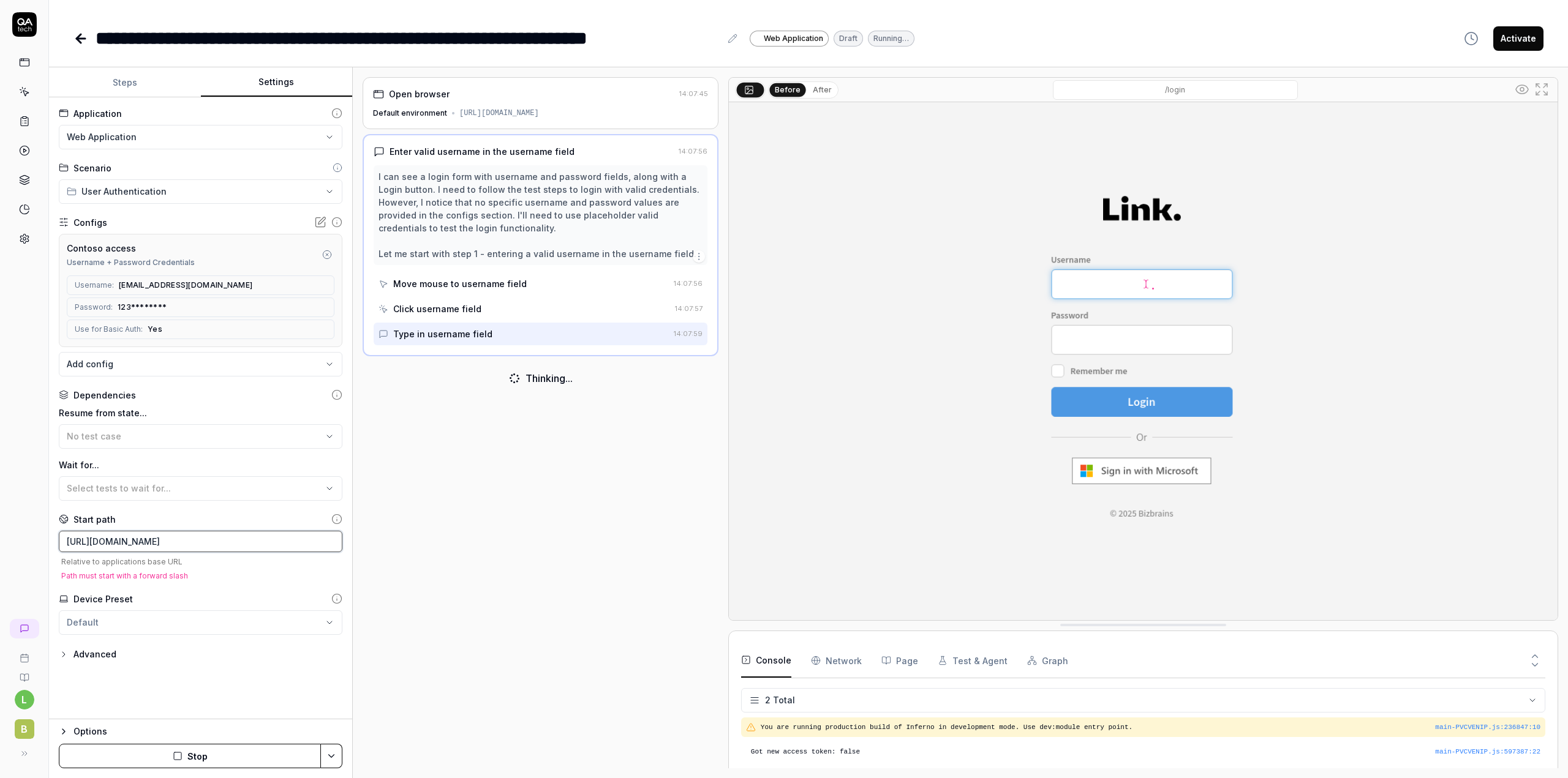
click at [94, 542] on input "[URL][DOMAIN_NAME]" at bounding box center [200, 541] width 284 height 21
drag, startPoint x: 89, startPoint y: 540, endPoint x: 29, endPoint y: 538, distance: 60.0
click at [29, 538] on div "**********" at bounding box center [784, 389] width 1568 height 778
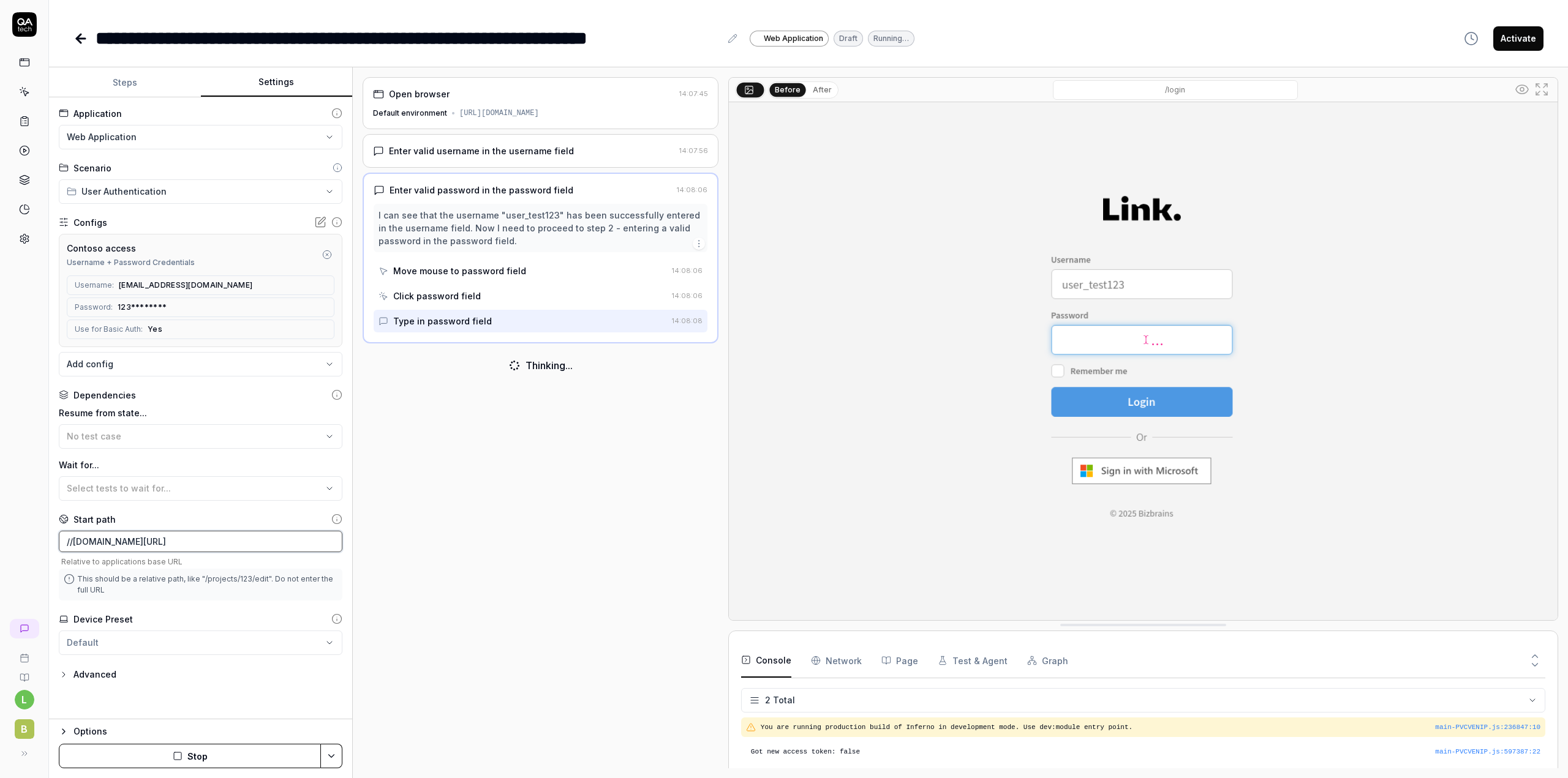
click at [73, 540] on input "//[DOMAIN_NAME][URL]" at bounding box center [200, 541] width 284 height 21
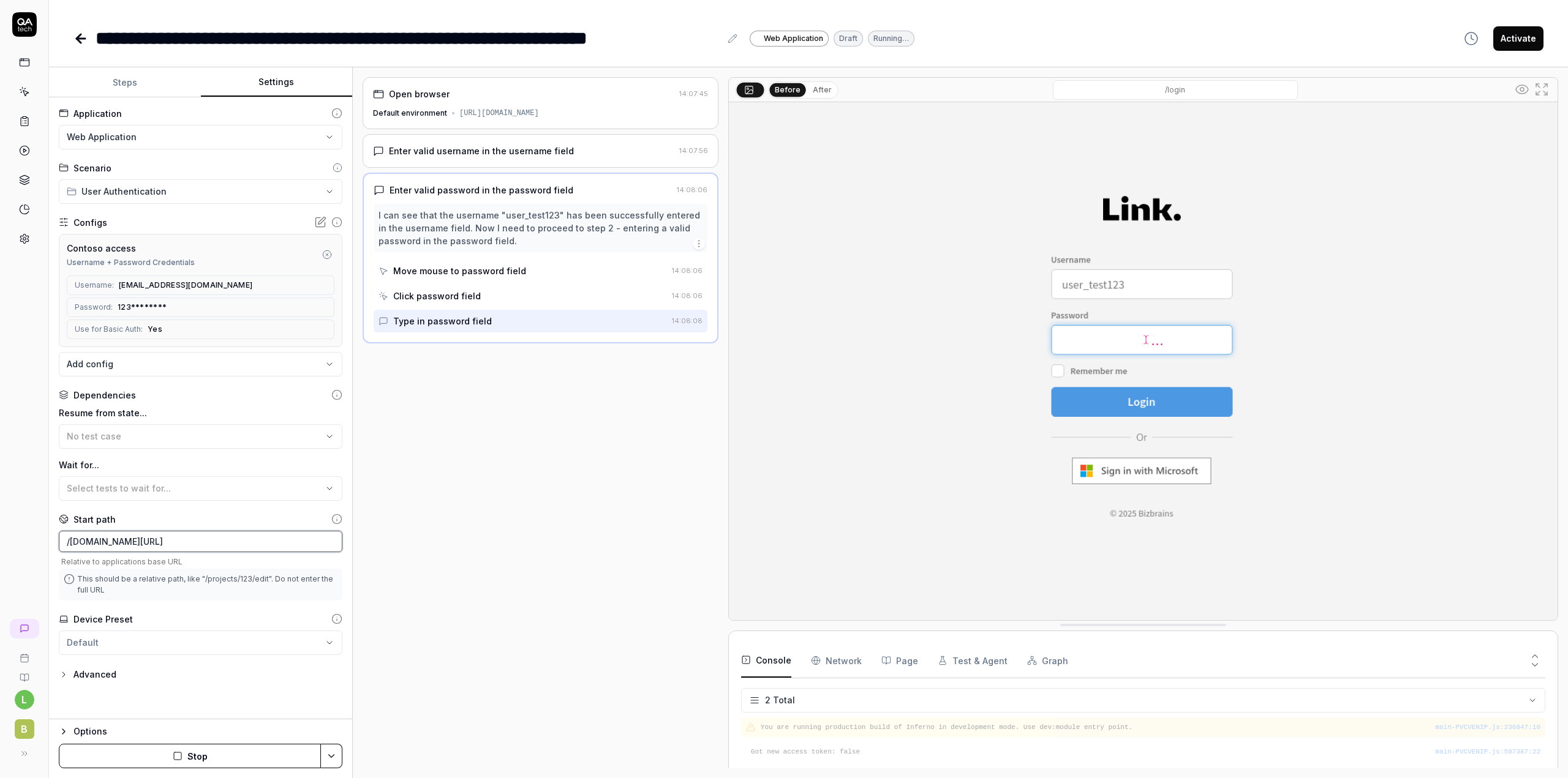
type input "/[DOMAIN_NAME][URL]"
click at [232, 753] on button "Stop" at bounding box center [190, 756] width 262 height 25
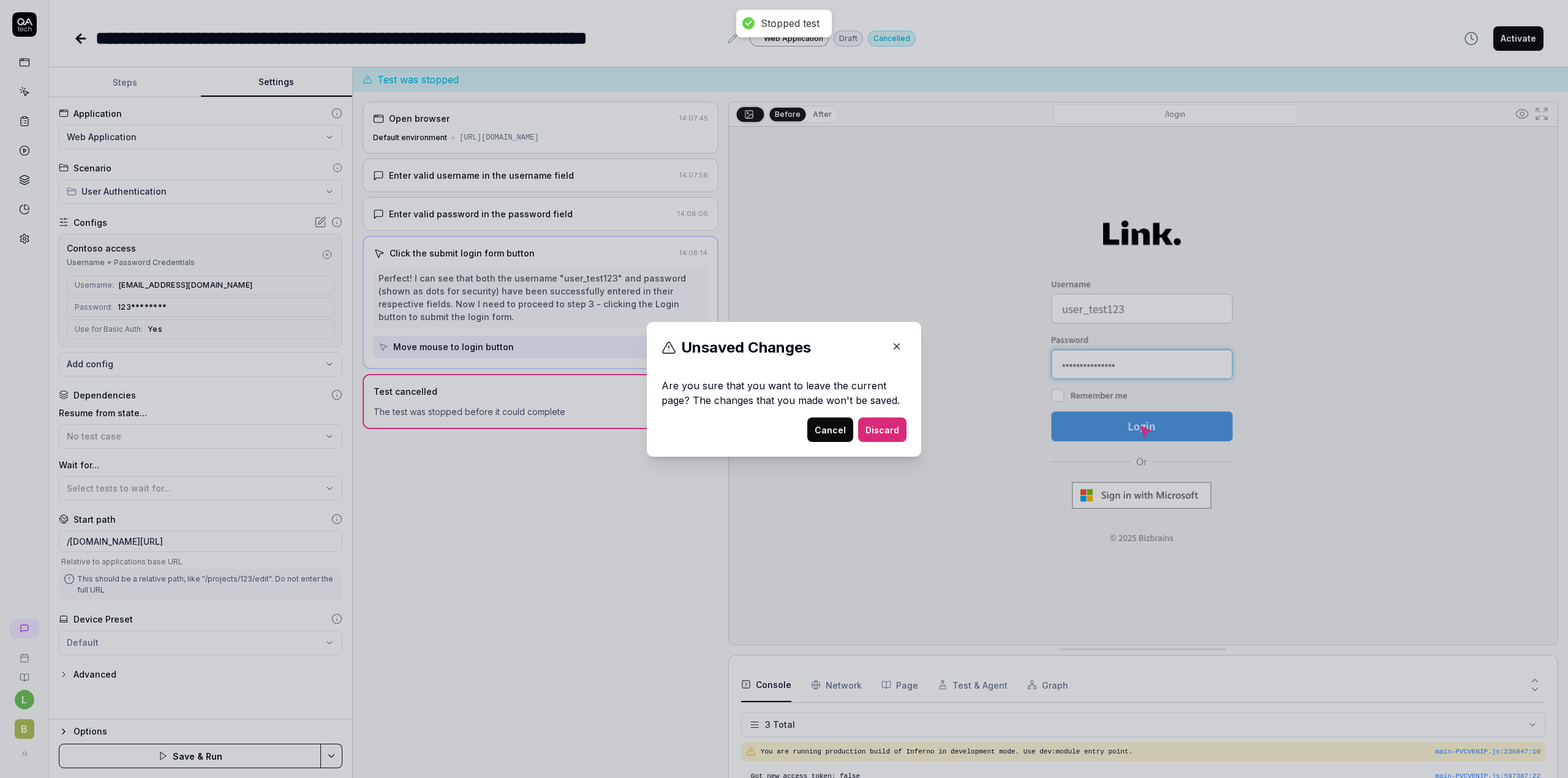
click at [840, 428] on button "Cancel" at bounding box center [830, 429] width 46 height 25
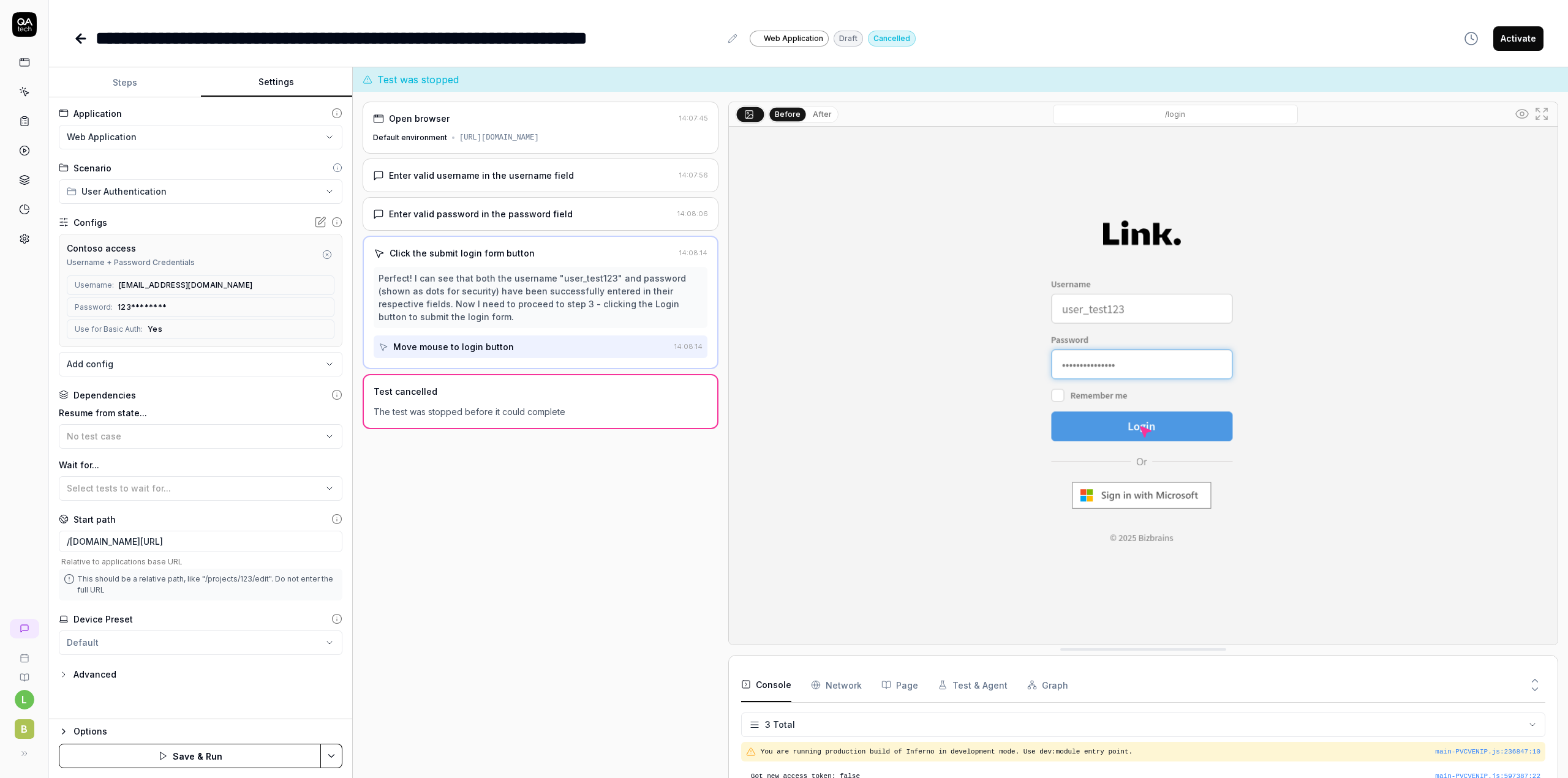
click at [193, 755] on button "Save & Run" at bounding box center [190, 756] width 262 height 25
click at [24, 64] on icon at bounding box center [25, 62] width 11 height 11
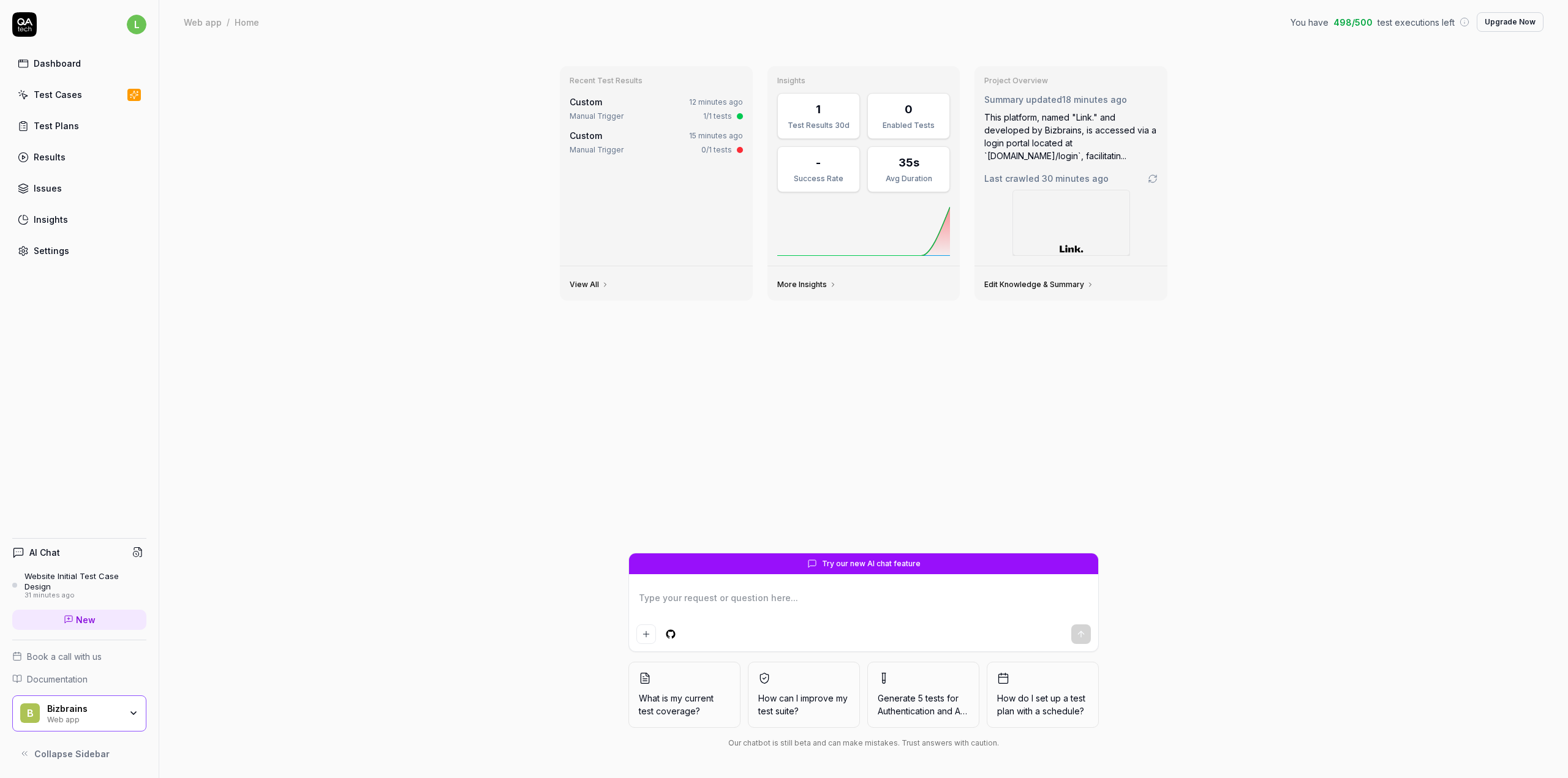
click at [63, 93] on div "Test Cases" at bounding box center [58, 94] width 48 height 13
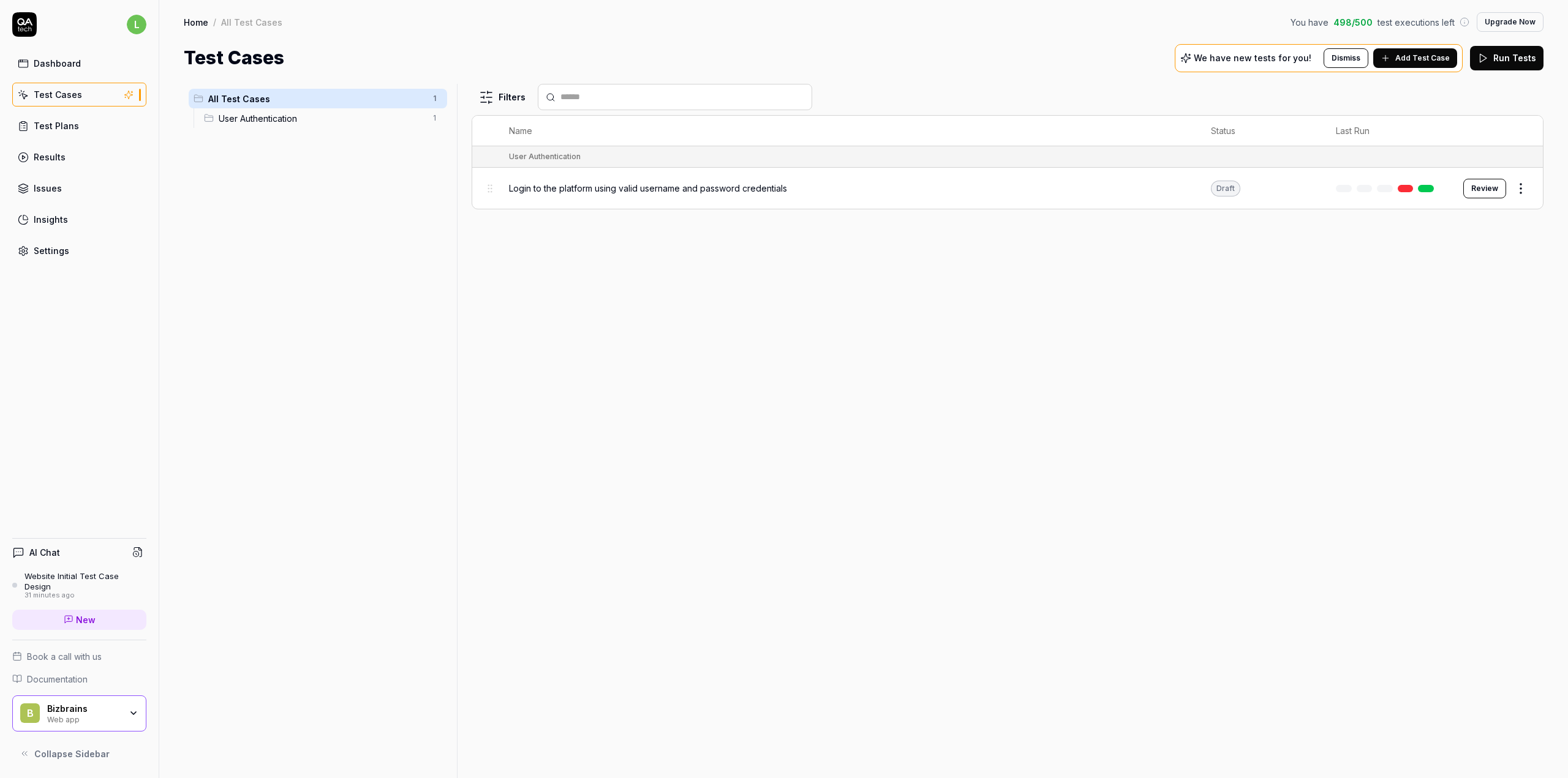
click at [1480, 192] on button "Review" at bounding box center [1485, 189] width 43 height 20
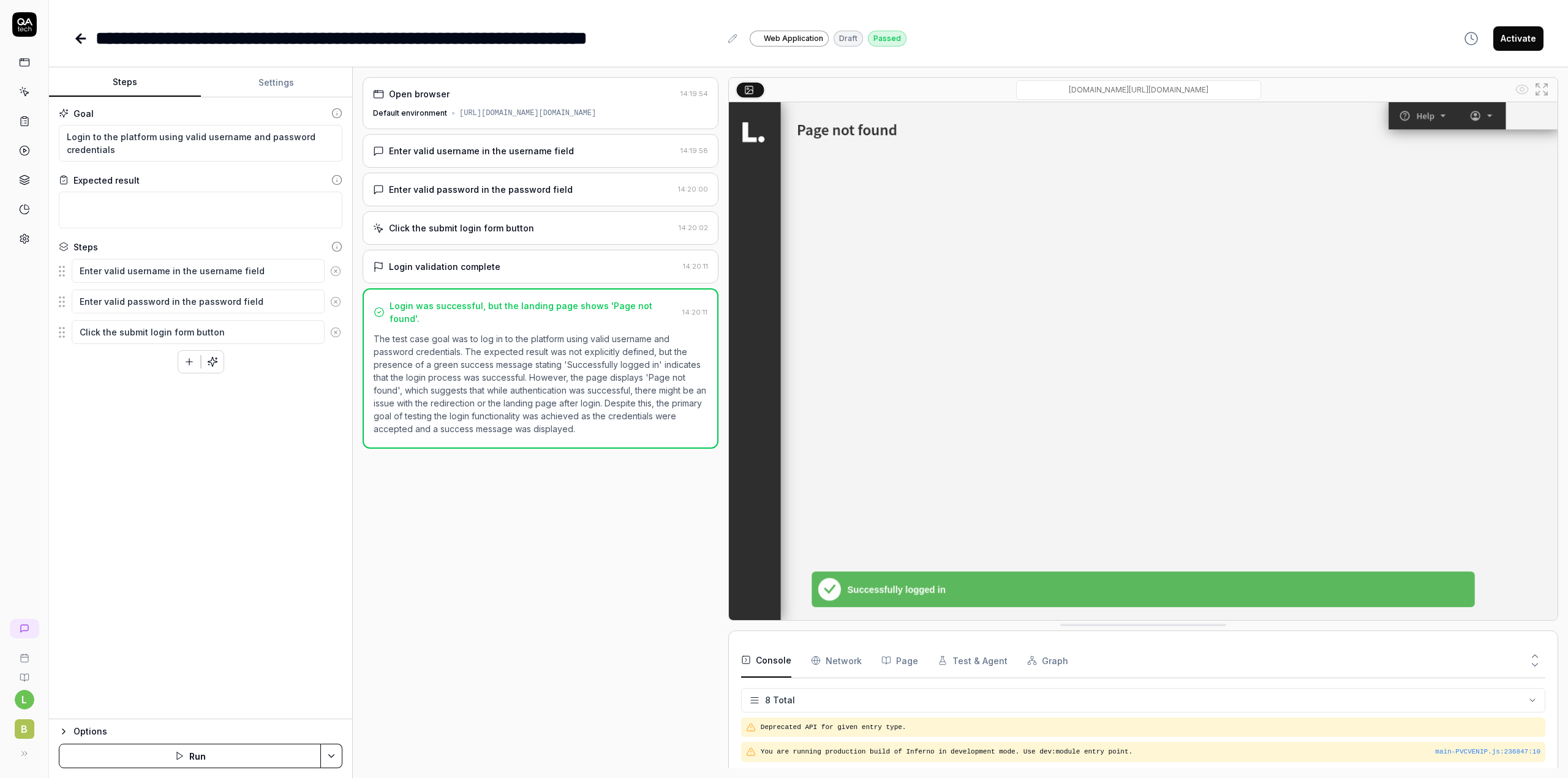
type textarea "*"
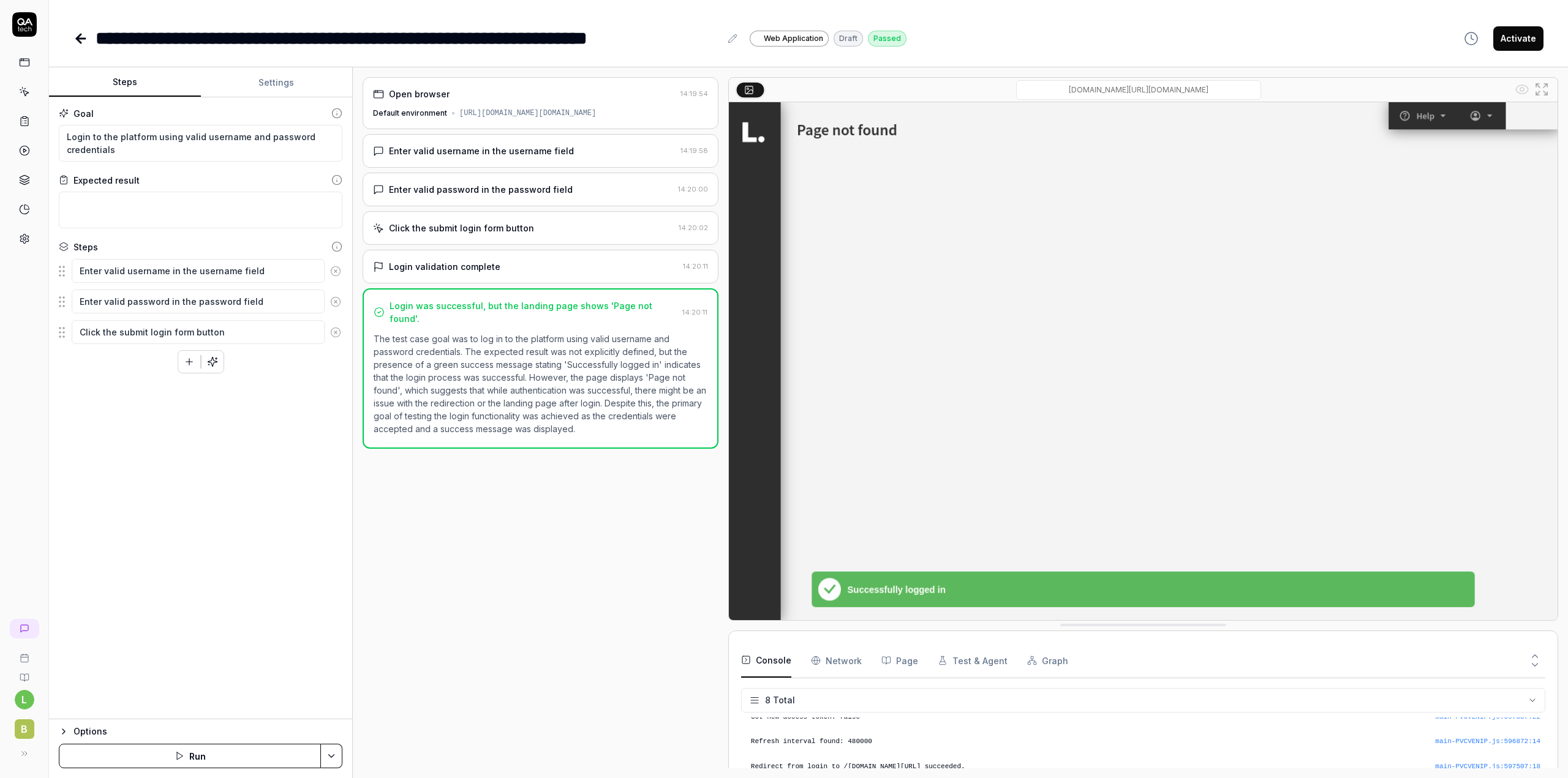
click at [269, 77] on button "Settings" at bounding box center [277, 83] width 152 height 29
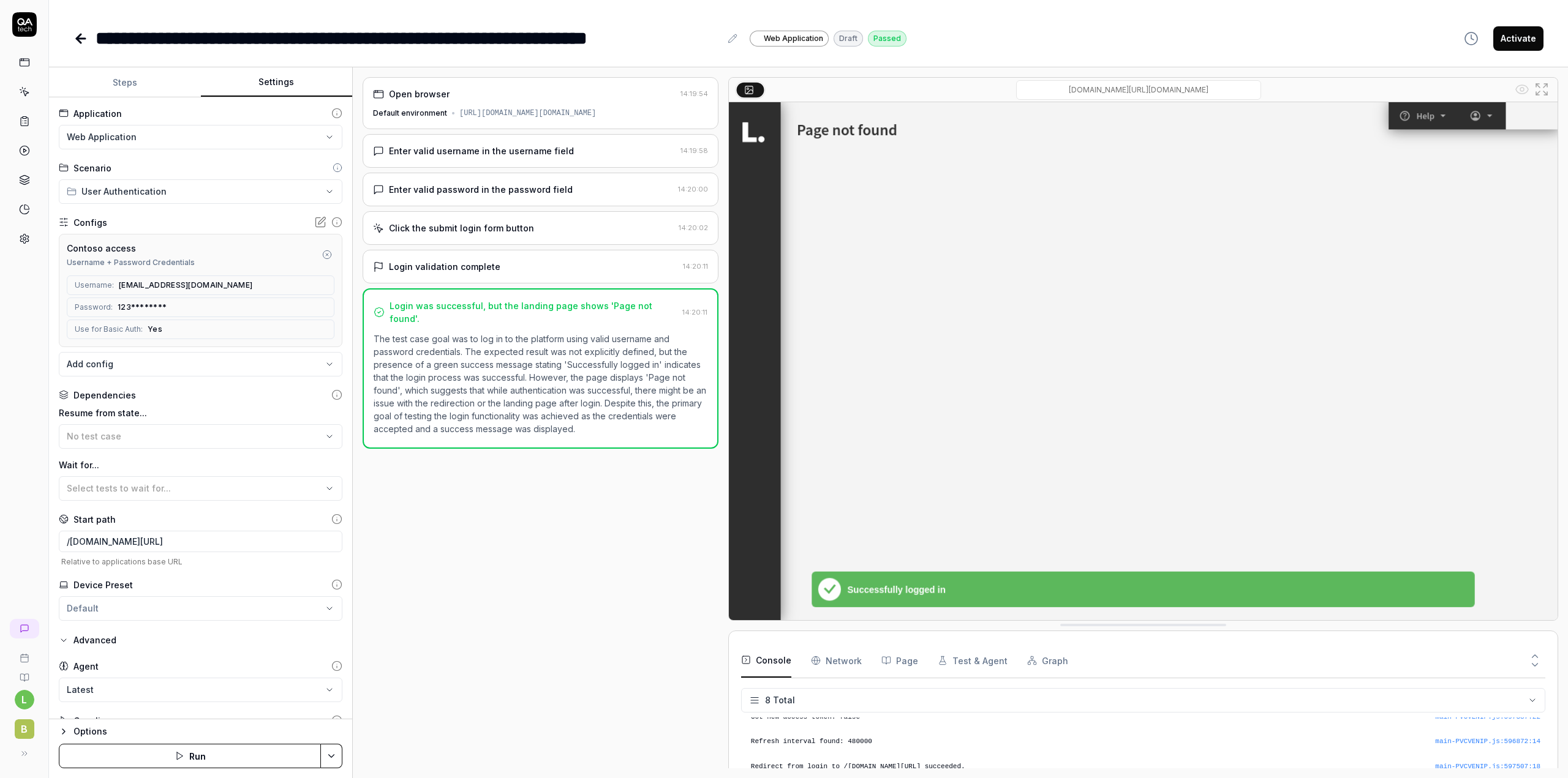
click at [319, 221] on icon at bounding box center [322, 221] width 7 height 7
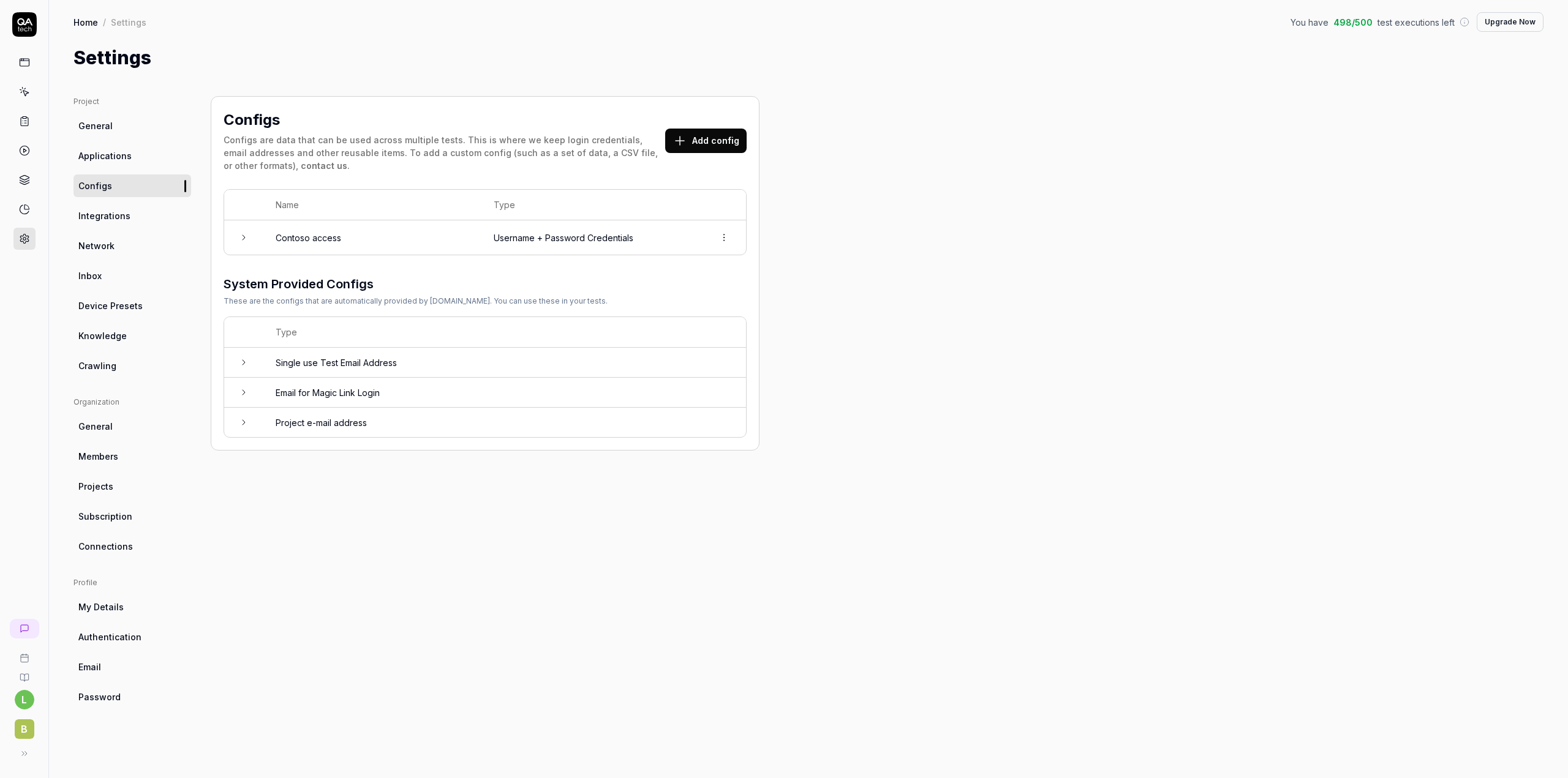
click at [862, 347] on div "Project General Applications Configs Integrations Network Inbox Device Presets …" at bounding box center [809, 425] width 1470 height 657
click at [730, 143] on button "Add config" at bounding box center [706, 141] width 82 height 25
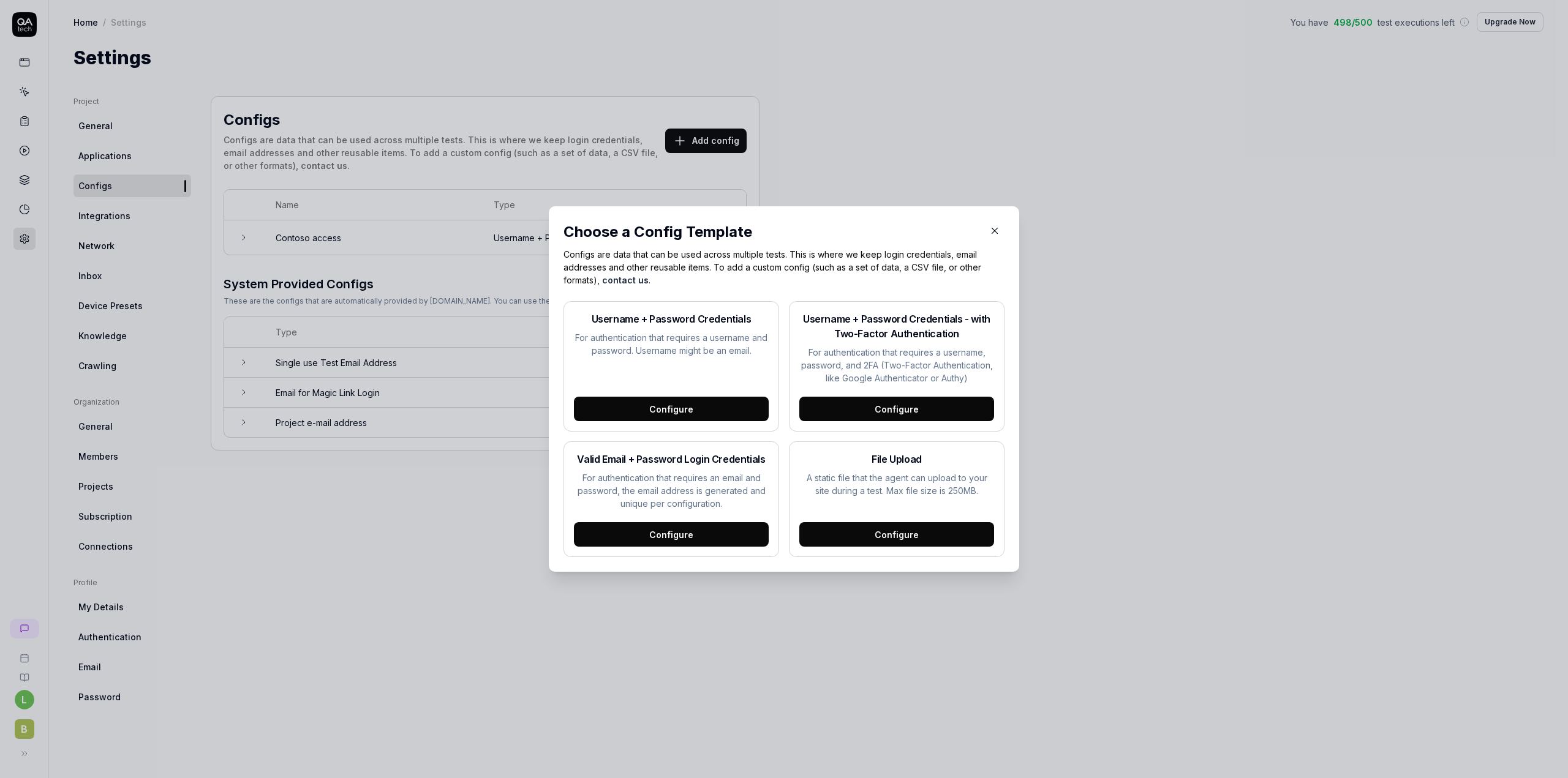
click at [993, 231] on icon "button" at bounding box center [995, 231] width 11 height 11
